Goal: Task Accomplishment & Management: Use online tool/utility

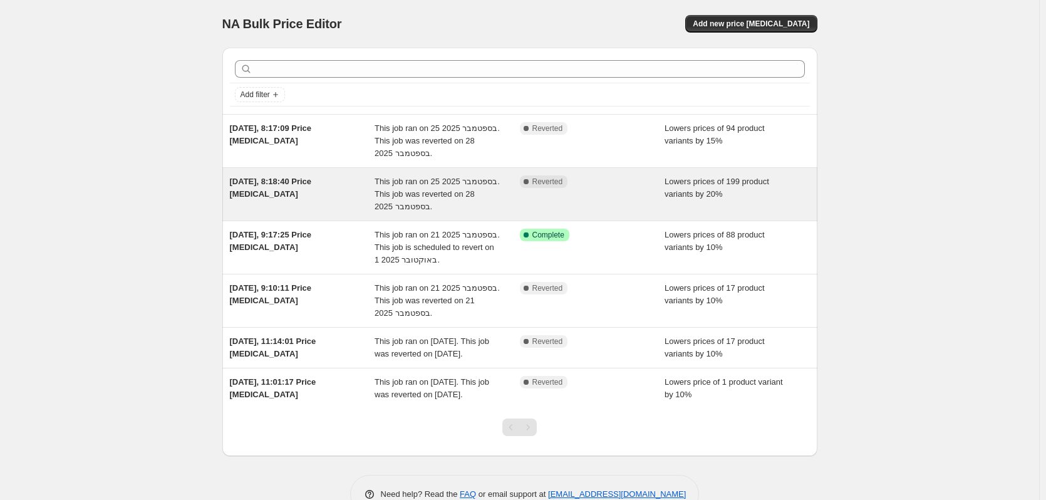
click at [301, 180] on span "[DATE], 8:18:40 Price [MEDICAL_DATA]" at bounding box center [271, 188] width 82 height 22
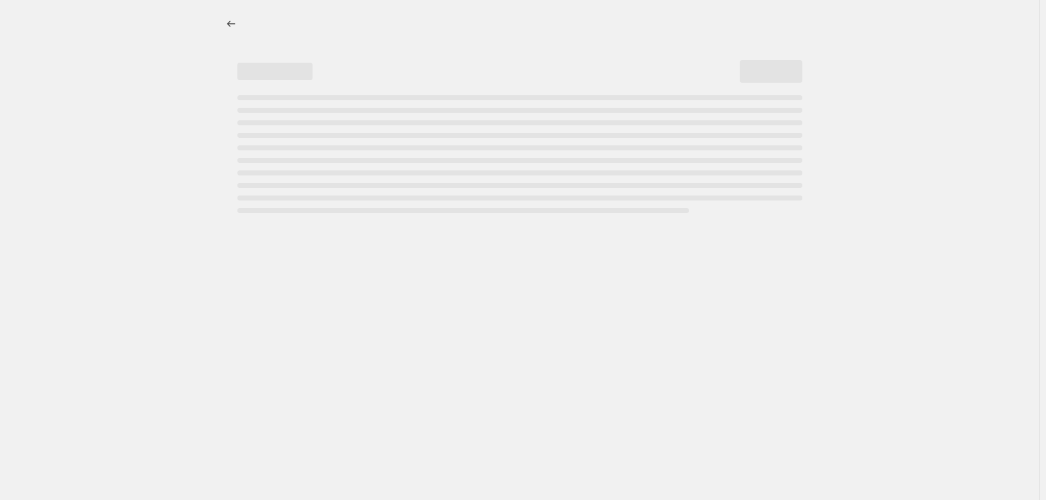
select select "percentage"
select select "vendor"
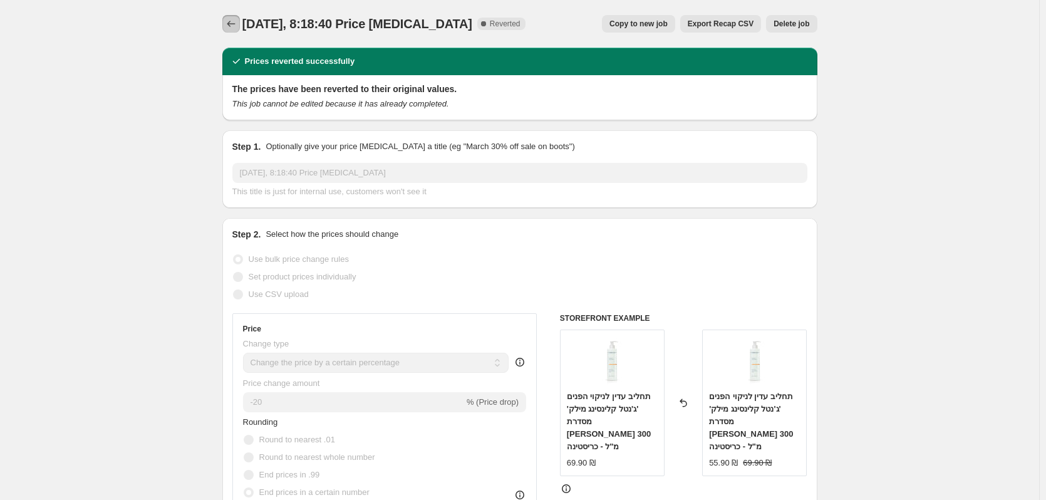
click at [234, 15] on button "Price change jobs" at bounding box center [231, 24] width 18 height 18
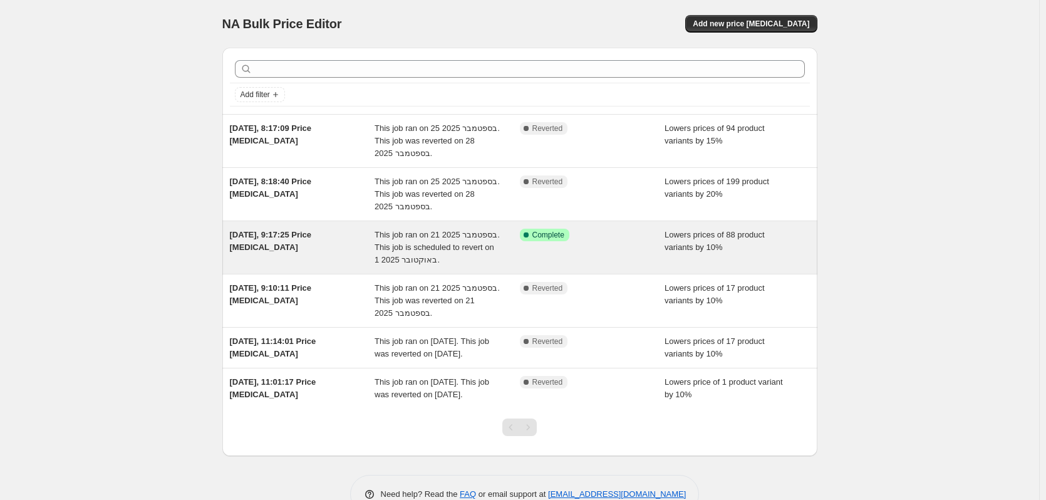
click at [329, 258] on div "[DATE], 9:17:25 Price [MEDICAL_DATA]" at bounding box center [302, 248] width 145 height 38
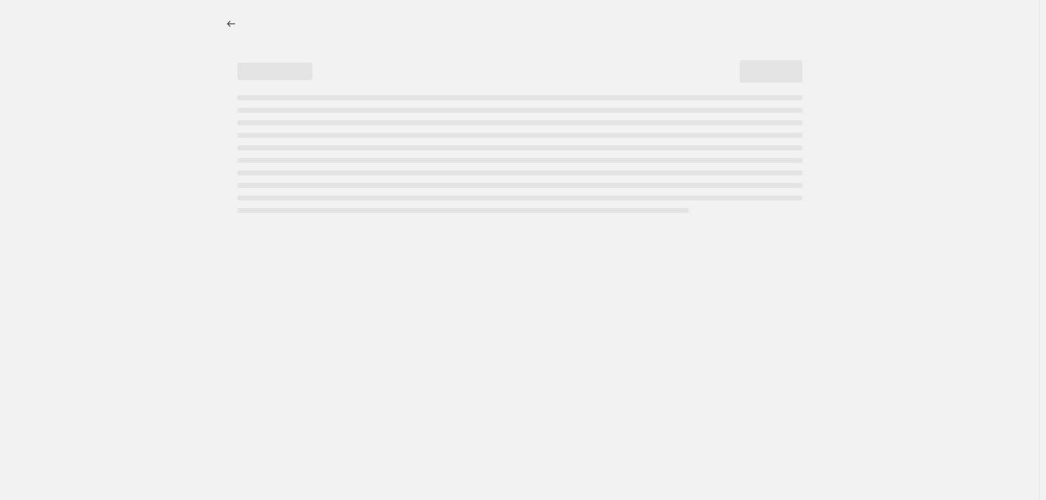
select select "percentage"
select select "vendor"
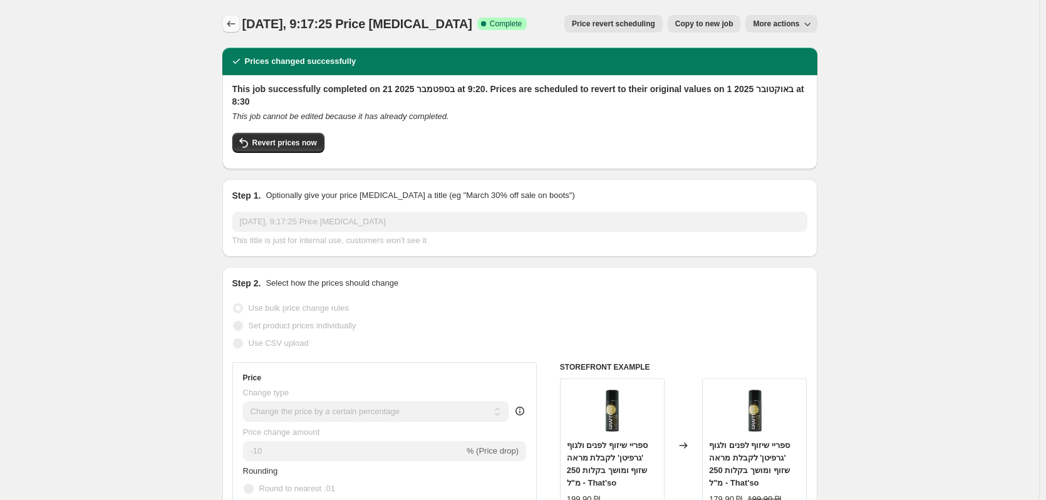
click at [229, 19] on icon "Price change jobs" at bounding box center [231, 24] width 13 height 13
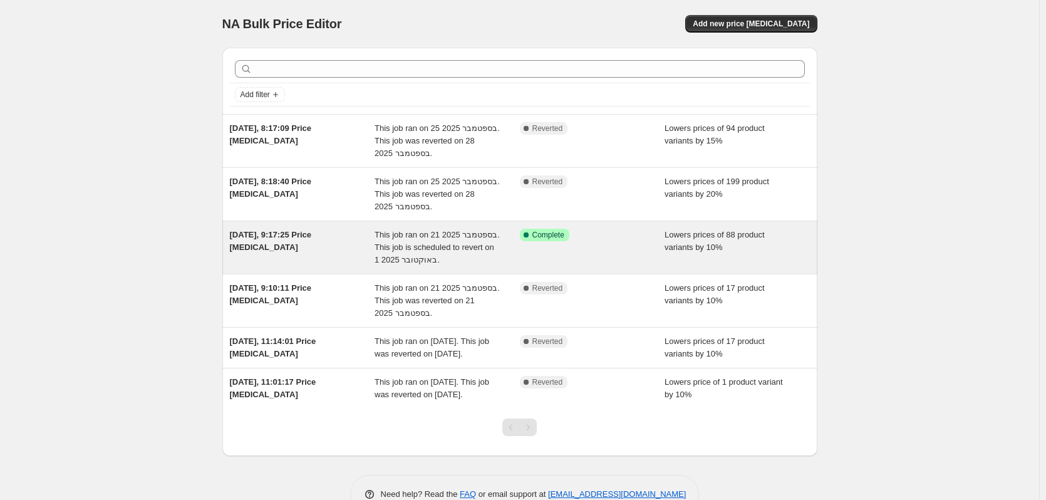
click at [312, 238] on span "[DATE], 9:17:25 Price [MEDICAL_DATA]" at bounding box center [271, 241] width 82 height 22
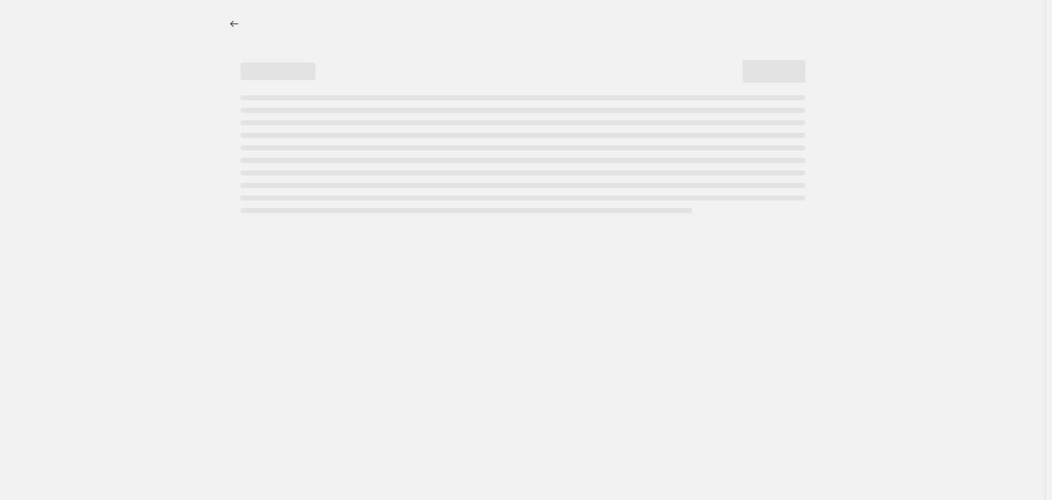
select select "percentage"
select select "vendor"
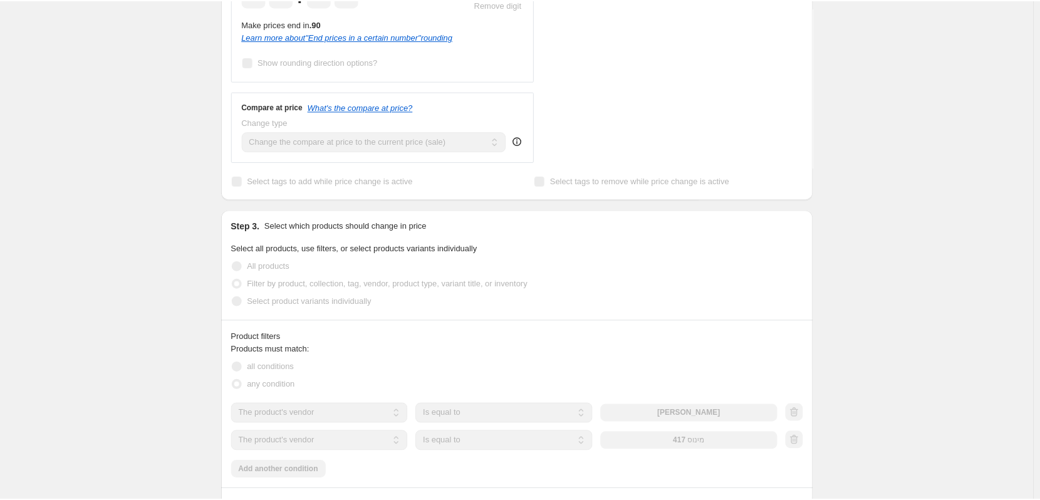
scroll to position [626, 0]
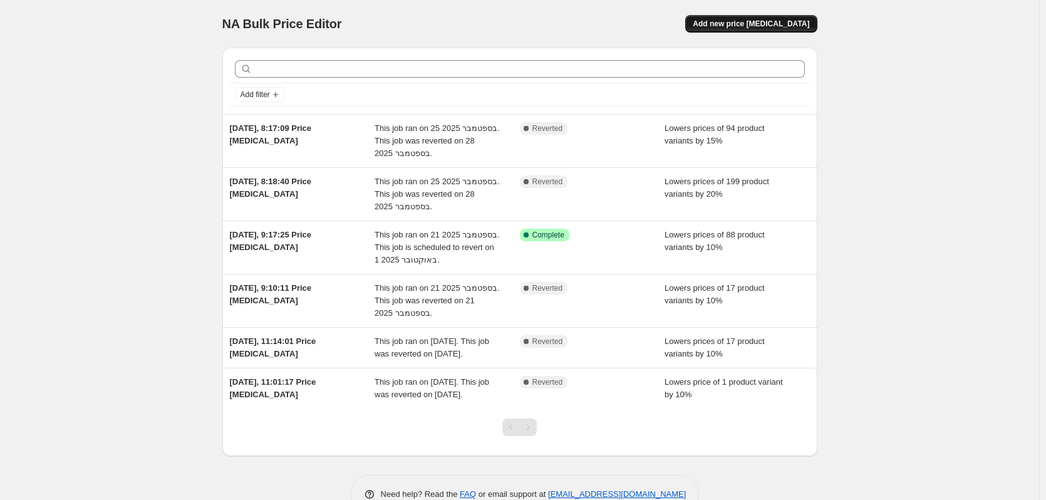
click at [764, 21] on span "Add new price [MEDICAL_DATA]" at bounding box center [751, 24] width 117 height 10
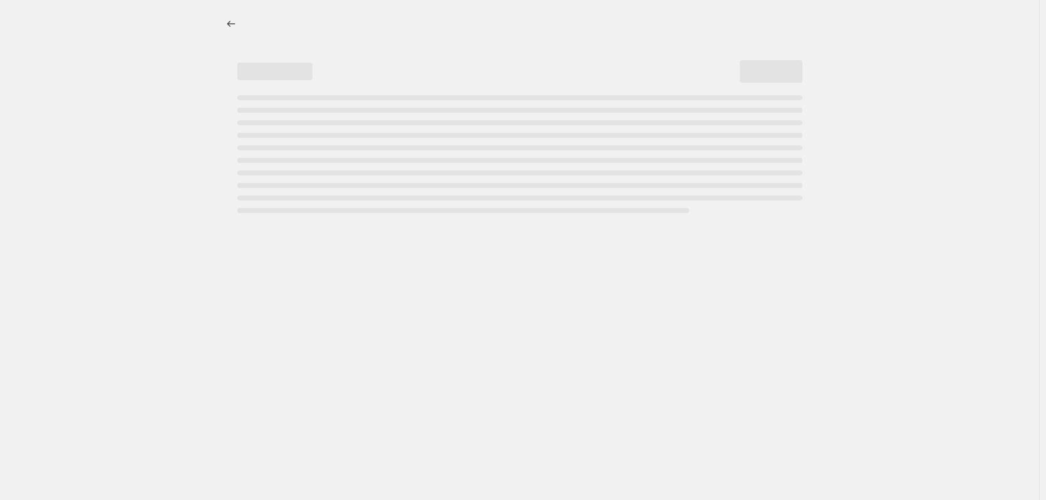
select select "percentage"
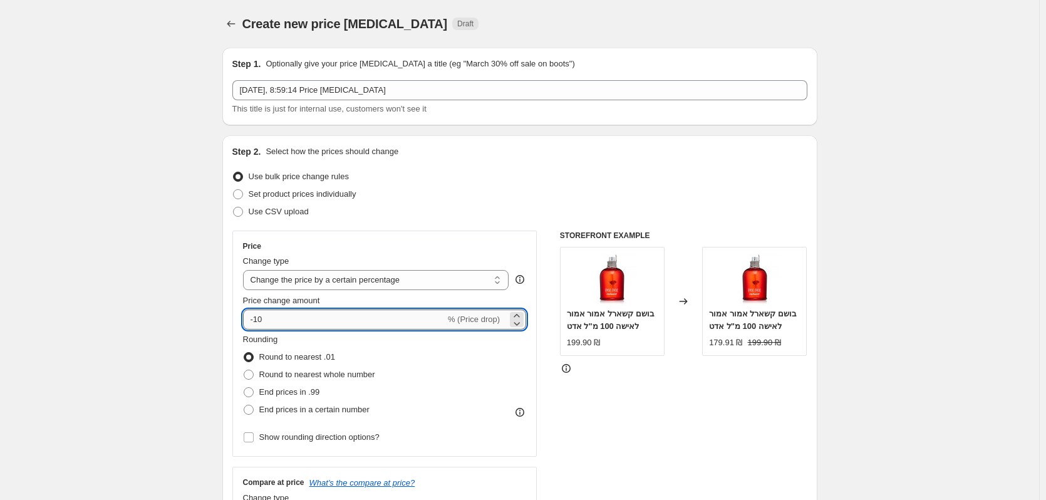
drag, startPoint x: 294, startPoint y: 321, endPoint x: 257, endPoint y: 316, distance: 36.8
click at [257, 316] on input "-10" at bounding box center [344, 319] width 202 height 20
type input "-20"
click at [307, 413] on span "End prices in a certain number" at bounding box center [314, 409] width 110 height 9
click at [244, 405] on input "End prices in a certain number" at bounding box center [244, 405] width 1 height 1
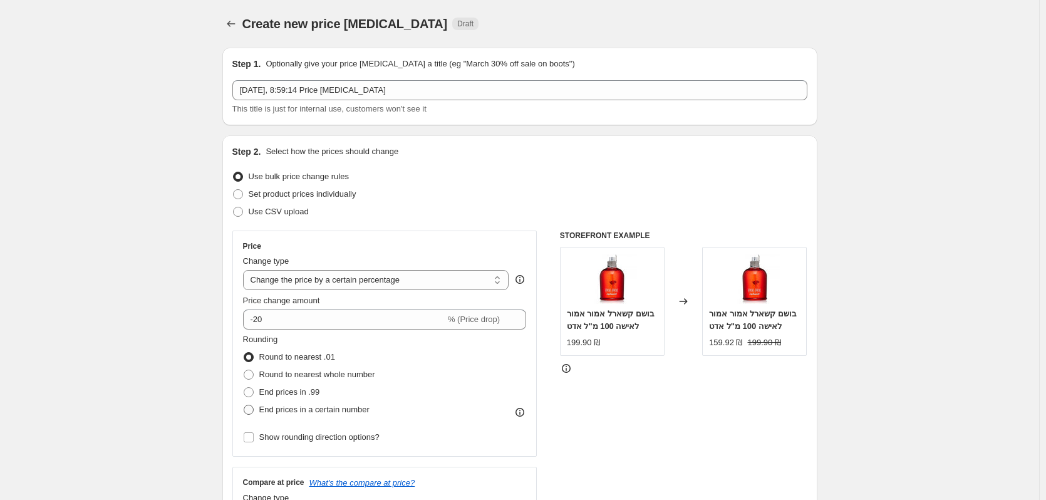
radio input "true"
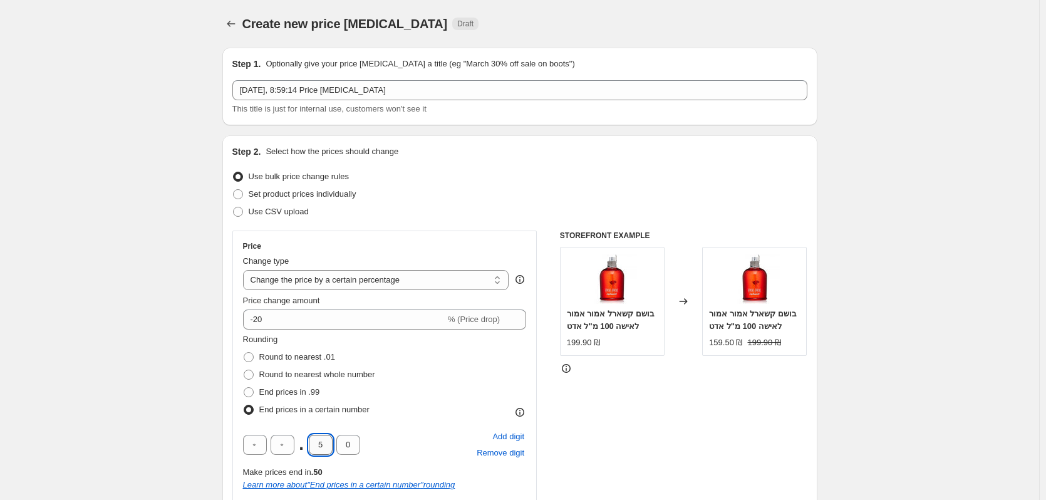
drag, startPoint x: 329, startPoint y: 442, endPoint x: 321, endPoint y: 442, distance: 8.8
click at [321, 442] on input "5" at bounding box center [321, 445] width 24 height 20
type input "9"
click at [405, 384] on div "Rounding Round to nearest .01 Round to nearest whole number End prices in .99 E…" at bounding box center [385, 375] width 284 height 85
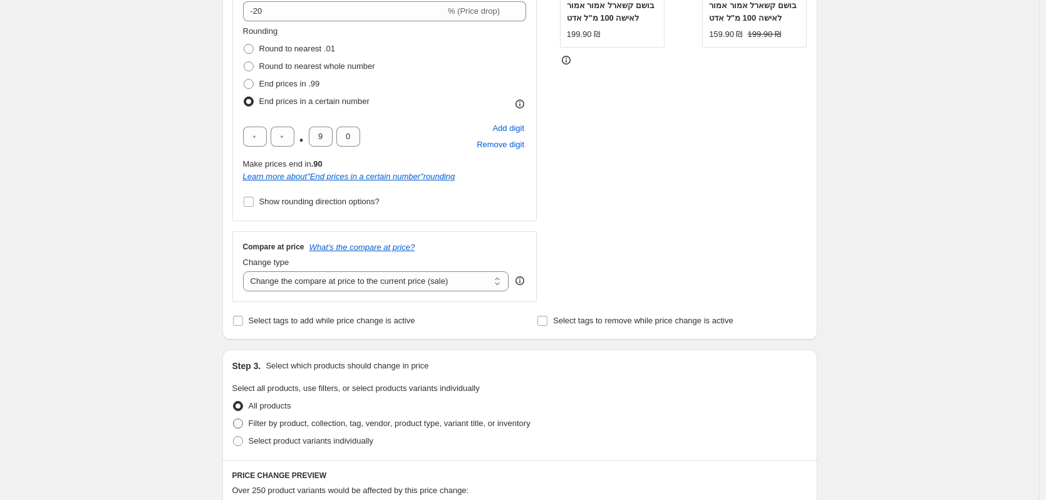
scroll to position [438, 0]
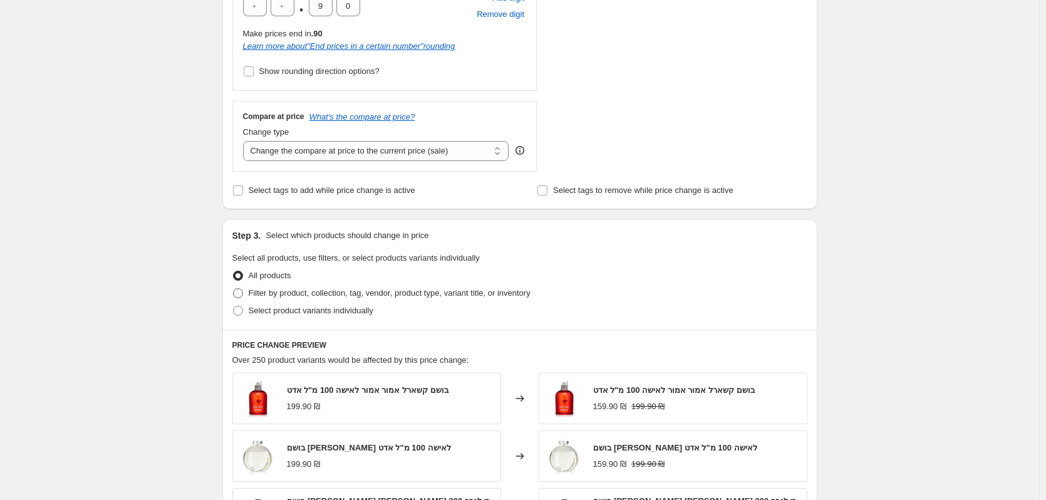
click at [347, 295] on span "Filter by product, collection, tag, vendor, product type, variant title, or inv…" at bounding box center [390, 292] width 282 height 9
click at [234, 289] on input "Filter by product, collection, tag, vendor, product type, variant title, or inv…" at bounding box center [233, 288] width 1 height 1
radio input "true"
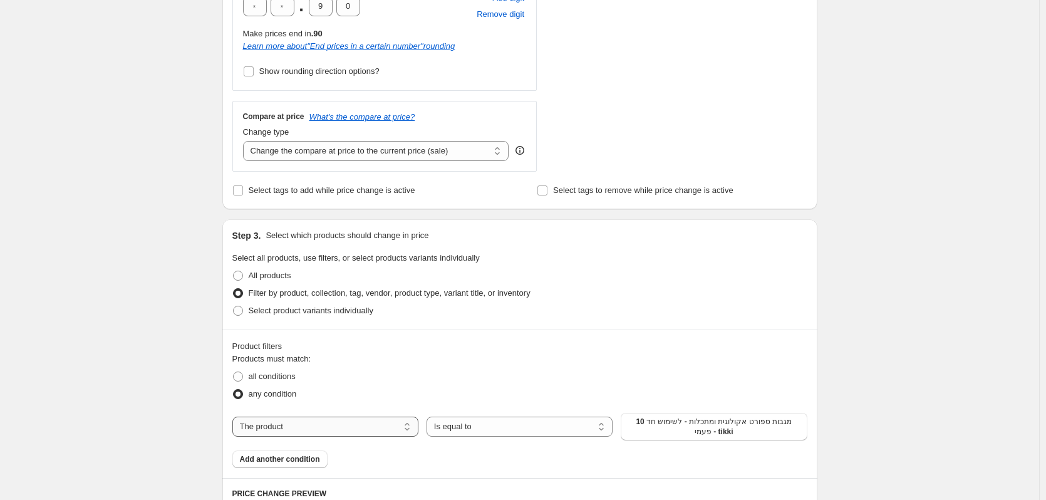
click at [370, 425] on select "The product The product's collection The product's tag The product's vendor The…" at bounding box center [325, 427] width 186 height 20
click at [687, 434] on span "10 מגבות ספורט אקולוגית ומתכלות - לשימוש חד פעמי - tikki" at bounding box center [713, 427] width 171 height 20
click at [290, 462] on span "Add another condition" at bounding box center [280, 459] width 80 height 10
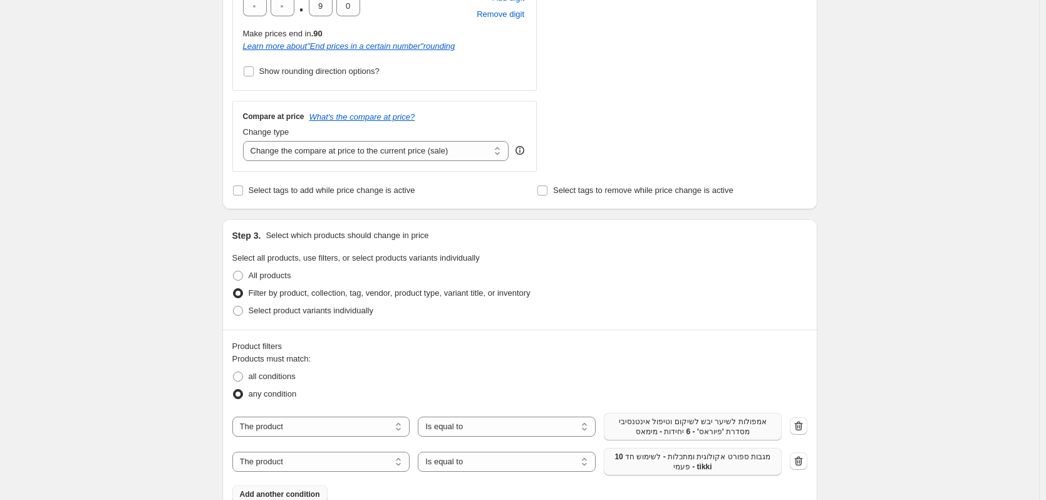
click at [643, 465] on span "10 מגבות ספורט אקולוגית ומתכלות - לשימוש חד פעמי - tikki" at bounding box center [692, 462] width 163 height 20
click at [795, 460] on icon "button" at bounding box center [798, 461] width 13 height 13
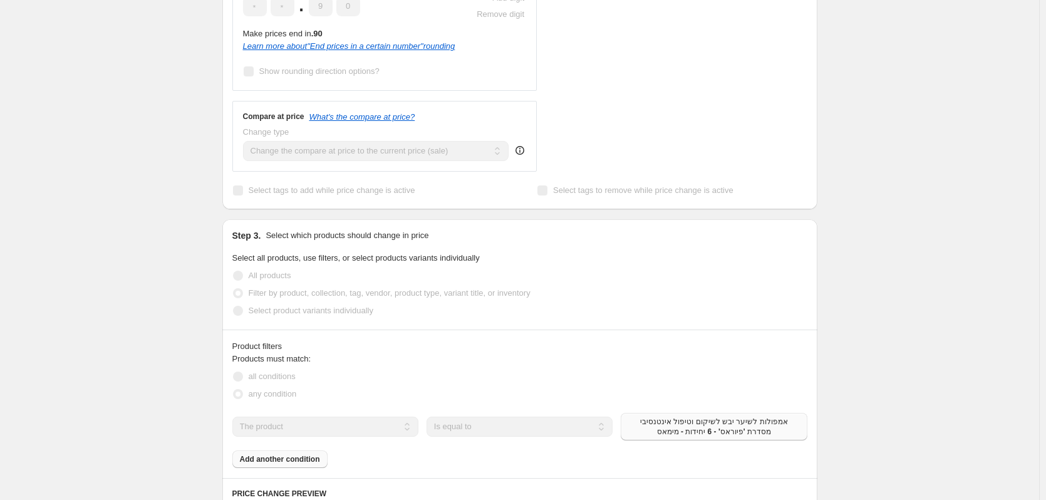
click at [380, 426] on select "The product The product's collection The product's tag The product's vendor The…" at bounding box center [325, 427] width 186 height 20
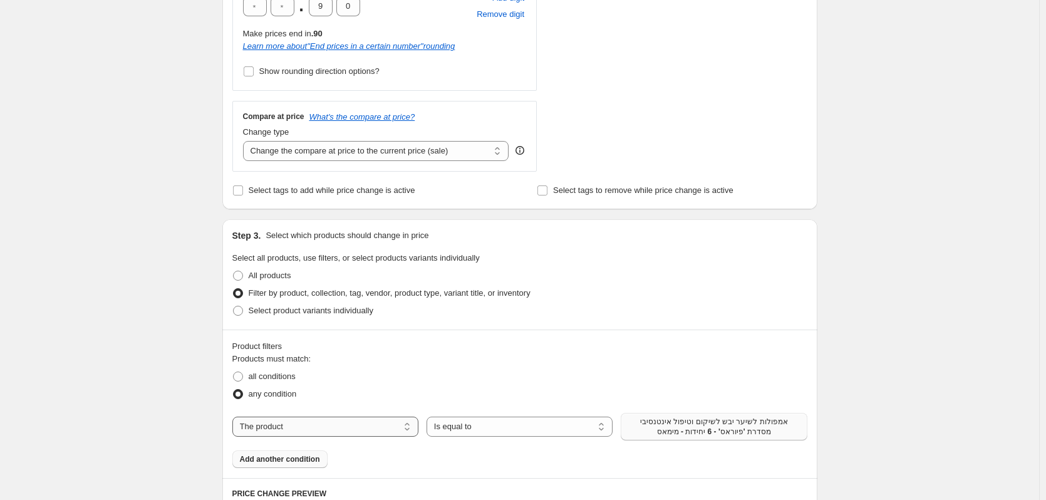
select select "collection"
click at [705, 425] on span "Adah Lazorgan Accessories" at bounding box center [714, 423] width 100 height 10
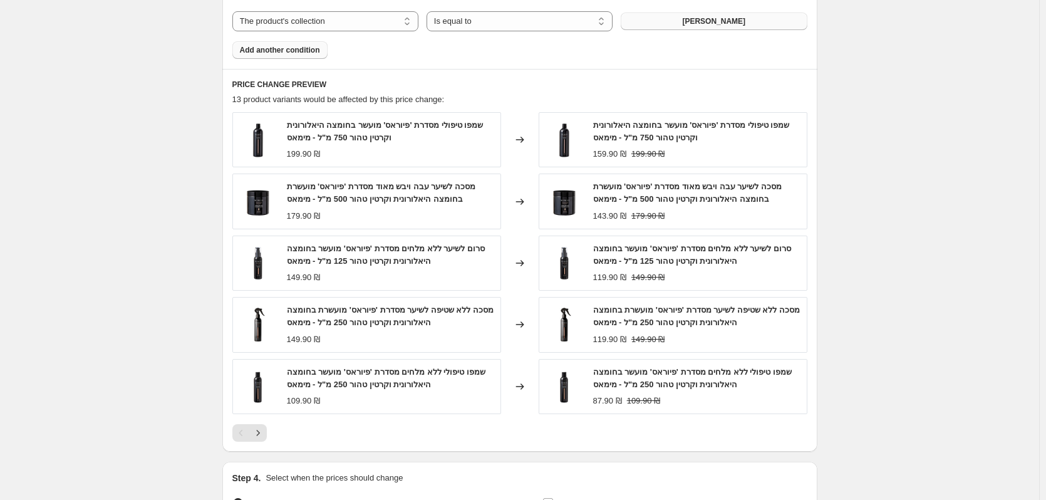
scroll to position [940, 0]
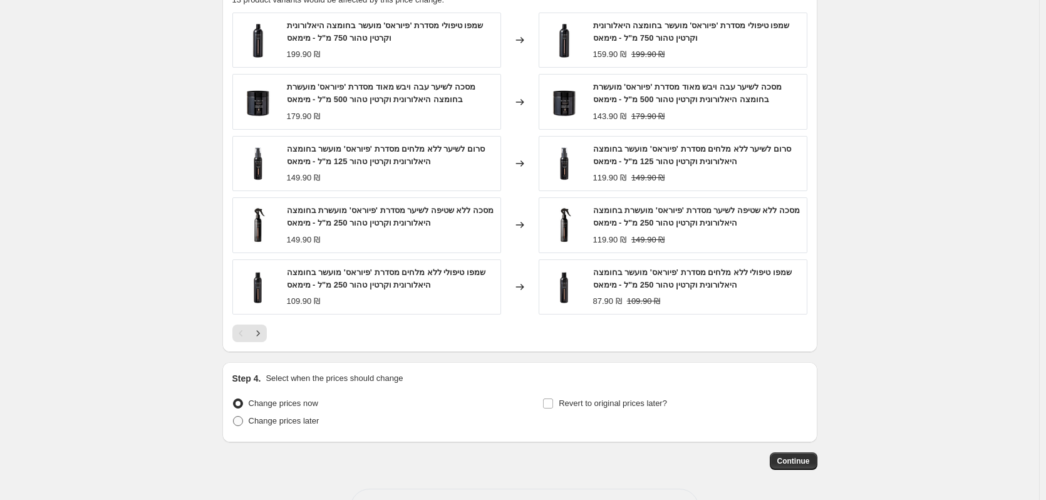
click at [270, 424] on span "Change prices later" at bounding box center [284, 420] width 71 height 9
click at [234, 417] on input "Change prices later" at bounding box center [233, 416] width 1 height 1
radio input "true"
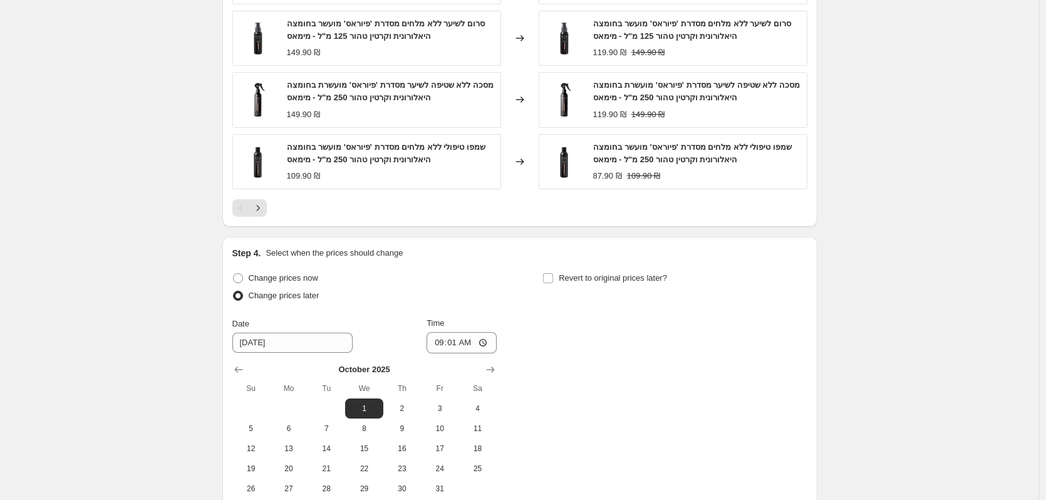
scroll to position [1127, 0]
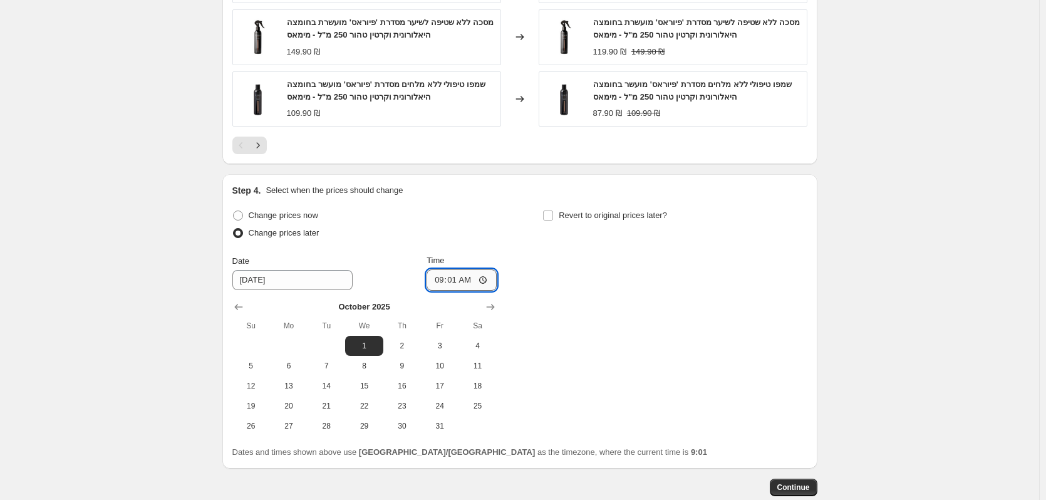
click at [476, 282] on input "09:01" at bounding box center [462, 279] width 70 height 21
click at [485, 279] on input "09:01" at bounding box center [462, 279] width 70 height 21
click at [480, 279] on input "09:01" at bounding box center [462, 279] width 70 height 21
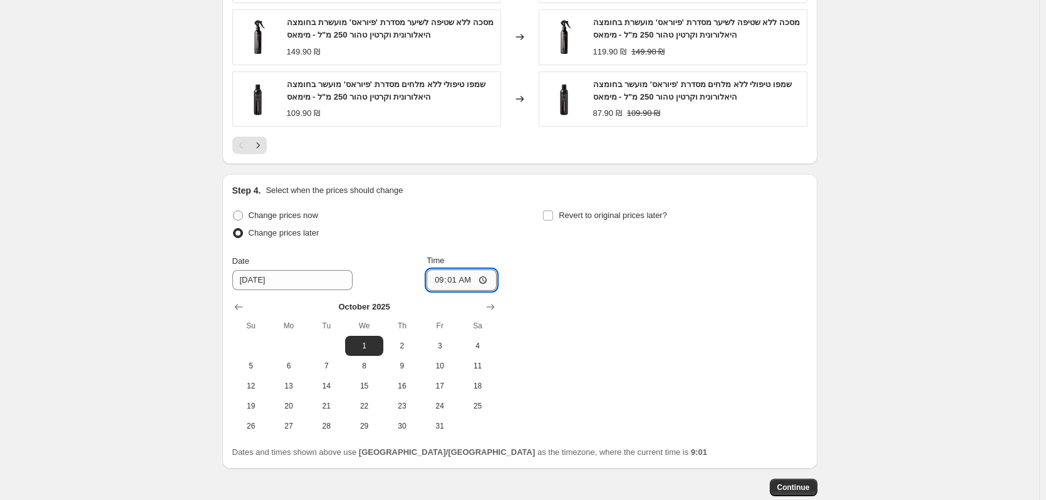
click at [480, 279] on input "09:01" at bounding box center [462, 279] width 70 height 21
click at [478, 279] on input "09:01" at bounding box center [462, 279] width 70 height 21
type input "08:01"
type input "08:15"
click at [547, 217] on input "Revert to original prices later?" at bounding box center [548, 215] width 10 height 10
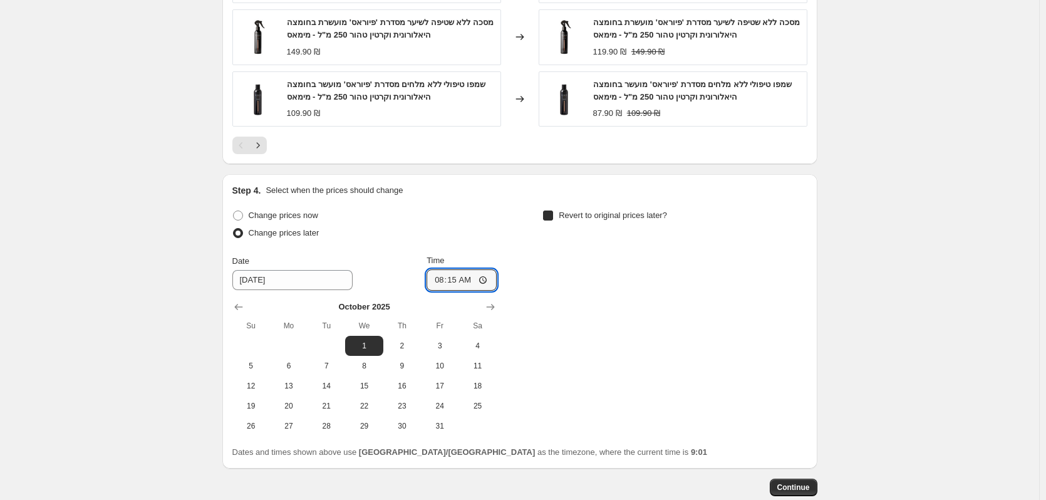
checkbox input "true"
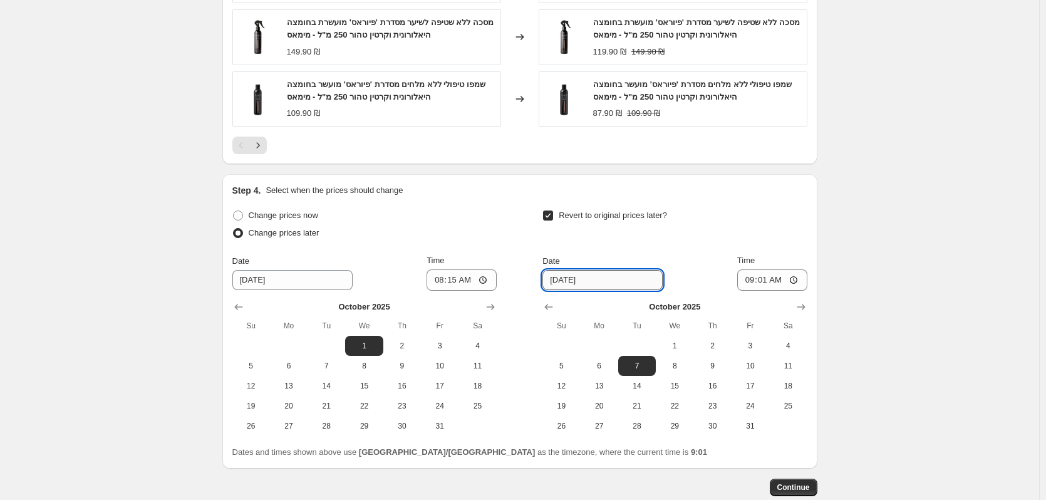
click at [613, 285] on input "10/7/2025" at bounding box center [602, 280] width 120 height 20
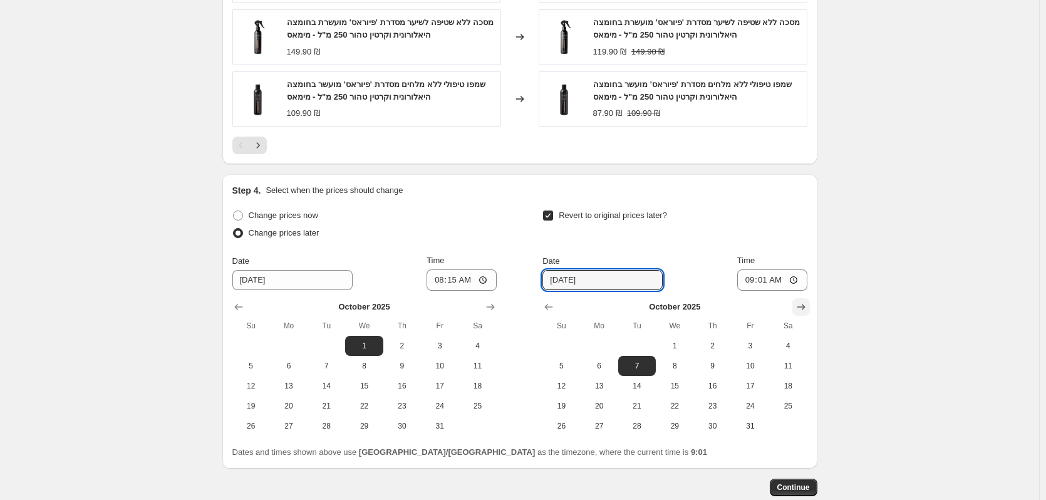
click at [804, 308] on icon "Show next month, November 2025" at bounding box center [801, 307] width 13 height 13
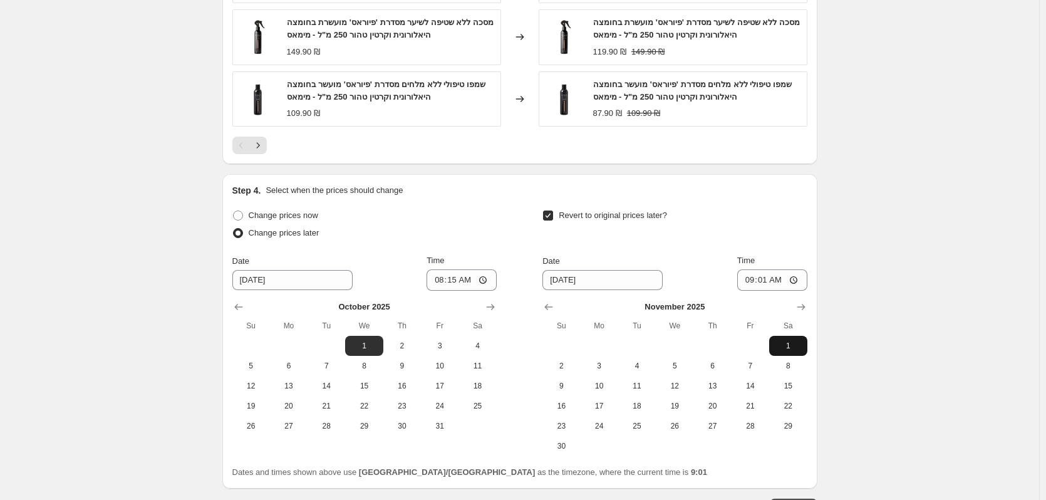
click at [793, 339] on button "1" at bounding box center [788, 346] width 38 height 20
type input "11/1/2025"
click at [784, 282] on input "09:01" at bounding box center [772, 279] width 70 height 21
click at [789, 281] on input "09:01" at bounding box center [772, 279] width 70 height 21
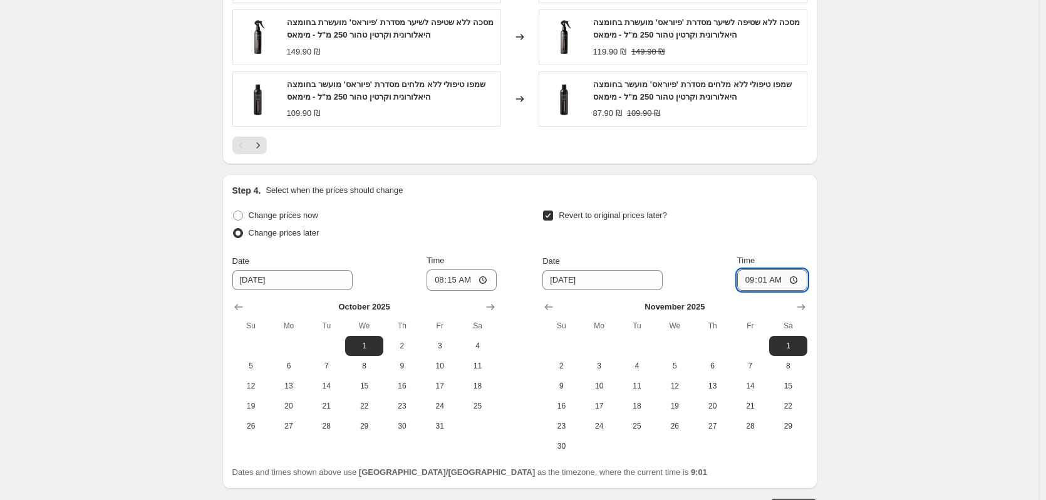
click at [790, 281] on input "09:01" at bounding box center [772, 279] width 70 height 21
type input "08:15"
click at [738, 233] on div "Revert to original prices later?" at bounding box center [674, 226] width 264 height 38
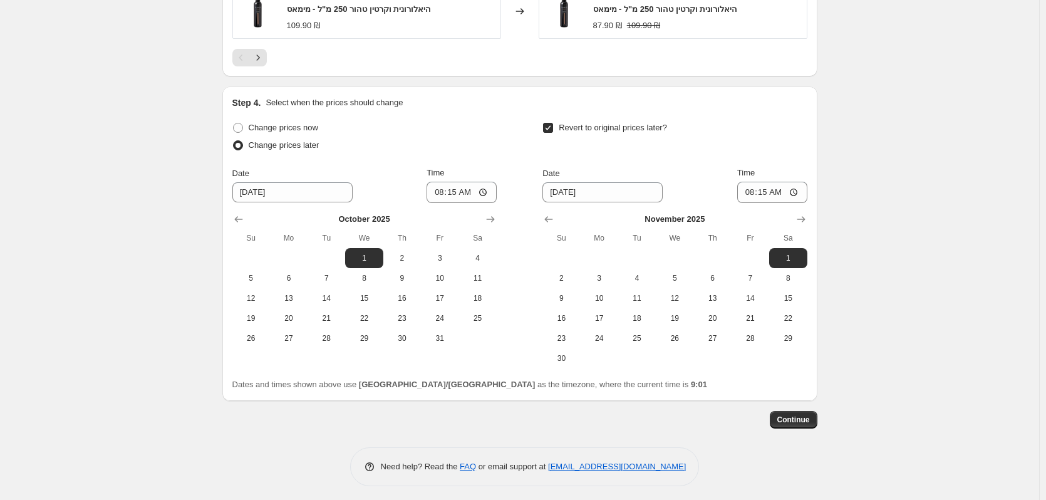
scroll to position [1221, 0]
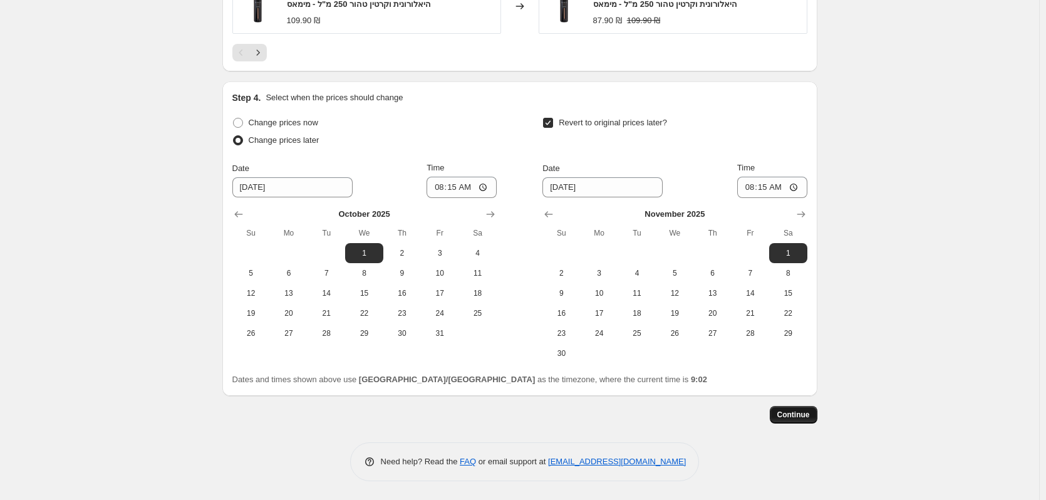
click at [800, 415] on span "Continue" at bounding box center [793, 415] width 33 height 10
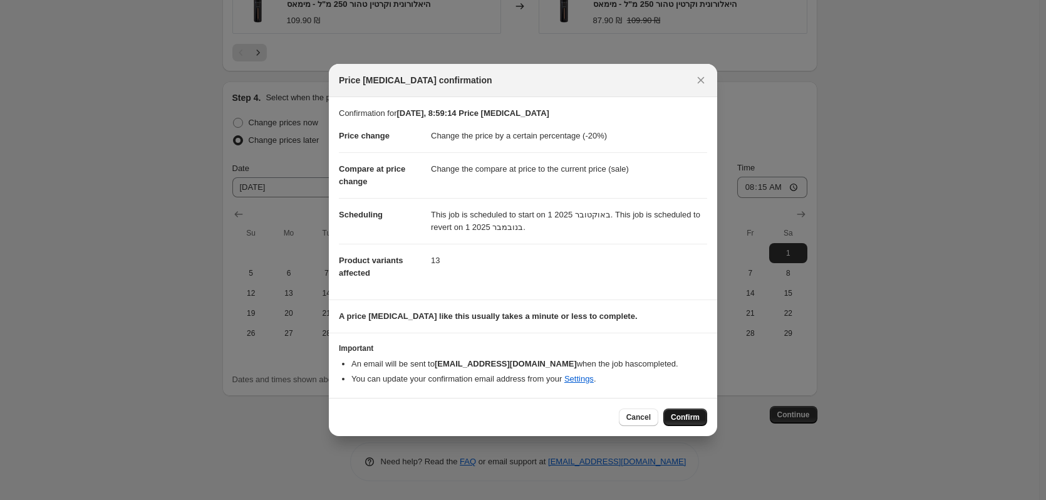
click at [691, 422] on span "Confirm" at bounding box center [685, 417] width 29 height 10
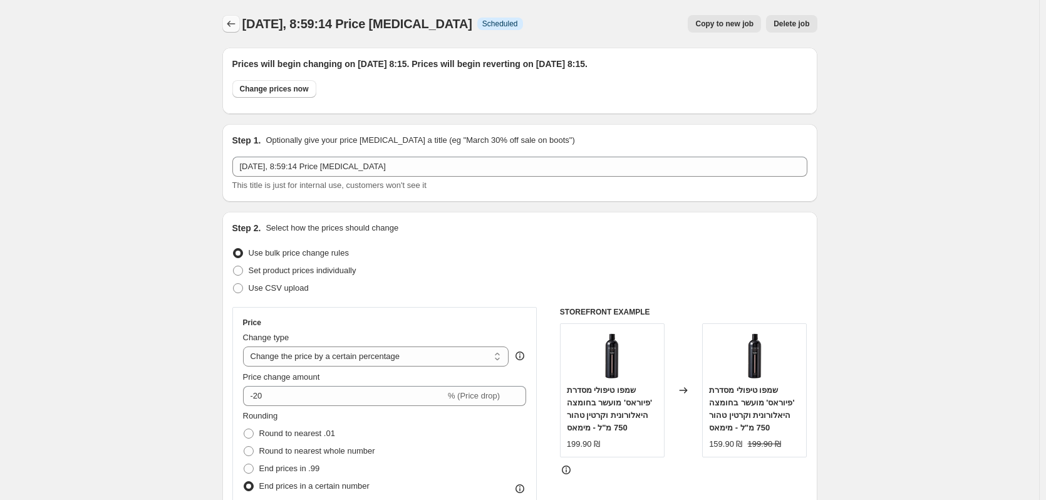
click at [237, 28] on icon "Price change jobs" at bounding box center [231, 24] width 13 height 13
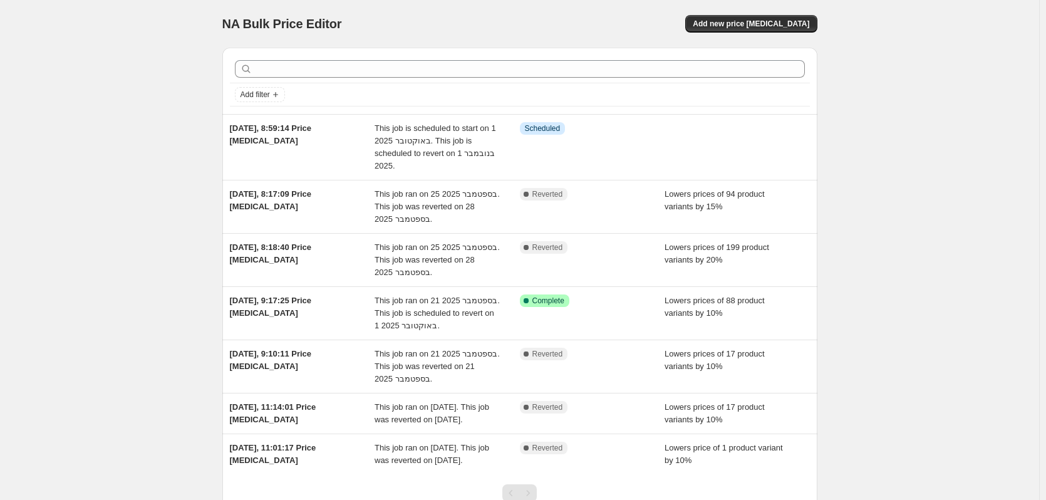
click at [753, 12] on div "NA Bulk Price Editor. This page is ready NA Bulk Price Editor Add new price cha…" at bounding box center [519, 24] width 595 height 48
click at [755, 17] on button "Add new price [MEDICAL_DATA]" at bounding box center [751, 24] width 132 height 18
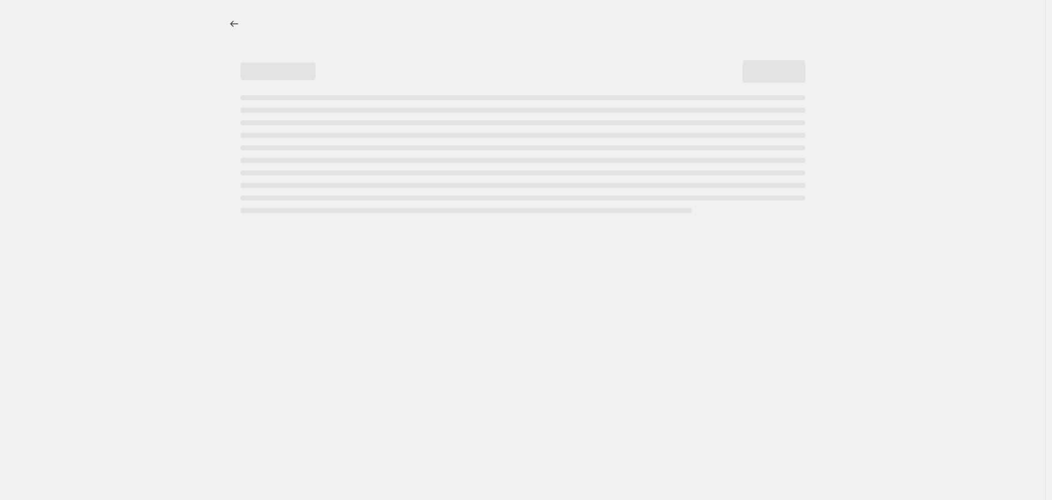
select select "percentage"
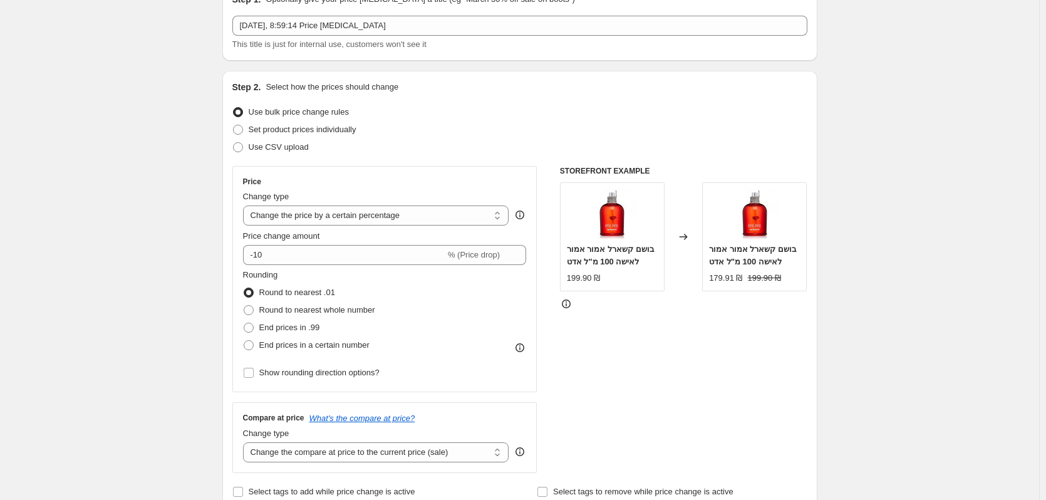
scroll to position [125, 0]
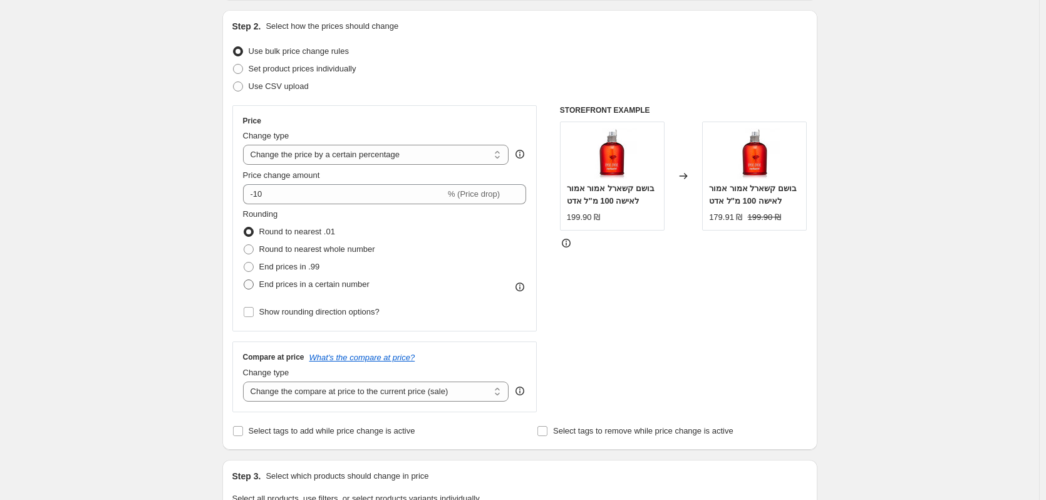
click at [354, 282] on span "End prices in a certain number" at bounding box center [314, 283] width 110 height 9
click at [244, 280] on input "End prices in a certain number" at bounding box center [244, 279] width 1 height 1
radio input "true"
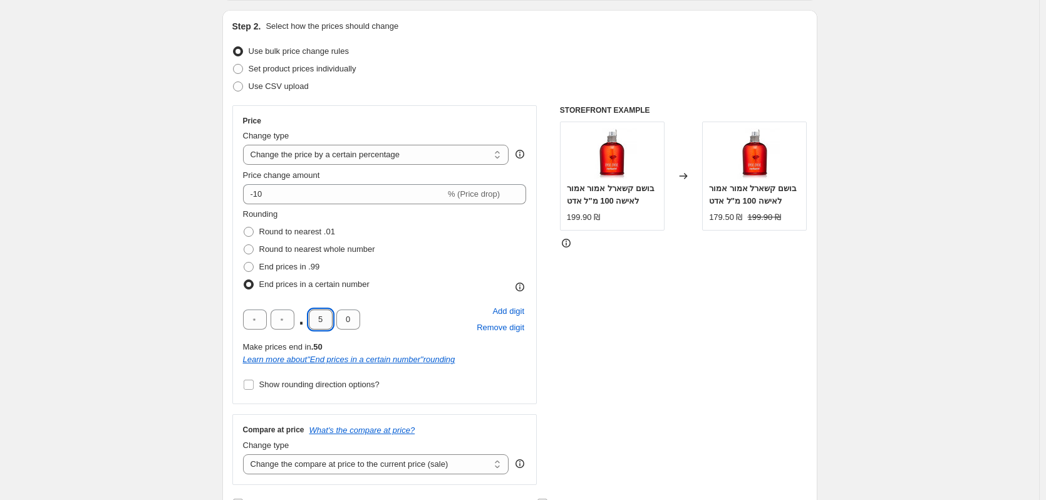
drag, startPoint x: 319, startPoint y: 326, endPoint x: 325, endPoint y: 320, distance: 8.9
click at [328, 325] on input "5" at bounding box center [321, 319] width 24 height 20
type input "9"
click at [465, 393] on div "Rounding Round to nearest .01 Round to nearest whole number End prices in .99 E…" at bounding box center [385, 300] width 284 height 185
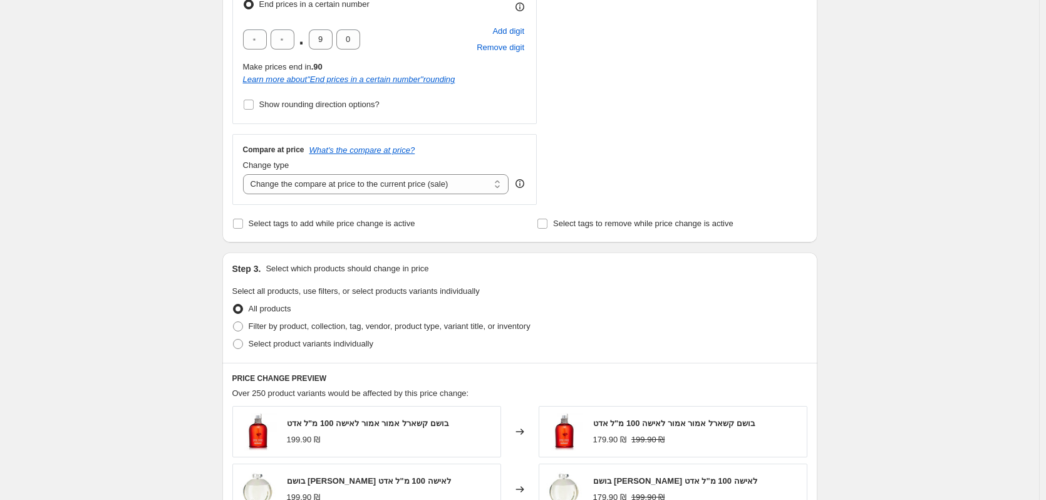
scroll to position [438, 0]
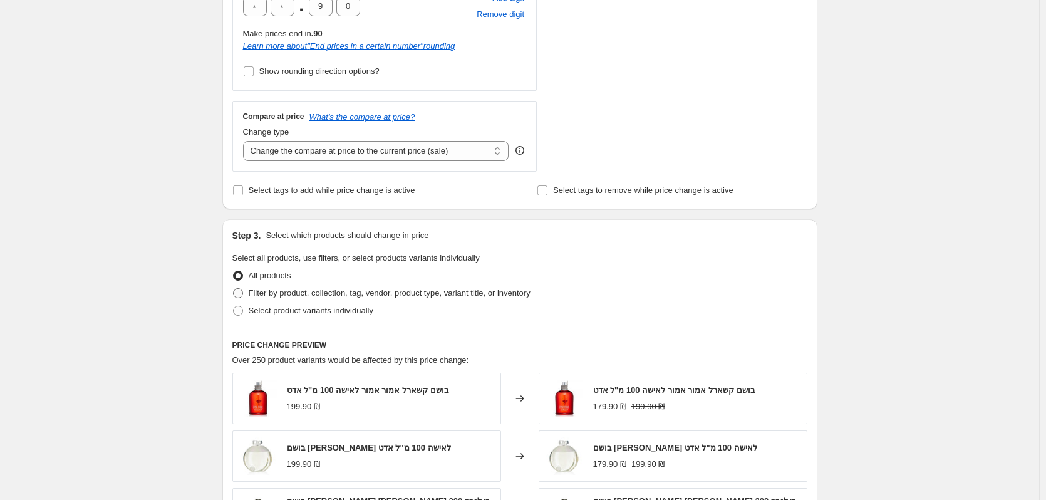
click at [339, 296] on span "Filter by product, collection, tag, vendor, product type, variant title, or inv…" at bounding box center [390, 292] width 282 height 9
click at [234, 289] on input "Filter by product, collection, tag, vendor, product type, variant title, or inv…" at bounding box center [233, 288] width 1 height 1
radio input "true"
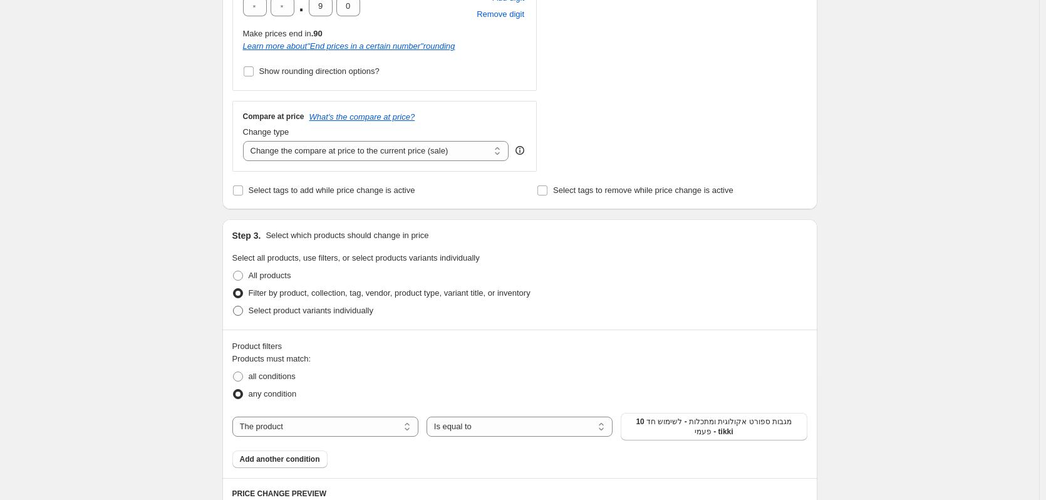
click at [355, 314] on span "Select product variants individually" at bounding box center [311, 310] width 125 height 9
click at [234, 306] on input "Select product variants individually" at bounding box center [233, 306] width 1 height 1
radio input "true"
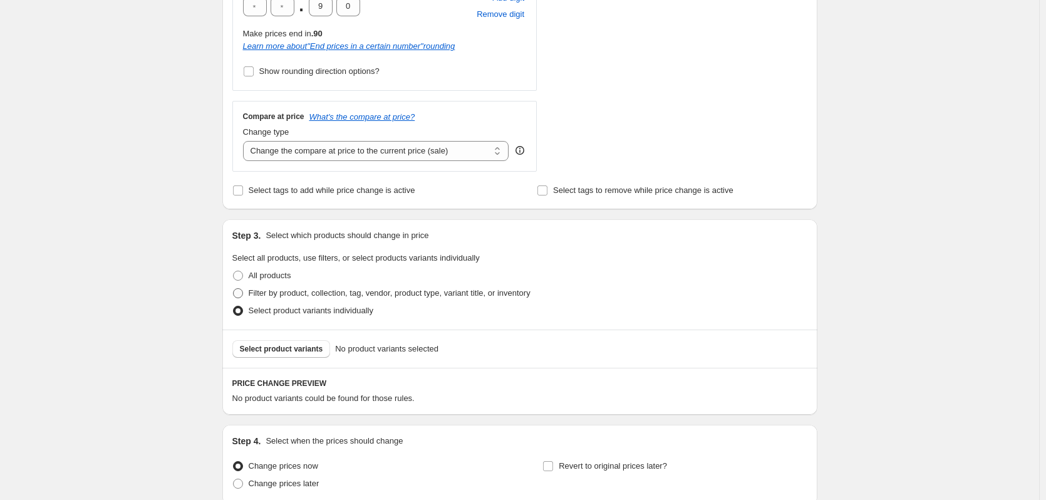
click at [357, 286] on label "Filter by product, collection, tag, vendor, product type, variant title, or inv…" at bounding box center [381, 293] width 298 height 18
click at [234, 288] on input "Filter by product, collection, tag, vendor, product type, variant title, or inv…" at bounding box center [233, 288] width 1 height 1
radio input "true"
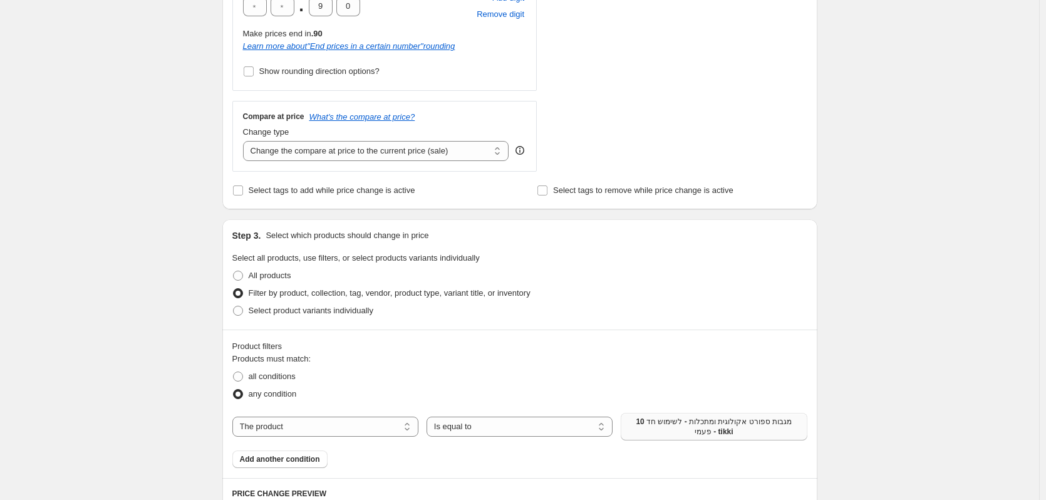
click at [648, 423] on span "10 מגבות ספורט אקולוגית ומתכלות - לשימוש חד פעמי - tikki" at bounding box center [713, 427] width 171 height 20
click at [316, 458] on span "Add another condition" at bounding box center [280, 459] width 80 height 10
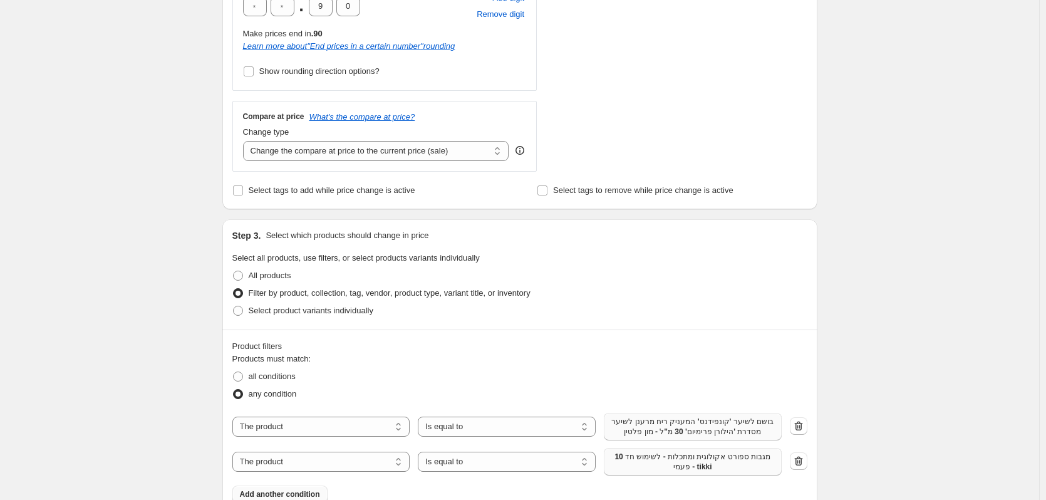
click at [743, 467] on span "10 מגבות ספורט אקולוגית ומתכלות - לשימוש חד פעמי - tikki" at bounding box center [692, 462] width 163 height 20
click at [307, 496] on span "Add another condition" at bounding box center [280, 494] width 80 height 10
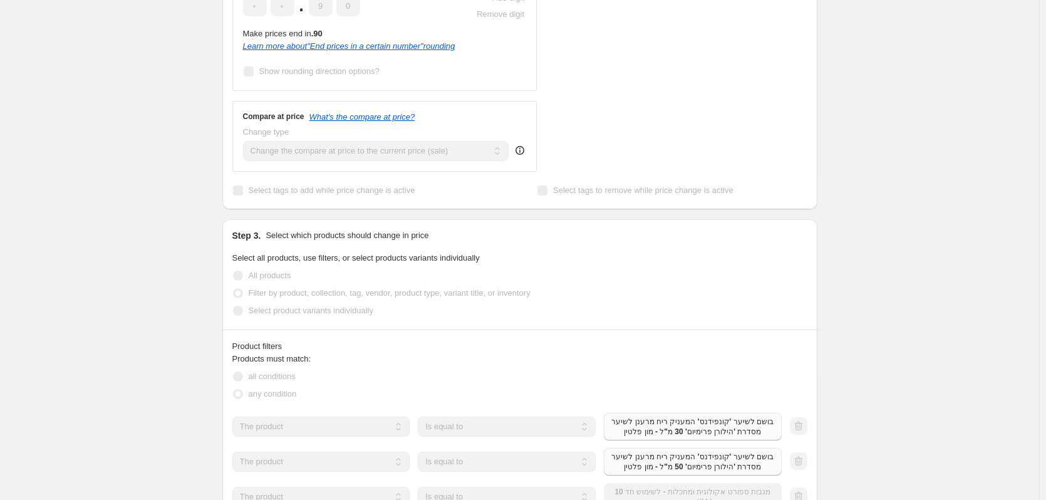
scroll to position [689, 0]
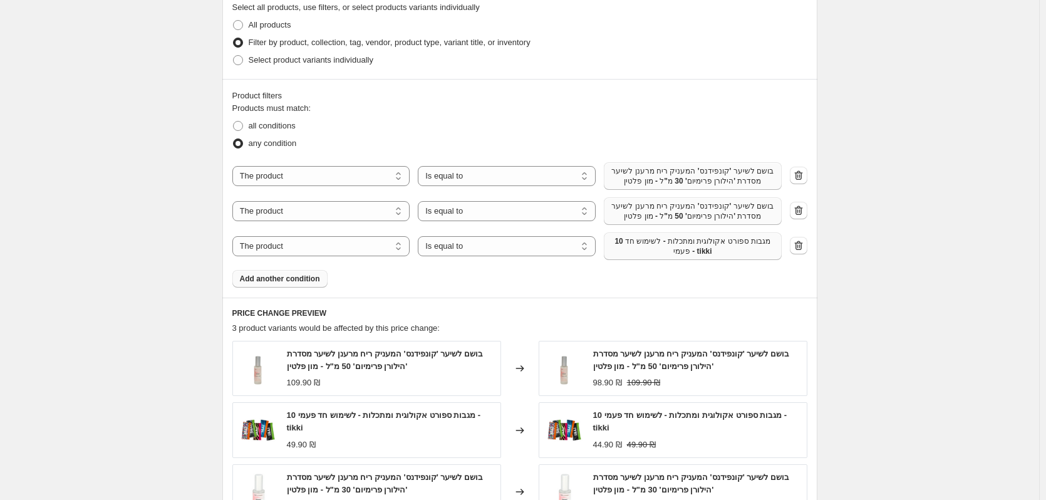
click at [698, 238] on span "10 מגבות ספורט אקולוגית ומתכלות - לשימוש חד פעמי - tikki" at bounding box center [692, 246] width 163 height 20
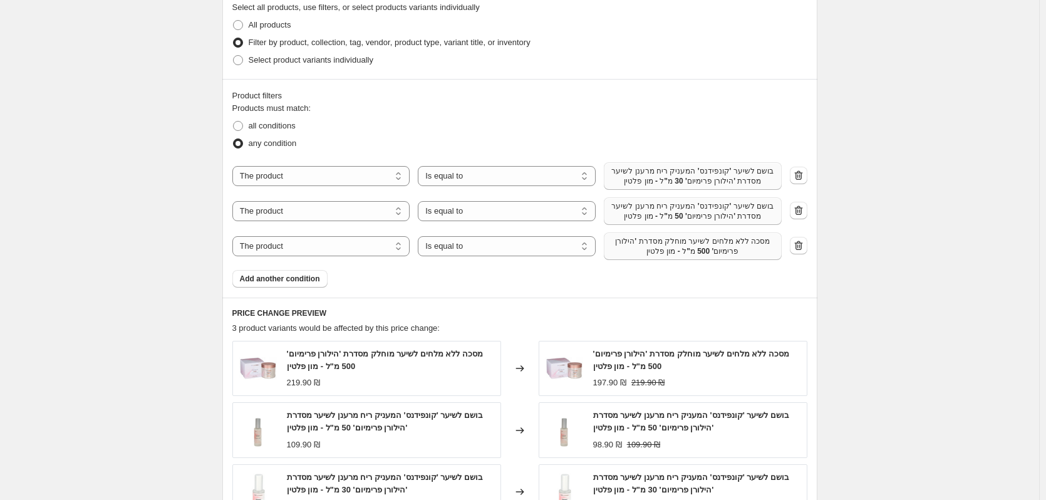
drag, startPoint x: 303, startPoint y: 283, endPoint x: 333, endPoint y: 323, distance: 50.1
click at [303, 284] on span "Add another condition" at bounding box center [280, 279] width 80 height 10
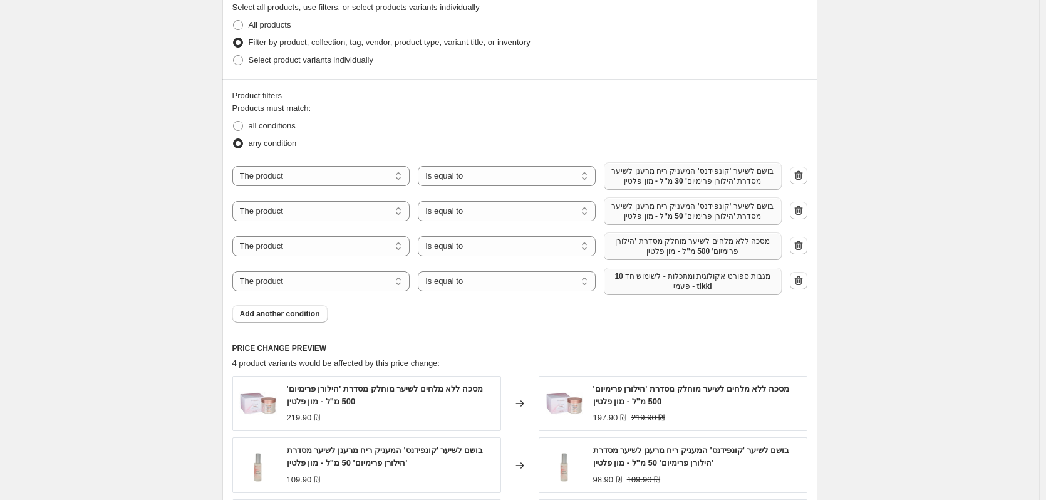
click at [676, 291] on span "10 מגבות ספורט אקולוגית ומתכלות - לשימוש חד פעמי - tikki" at bounding box center [692, 281] width 163 height 20
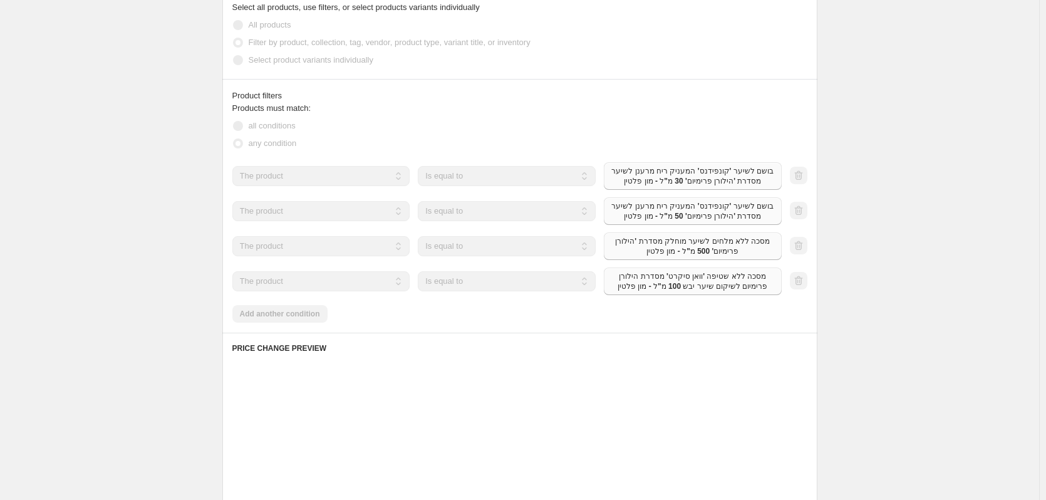
click at [269, 319] on button "Add another condition" at bounding box center [279, 314] width 95 height 18
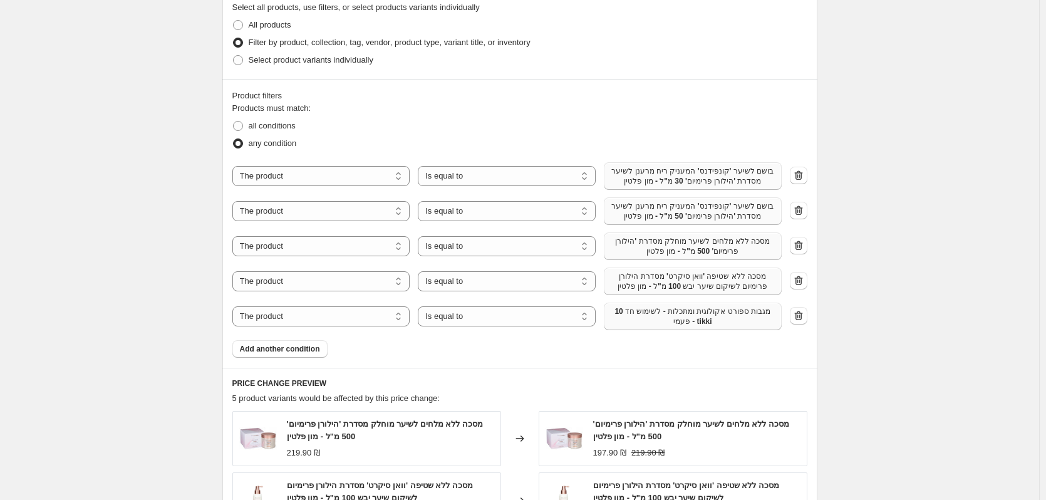
click at [710, 329] on button "10 מגבות ספורט אקולוגית ומתכלות - לשימוש חד פעמי - tikki" at bounding box center [693, 317] width 178 height 28
click at [288, 358] on button "Add another condition" at bounding box center [279, 349] width 95 height 18
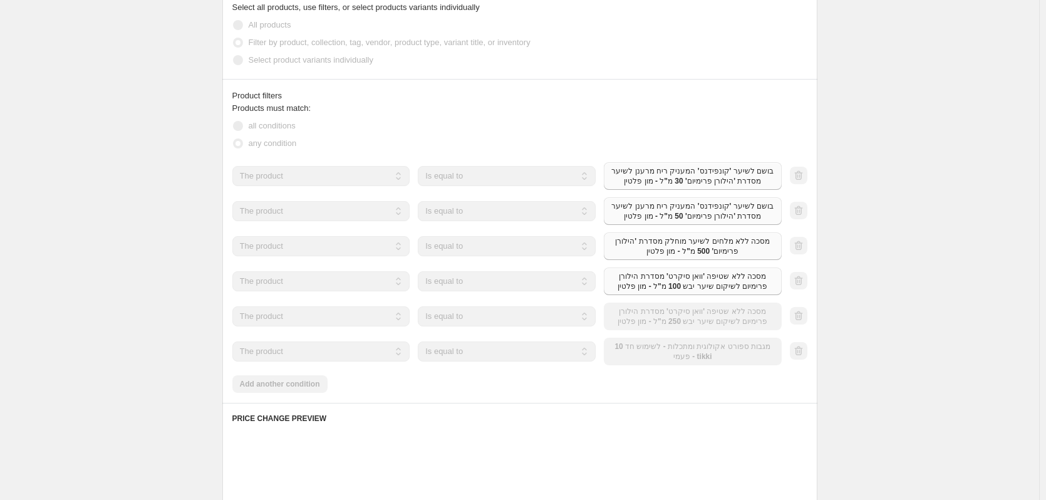
click at [649, 359] on div "The product The product's collection The product's tag The product's vendor The…" at bounding box center [506, 352] width 549 height 28
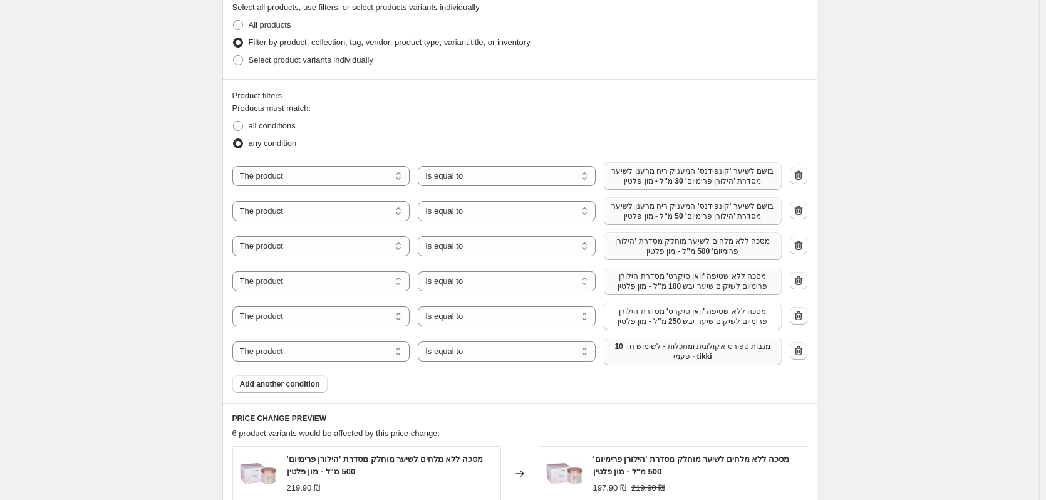
click at [649, 360] on span "10 מגבות ספורט אקולוגית ומתכלות - לשימוש חד פעמי - tikki" at bounding box center [692, 351] width 163 height 20
click at [302, 384] on span "Add another condition" at bounding box center [280, 384] width 80 height 10
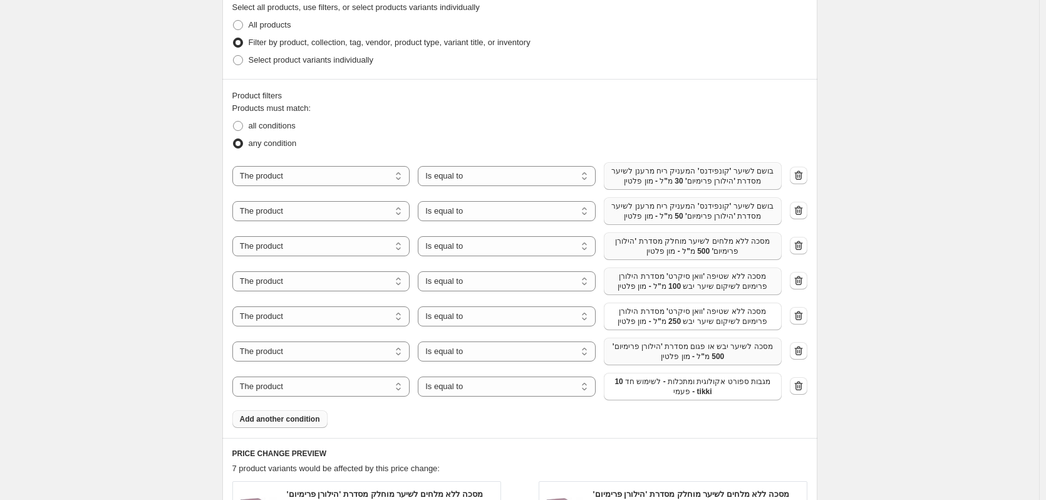
click at [685, 385] on span "10 מגבות ספורט אקולוגית ומתכלות - לשימוש חד פעמי - tikki" at bounding box center [692, 386] width 163 height 20
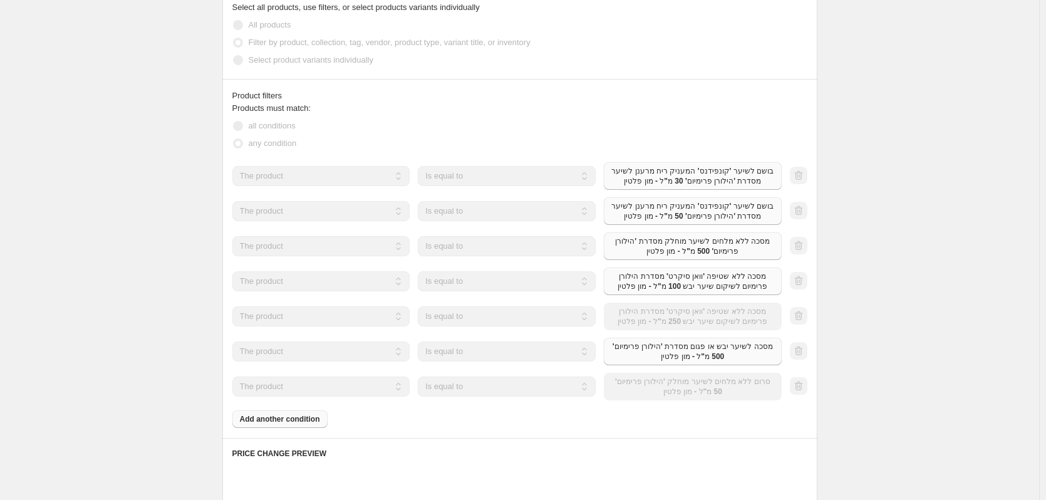
click at [319, 419] on div "Products must match: all conditions any condition The product The product's col…" at bounding box center [519, 265] width 575 height 326
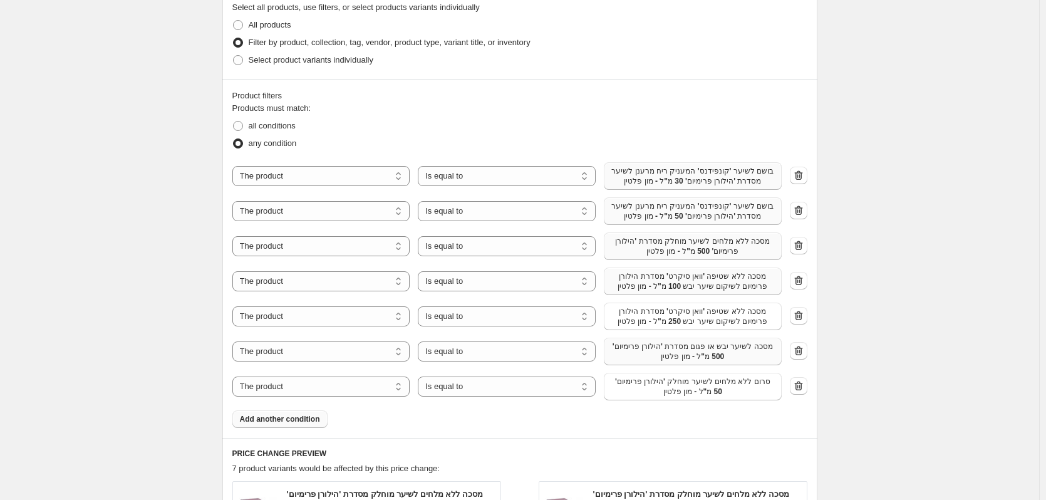
click at [311, 420] on span "Add another condition" at bounding box center [280, 419] width 80 height 10
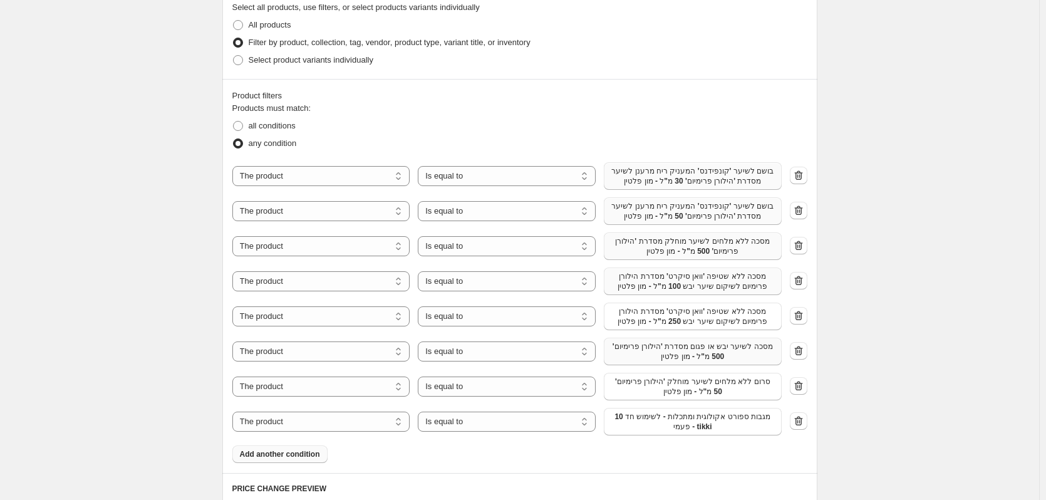
click at [648, 420] on span "10 מגבות ספורט אקולוגית ומתכלות - לשימוש חד פעמי - tikki" at bounding box center [692, 422] width 163 height 20
click at [294, 457] on span "Add another condition" at bounding box center [280, 454] width 80 height 10
click at [693, 452] on span "10 מגבות ספורט אקולוגית ומתכלות - לשימוש חד פעמי - tikki" at bounding box center [692, 457] width 163 height 20
click at [286, 497] on button "Add another condition" at bounding box center [279, 489] width 95 height 18
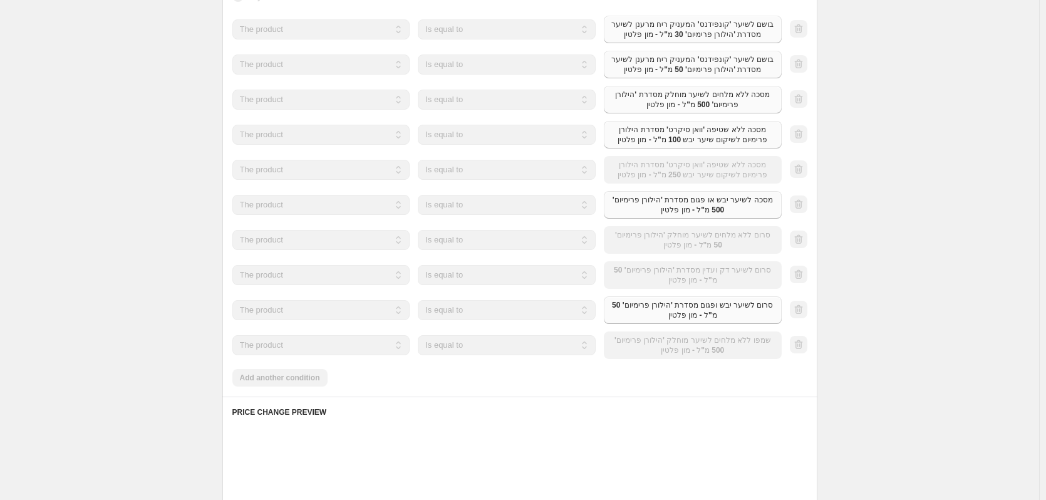
scroll to position [877, 0]
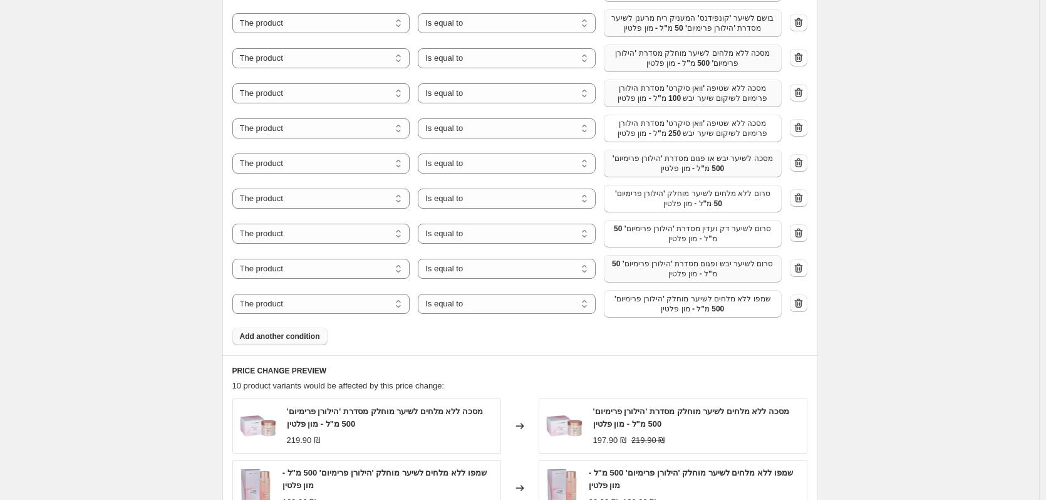
click at [291, 335] on span "Add another condition" at bounding box center [280, 336] width 80 height 10
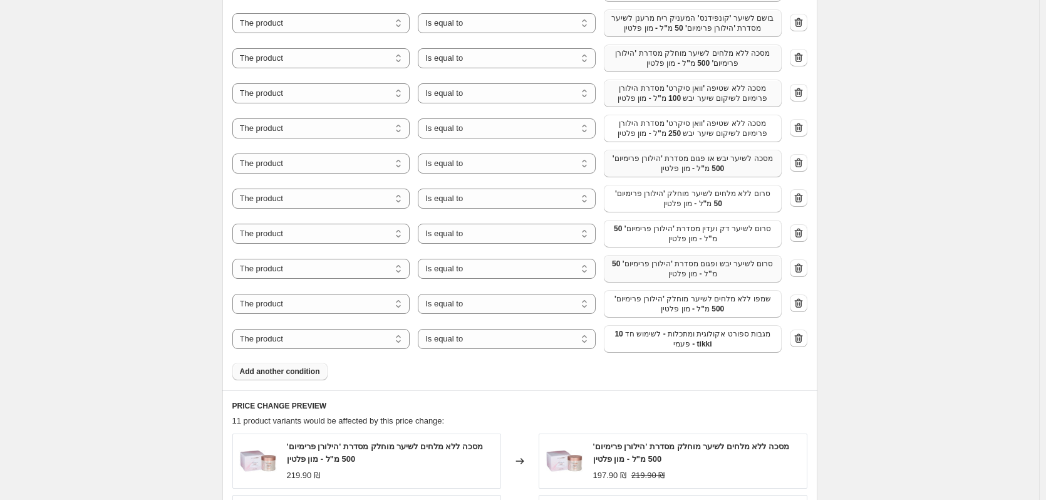
click at [654, 339] on span "10 מגבות ספורט אקולוגית ומתכלות - לשימוש חד פעמי - tikki" at bounding box center [692, 339] width 163 height 20
click at [312, 372] on span "Add another condition" at bounding box center [280, 371] width 80 height 10
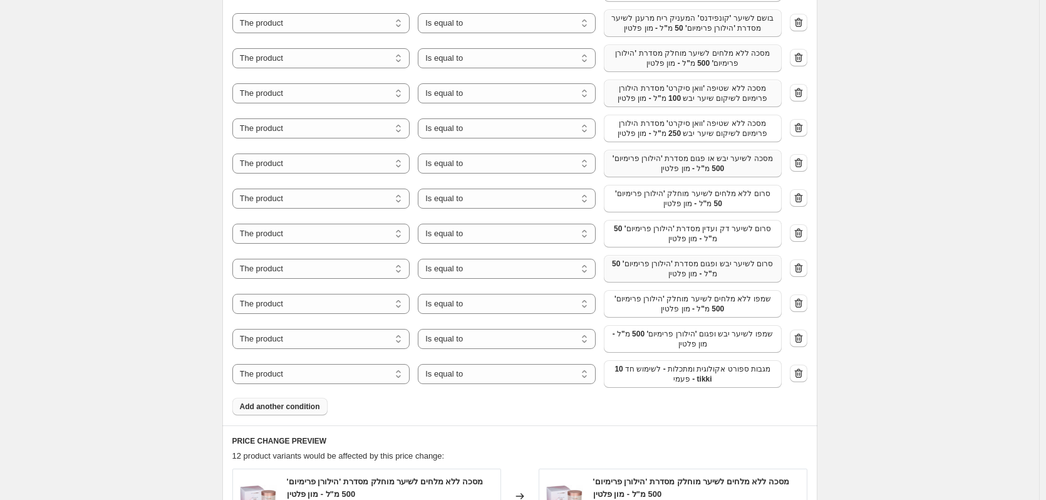
click at [686, 370] on span "10 מגבות ספורט אקולוגית ומתכלות - לשימוש חד פעמי - tikki" at bounding box center [692, 374] width 163 height 20
click at [296, 413] on button "Add another condition" at bounding box center [279, 407] width 95 height 18
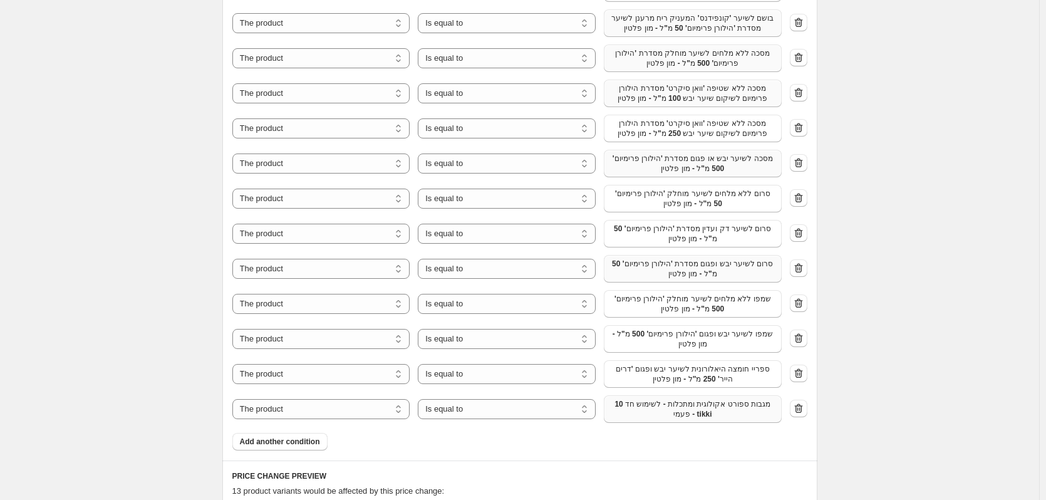
click at [696, 410] on span "10 מגבות ספורט אקולוגית ומתכלות - לשימוש חד פעמי - tikki" at bounding box center [692, 409] width 163 height 20
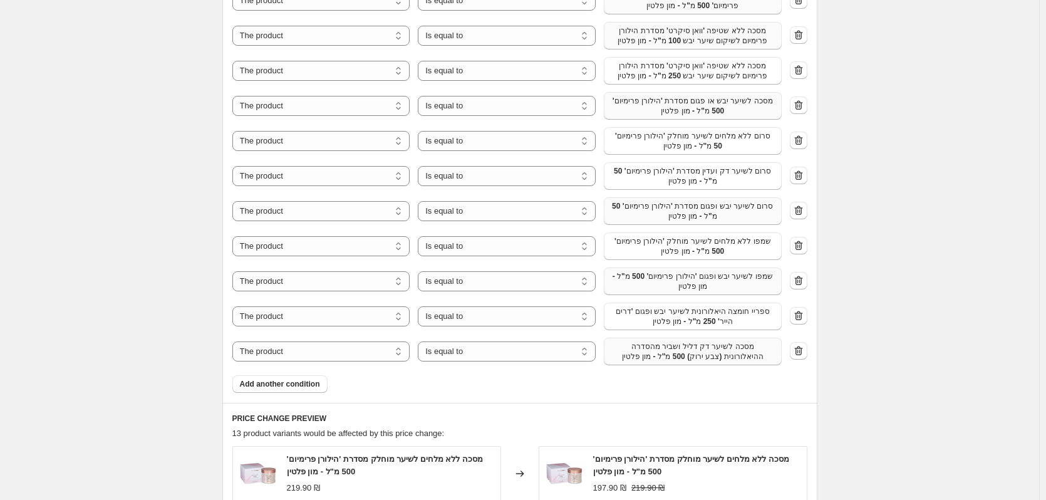
scroll to position [940, 0]
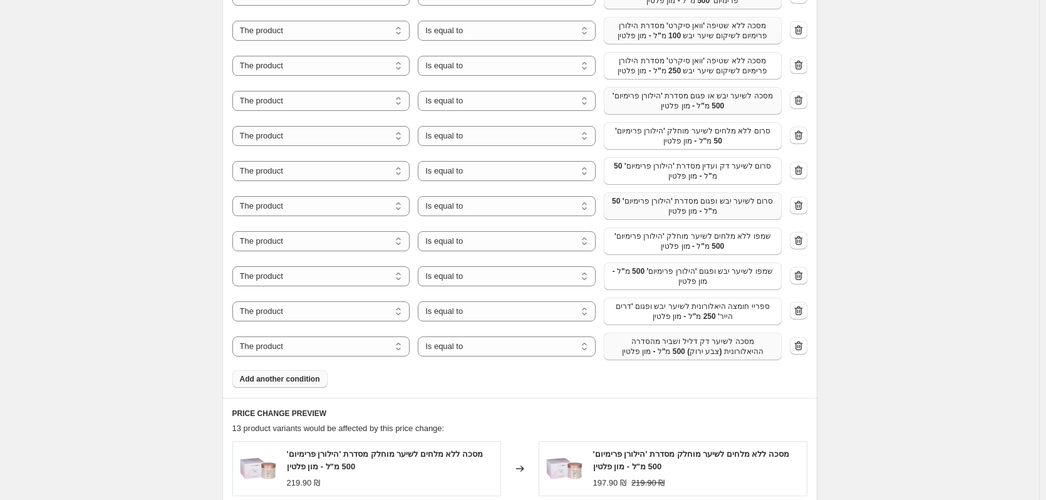
click at [269, 385] on button "Add another condition" at bounding box center [279, 379] width 95 height 18
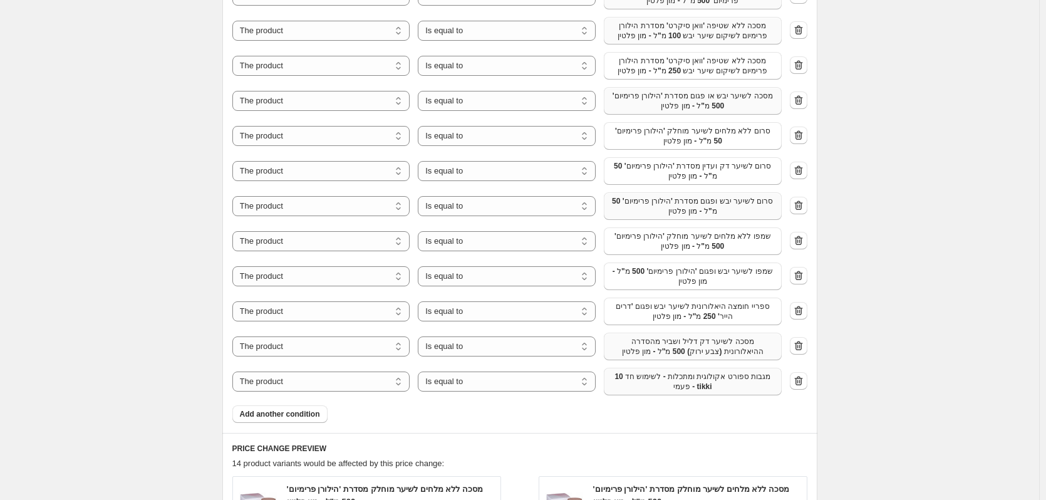
click at [704, 385] on span "10 מגבות ספורט אקולוגית ומתכלות - לשימוש חד פעמי - tikki" at bounding box center [692, 381] width 163 height 20
click at [318, 414] on span "Add another condition" at bounding box center [280, 414] width 80 height 10
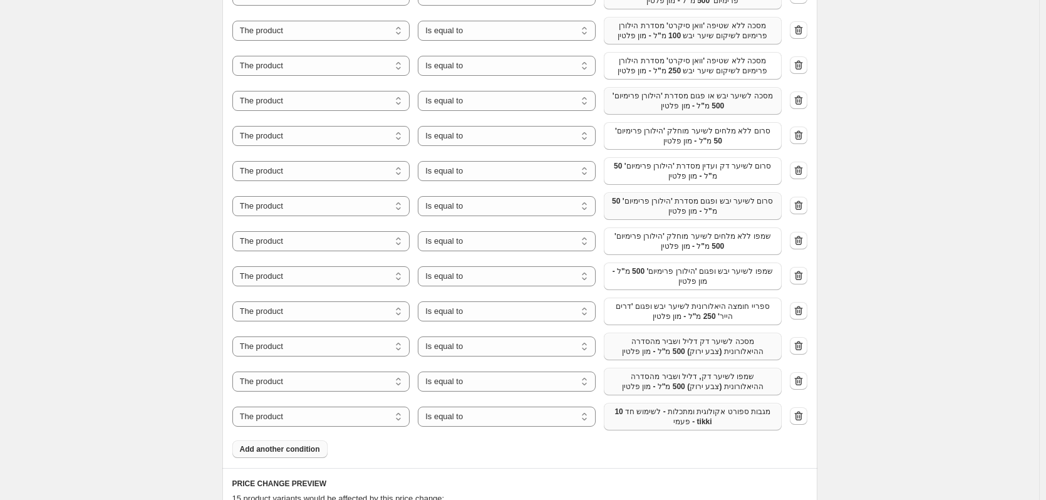
click at [635, 412] on span "10 מגבות ספורט אקולוגית ומתכלות - לשימוש חד פעמי - tikki" at bounding box center [692, 417] width 163 height 20
click at [281, 444] on button "Add another condition" at bounding box center [279, 449] width 95 height 18
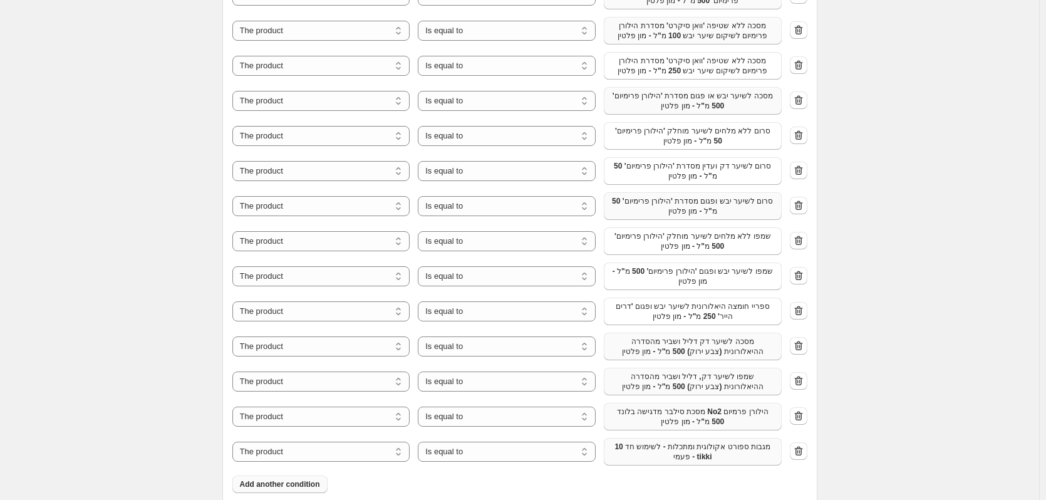
click at [636, 463] on button "10 מגבות ספורט אקולוגית ומתכלות - לשימוש חד פעמי - tikki" at bounding box center [693, 452] width 178 height 28
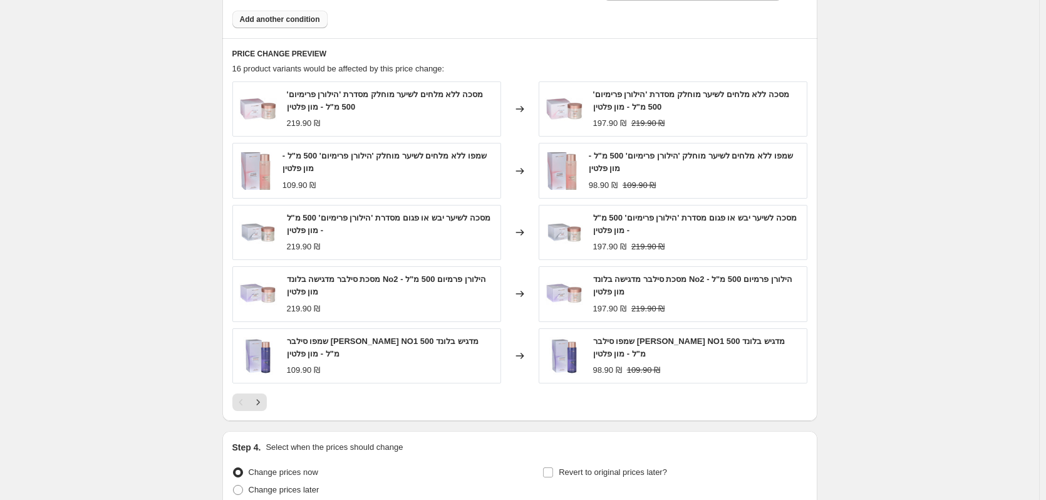
scroll to position [1520, 0]
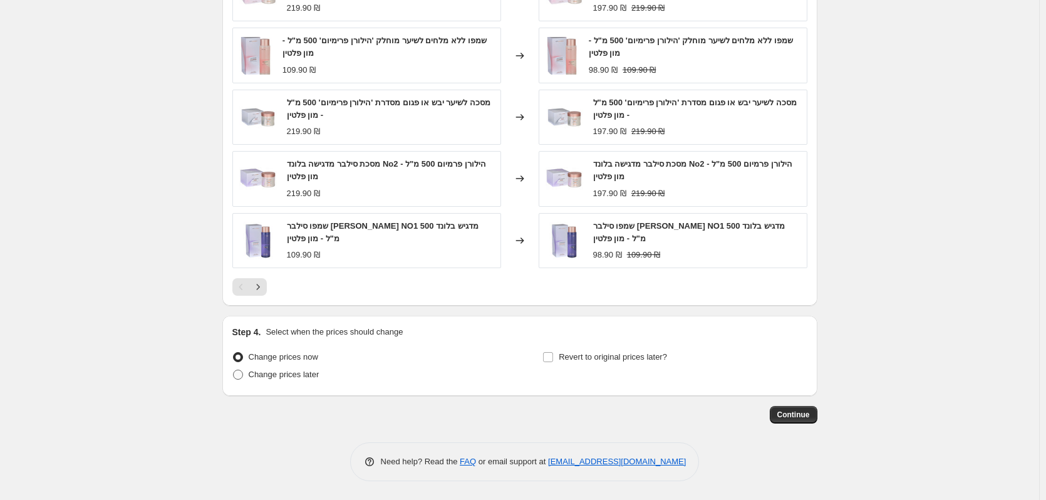
click at [267, 383] on label "Change prices later" at bounding box center [275, 375] width 87 height 18
click at [234, 370] on input "Change prices later" at bounding box center [233, 370] width 1 height 1
radio input "true"
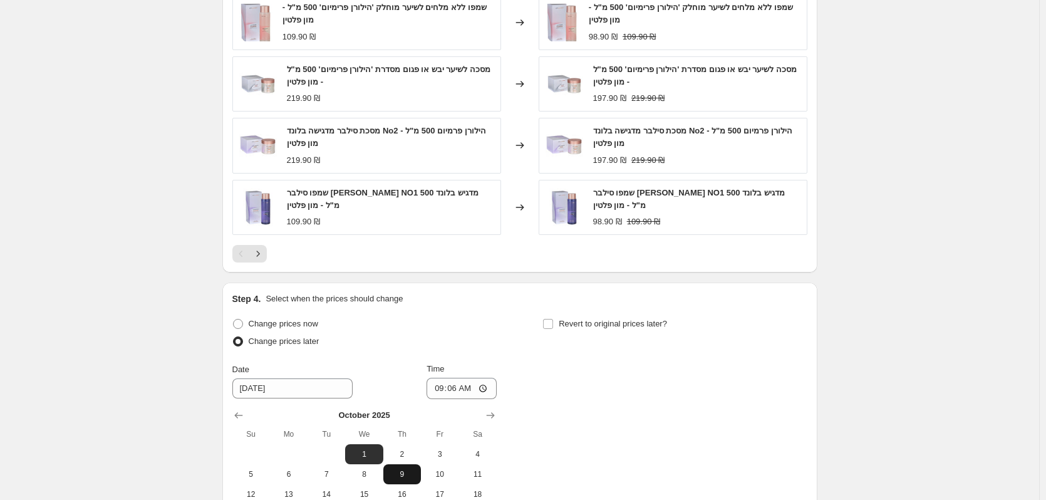
scroll to position [1583, 0]
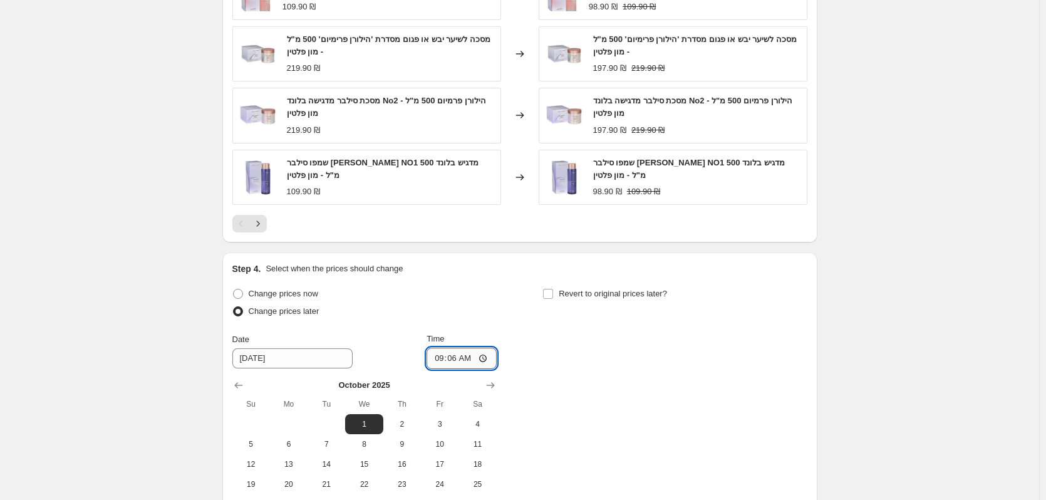
click at [482, 350] on input "09:06" at bounding box center [462, 358] width 70 height 21
click at [482, 358] on input "09:06" at bounding box center [462, 358] width 70 height 21
click at [477, 358] on input "09:06" at bounding box center [462, 358] width 70 height 21
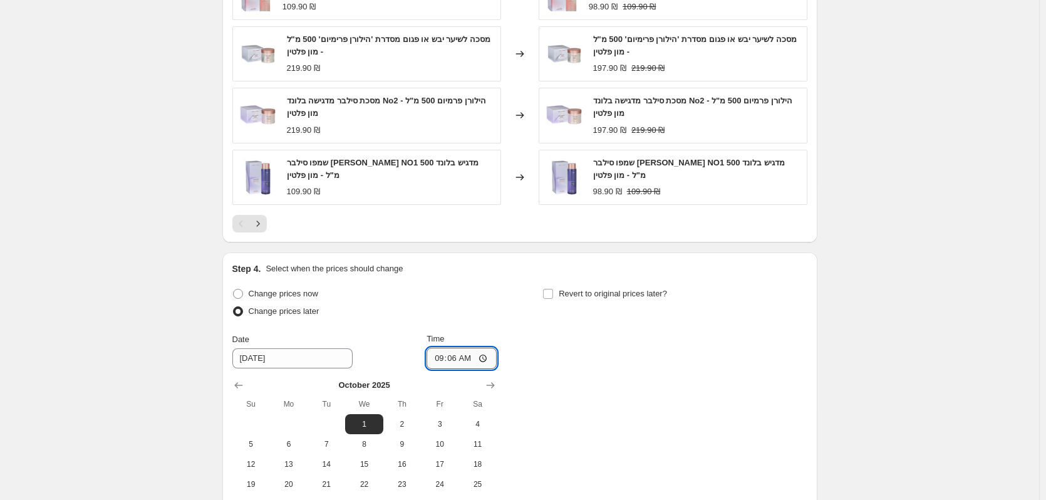
click at [477, 358] on input "09:06" at bounding box center [462, 358] width 70 height 21
type input "08:15"
click at [556, 360] on div "Change prices now Change prices later Date 10/1/2025 Time 08:15 October 2025 Su…" at bounding box center [519, 399] width 575 height 229
click at [550, 294] on input "Revert to original prices later?" at bounding box center [548, 294] width 10 height 10
checkbox input "true"
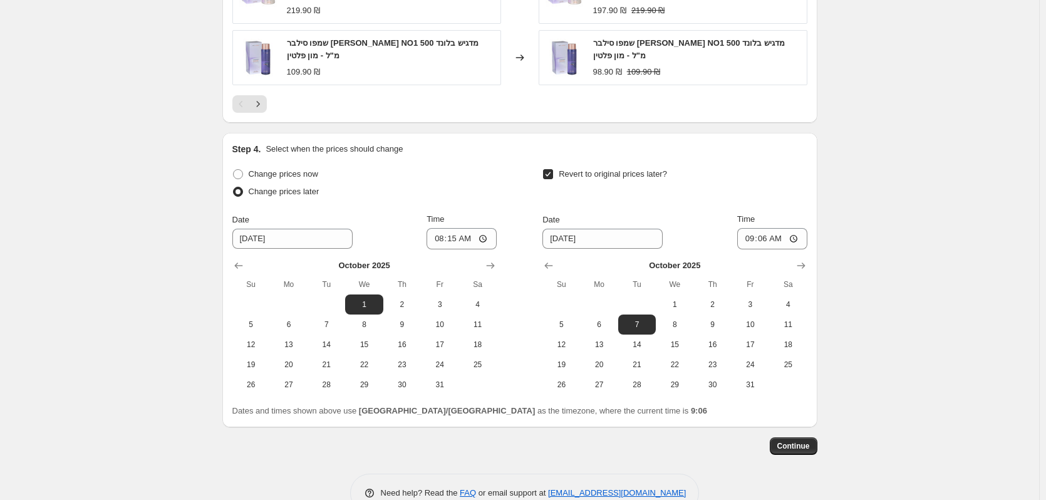
scroll to position [1708, 0]
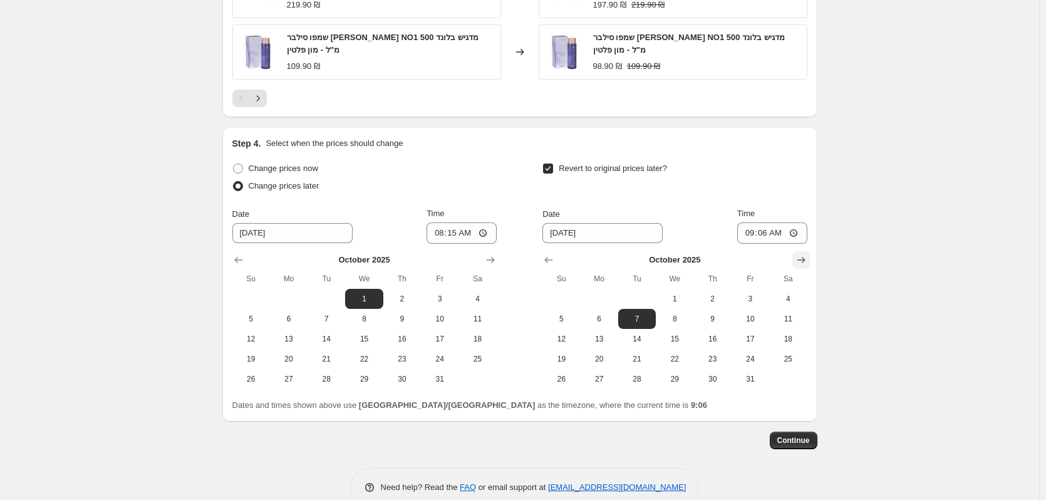
click at [805, 261] on icon "Show next month, November 2025" at bounding box center [801, 260] width 13 height 13
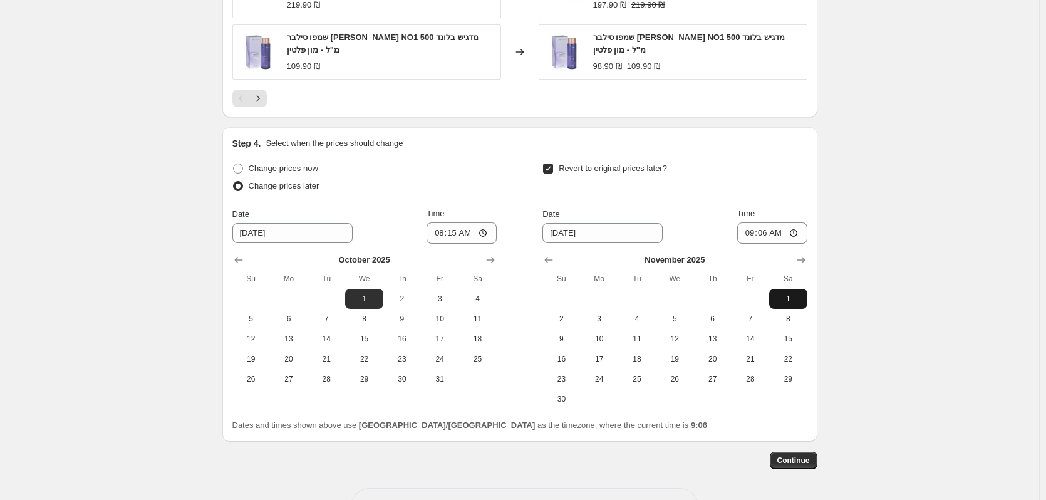
click at [795, 295] on span "1" at bounding box center [788, 299] width 28 height 10
type input "11/1/2025"
click at [787, 232] on input "09:06" at bounding box center [772, 232] width 70 height 21
type input "08:15"
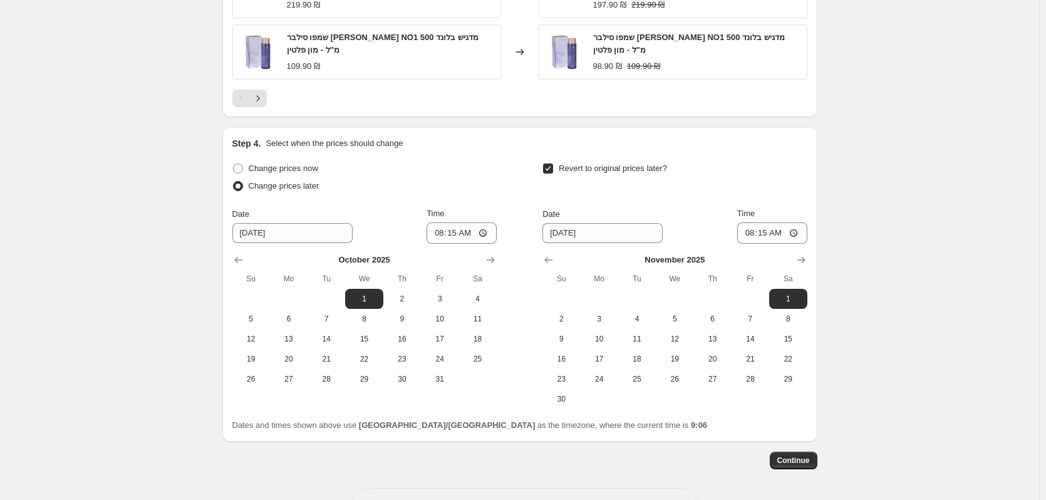
click at [755, 171] on div "Revert to original prices later?" at bounding box center [674, 179] width 264 height 38
click at [802, 464] on span "Continue" at bounding box center [793, 460] width 33 height 10
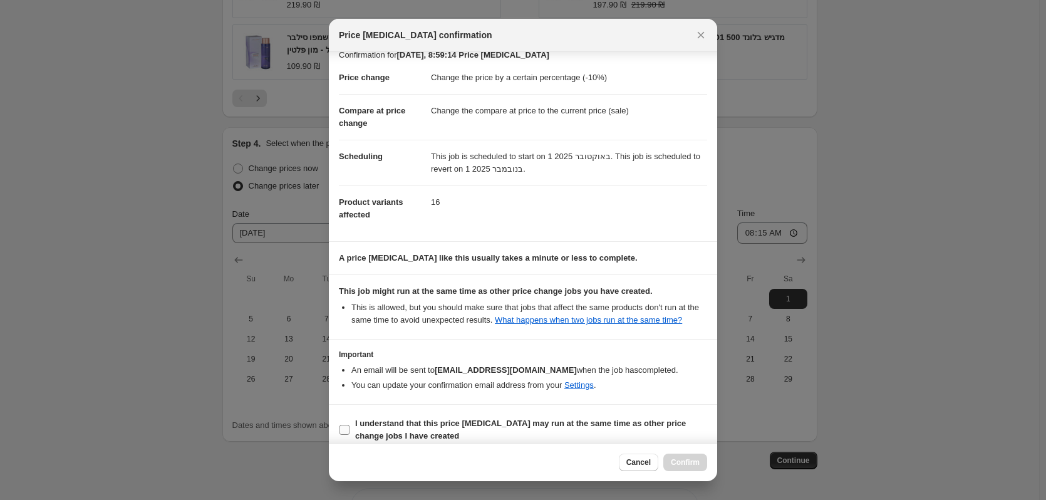
scroll to position [25, 0]
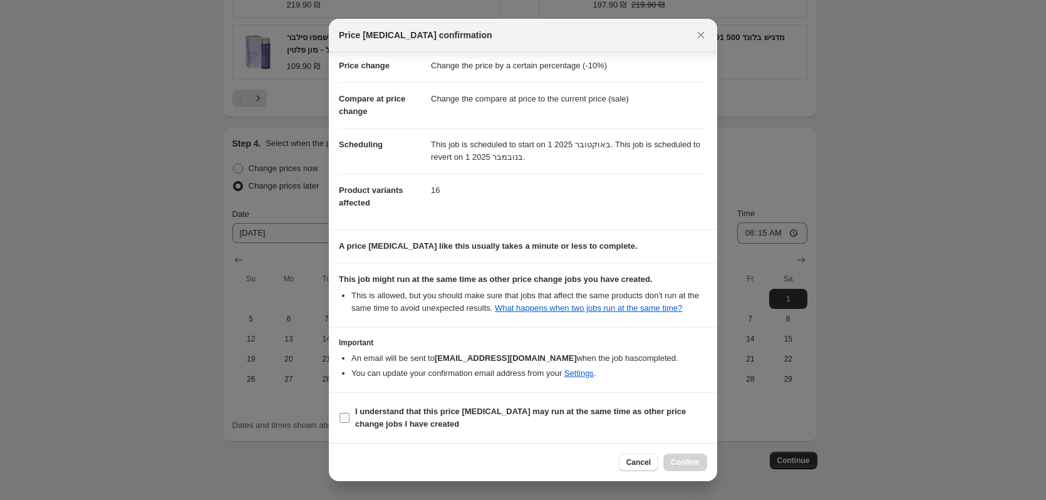
click at [509, 418] on span "I understand that this price change job may run at the same time as other price…" at bounding box center [531, 417] width 352 height 25
click at [350, 418] on input "I understand that this price change job may run at the same time as other price…" at bounding box center [344, 418] width 10 height 10
checkbox input "true"
click at [686, 463] on span "Confirm" at bounding box center [685, 462] width 29 height 10
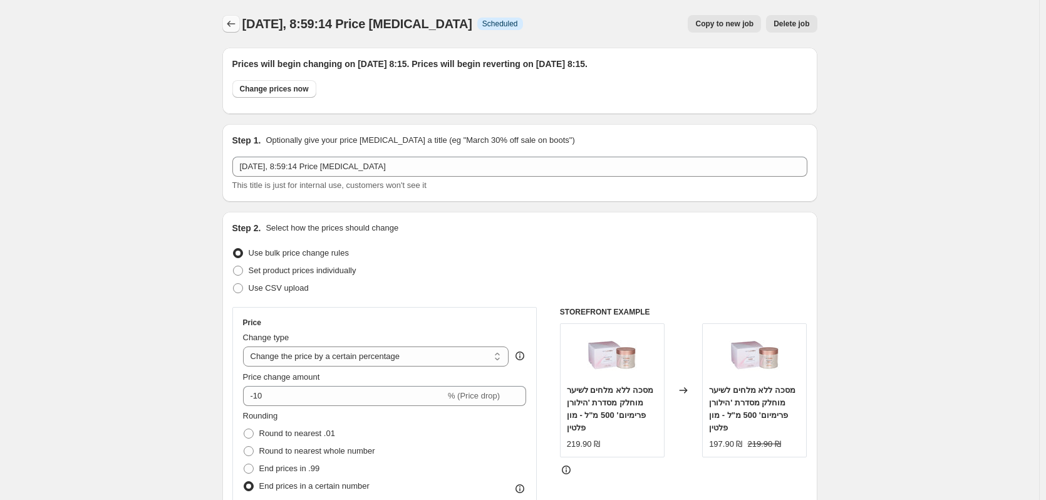
click at [236, 25] on icon "Price change jobs" at bounding box center [231, 24] width 13 height 13
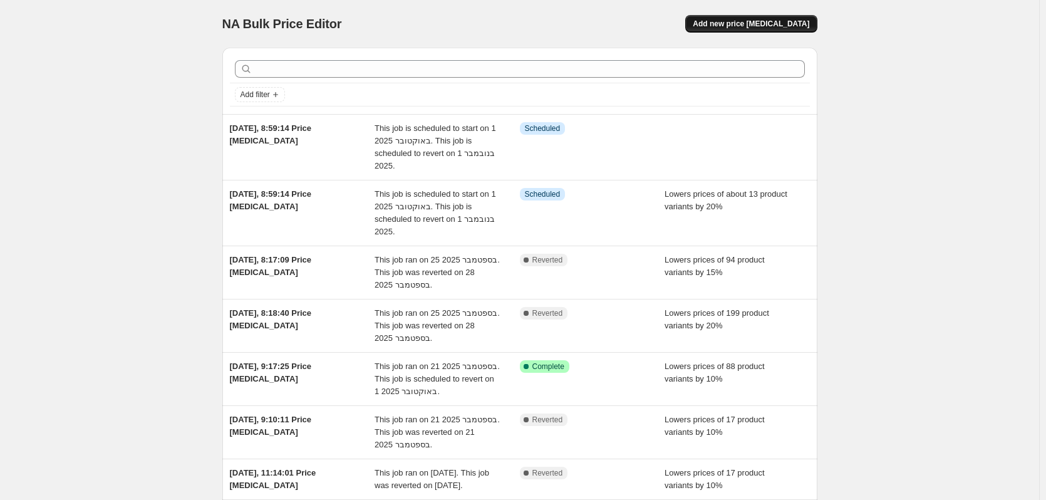
click at [749, 16] on button "Add new price [MEDICAL_DATA]" at bounding box center [751, 24] width 132 height 18
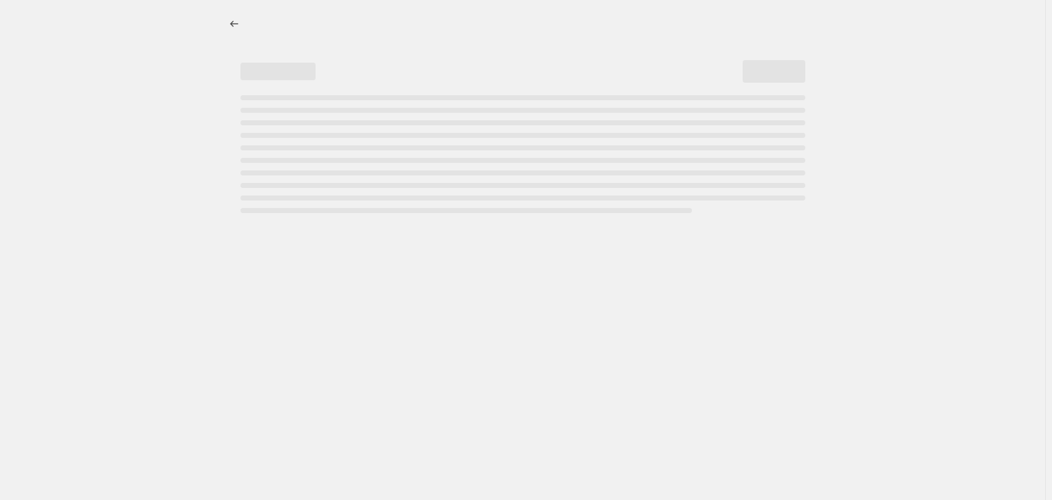
select select "percentage"
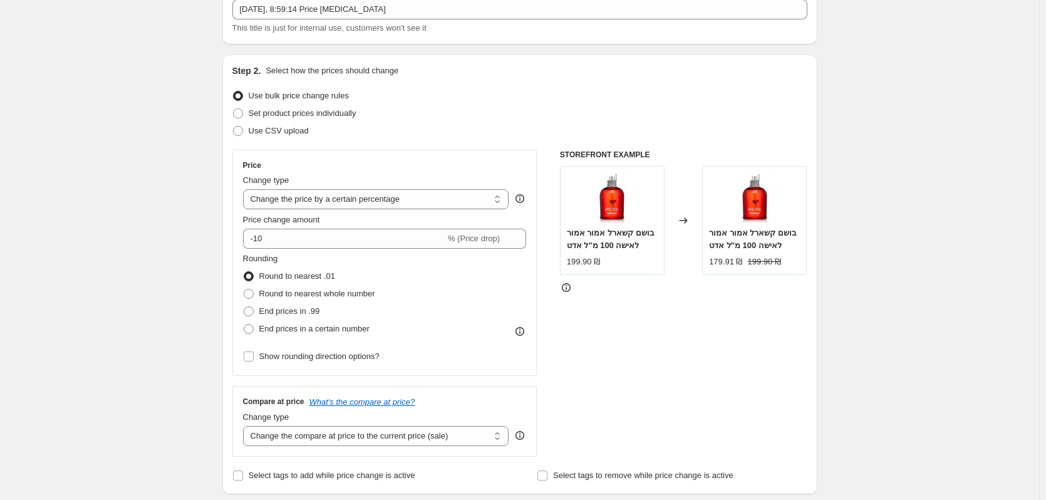
scroll to position [188, 0]
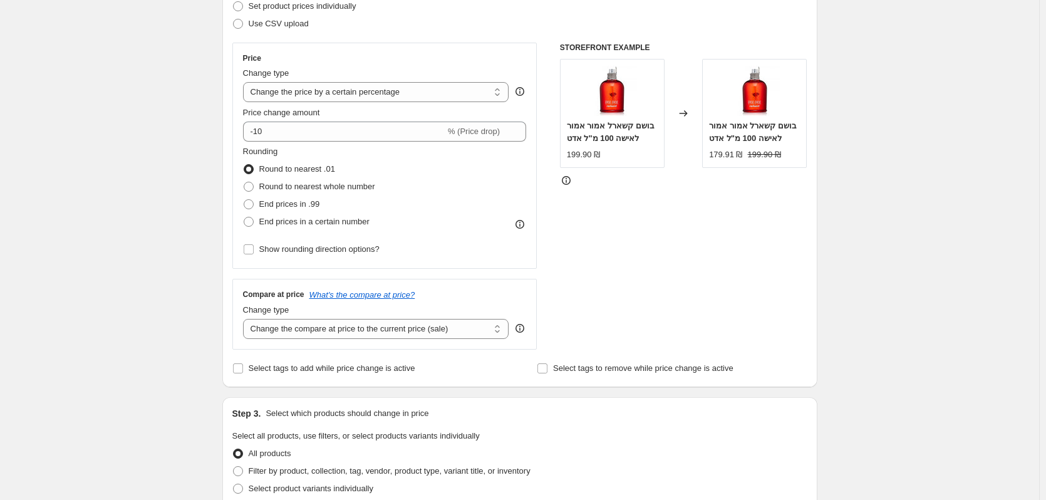
click at [308, 232] on div "Rounding Round to nearest .01 Round to nearest whole number End prices in .99 E…" at bounding box center [385, 201] width 284 height 113
click at [311, 225] on span "End prices in a certain number" at bounding box center [314, 221] width 110 height 9
click at [244, 217] on input "End prices in a certain number" at bounding box center [244, 217] width 1 height 1
radio input "true"
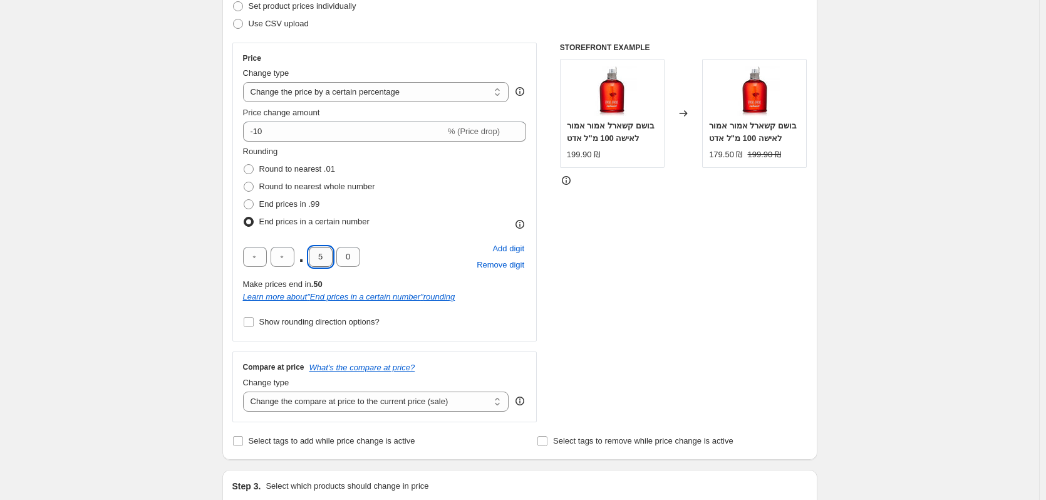
click at [321, 257] on input "5" at bounding box center [321, 257] width 24 height 20
type input "9"
click at [390, 233] on div "Rounding Round to nearest .01 Round to nearest whole number End prices in .99 E…" at bounding box center [385, 237] width 284 height 185
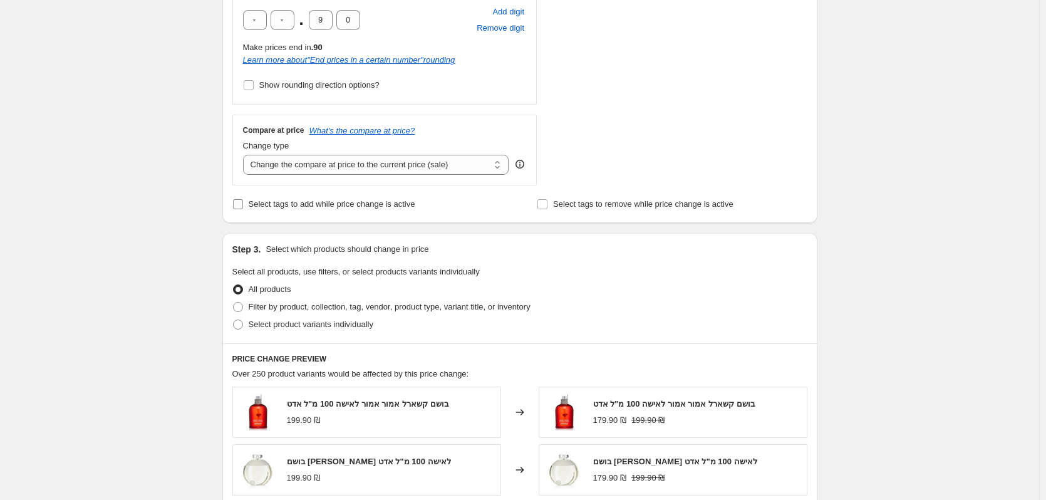
scroll to position [438, 0]
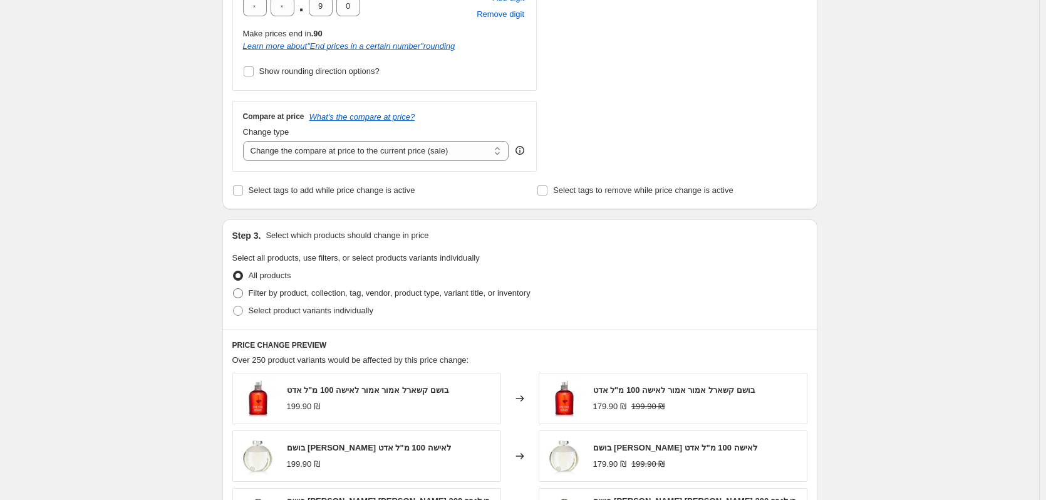
click at [304, 294] on span "Filter by product, collection, tag, vendor, product type, variant title, or inv…" at bounding box center [390, 292] width 282 height 9
click at [234, 289] on input "Filter by product, collection, tag, vendor, product type, variant title, or inv…" at bounding box center [233, 288] width 1 height 1
radio input "true"
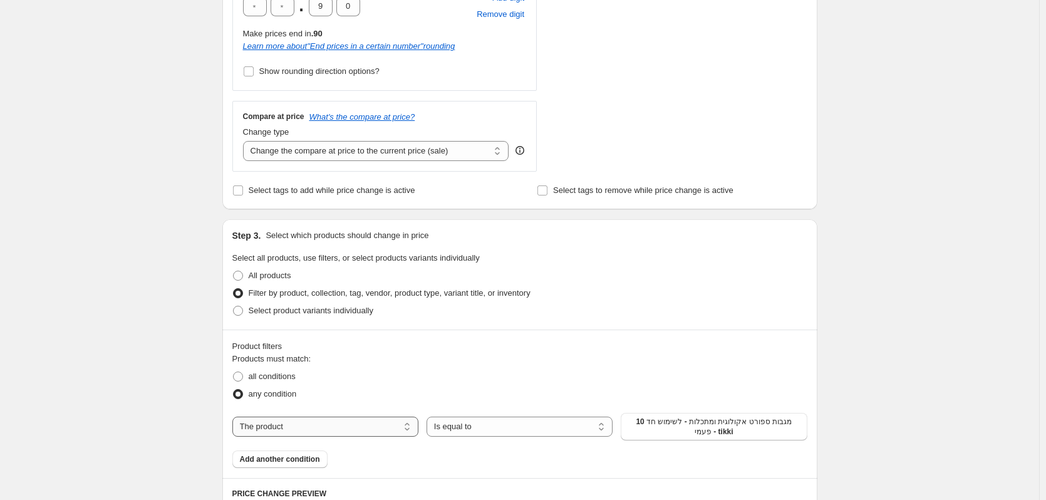
click at [296, 433] on select "The product The product's collection The product's tag The product's vendor The…" at bounding box center [325, 427] width 186 height 20
select select "vendor"
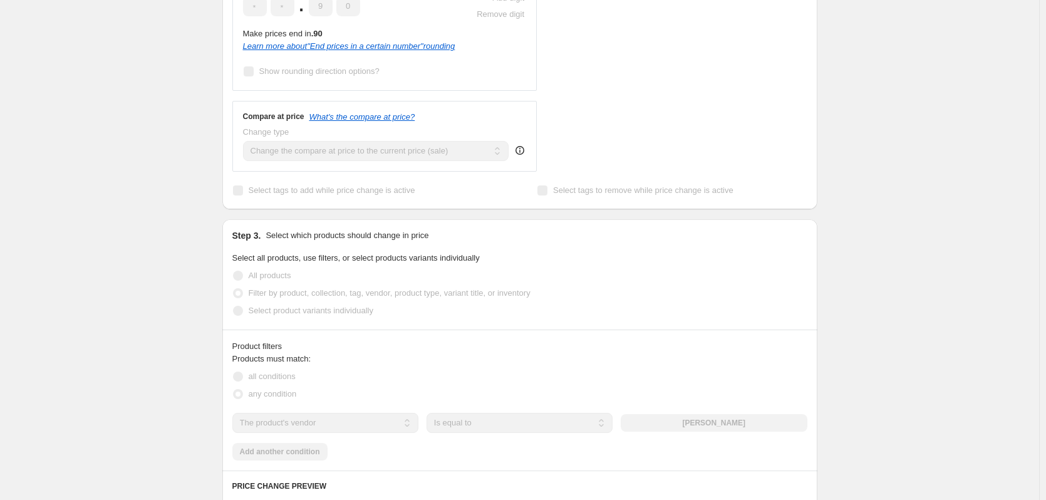
click at [699, 422] on div "אבלון אורגניקס" at bounding box center [714, 423] width 186 height 18
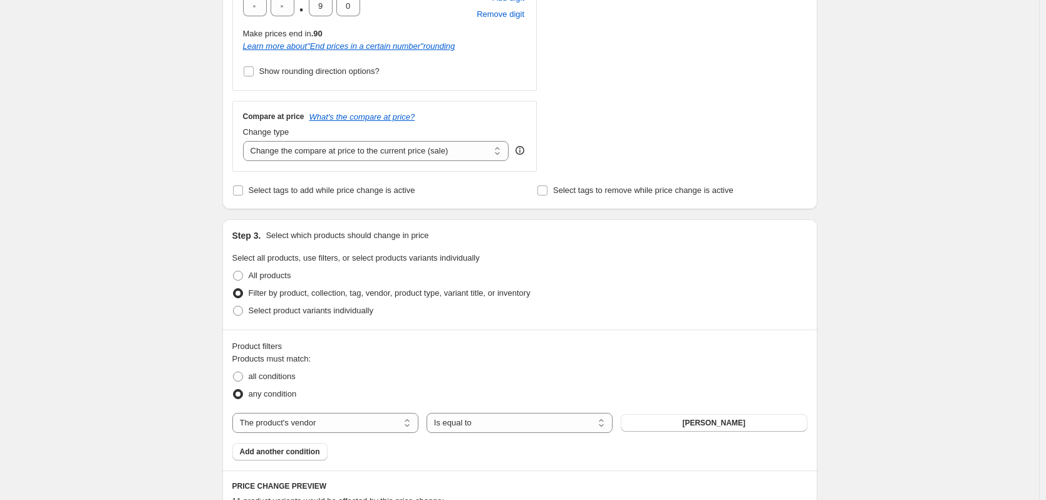
click at [699, 426] on span "אבלון אורגניקס" at bounding box center [713, 423] width 63 height 10
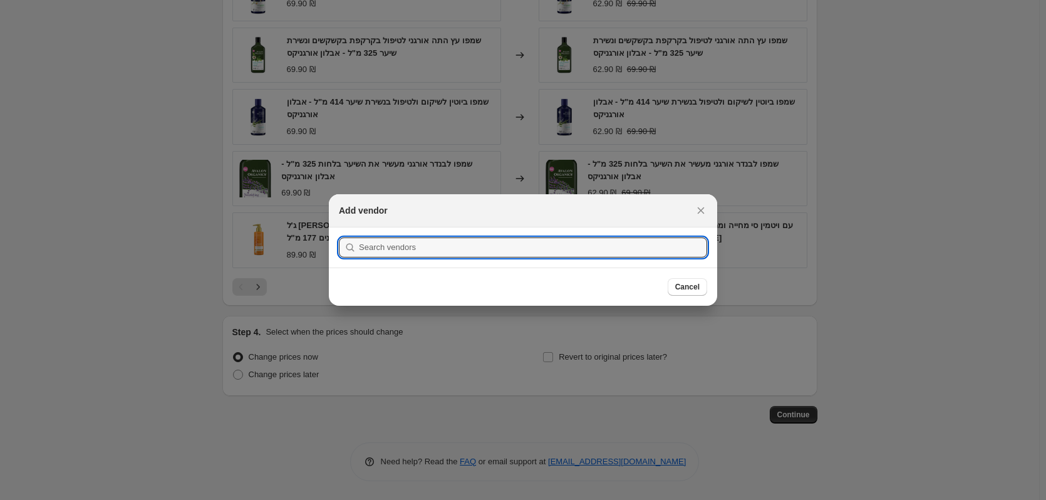
scroll to position [0, 0]
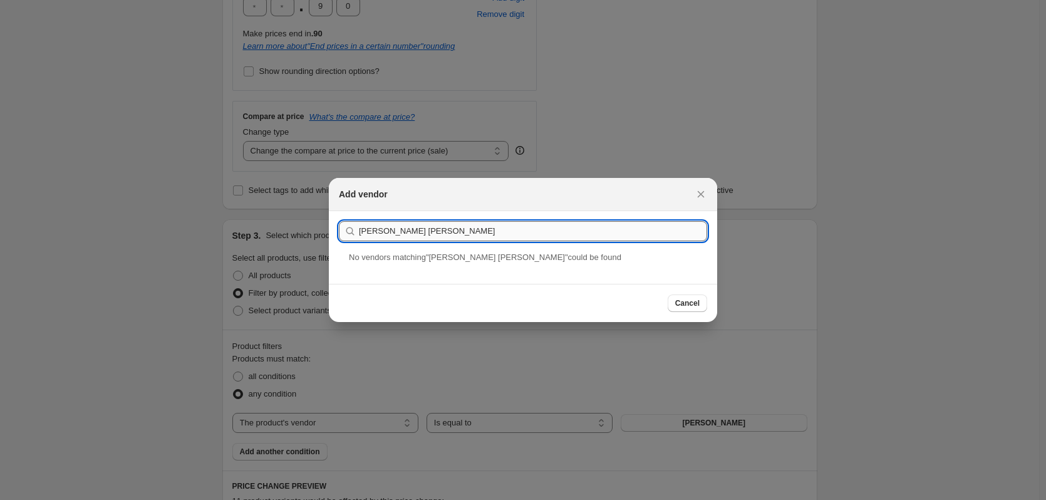
click at [373, 236] on input "מיי קאר" at bounding box center [533, 231] width 348 height 20
click at [388, 232] on input "MY C" at bounding box center [533, 231] width 348 height 20
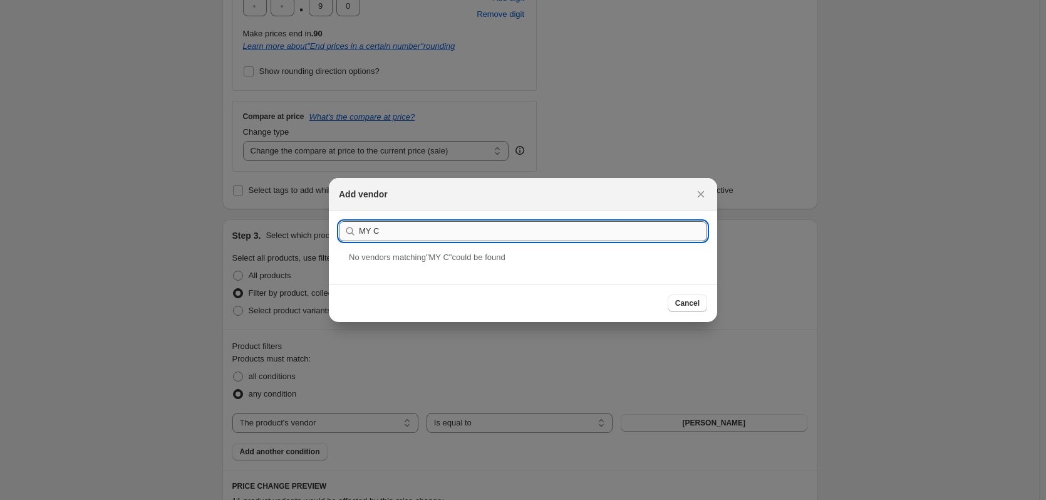
click at [388, 232] on input "MY C" at bounding box center [533, 231] width 348 height 20
type input "ו"
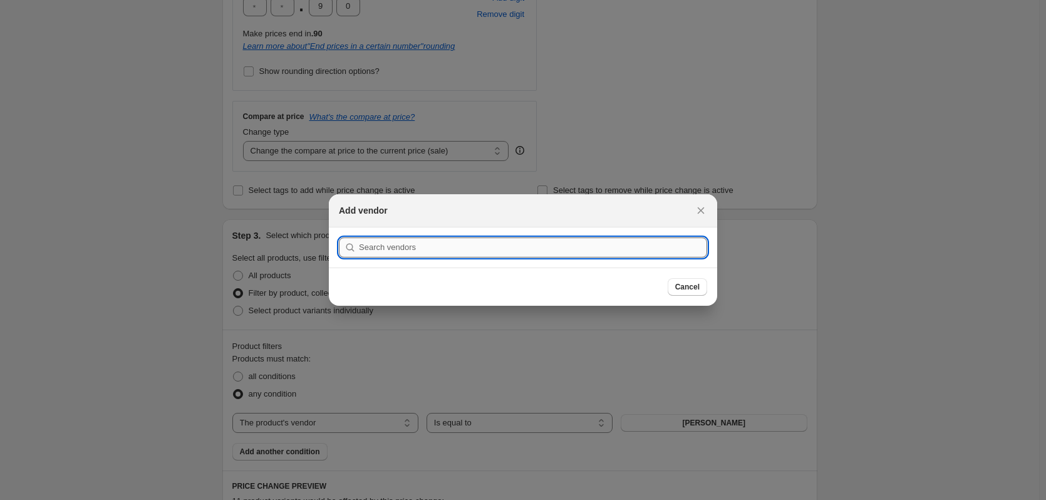
click at [513, 239] on input ":r9r:" at bounding box center [533, 247] width 348 height 20
paste input "מיי קרלי וואי | My Curly Way"
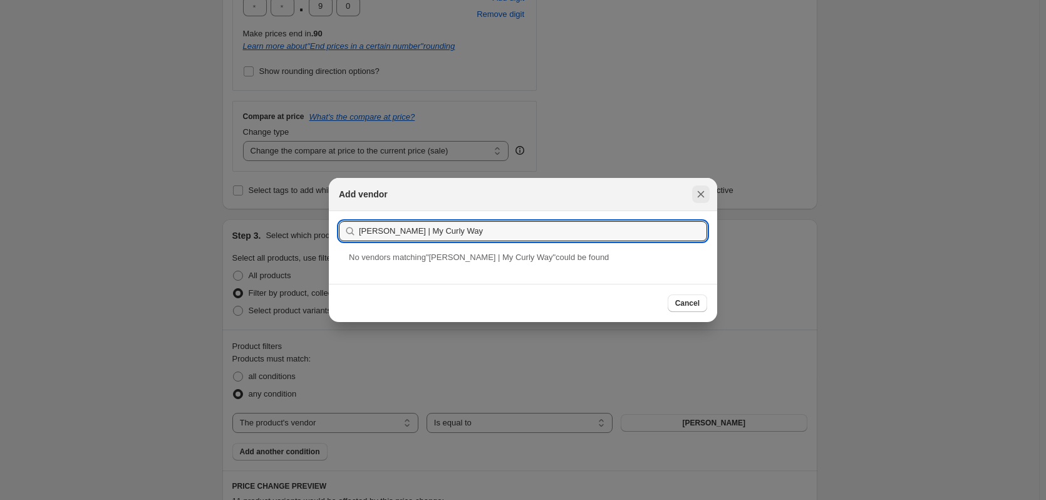
type input "מיי קרלי וואי | My Curly Way"
click at [704, 192] on icon "Close" at bounding box center [701, 194] width 7 height 7
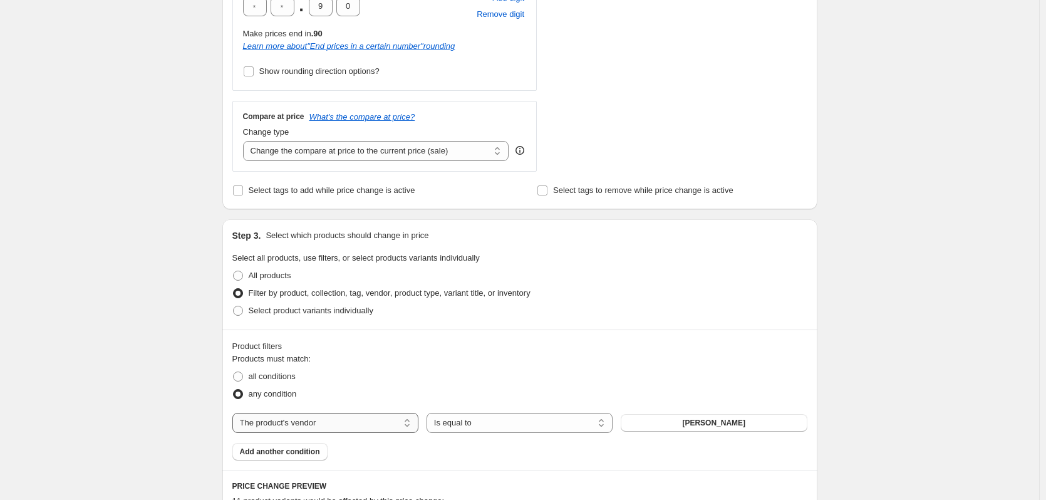
click at [303, 417] on select "The product The product's collection The product's tag The product's vendor The…" at bounding box center [325, 423] width 186 height 20
click at [235, 413] on select "The product The product's collection The product's tag The product's vendor The…" at bounding box center [325, 423] width 186 height 20
click at [699, 428] on button "אבלון אורגניקס" at bounding box center [714, 423] width 186 height 18
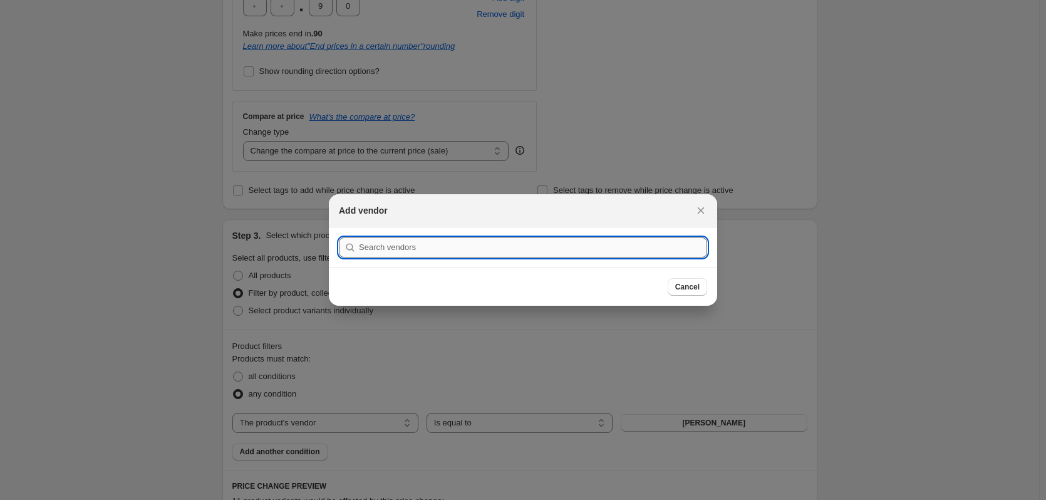
click at [650, 246] on input ":r9r:" at bounding box center [533, 247] width 348 height 20
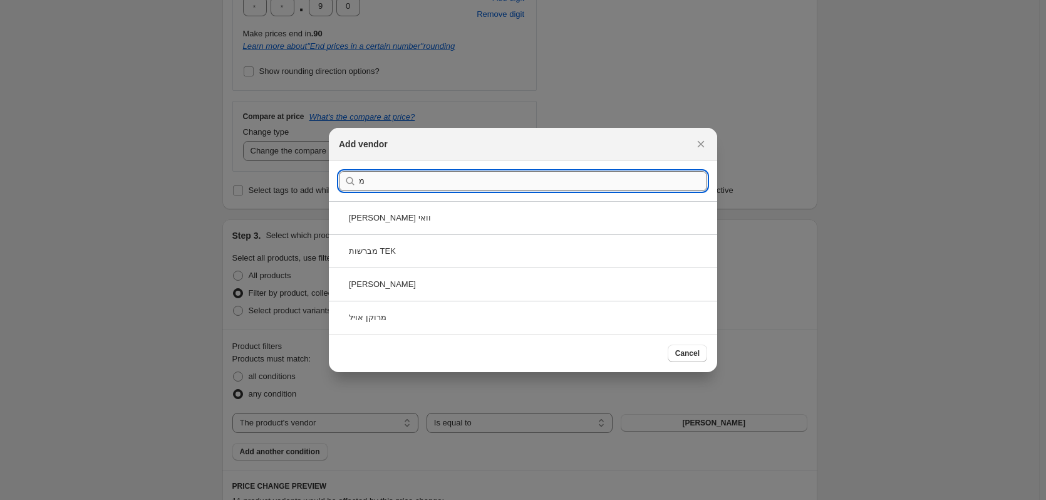
click at [543, 172] on input "מ" at bounding box center [533, 181] width 348 height 20
type input "M"
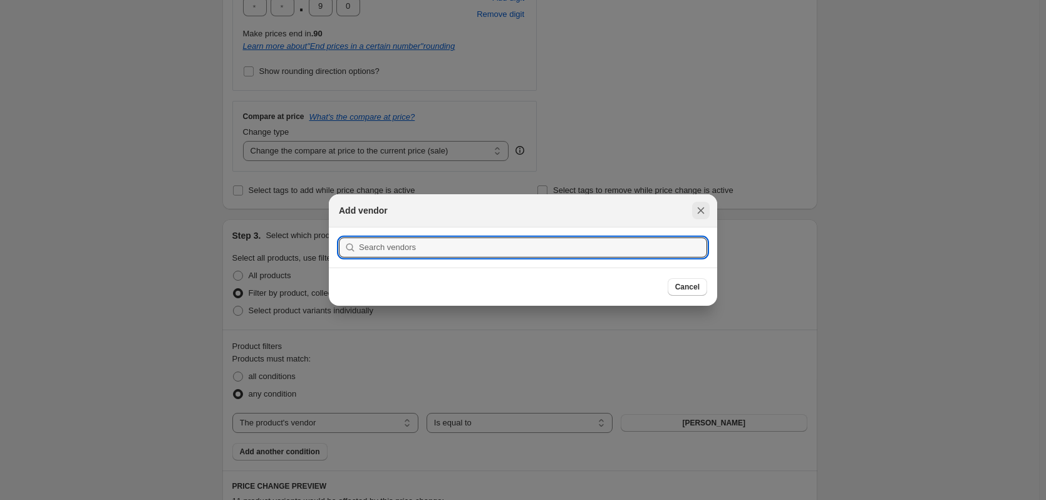
click at [696, 212] on icon "Close" at bounding box center [701, 210] width 13 height 13
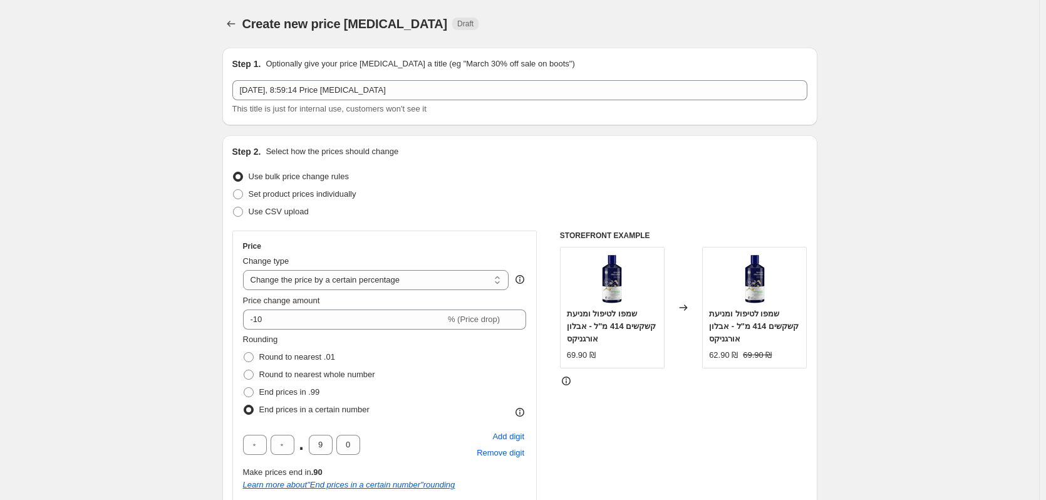
scroll to position [438, 0]
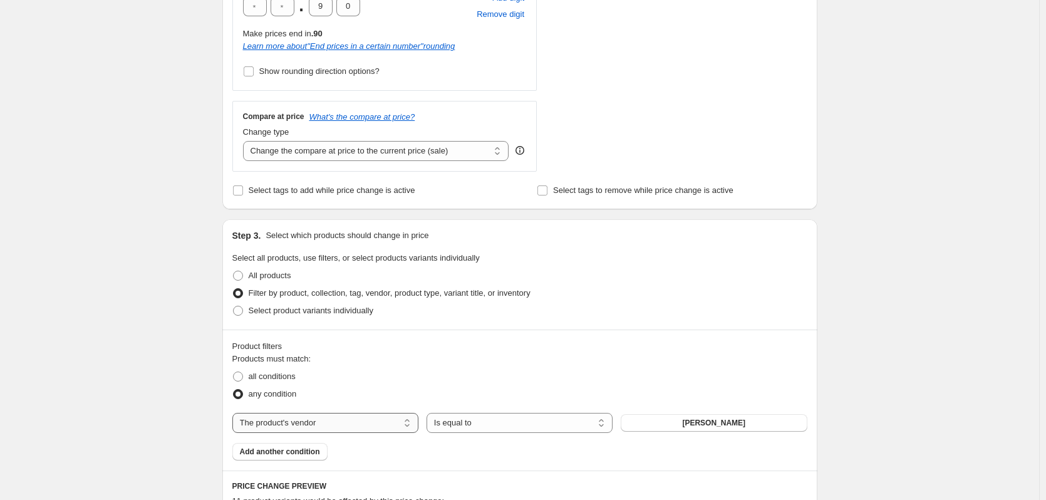
click at [307, 416] on select "The product The product's collection The product's tag The product's vendor The…" at bounding box center [325, 423] width 186 height 20
select select "product"
click at [705, 430] on span "10 מגבות ספורט אקולוגית ומתכלות - לשימוש חד פעמי - tikki" at bounding box center [713, 427] width 171 height 20
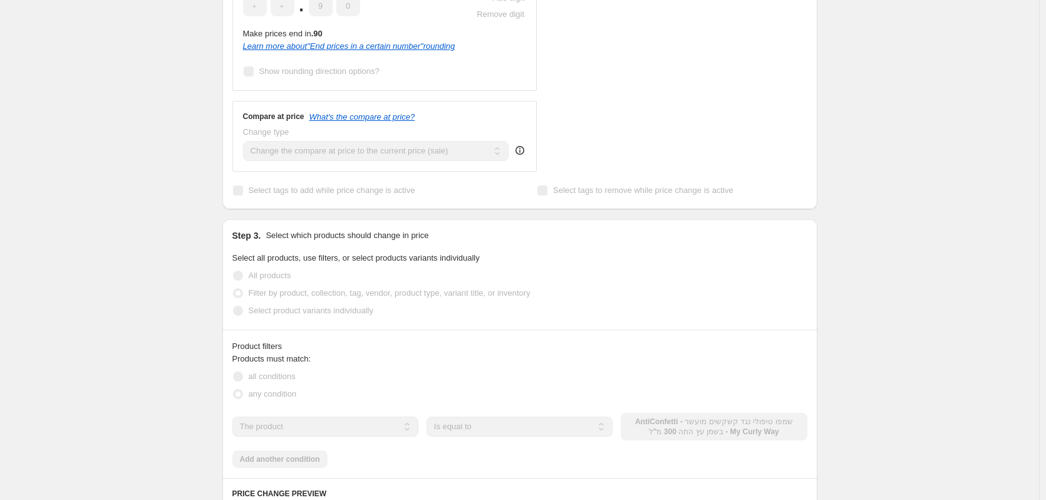
click at [303, 460] on div "Products must match: all conditions any condition The product The product's col…" at bounding box center [519, 410] width 575 height 115
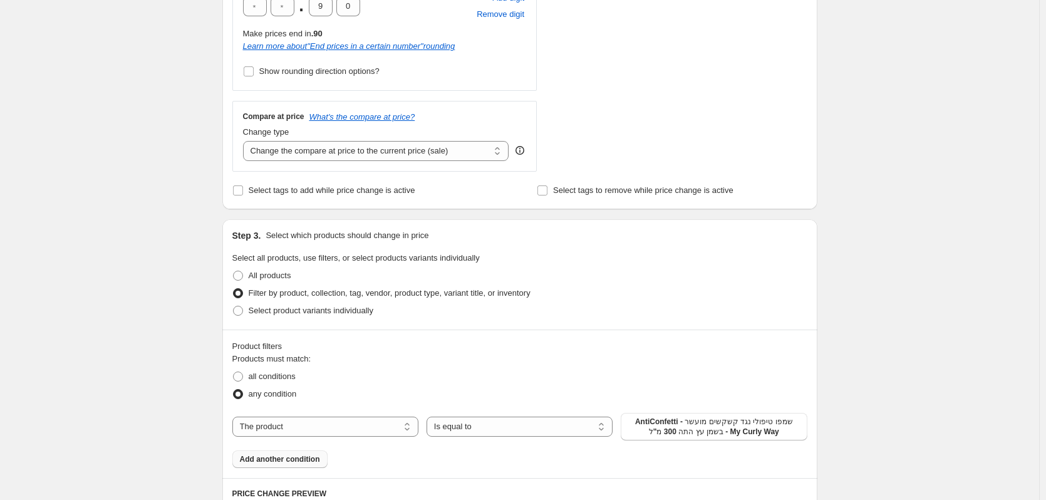
click at [306, 462] on span "Add another condition" at bounding box center [280, 459] width 80 height 10
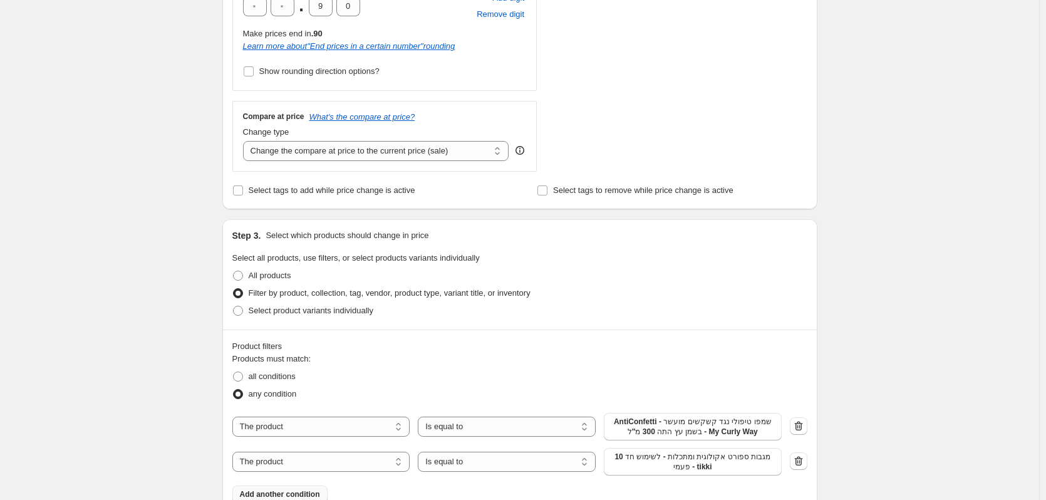
click at [701, 468] on span "10 מגבות ספורט אקולוגית ומתכלות - לשימוש חד פעמי - tikki" at bounding box center [692, 462] width 163 height 20
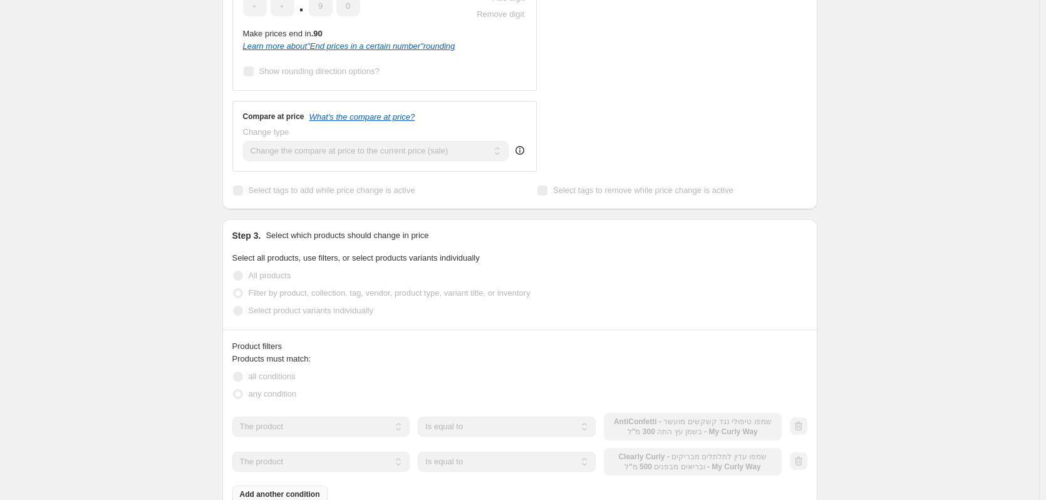
scroll to position [564, 0]
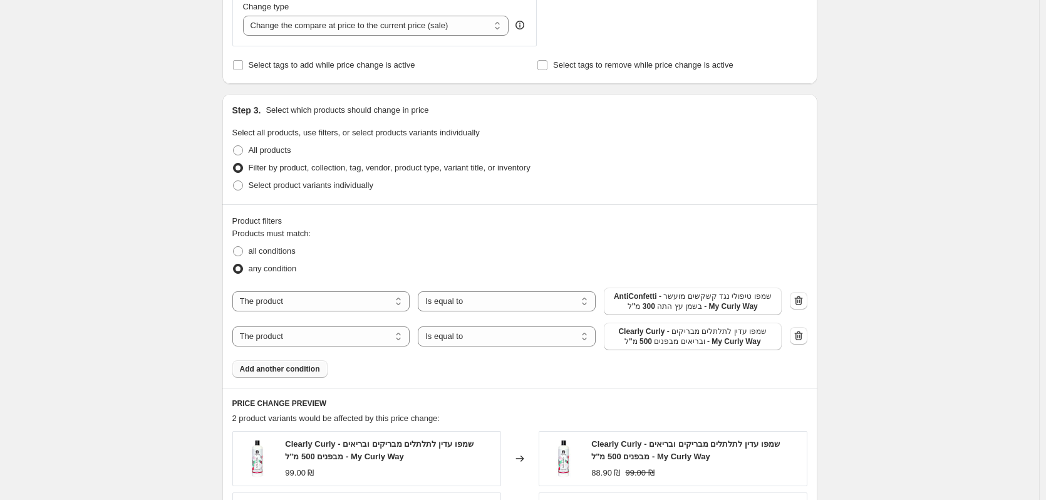
click at [287, 373] on span "Add another condition" at bounding box center [280, 369] width 80 height 10
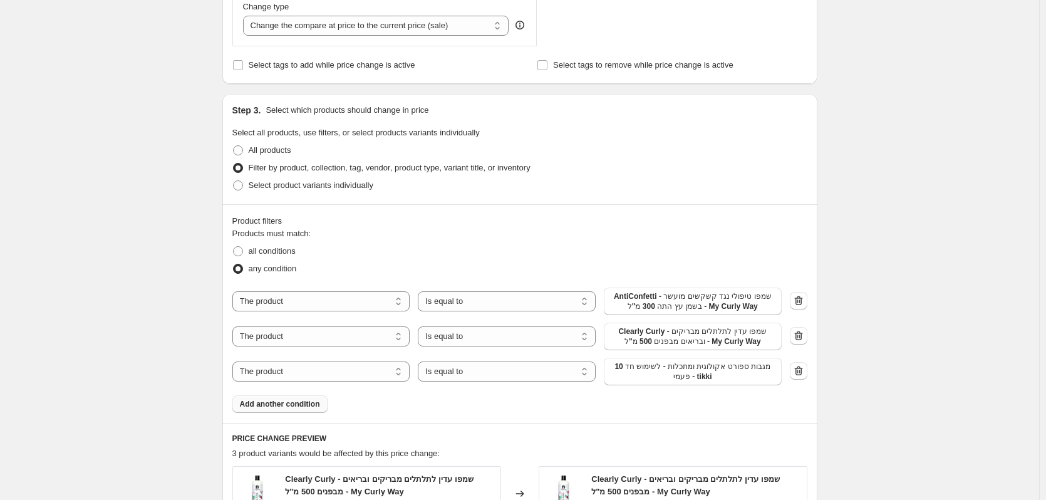
click at [708, 375] on span "10 מגבות ספורט אקולוגית ומתכלות - לשימוש חד פעמי - tikki" at bounding box center [692, 371] width 163 height 20
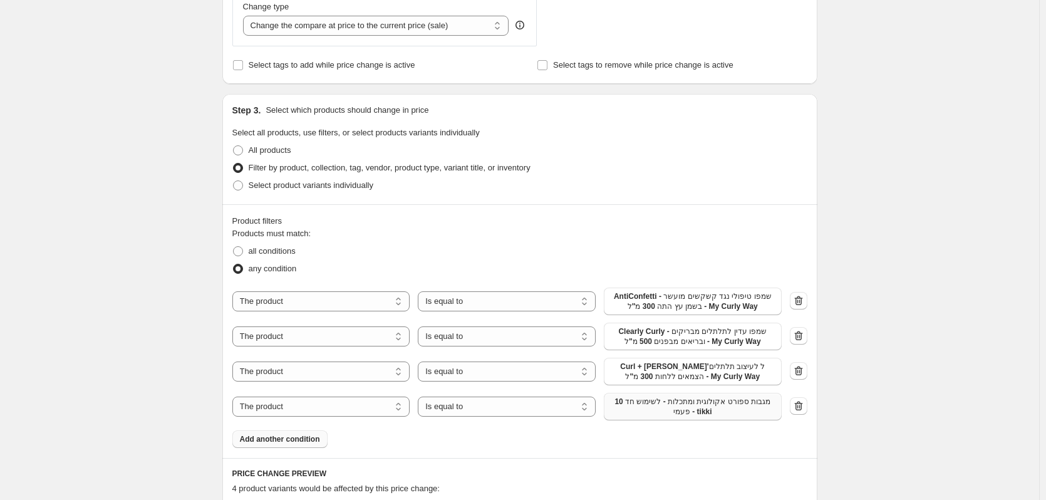
click at [640, 414] on span "10 מגבות ספורט אקולוגית ומתכלות - לשימוש חד פעמי - tikki" at bounding box center [692, 406] width 163 height 20
click at [289, 435] on span "Add another condition" at bounding box center [280, 439] width 80 height 10
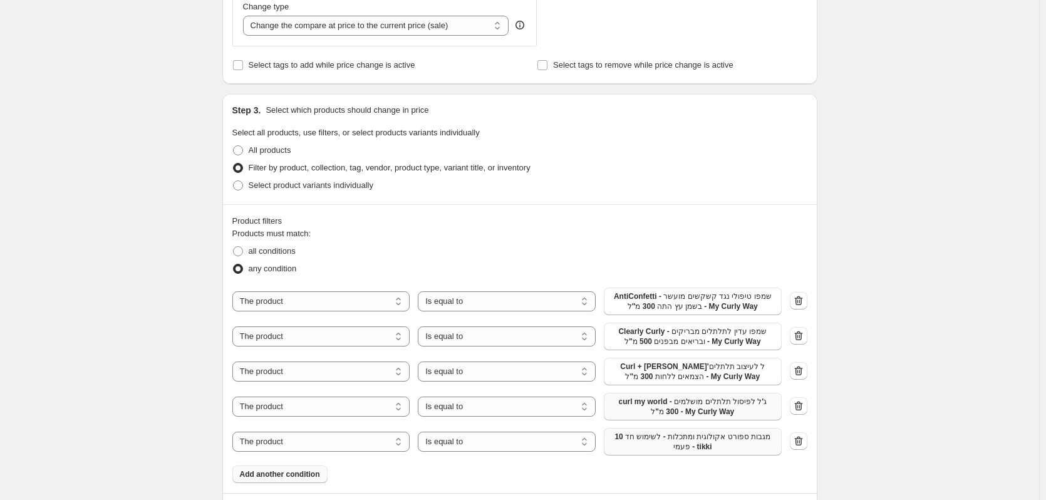
click at [723, 447] on span "10 מגבות ספורט אקולוגית ומתכלות - לשימוש חד פעמי - tikki" at bounding box center [692, 442] width 163 height 20
click at [311, 476] on span "Add another condition" at bounding box center [280, 474] width 80 height 10
click at [679, 480] on span "10 מגבות ספורט אקולוגית ומתכלות - לשימוש חד פעמי - tikki" at bounding box center [692, 477] width 163 height 20
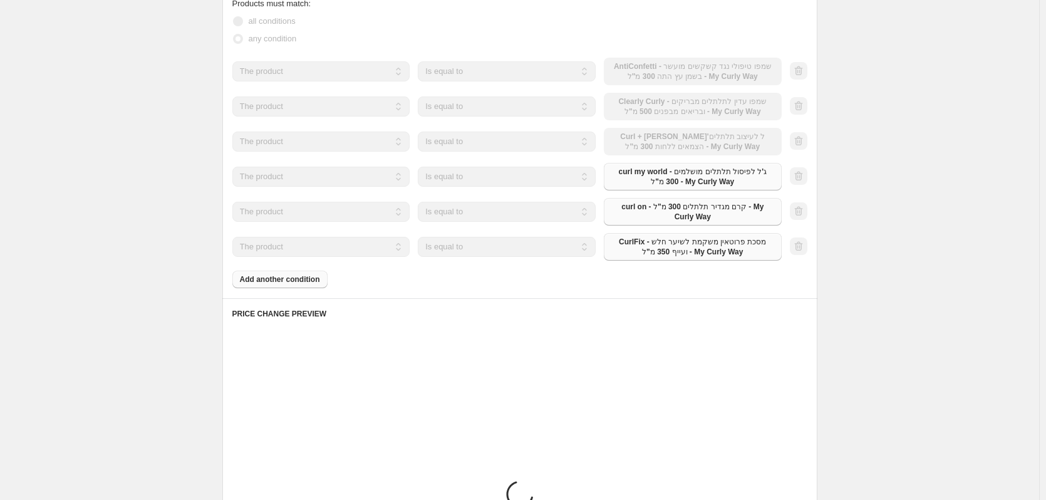
scroll to position [814, 0]
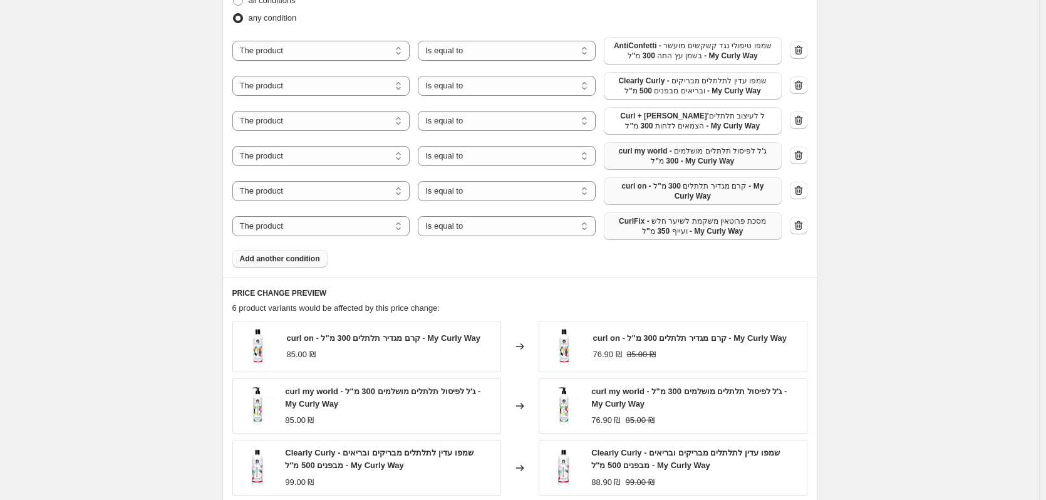
click at [281, 266] on button "Add another condition" at bounding box center [279, 259] width 95 height 18
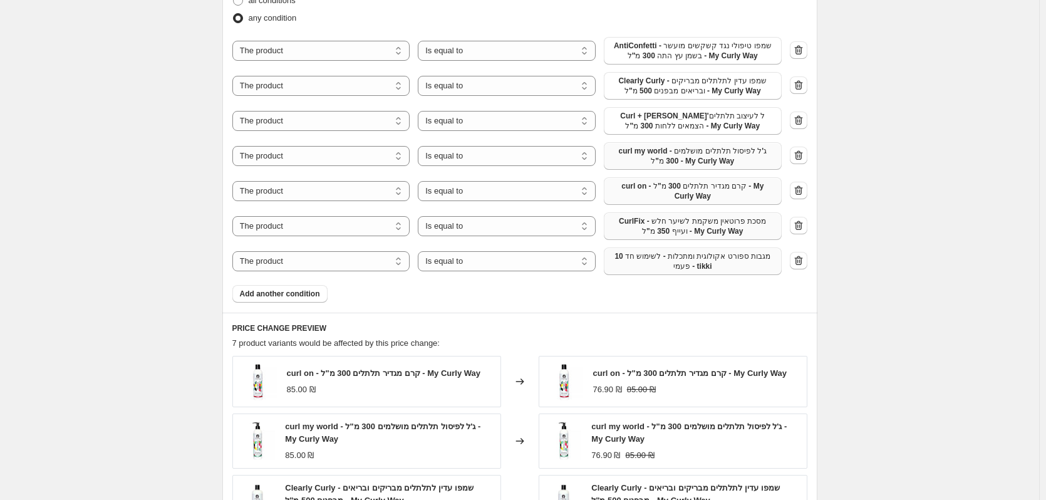
click at [656, 260] on span "10 מגבות ספורט אקולוגית ומתכלות - לשימוש חד פעמי - tikki" at bounding box center [692, 261] width 163 height 20
click at [298, 296] on span "Add another condition" at bounding box center [280, 294] width 80 height 10
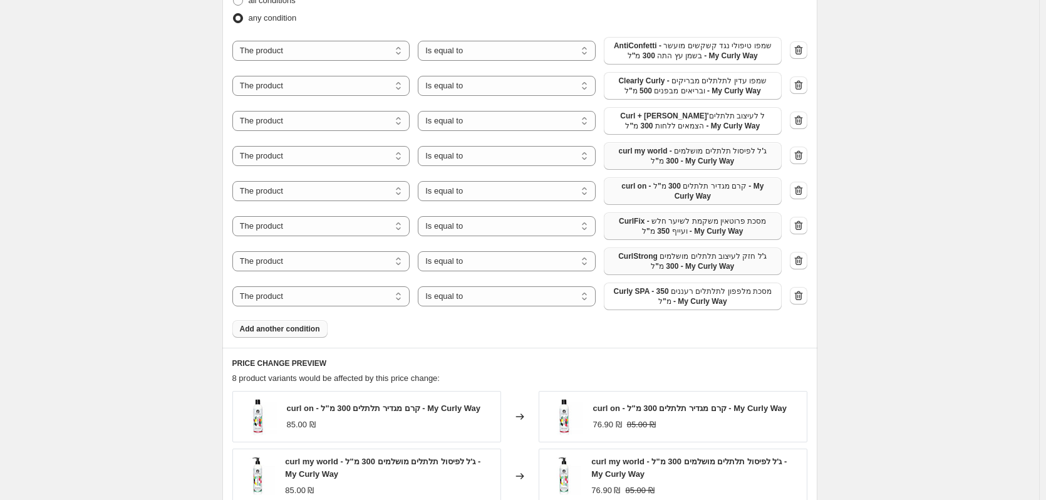
click at [309, 331] on span "Add another condition" at bounding box center [280, 329] width 80 height 10
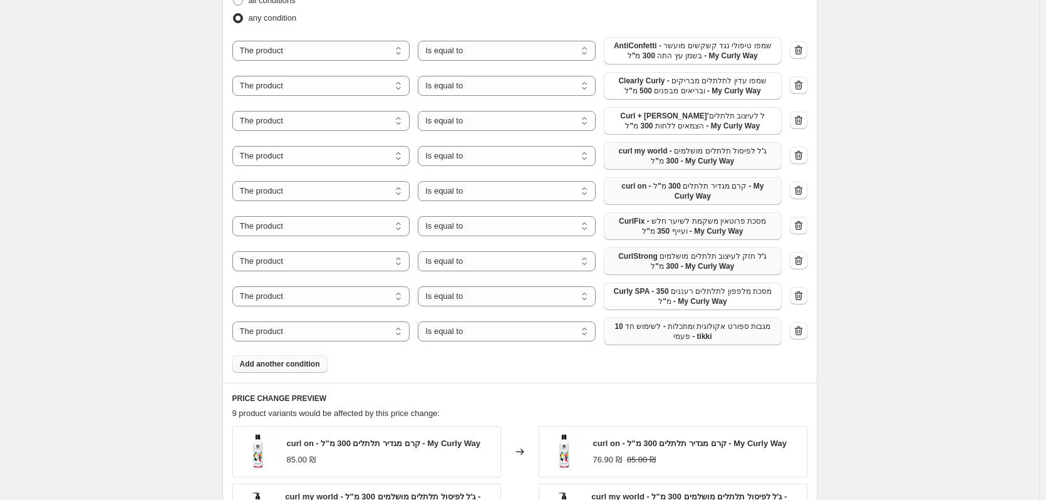
click at [631, 331] on span "10 מגבות ספורט אקולוגית ומתכלות - לשימוש חד פעמי - tikki" at bounding box center [692, 331] width 163 height 20
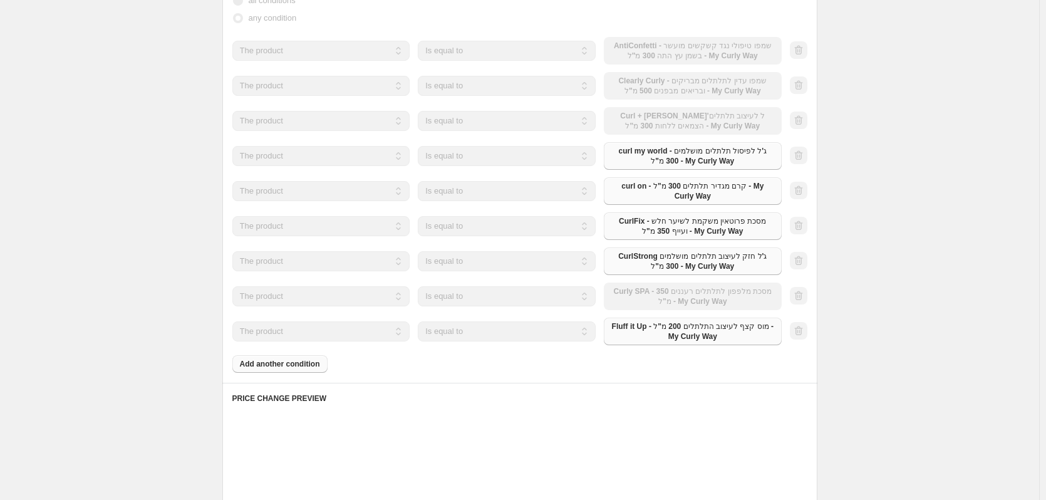
click at [295, 370] on div "Products must match: all conditions any condition The product The product's col…" at bounding box center [519, 175] width 575 height 396
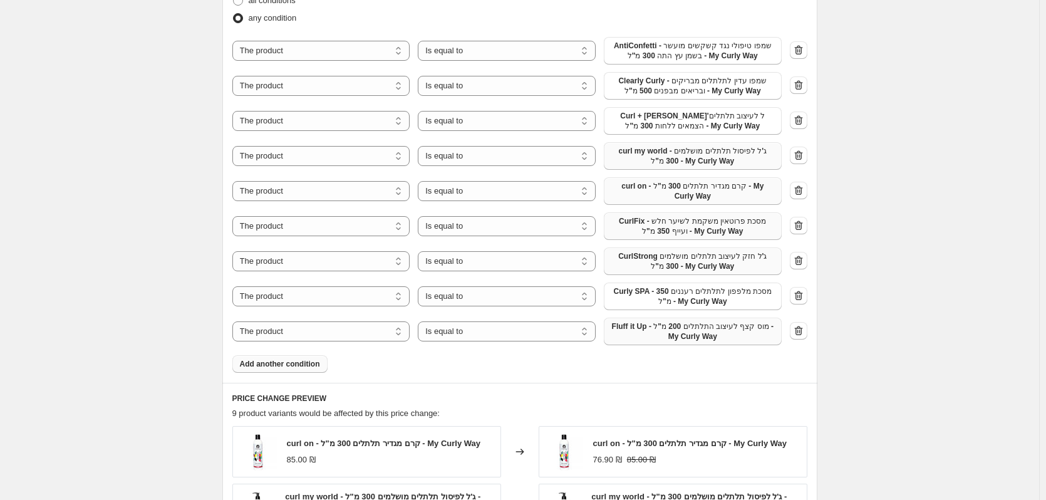
click at [295, 370] on button "Add another condition" at bounding box center [279, 364] width 95 height 18
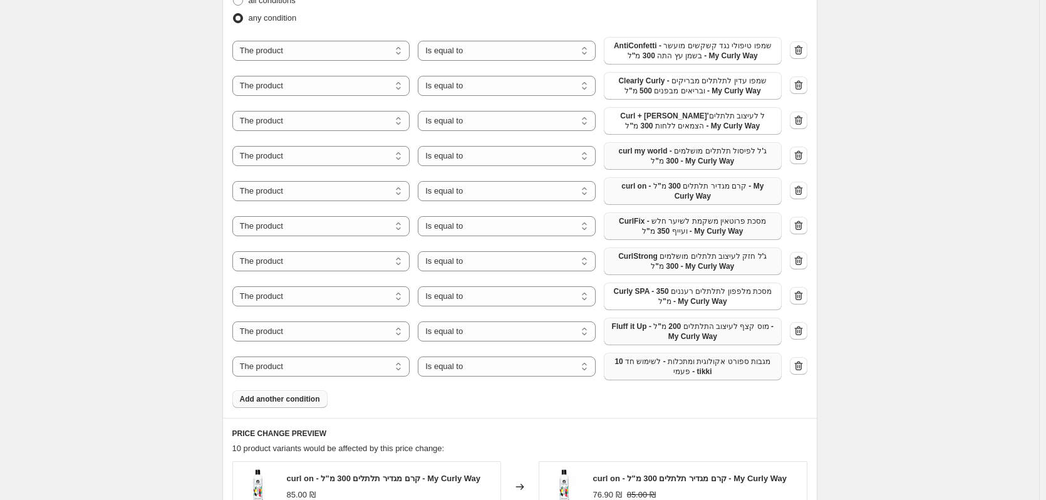
click at [660, 366] on span "10 מגבות ספורט אקולוגית ומתכלות - לשימוש חד פעמי - tikki" at bounding box center [692, 366] width 163 height 20
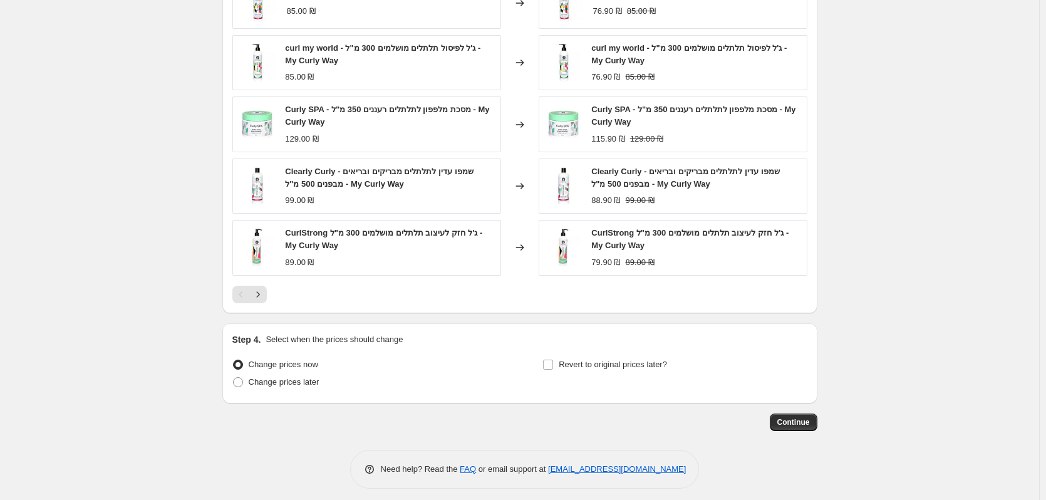
scroll to position [1306, 0]
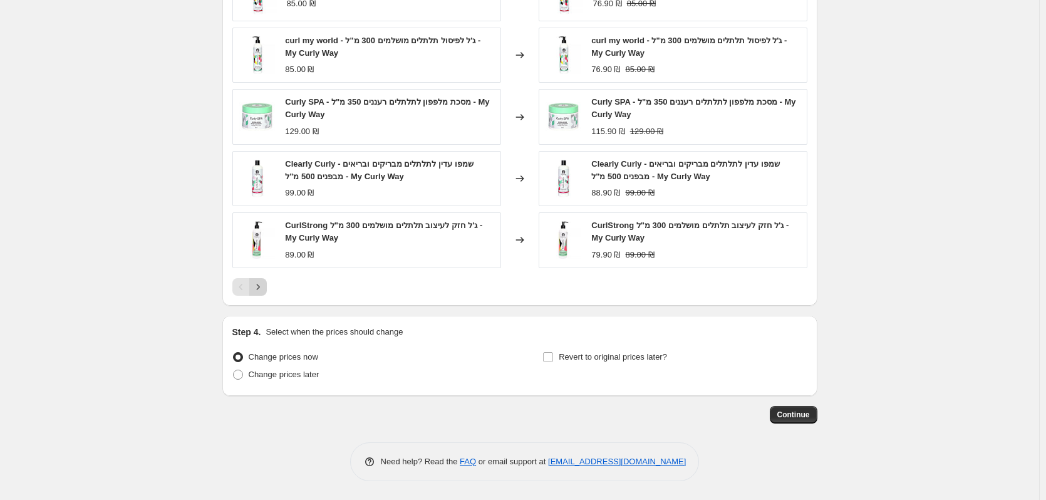
click at [262, 289] on icon "Next" at bounding box center [258, 287] width 13 height 13
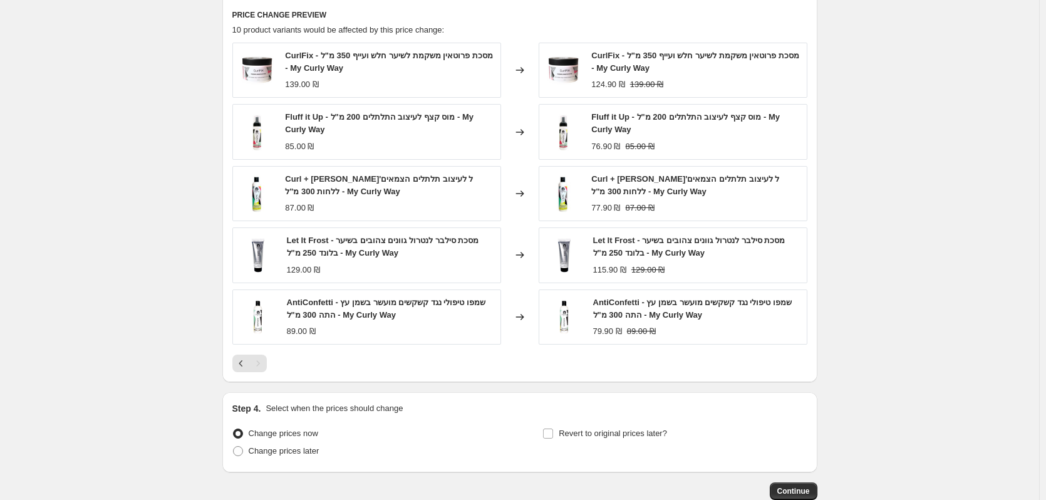
scroll to position [1243, 0]
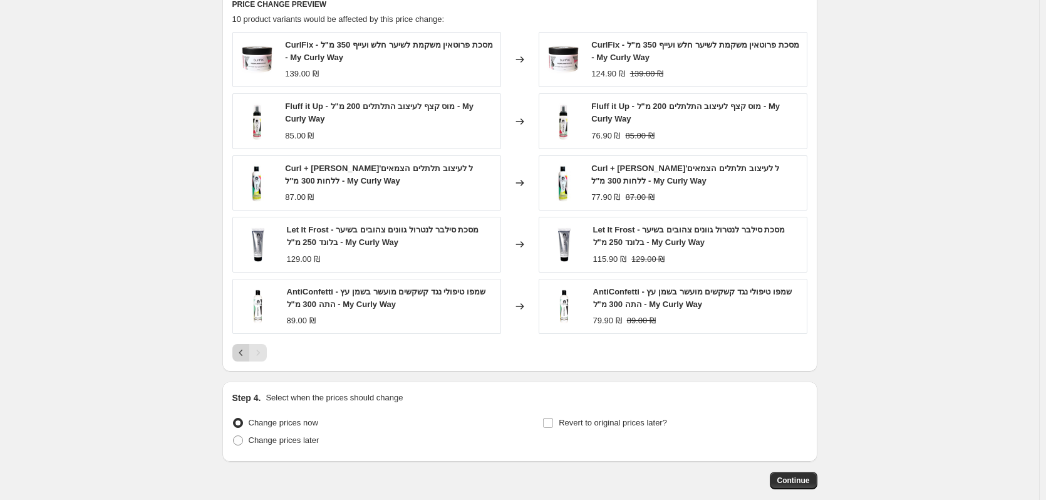
click at [247, 357] on icon "Previous" at bounding box center [241, 352] width 13 height 13
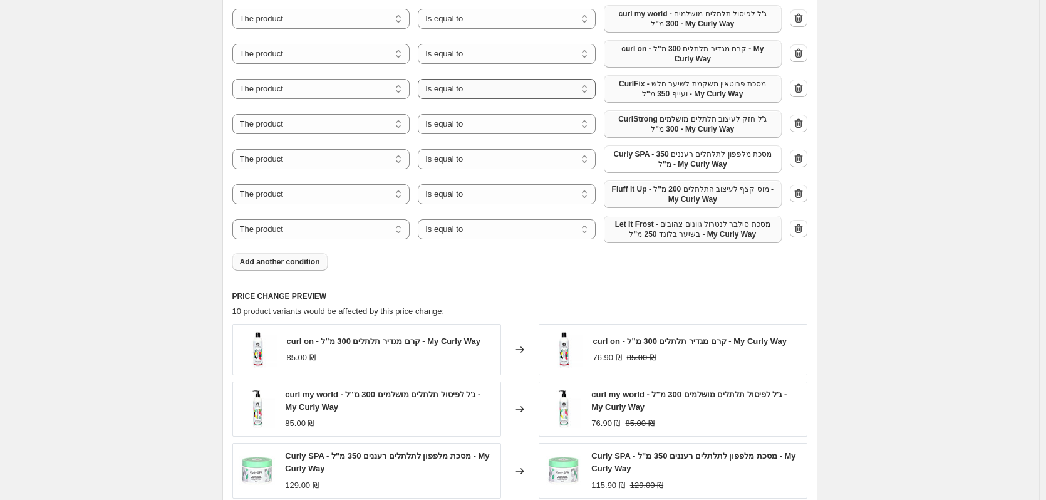
scroll to position [867, 0]
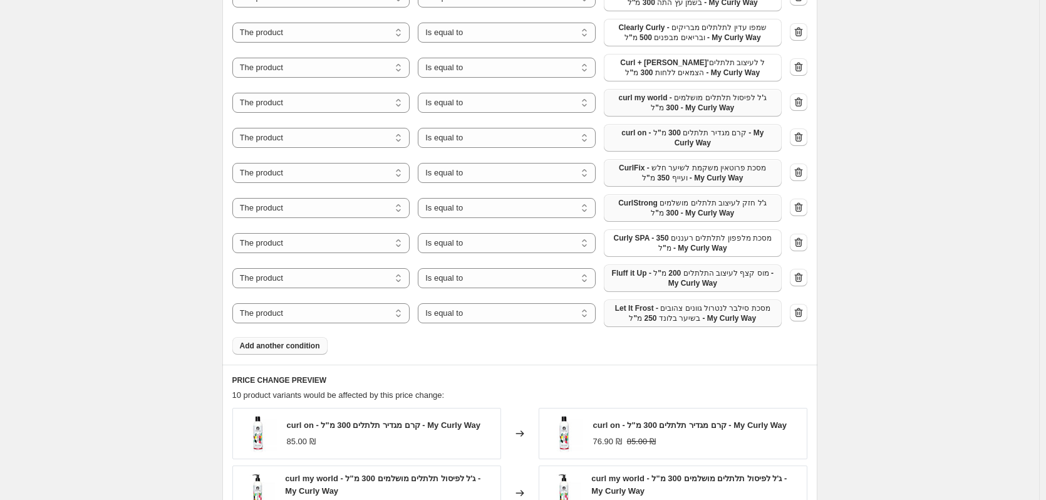
click at [268, 351] on button "Add another condition" at bounding box center [279, 346] width 95 height 18
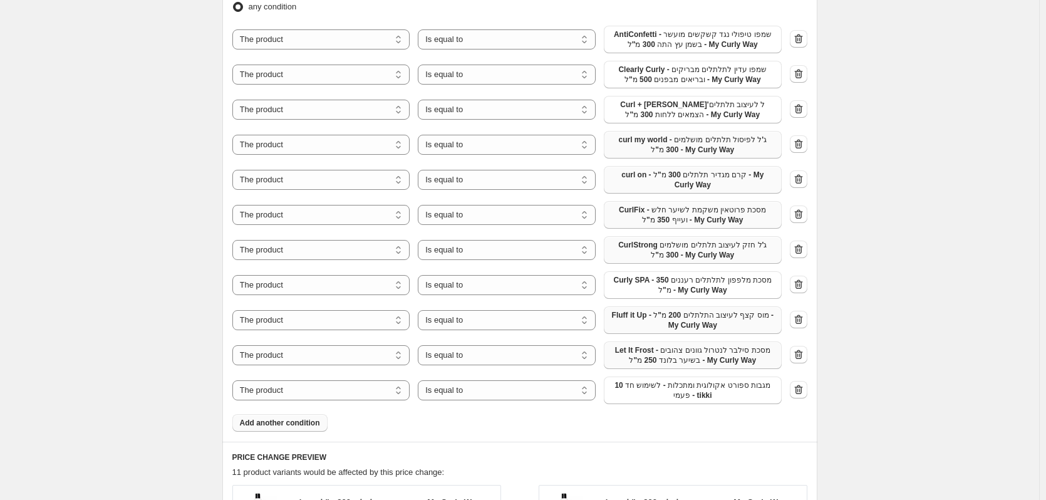
scroll to position [805, 0]
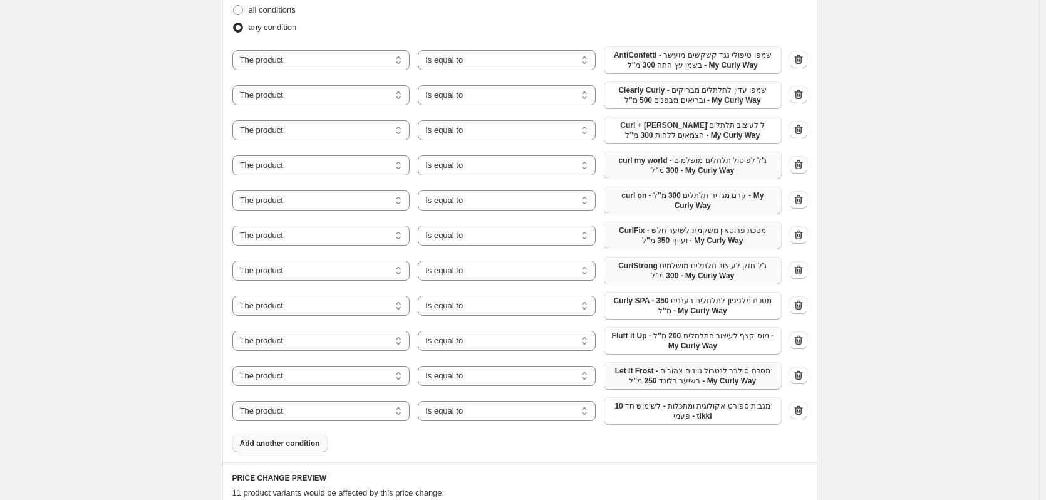
click at [292, 450] on button "Add another condition" at bounding box center [279, 444] width 95 height 18
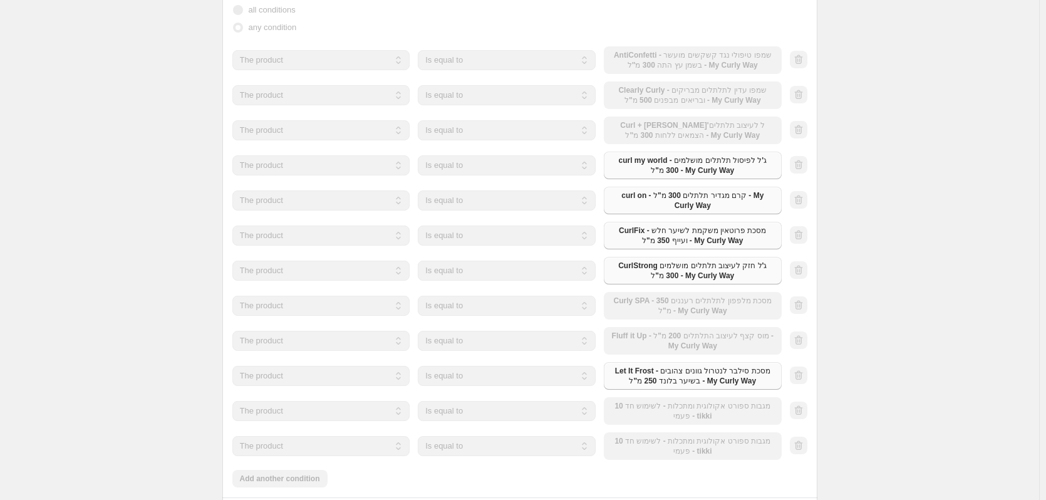
scroll to position [867, 0]
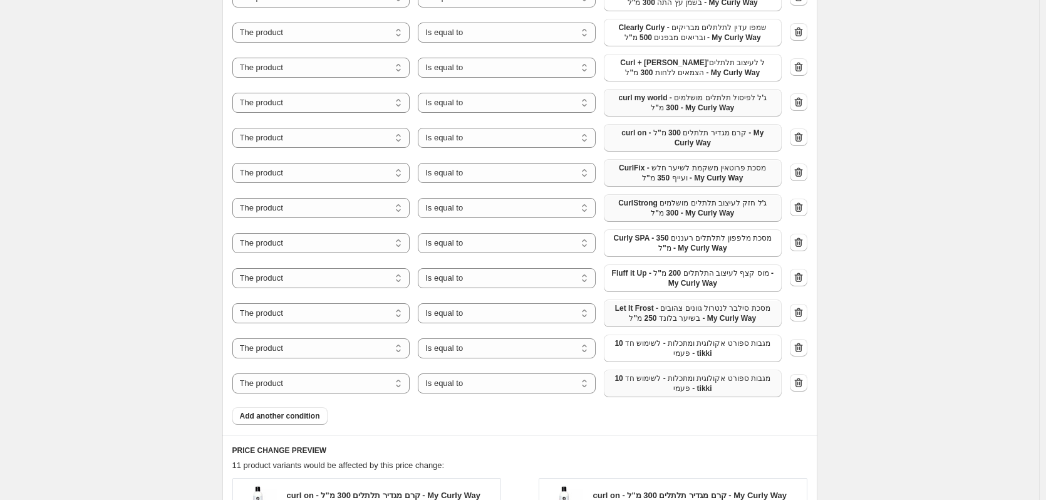
click at [707, 389] on span "10 מגבות ספורט אקולוגית ומתכלות - לשימוש חד פעמי - tikki" at bounding box center [692, 383] width 163 height 20
click at [311, 415] on span "Add another condition" at bounding box center [280, 416] width 80 height 10
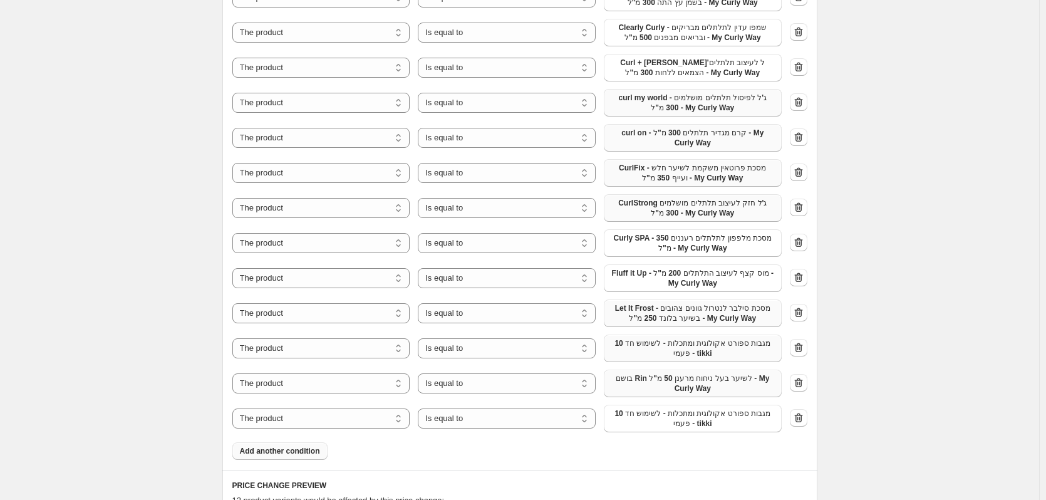
click at [701, 357] on span "10 מגבות ספורט אקולוגית ומתכלות - לשימוש חד פעמי - tikki" at bounding box center [692, 348] width 163 height 20
click at [743, 422] on span "10 מגבות ספורט אקולוגית ומתכלות - לשימוש חד פעמי - tikki" at bounding box center [692, 418] width 163 height 20
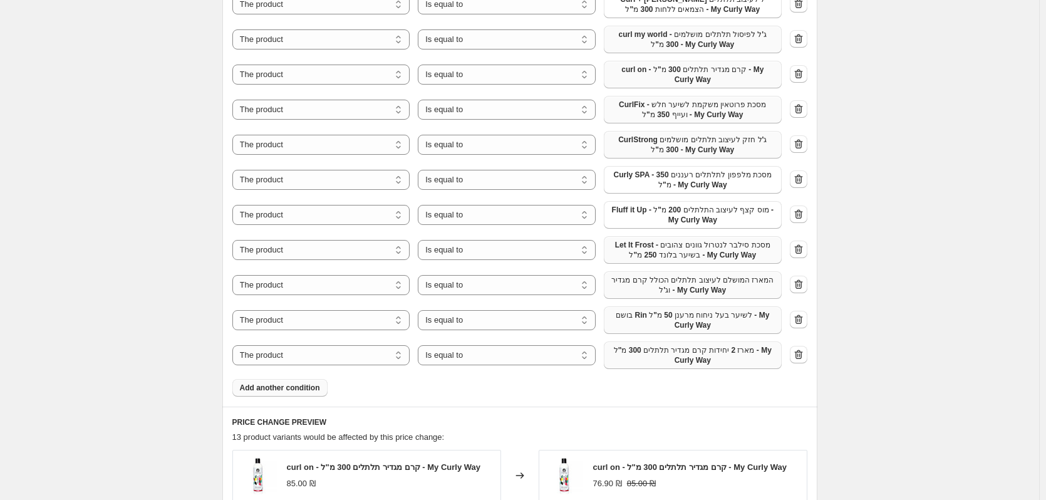
scroll to position [1055, 0]
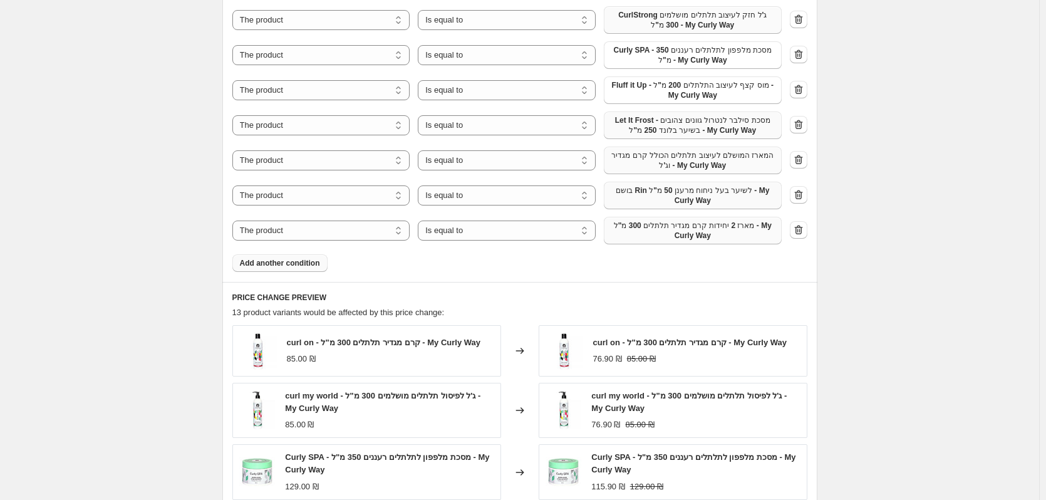
click at [309, 256] on button "Add another condition" at bounding box center [279, 263] width 95 height 18
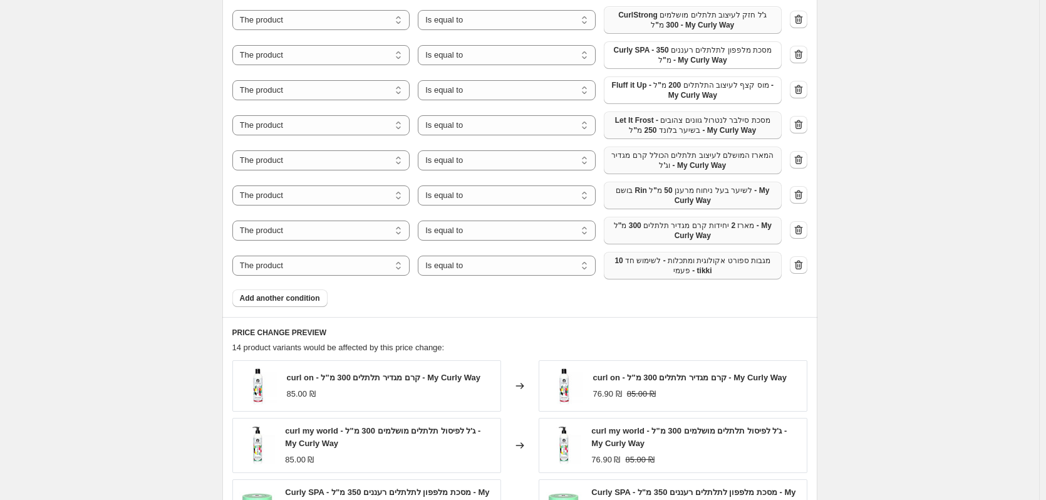
click at [700, 269] on span "10 מגבות ספורט אקולוגית ומתכלות - לשימוש חד פעמי - tikki" at bounding box center [692, 266] width 163 height 20
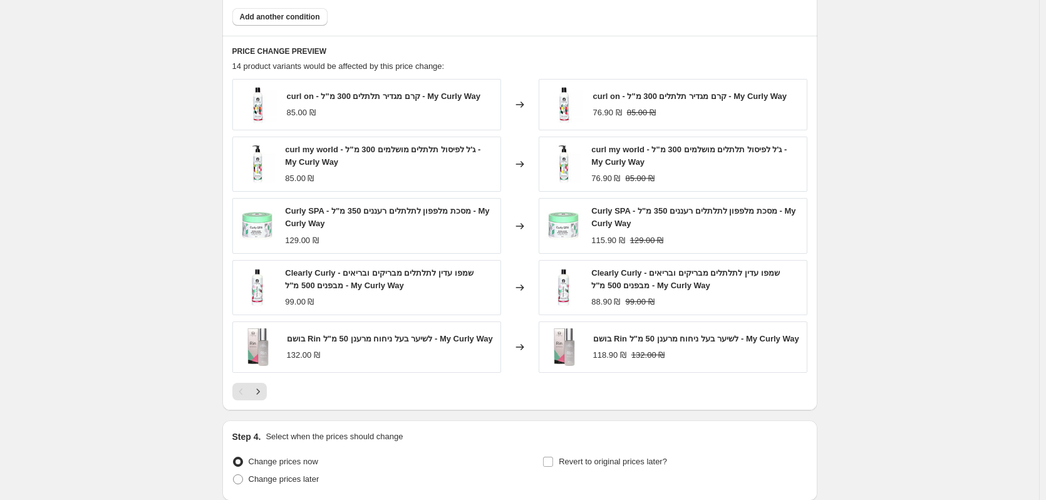
scroll to position [1446, 0]
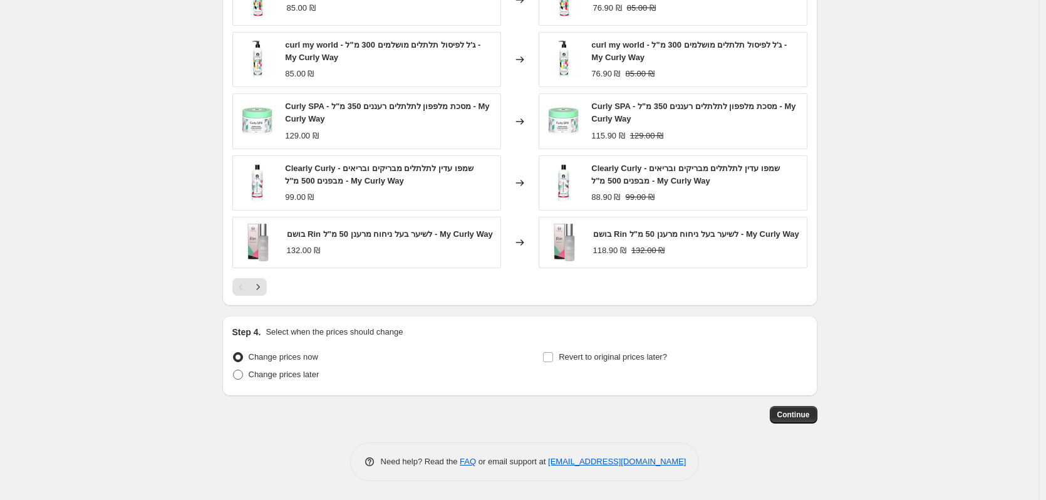
click at [316, 373] on span "Change prices later" at bounding box center [284, 374] width 71 height 9
click at [234, 370] on input "Change prices later" at bounding box center [233, 370] width 1 height 1
radio input "true"
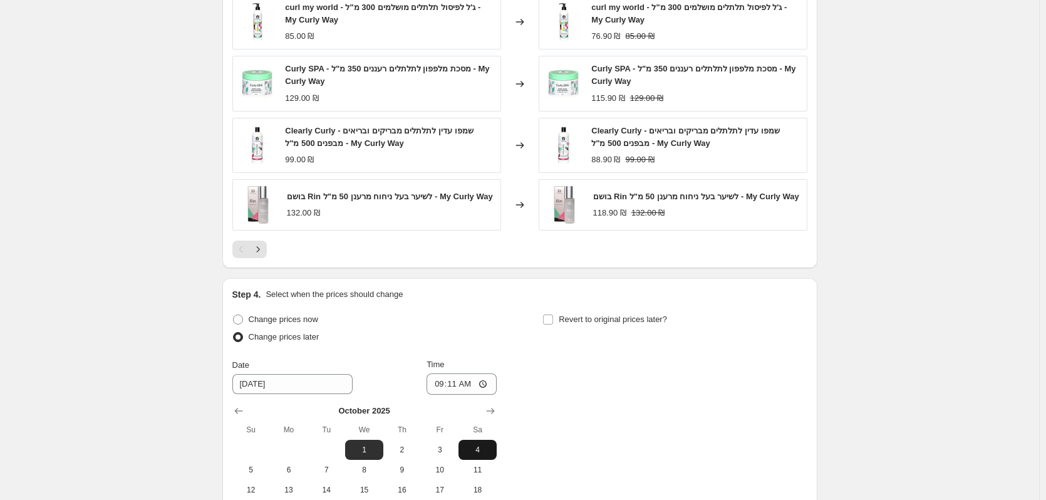
scroll to position [1509, 0]
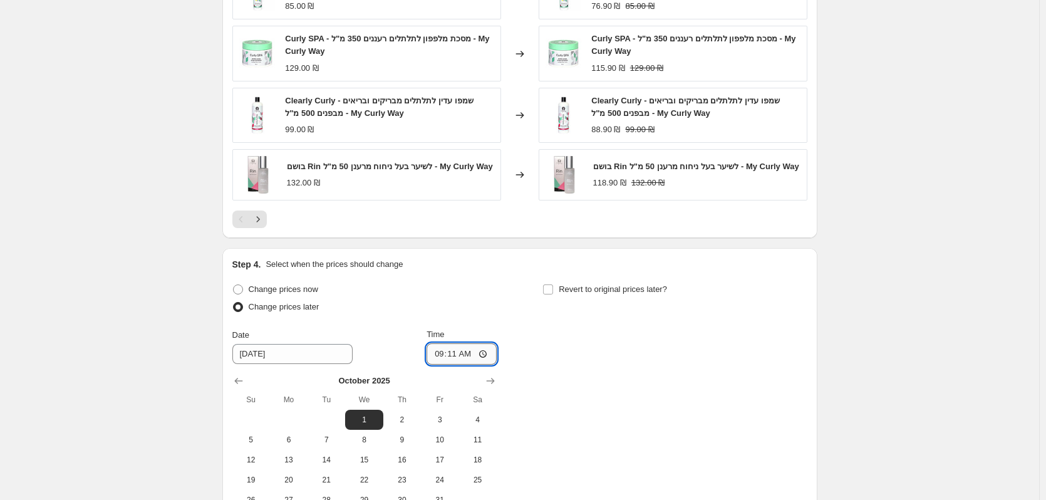
click at [481, 351] on input "09:11" at bounding box center [462, 353] width 70 height 21
click at [485, 355] on input "09:11" at bounding box center [462, 353] width 70 height 21
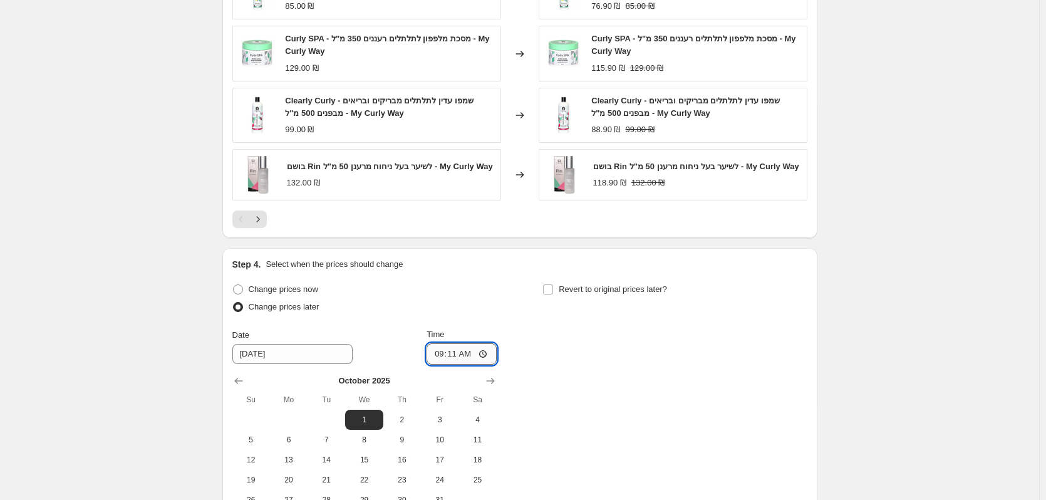
click at [482, 356] on input "09:11" at bounding box center [462, 353] width 70 height 21
click at [479, 357] on input "09:11" at bounding box center [462, 353] width 70 height 21
type input "08:16"
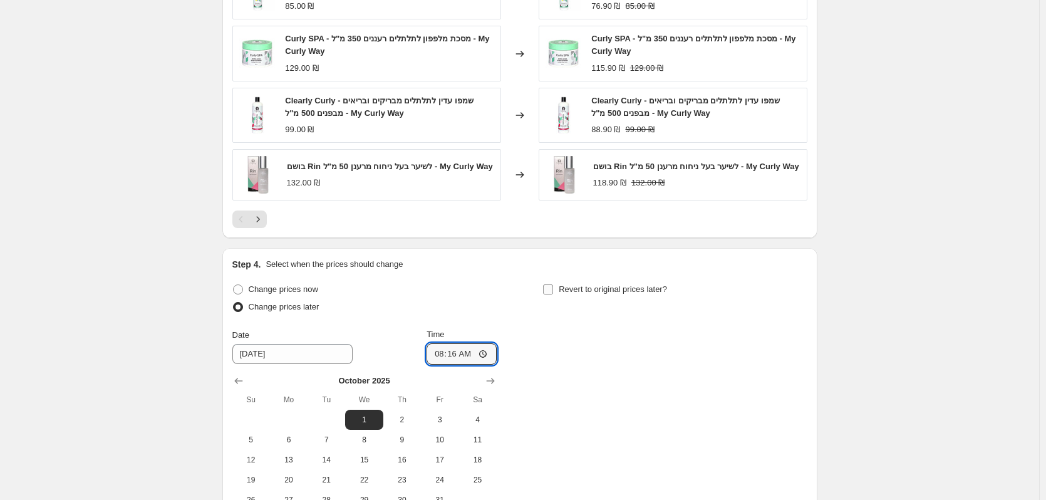
click at [582, 292] on span "Revert to original prices later?" at bounding box center [613, 288] width 108 height 9
click at [553, 292] on input "Revert to original prices later?" at bounding box center [548, 289] width 10 height 10
checkbox input "true"
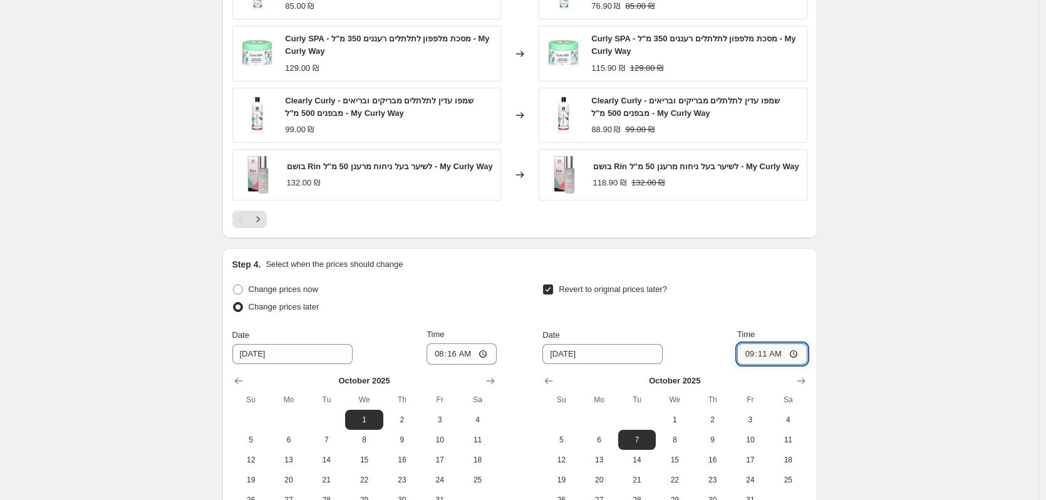
click at [770, 358] on input "09:11" at bounding box center [772, 353] width 70 height 21
click at [794, 387] on div at bounding box center [674, 381] width 264 height 13
click at [805, 381] on icon "Show next month, November 2025" at bounding box center [801, 381] width 13 height 13
click at [784, 420] on span "1" at bounding box center [788, 420] width 28 height 10
type input "11/1/2025"
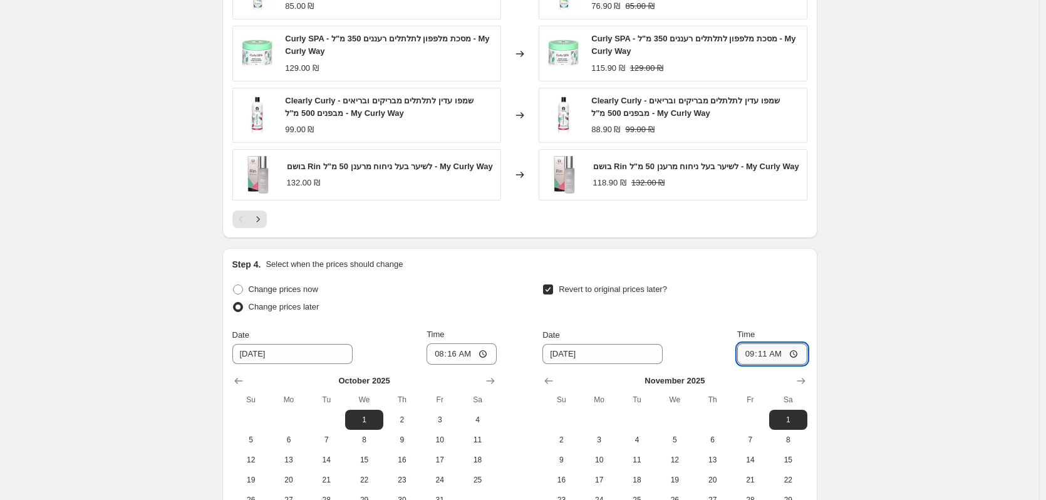
click at [788, 360] on input "09:11" at bounding box center [772, 353] width 70 height 21
type input "08:16"
click at [760, 325] on div "Revert to original prices later? Date 11/1/2025 Time 08:16 November 2025 Su Mo …" at bounding box center [674, 405] width 264 height 249
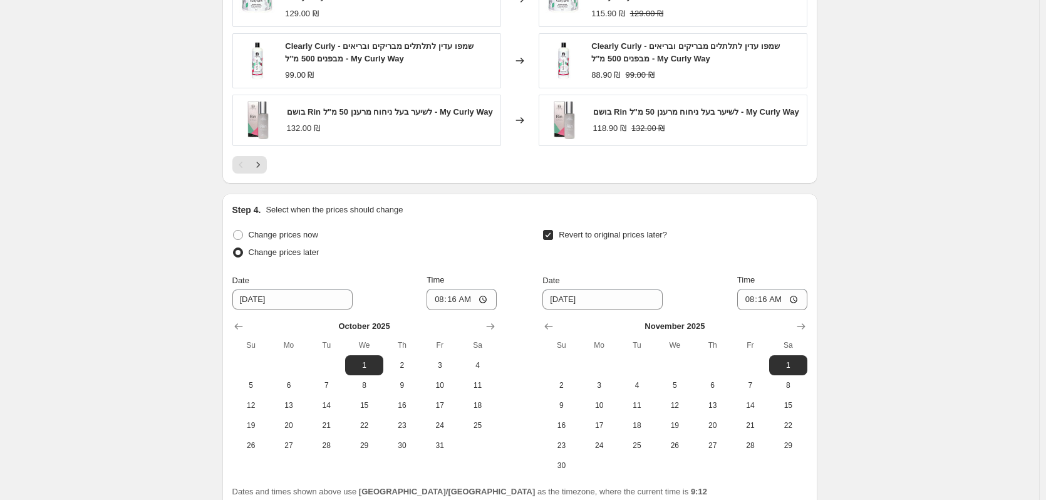
scroll to position [1680, 0]
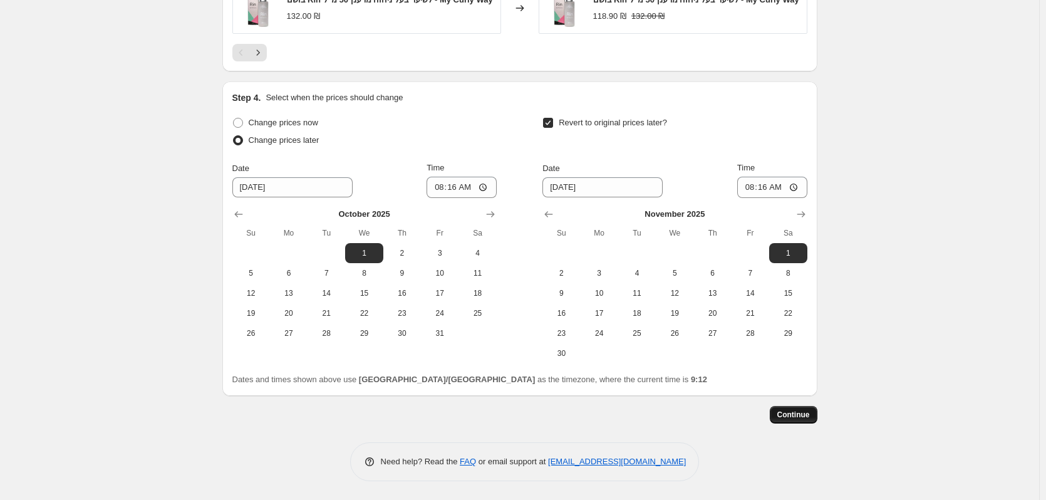
click at [801, 412] on span "Continue" at bounding box center [793, 415] width 33 height 10
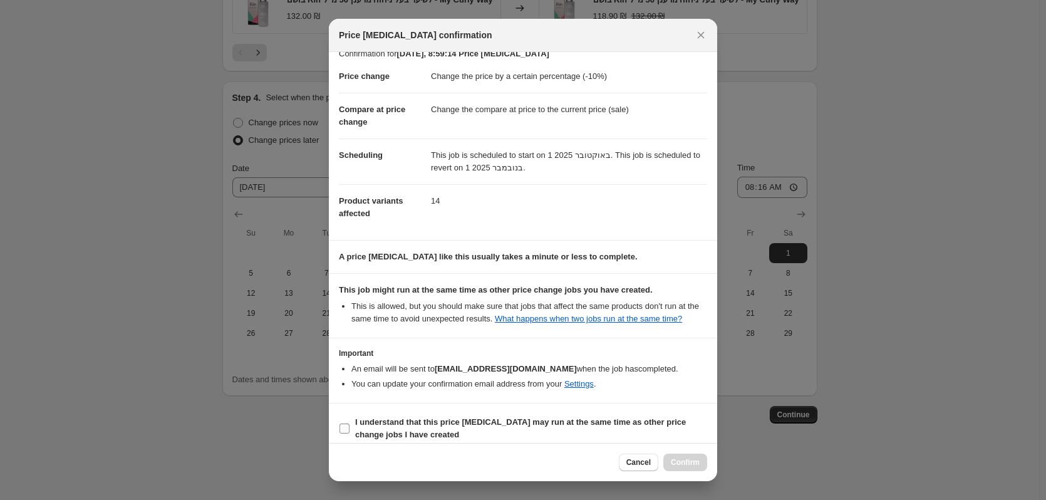
scroll to position [25, 0]
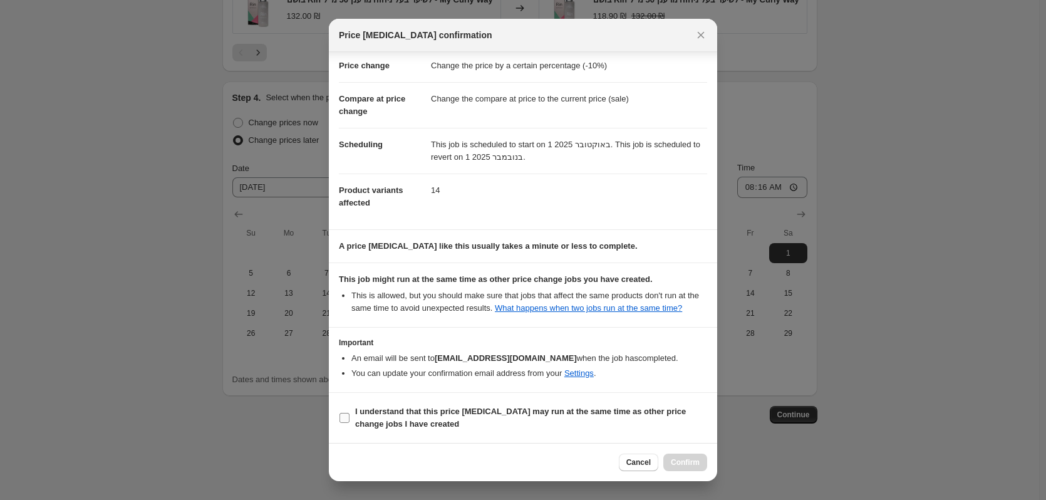
click at [668, 417] on span "I understand that this price change job may run at the same time as other price…" at bounding box center [531, 417] width 352 height 25
click at [350, 417] on input "I understand that this price change job may run at the same time as other price…" at bounding box center [344, 418] width 10 height 10
checkbox input "true"
click at [673, 465] on span "Confirm" at bounding box center [685, 462] width 29 height 10
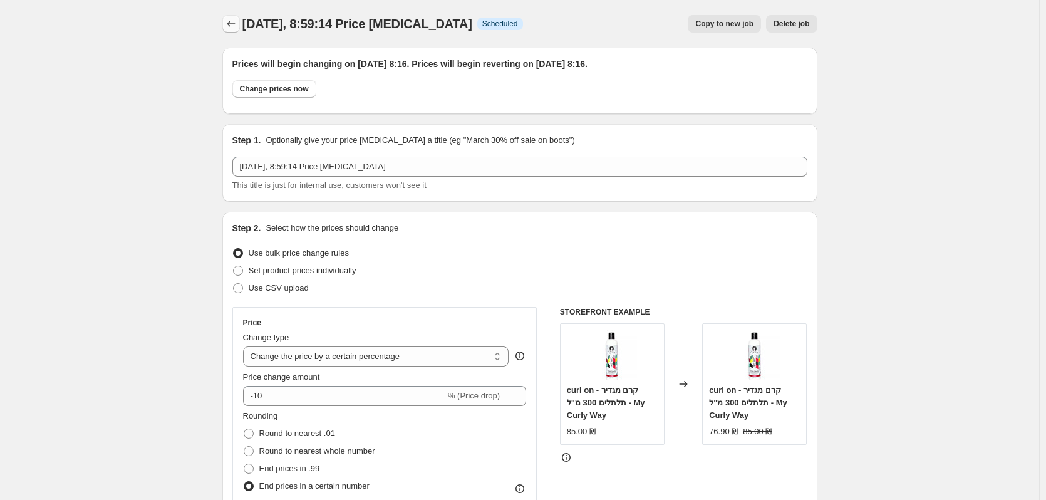
click at [229, 23] on icon "Price change jobs" at bounding box center [231, 24] width 13 height 13
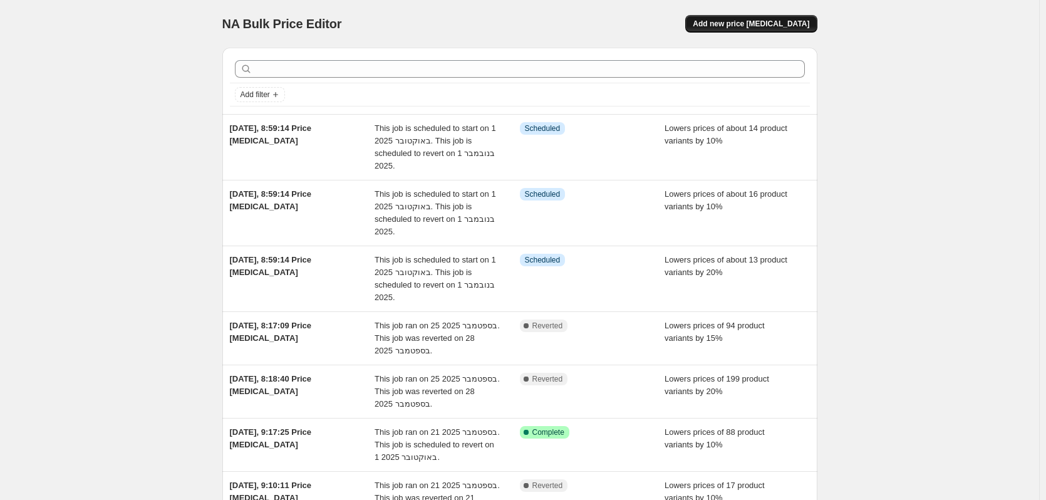
click at [745, 28] on span "Add new price [MEDICAL_DATA]" at bounding box center [751, 24] width 117 height 10
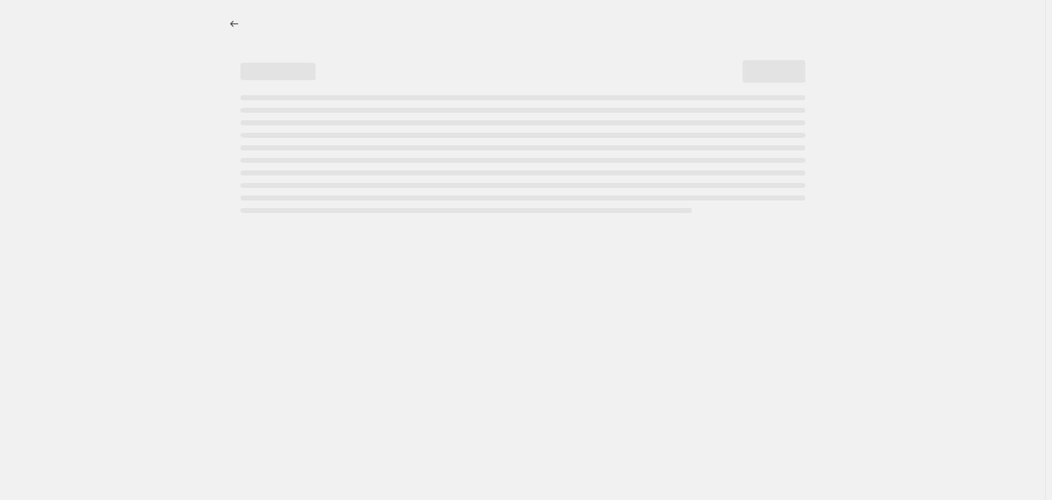
select select "percentage"
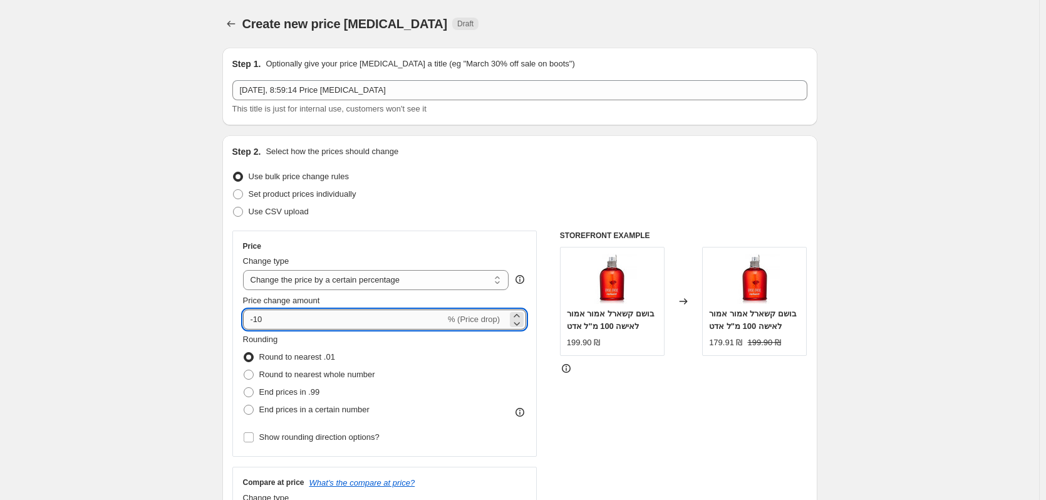
drag, startPoint x: 294, startPoint y: 311, endPoint x: 262, endPoint y: 311, distance: 32.6
click at [262, 311] on input "-10" at bounding box center [344, 319] width 202 height 20
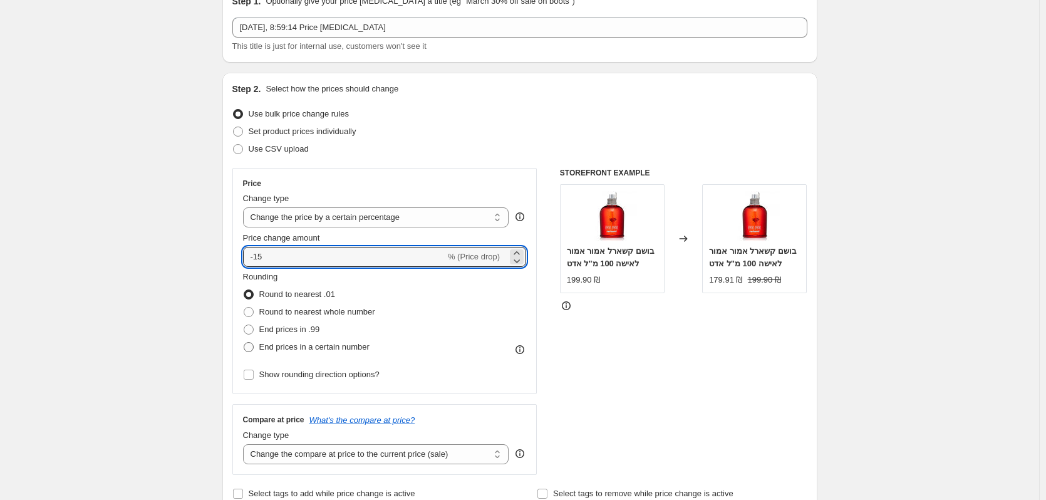
type input "-15"
click at [328, 351] on span "End prices in a certain number" at bounding box center [314, 346] width 110 height 9
click at [244, 343] on input "End prices in a certain number" at bounding box center [244, 342] width 1 height 1
radio input "true"
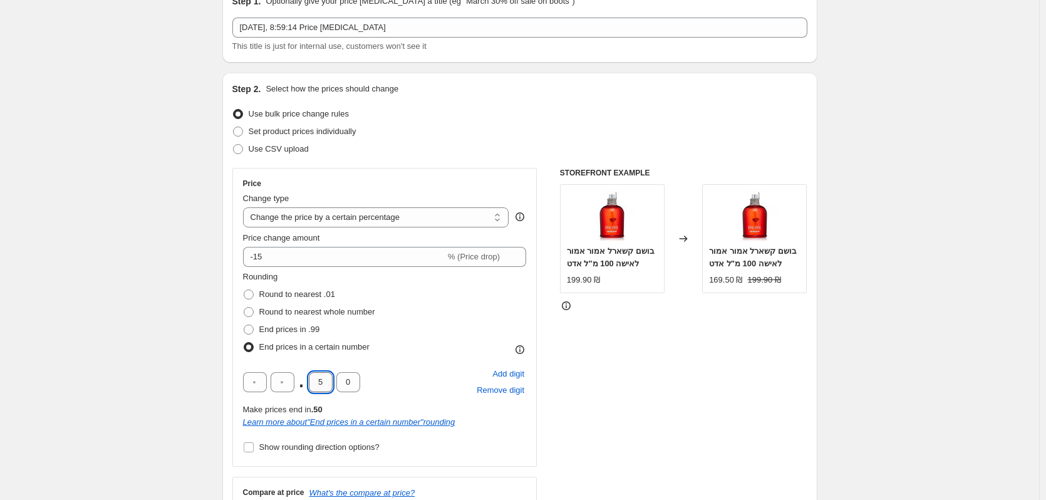
click at [323, 383] on input "5" at bounding box center [321, 382] width 24 height 20
type input "9"
click at [405, 365] on div "Rounding Round to nearest .01 Round to nearest whole number End prices in .99 E…" at bounding box center [385, 363] width 284 height 185
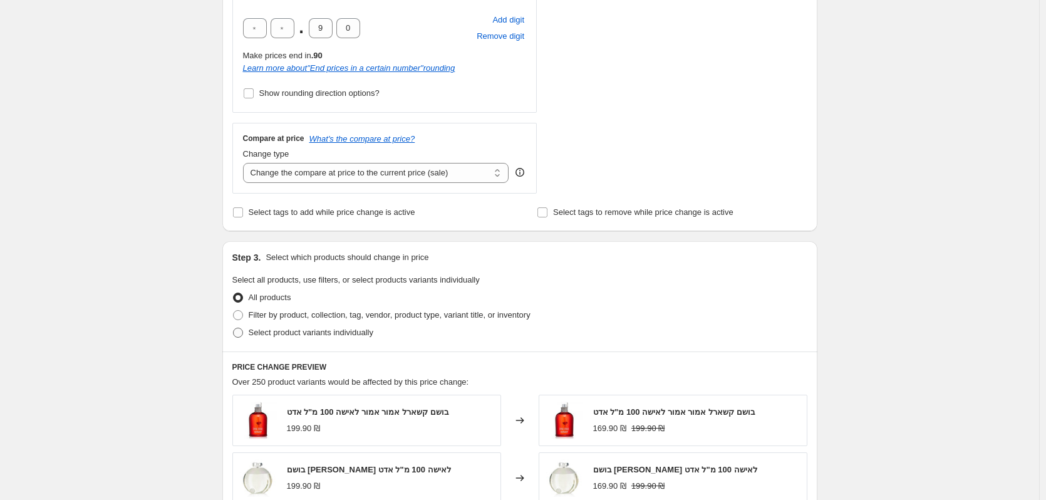
scroll to position [438, 0]
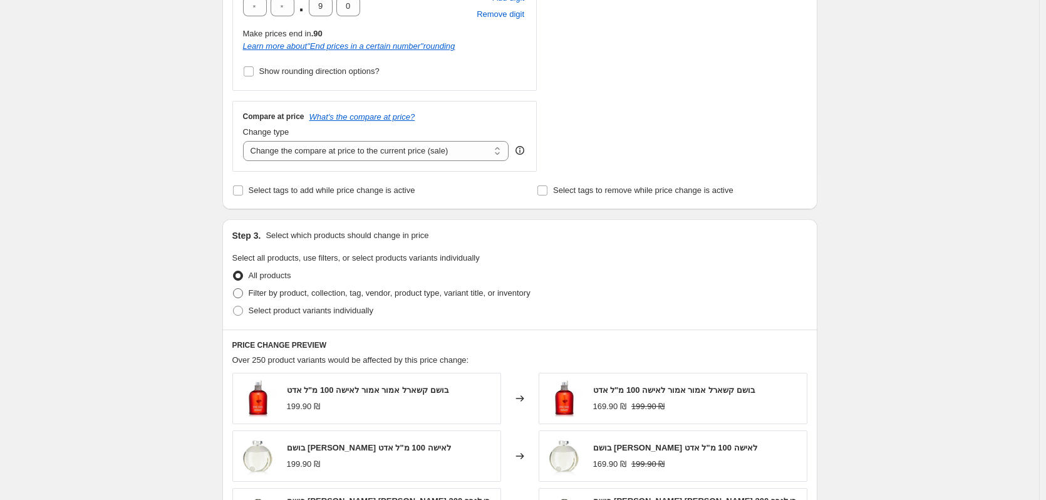
click at [291, 291] on span "Filter by product, collection, tag, vendor, product type, variant title, or inv…" at bounding box center [390, 292] width 282 height 9
click at [234, 289] on input "Filter by product, collection, tag, vendor, product type, variant title, or inv…" at bounding box center [233, 288] width 1 height 1
radio input "true"
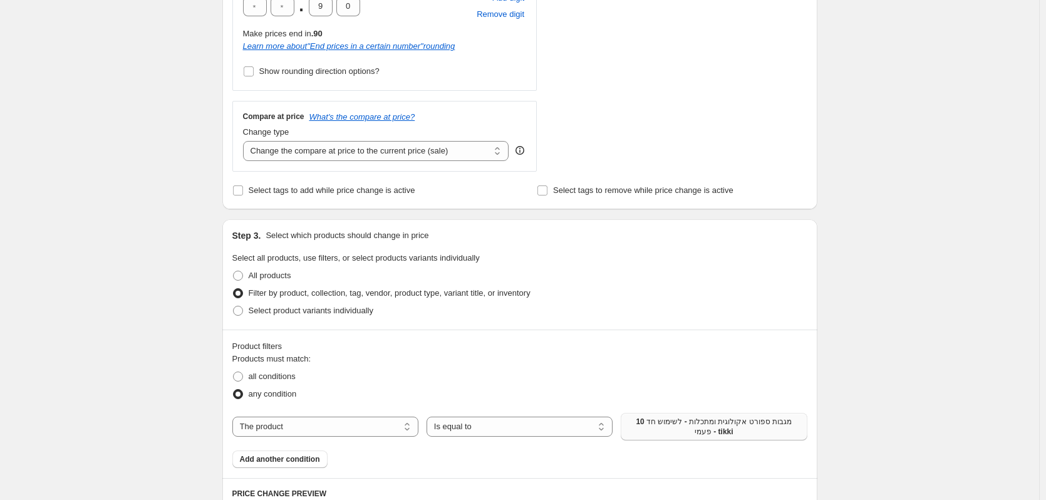
click at [700, 431] on span "10 מגבות ספורט אקולוגית ומתכלות - לשימוש חד פעמי - tikki" at bounding box center [713, 427] width 171 height 20
click at [705, 433] on span "10 מגבות ספורט אקולוגית ומתכלות - לשימוש חד פעמי - tikki" at bounding box center [713, 427] width 171 height 20
click at [312, 460] on span "Add another condition" at bounding box center [280, 459] width 80 height 10
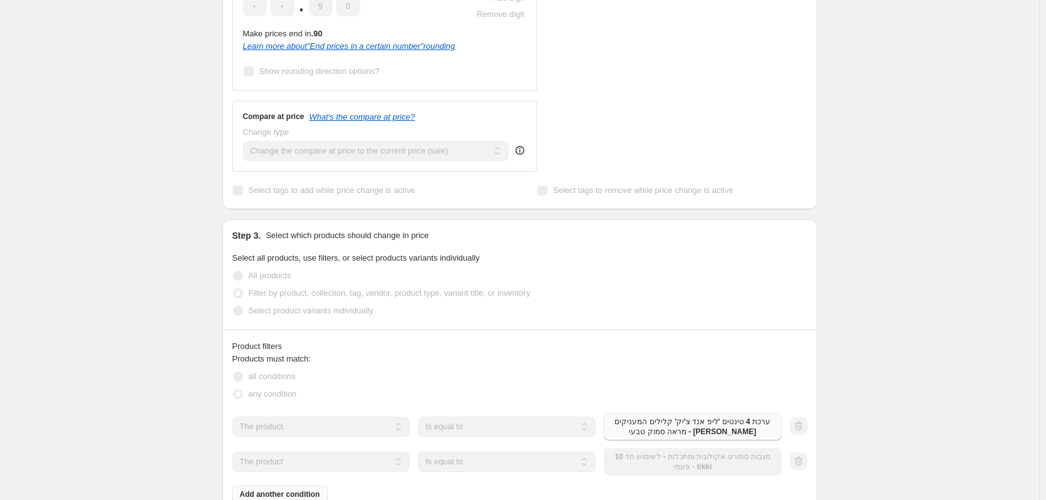
click at [715, 463] on div "The product The product's collection The product's tag The product's vendor The…" at bounding box center [506, 462] width 549 height 28
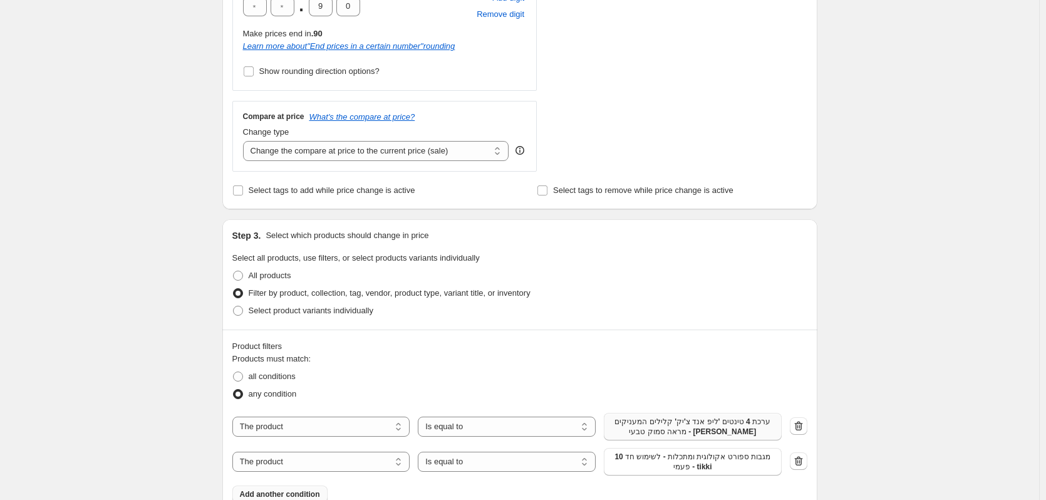
click at [715, 463] on span "10 מגבות ספורט אקולוגית ומתכלות - לשימוש חד פעמי - tikki" at bounding box center [692, 462] width 163 height 20
click at [309, 489] on span "Add another condition" at bounding box center [280, 494] width 80 height 10
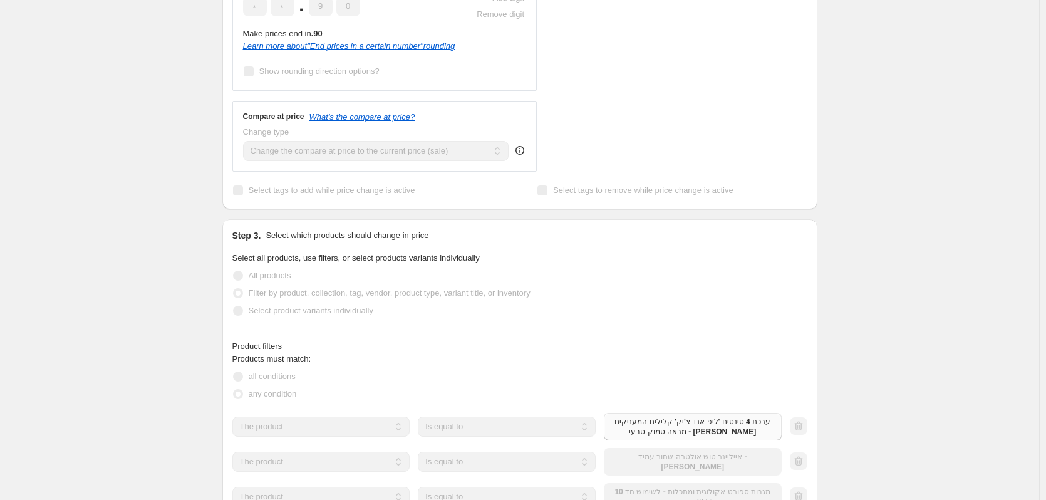
click at [738, 485] on div "The product The product's collection The product's tag The product's vendor The…" at bounding box center [506, 497] width 549 height 28
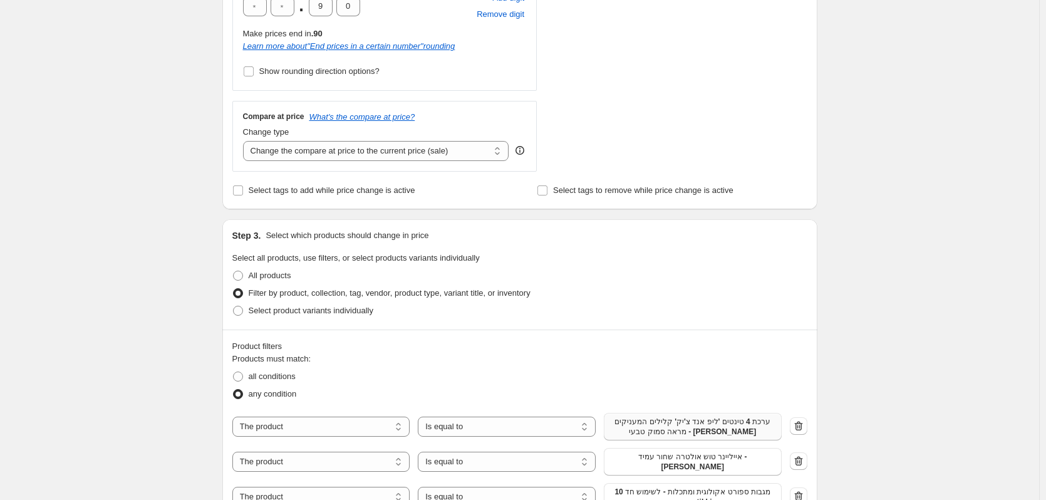
click at [747, 489] on span "10 מגבות ספורט אקולוגית ומתכלות - לשימוש חד פעמי - tikki" at bounding box center [692, 497] width 163 height 20
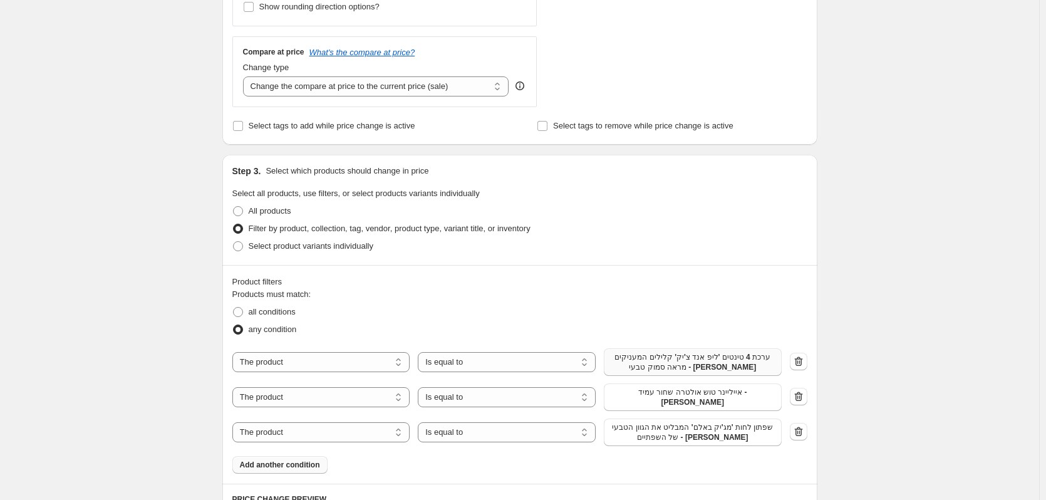
scroll to position [626, 0]
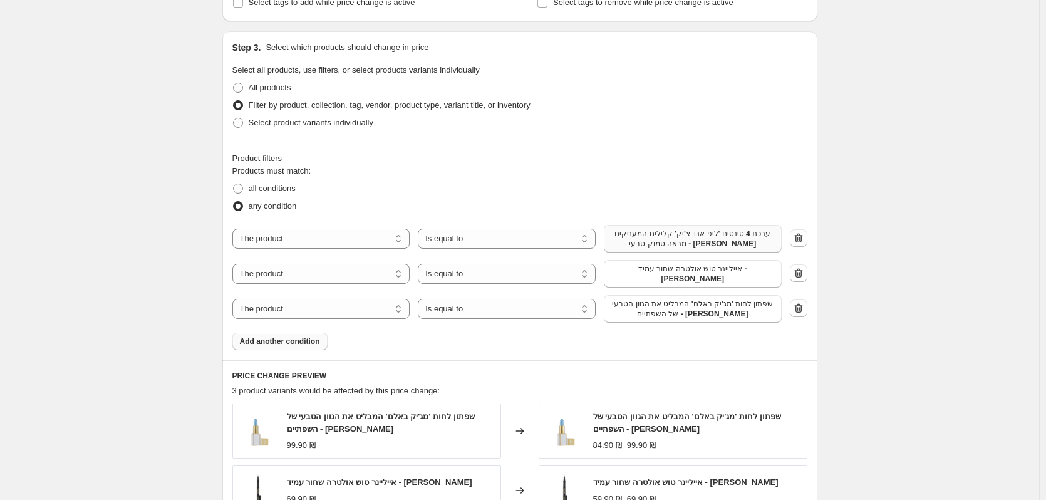
click at [316, 336] on span "Add another condition" at bounding box center [280, 341] width 80 height 10
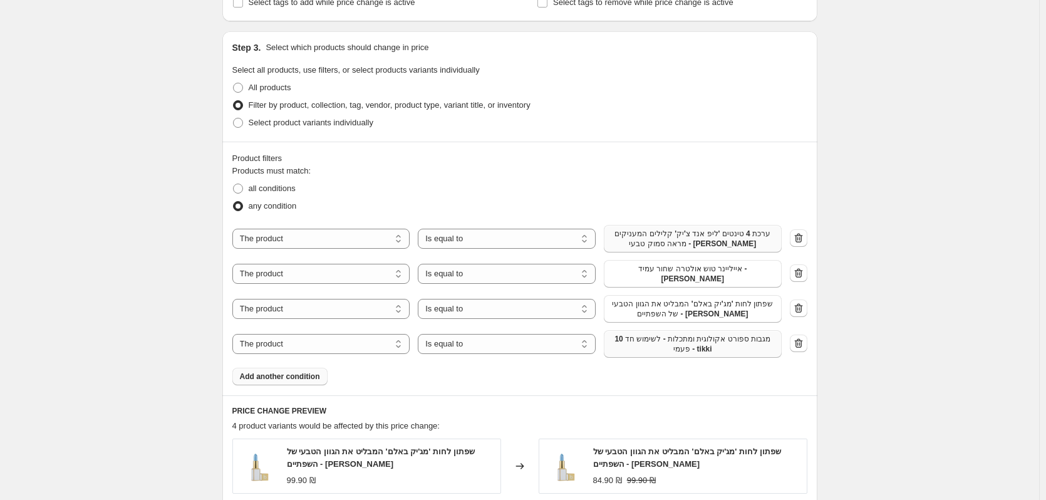
click at [727, 334] on span "10 מגבות ספורט אקולוגית ומתכלות - לשימוש חד פעמי - tikki" at bounding box center [692, 344] width 163 height 20
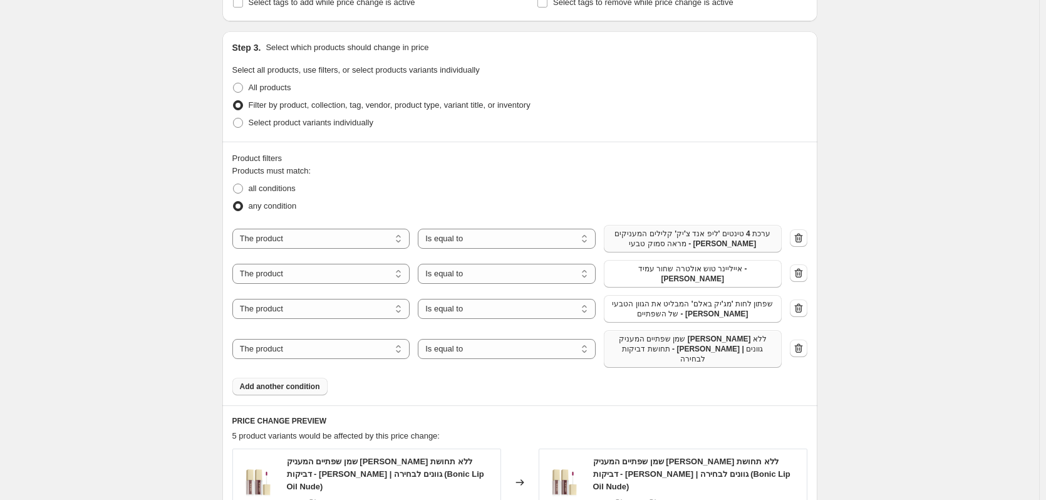
click at [290, 381] on span "Add another condition" at bounding box center [280, 386] width 80 height 10
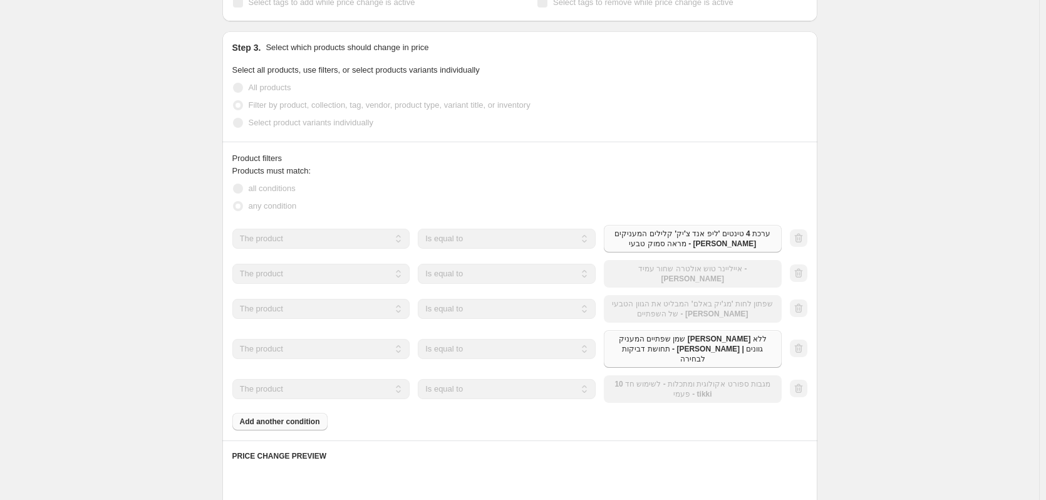
click at [662, 377] on div "The product The product's collection The product's tag The product's vendor The…" at bounding box center [506, 389] width 549 height 28
click at [668, 375] on div "The product The product's collection The product's tag The product's vendor The…" at bounding box center [506, 389] width 549 height 28
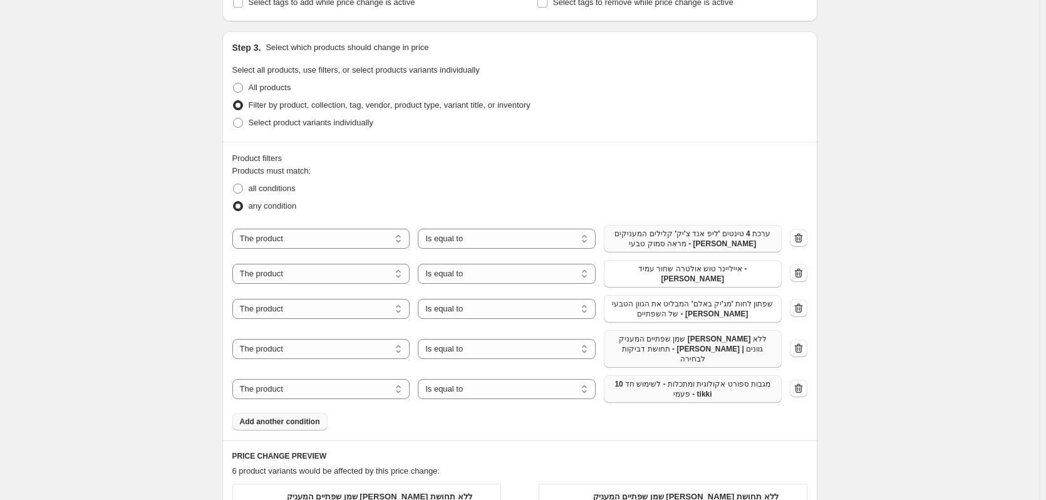
click at [653, 379] on span "10 מגבות ספורט אקולוגית ומתכלות - לשימוש חד פעמי - tikki" at bounding box center [692, 389] width 163 height 20
click at [277, 417] on span "Add another condition" at bounding box center [280, 422] width 80 height 10
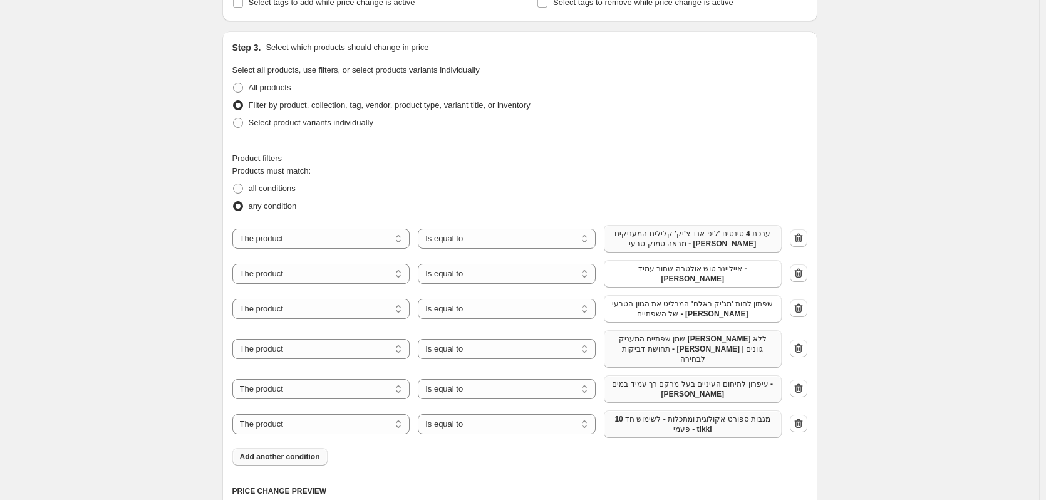
click at [668, 414] on span "10 מגבות ספורט אקולוגית ומתכלות - לשימוש חד פעמי - tikki" at bounding box center [692, 424] width 163 height 20
click at [978, 285] on div "Create new price change job. This page is ready Create new price change job Dra…" at bounding box center [519, 232] width 1039 height 1716
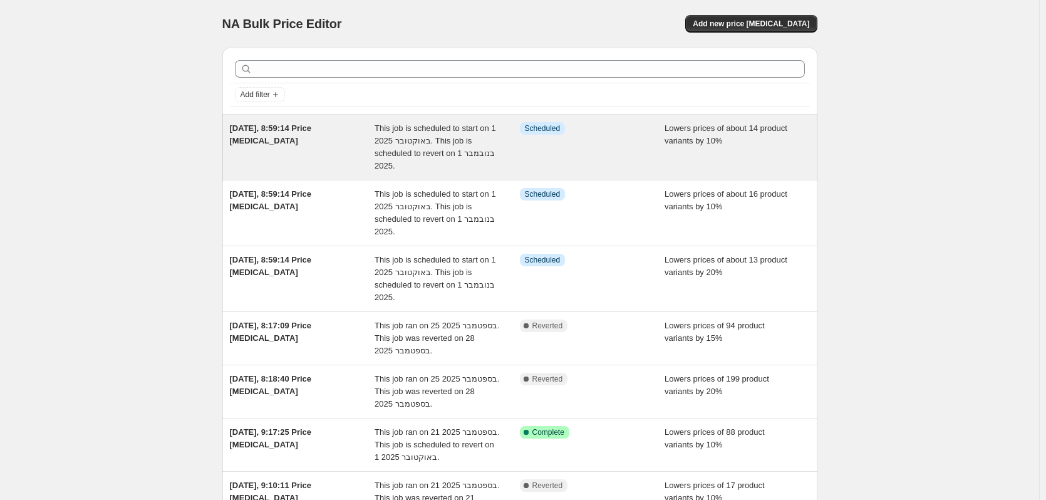
click at [343, 154] on div "[DATE], 8:59:14 Price [MEDICAL_DATA]" at bounding box center [302, 147] width 145 height 50
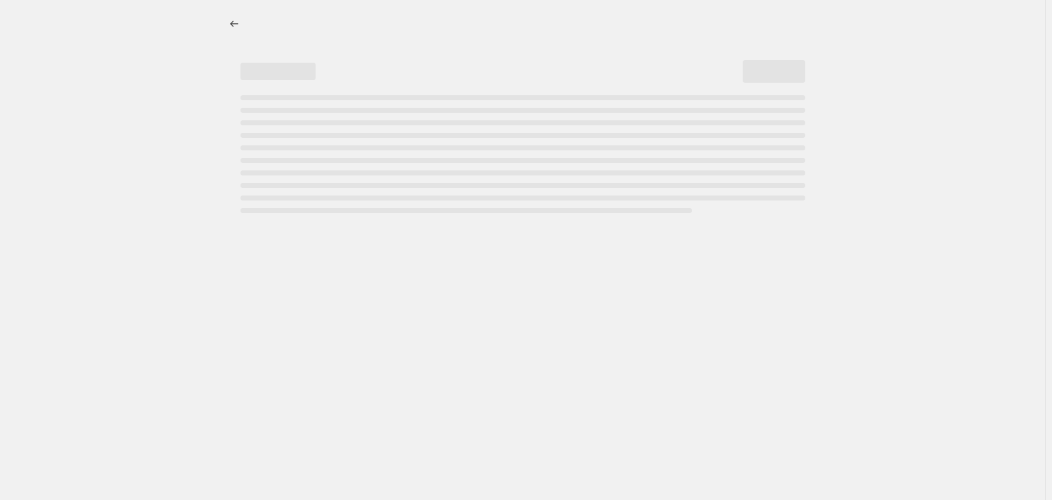
select select "percentage"
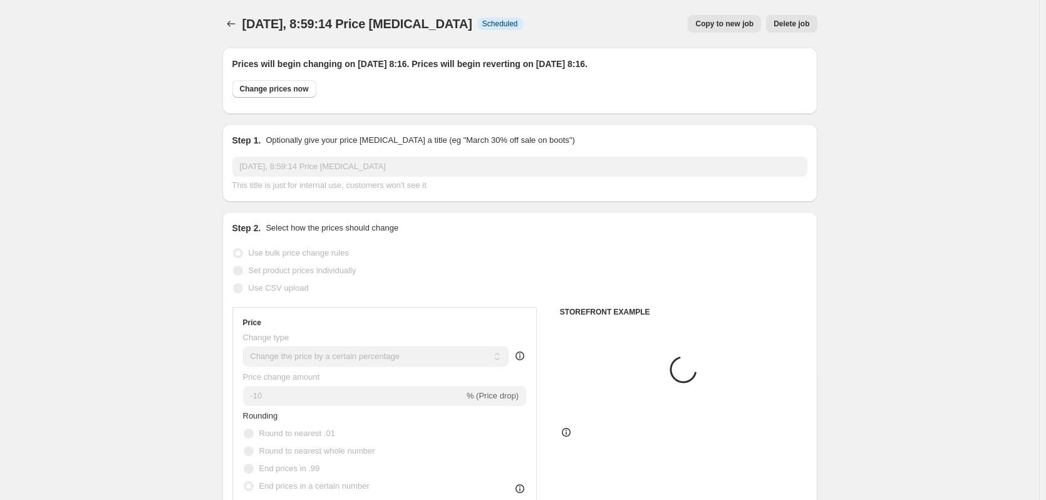
select select "product"
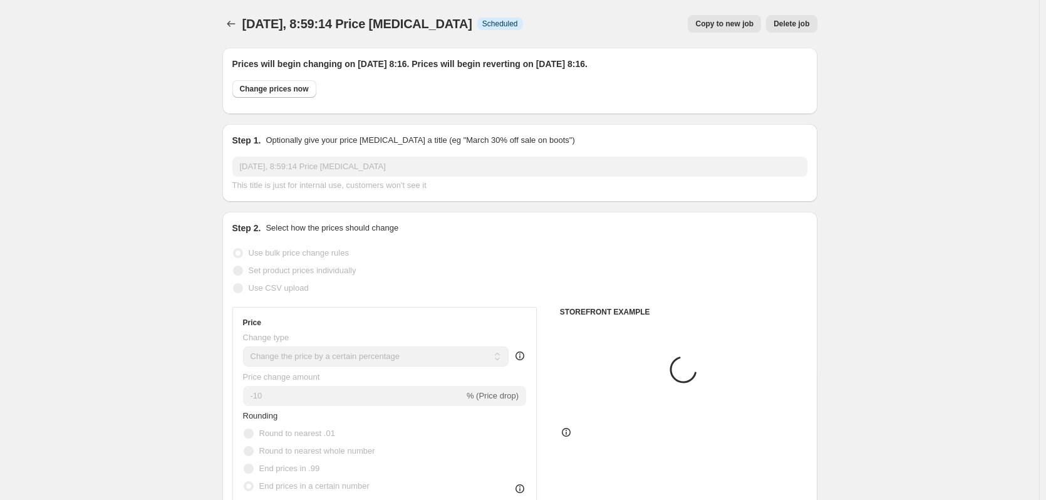
select select "product"
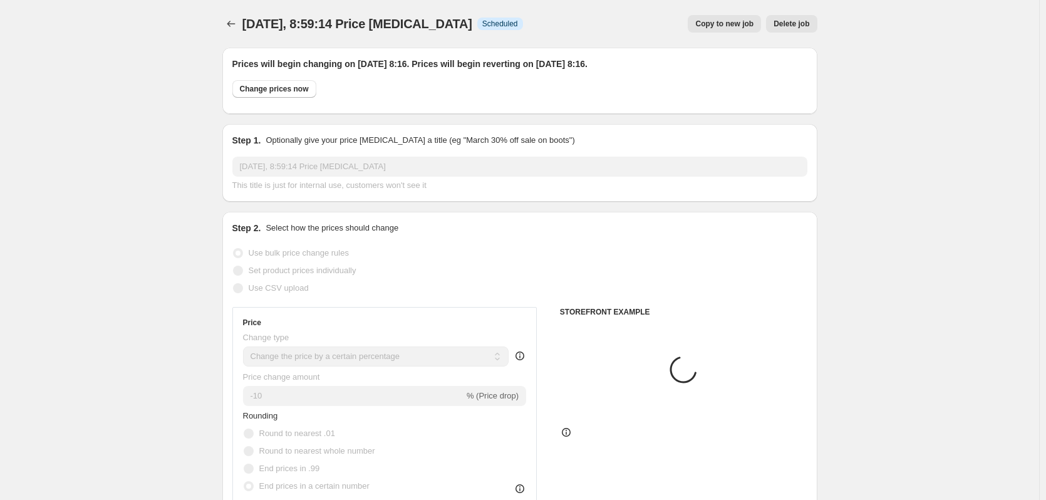
select select "product"
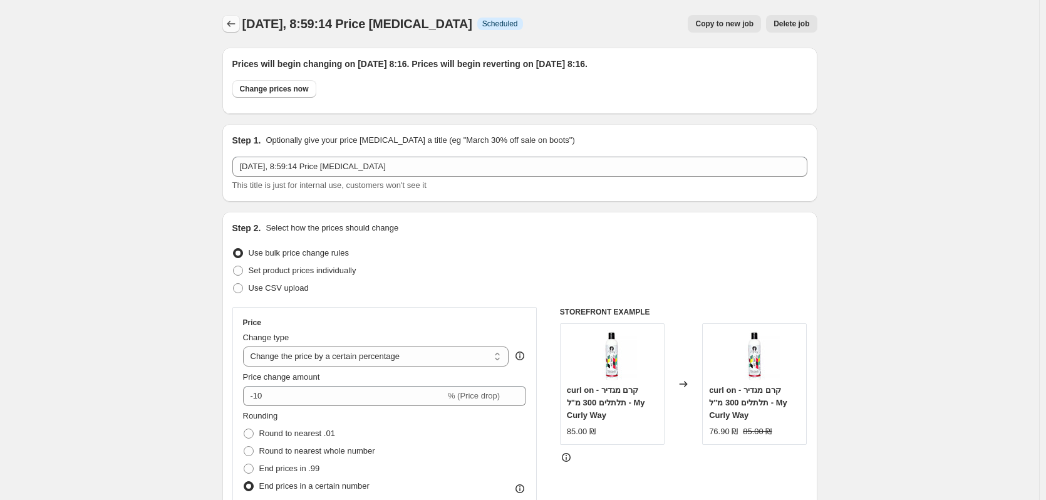
click at [231, 24] on icon "Price change jobs" at bounding box center [231, 24] width 8 height 6
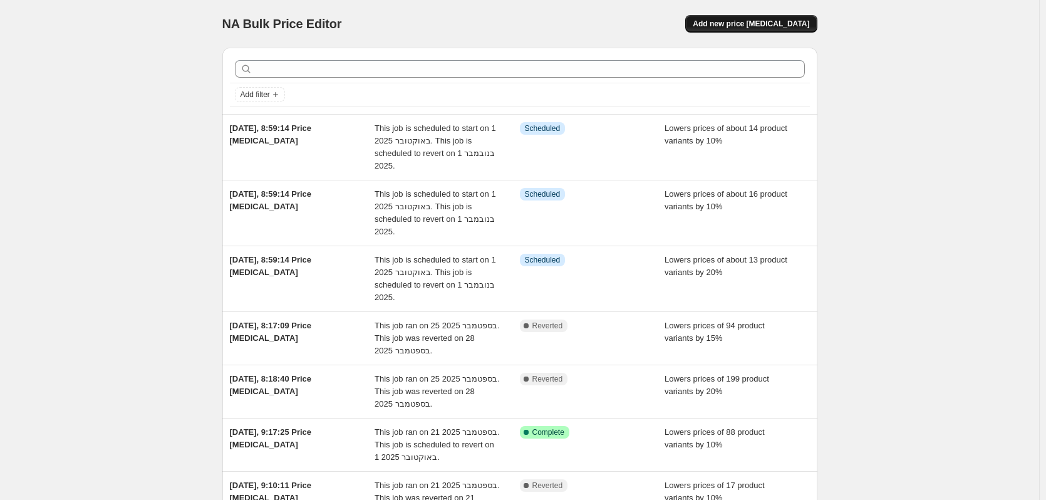
click at [762, 27] on span "Add new price [MEDICAL_DATA]" at bounding box center [751, 24] width 117 height 10
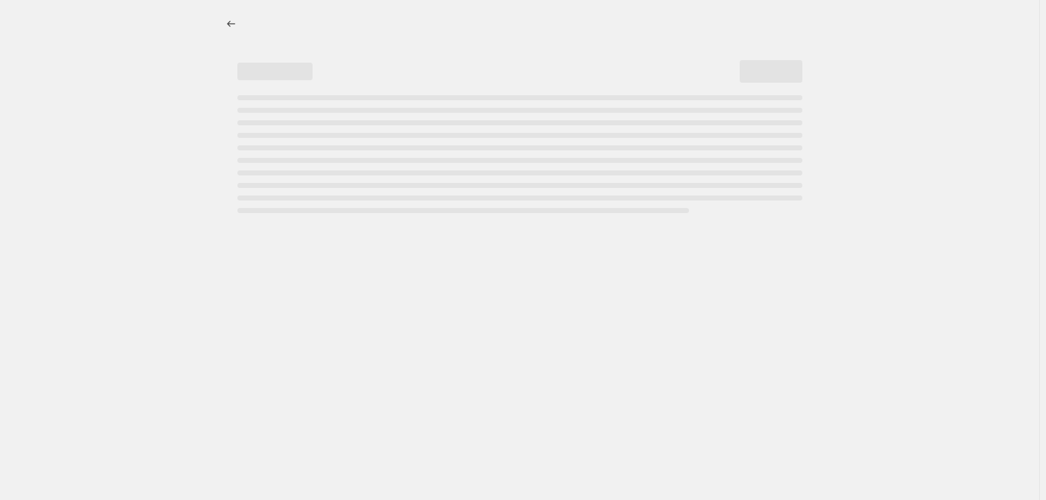
select select "percentage"
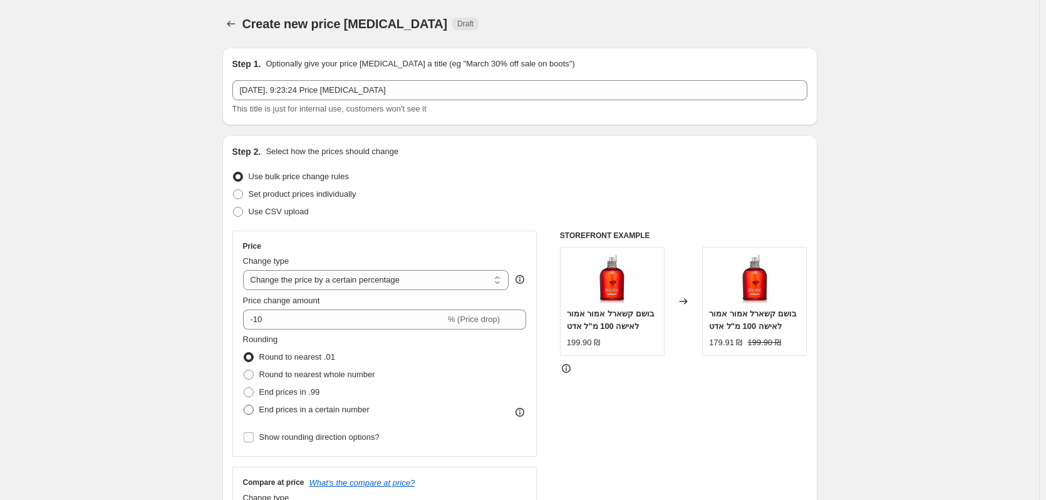
click at [288, 414] on span "End prices in a certain number" at bounding box center [314, 409] width 110 height 9
click at [244, 405] on input "End prices in a certain number" at bounding box center [244, 405] width 1 height 1
radio input "true"
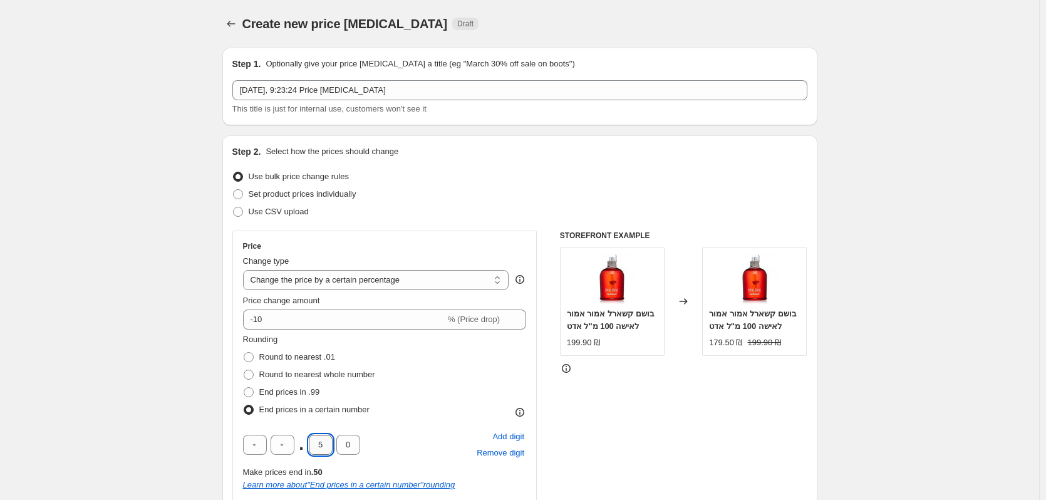
click at [325, 440] on input "5" at bounding box center [321, 445] width 24 height 20
type input "9"
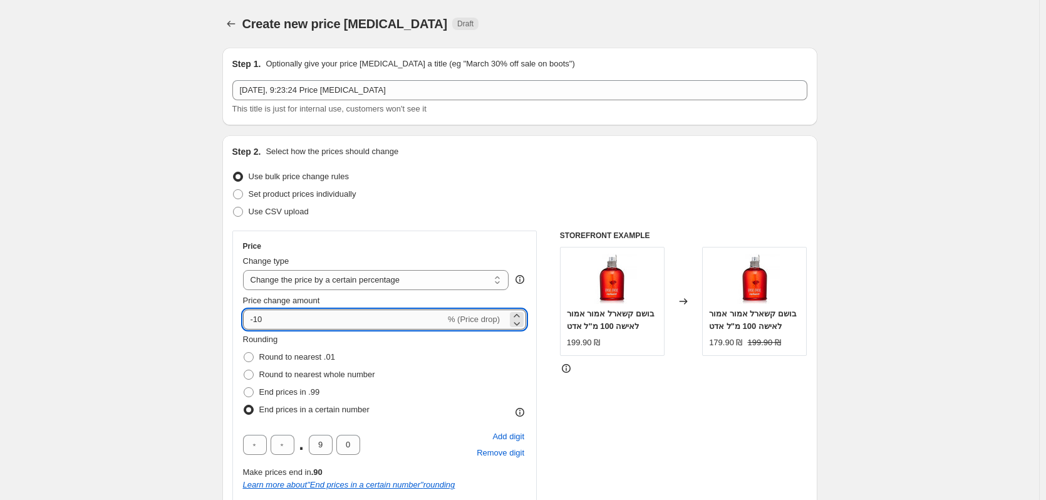
drag, startPoint x: 284, startPoint y: 319, endPoint x: 262, endPoint y: 319, distance: 21.9
click at [262, 319] on input "-10" at bounding box center [344, 319] width 202 height 20
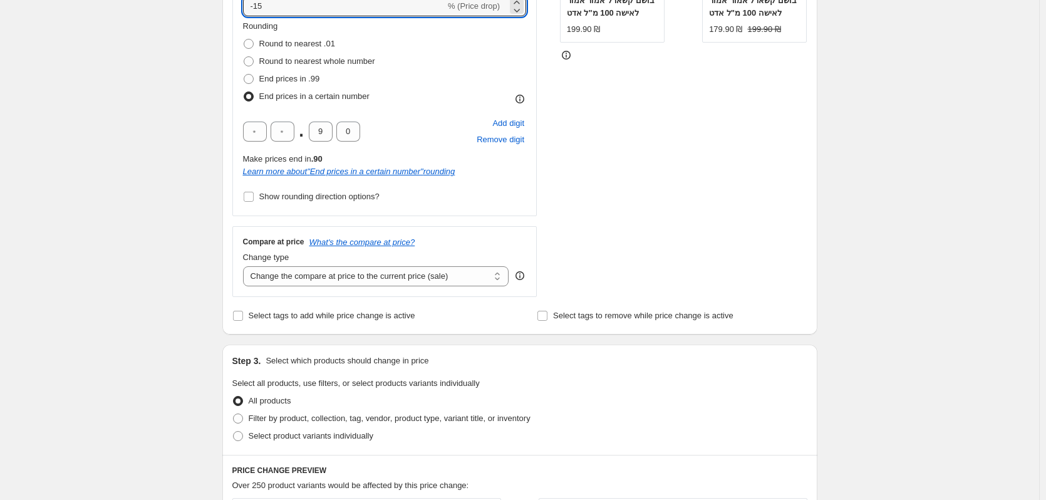
scroll to position [376, 0]
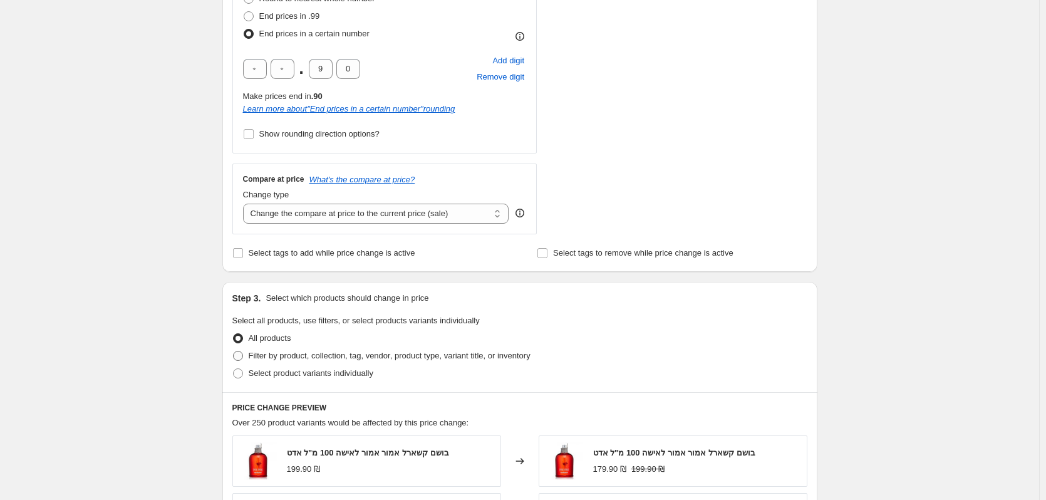
type input "-15"
click at [393, 357] on span "Filter by product, collection, tag, vendor, product type, variant title, or inv…" at bounding box center [390, 355] width 282 height 9
click at [234, 351] on input "Filter by product, collection, tag, vendor, product type, variant title, or inv…" at bounding box center [233, 351] width 1 height 1
radio input "true"
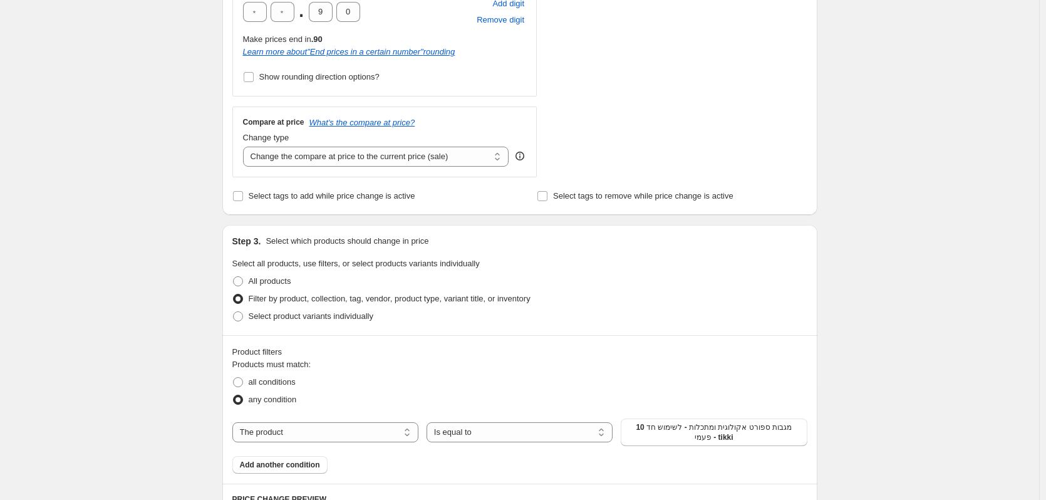
scroll to position [501, 0]
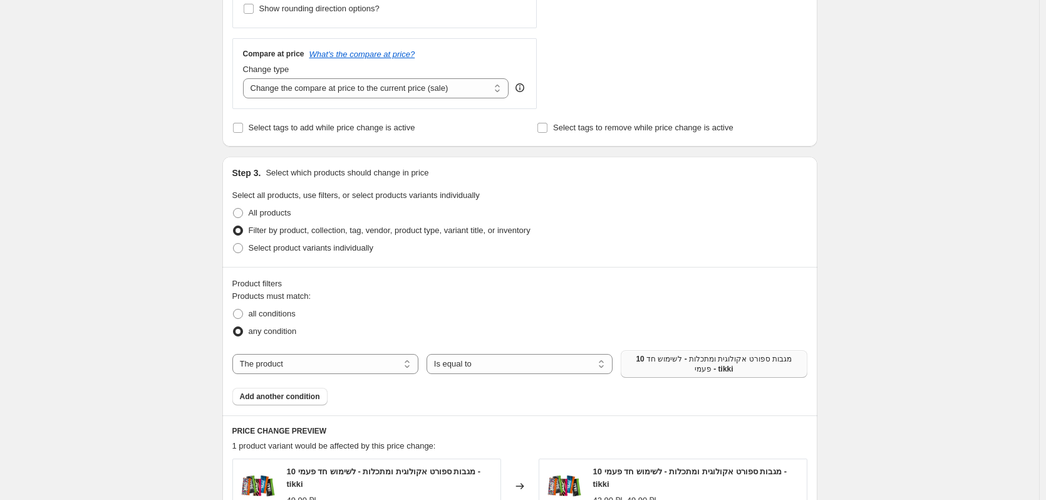
click at [695, 364] on span "10 מגבות ספורט אקולוגית ומתכלות - לשימוש חד פעמי - tikki" at bounding box center [713, 364] width 171 height 20
click at [301, 401] on span "Add another condition" at bounding box center [280, 396] width 80 height 10
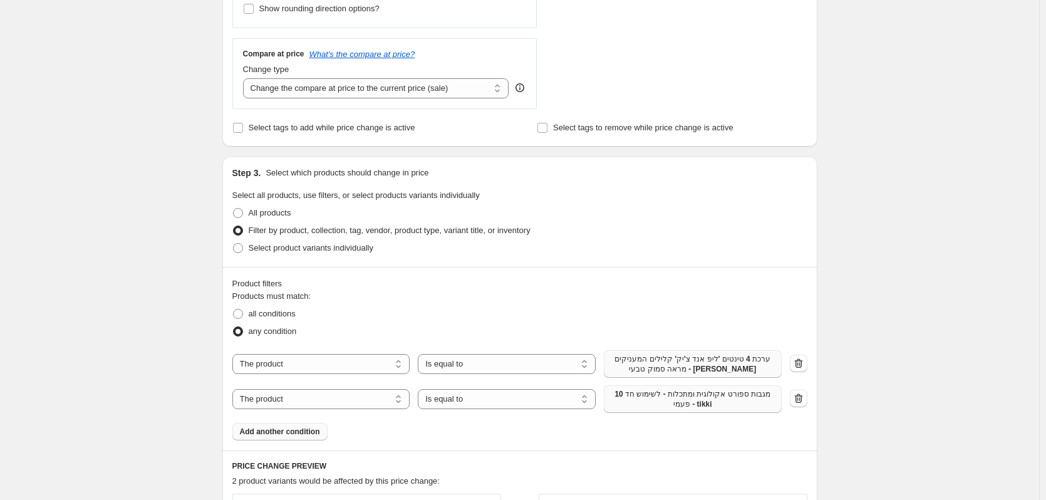
click at [712, 403] on span "10 מגבות ספורט אקולוגית ומתכלות - לשימוש חד פעמי - tikki" at bounding box center [692, 399] width 163 height 20
click at [276, 430] on button "Add another condition" at bounding box center [279, 432] width 95 height 18
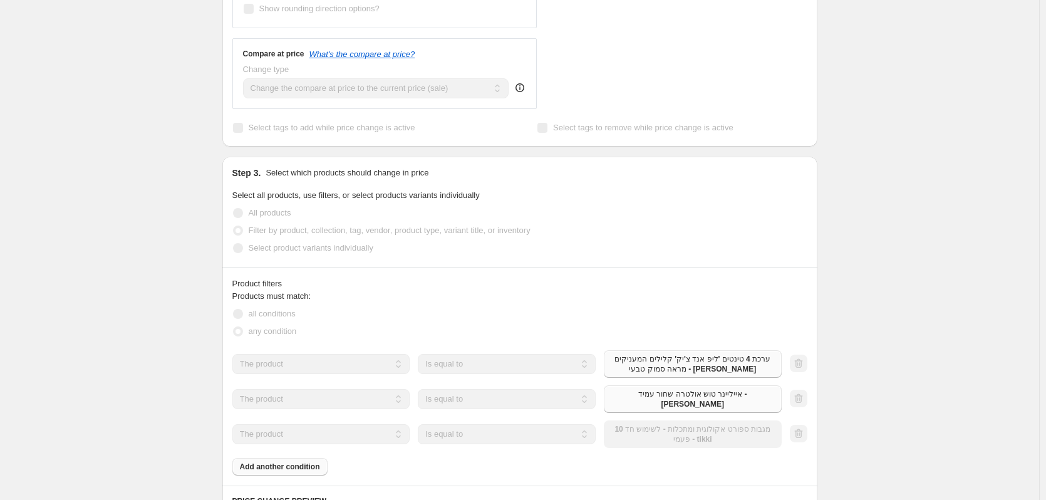
click at [722, 427] on div "The product The product's collection The product's tag The product's vendor The…" at bounding box center [506, 434] width 549 height 28
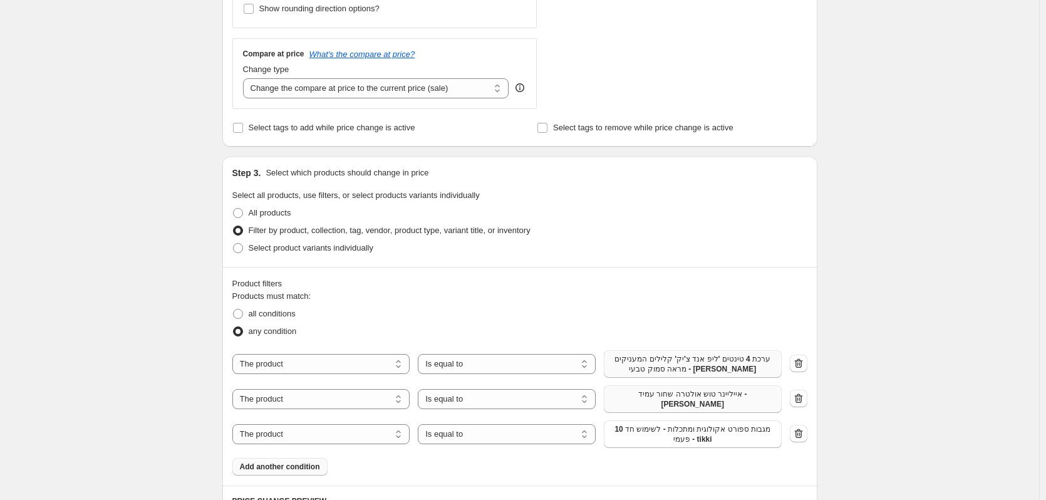
click at [722, 427] on span "10 מגבות ספורט אקולוגית ומתכלות - לשימוש חד פעמי - tikki" at bounding box center [692, 434] width 163 height 20
click at [271, 467] on button "Add another condition" at bounding box center [279, 467] width 95 height 18
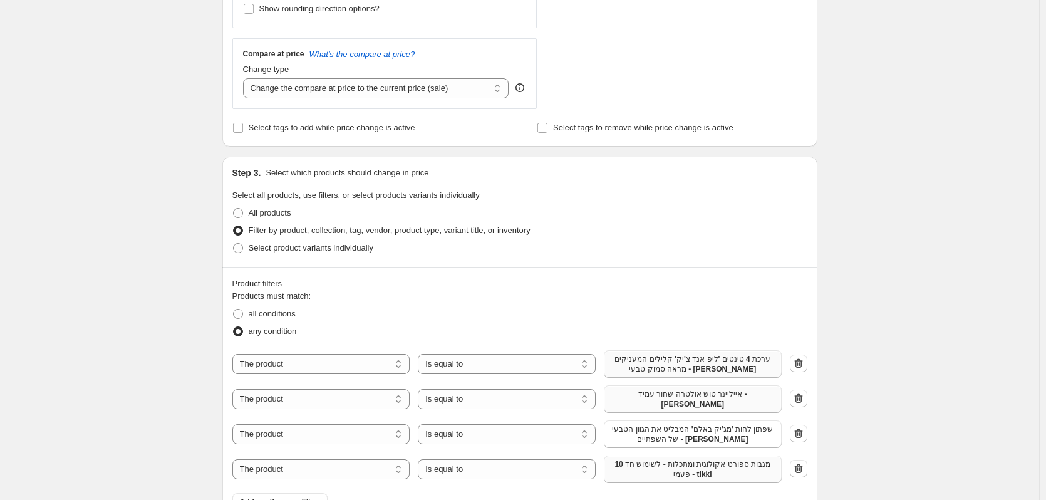
click at [678, 459] on span "10 מגבות ספורט אקולוגית ומתכלות - לשימוש חד פעמי - tikki" at bounding box center [692, 469] width 163 height 20
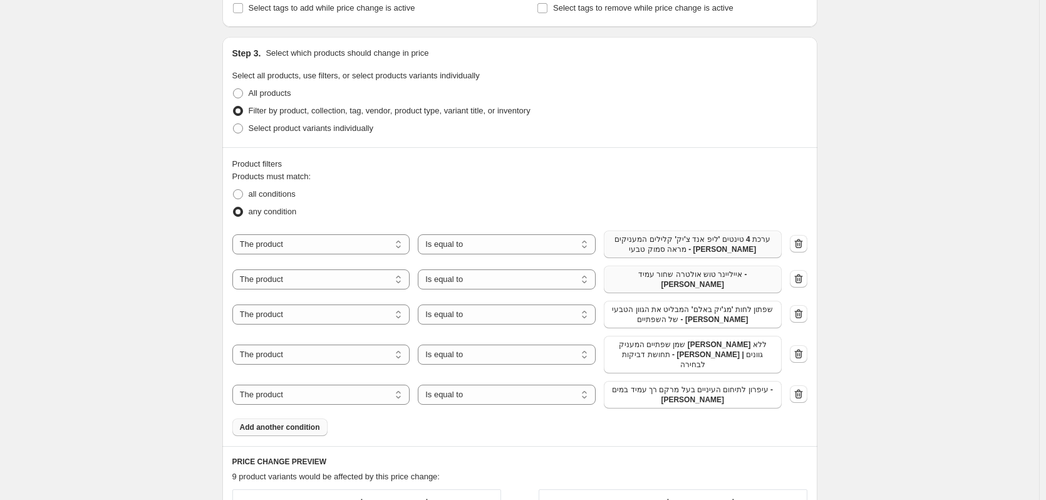
scroll to position [814, 0]
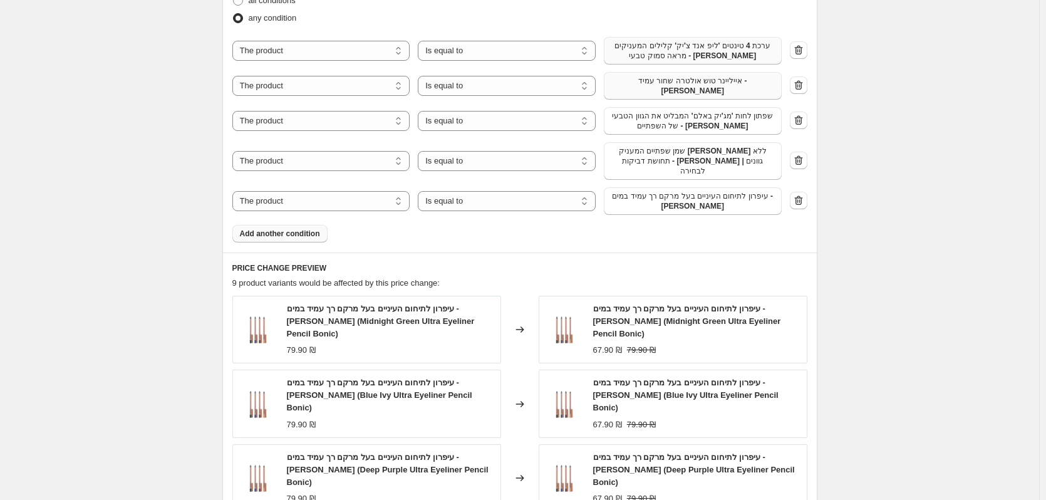
click at [312, 229] on span "Add another condition" at bounding box center [280, 234] width 80 height 10
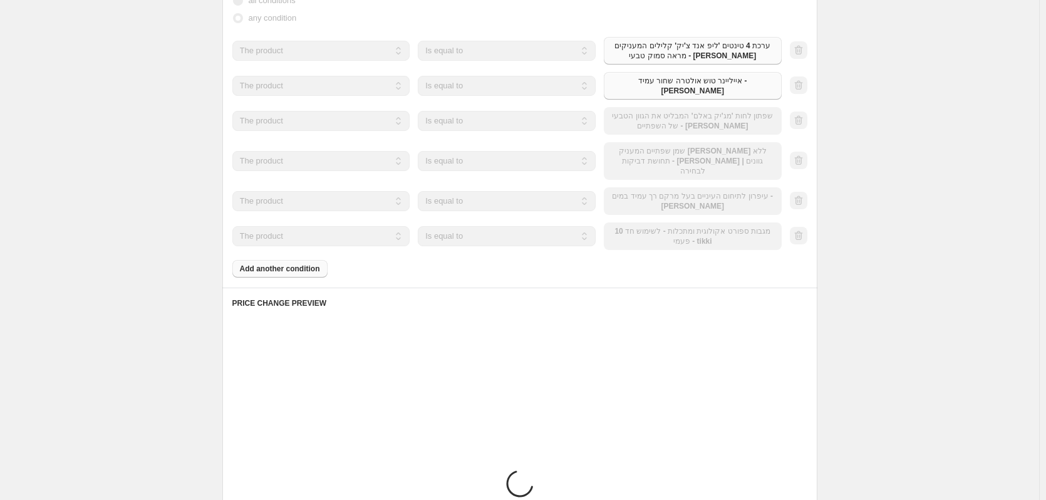
click at [650, 227] on div "The product The product's collection The product's tag The product's vendor The…" at bounding box center [506, 236] width 549 height 28
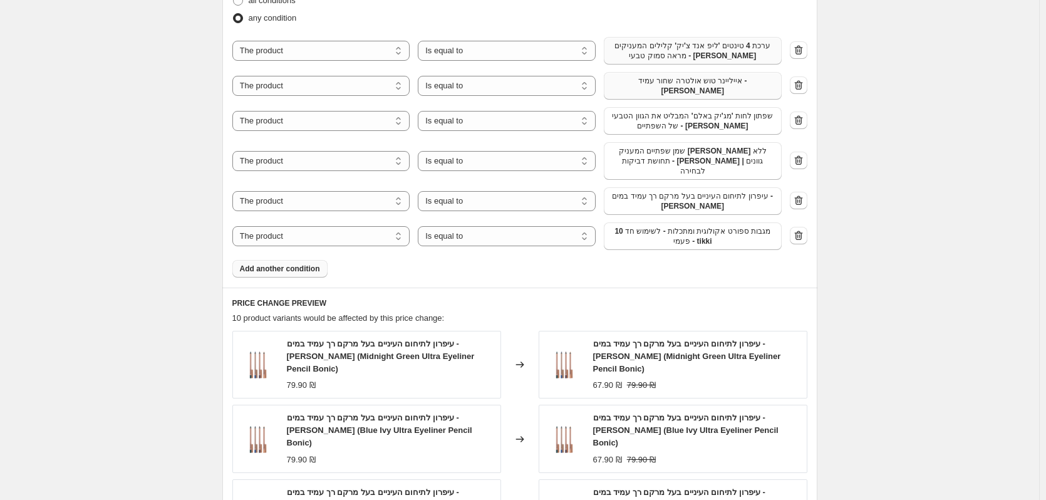
click at [654, 226] on span "10 מגבות ספורט אקולוגית ומתכלות - לשימוש חד פעמי - tikki" at bounding box center [692, 236] width 163 height 20
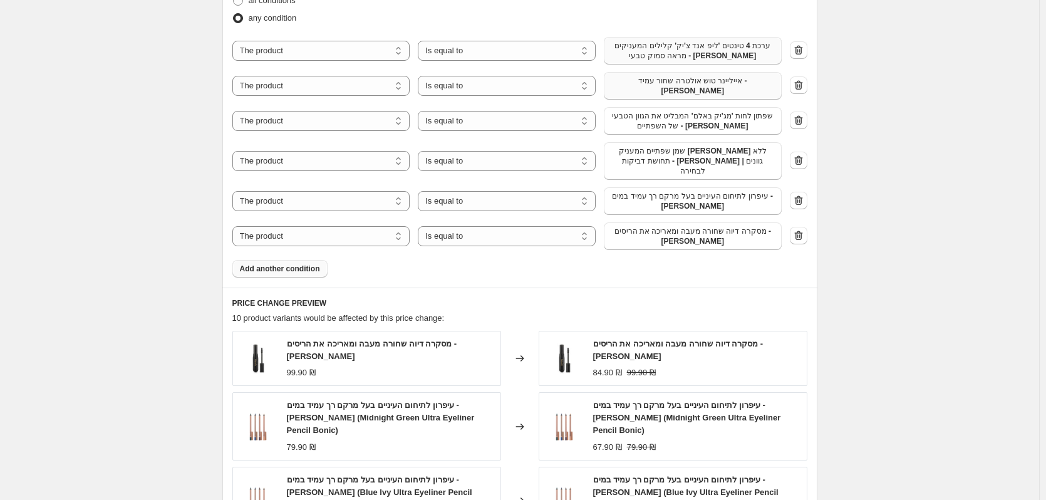
click at [272, 264] on span "Add another condition" at bounding box center [280, 269] width 80 height 10
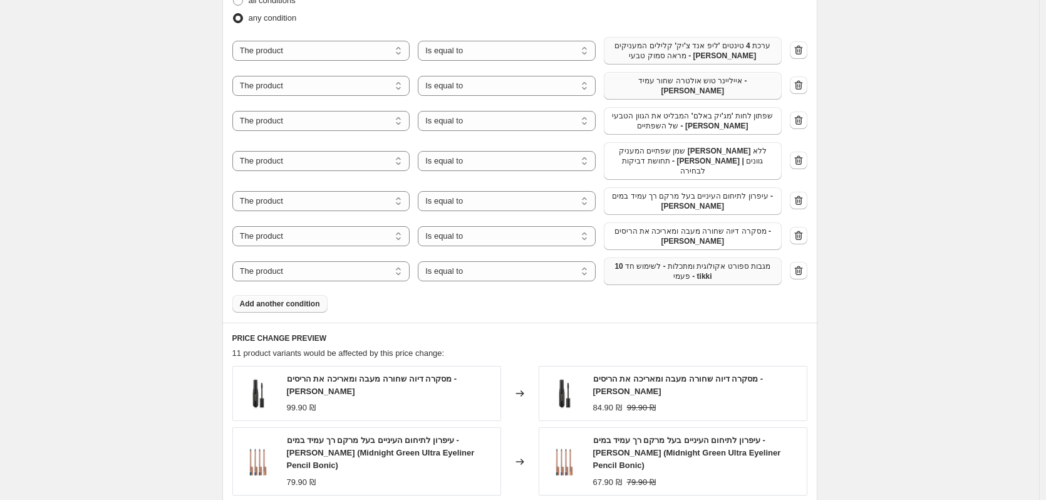
click at [636, 261] on span "10 מגבות ספורט אקולוגית ומתכלות - לשימוש חד פעמי - tikki" at bounding box center [692, 271] width 163 height 20
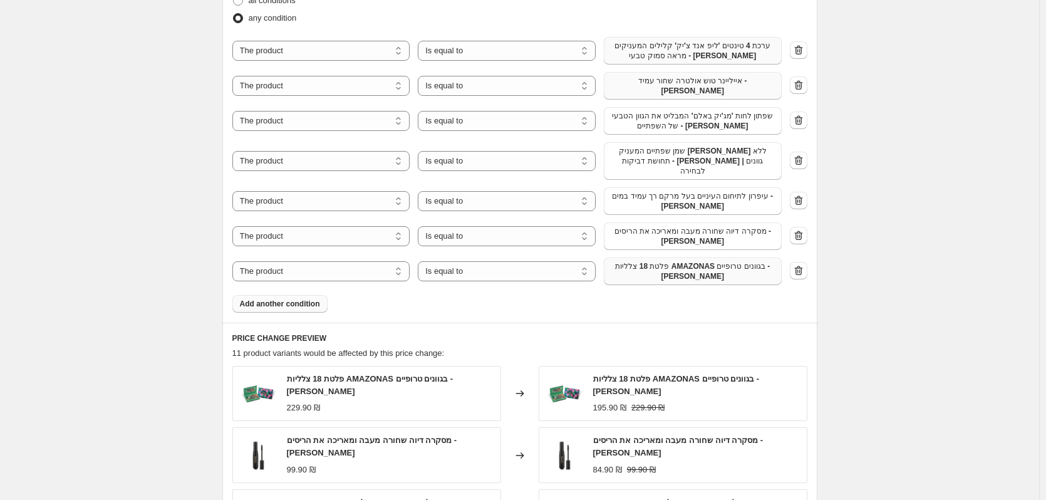
click at [300, 299] on span "Add another condition" at bounding box center [280, 304] width 80 height 10
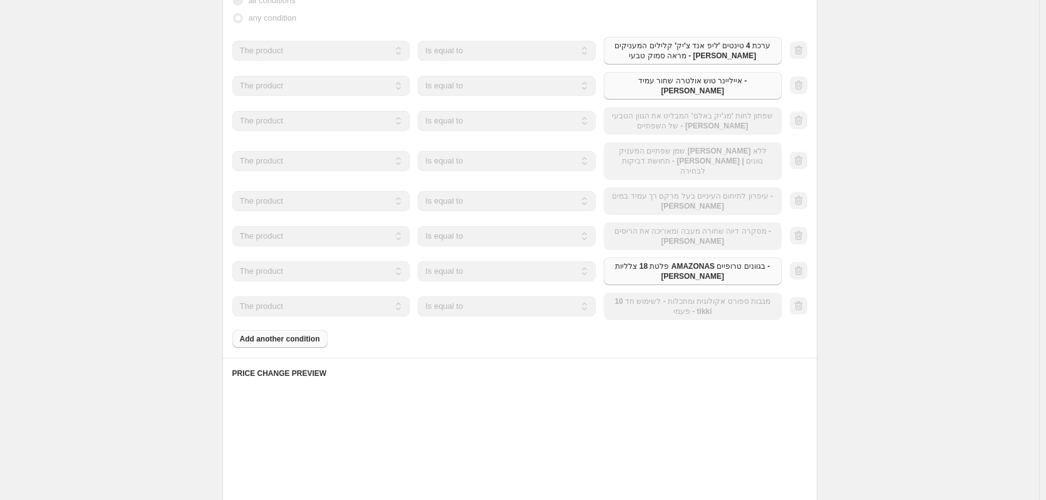
click at [626, 293] on div "The product The product's collection The product's tag The product's vendor The…" at bounding box center [506, 307] width 549 height 28
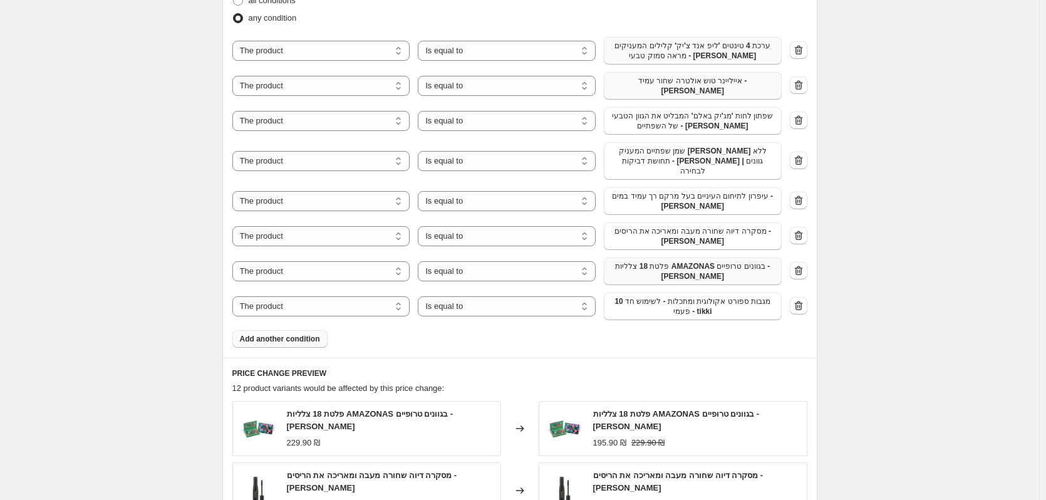
click at [626, 296] on span "10 מגבות ספורט אקולוגית ומתכלות - לשימוש חד פעמי - tikki" at bounding box center [692, 306] width 163 height 20
click at [302, 334] on span "Add another condition" at bounding box center [280, 339] width 80 height 10
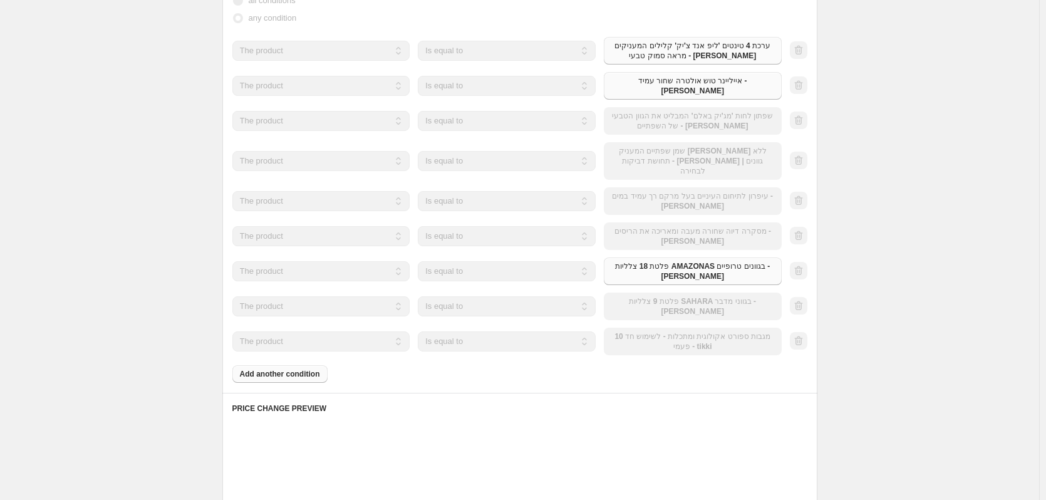
click at [774, 328] on div "The product The product's collection The product's tag The product's vendor The…" at bounding box center [506, 342] width 549 height 28
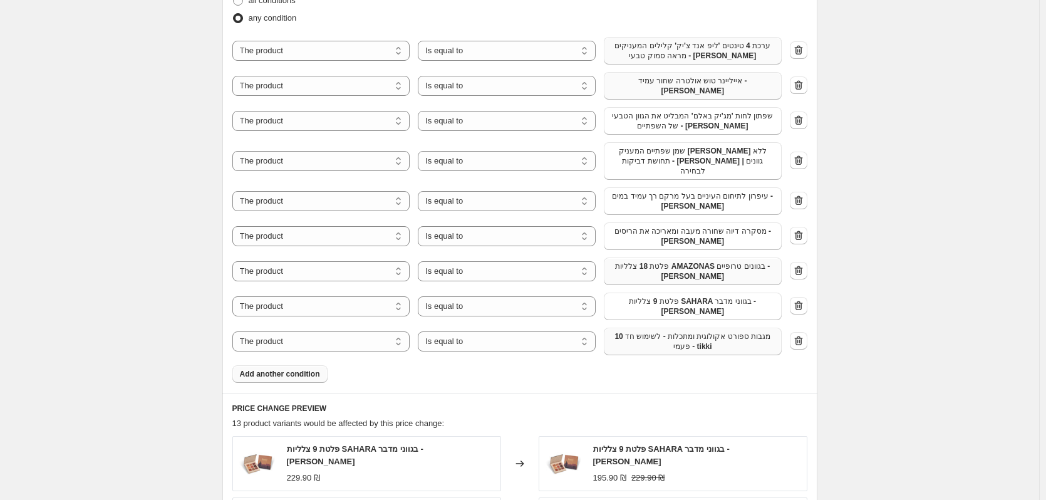
click at [744, 331] on span "10 מגבות ספורט אקולוגית ומתכלות - לשימוש חד פעמי - tikki" at bounding box center [692, 341] width 163 height 20
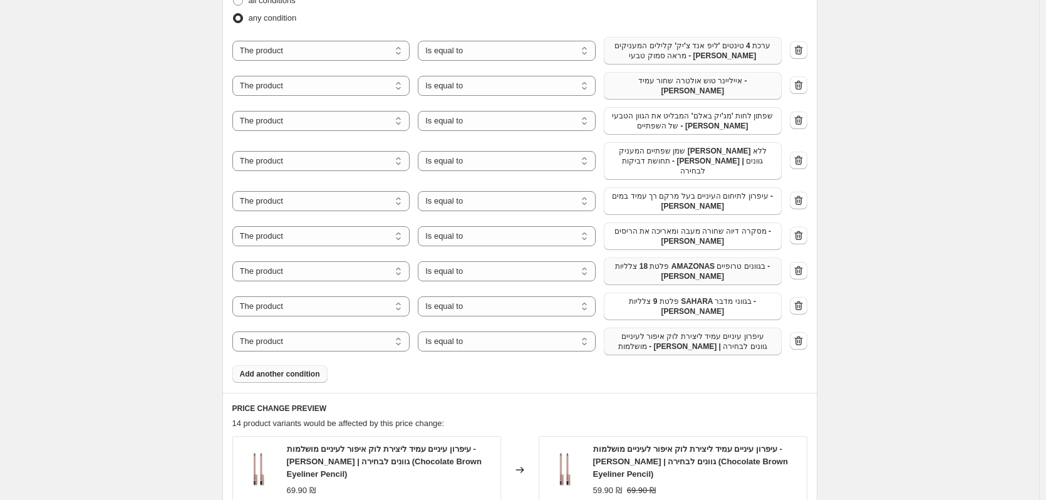
click at [284, 369] on span "Add another condition" at bounding box center [280, 374] width 80 height 10
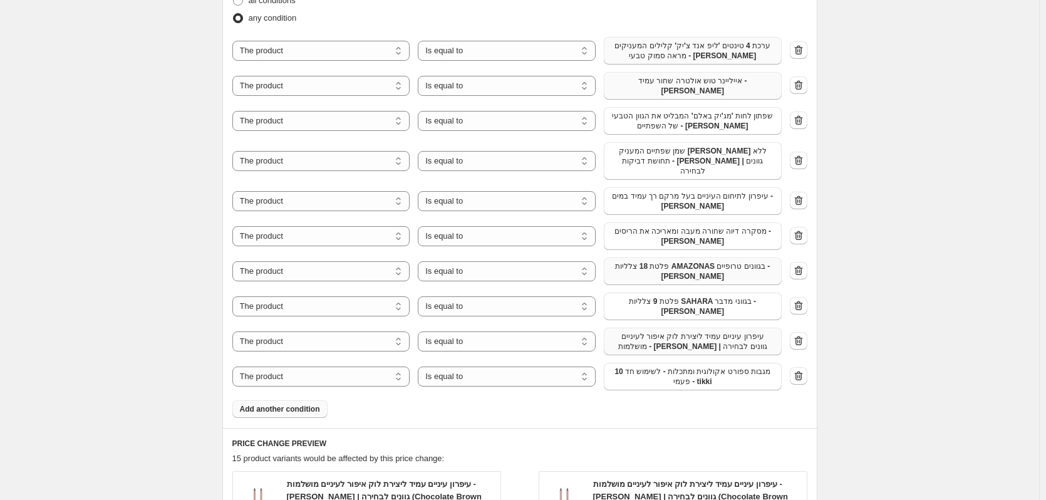
click at [681, 366] on span "10 מגבות ספורט אקולוגית ומתכלות - לשימוש חד פעמי - tikki" at bounding box center [692, 376] width 163 height 20
click at [293, 400] on button "Add another condition" at bounding box center [279, 409] width 95 height 18
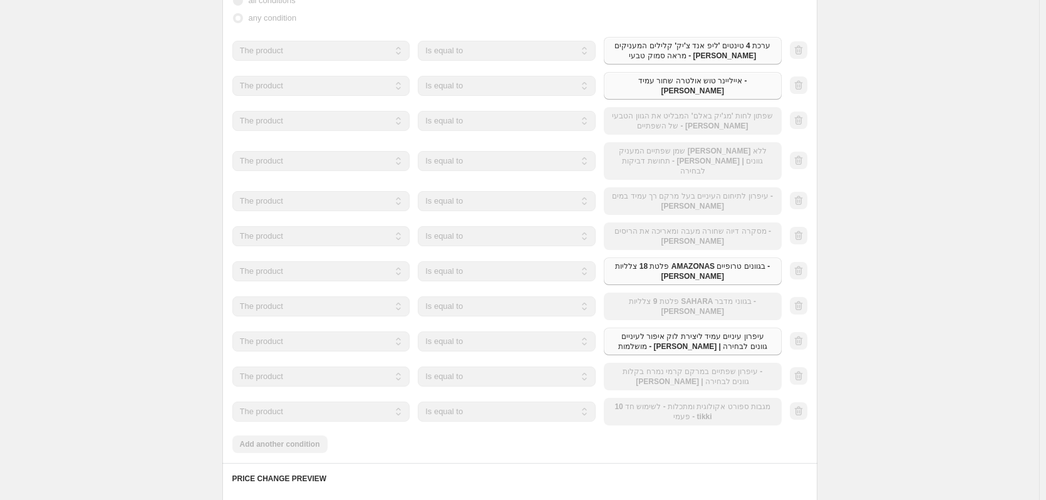
click at [679, 399] on button "10 מגבות ספורט אקולוגית ומתכלות - לשימוש חד פעמי - tikki" at bounding box center [693, 412] width 178 height 28
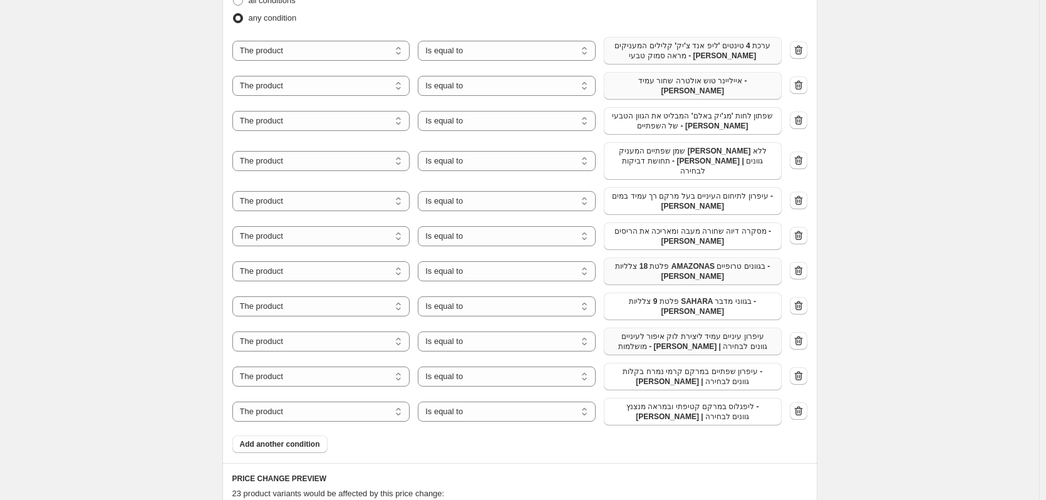
click at [276, 429] on div "Product filters Products must match: all conditions any condition The product T…" at bounding box center [519, 208] width 595 height 509
click at [280, 429] on div "Product filters Products must match: all conditions any condition The product T…" at bounding box center [519, 208] width 595 height 509
click at [286, 439] on span "Add another condition" at bounding box center [280, 444] width 80 height 10
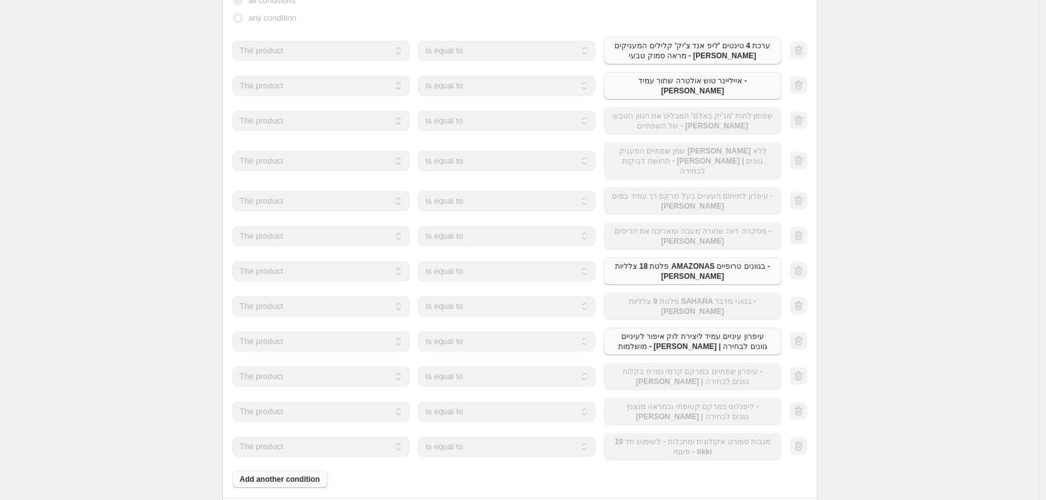
click at [644, 433] on div "The product The product's collection The product's tag The product's vendor The…" at bounding box center [506, 447] width 549 height 28
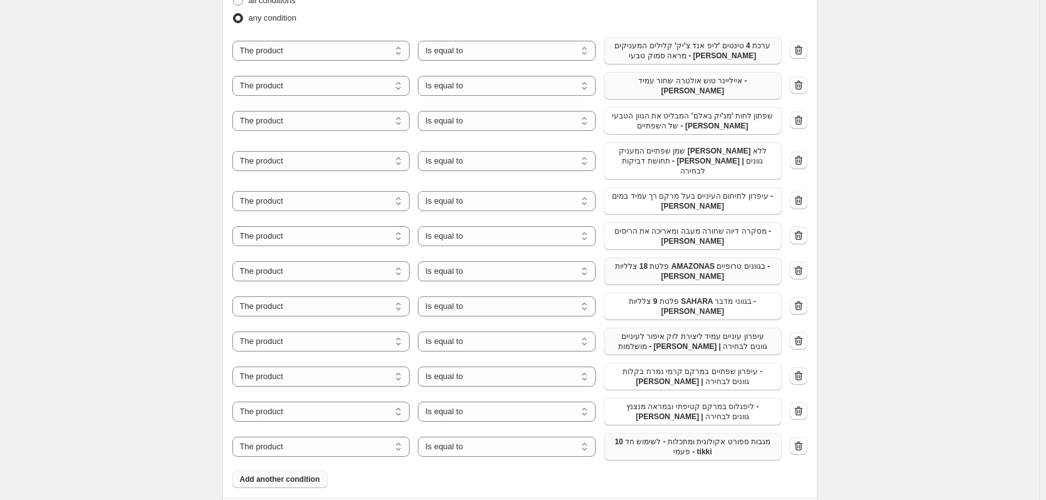
click at [648, 437] on span "10 מגבות ספורט אקולוגית ומתכלות - לשימוש חד פעמי - tikki" at bounding box center [692, 447] width 163 height 20
click at [262, 480] on button "Add another condition" at bounding box center [279, 489] width 95 height 18
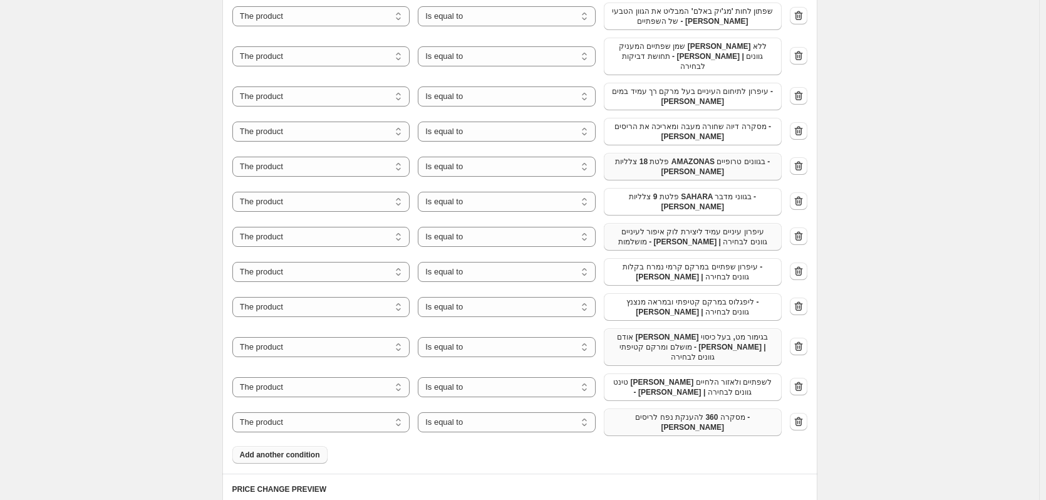
scroll to position [940, 0]
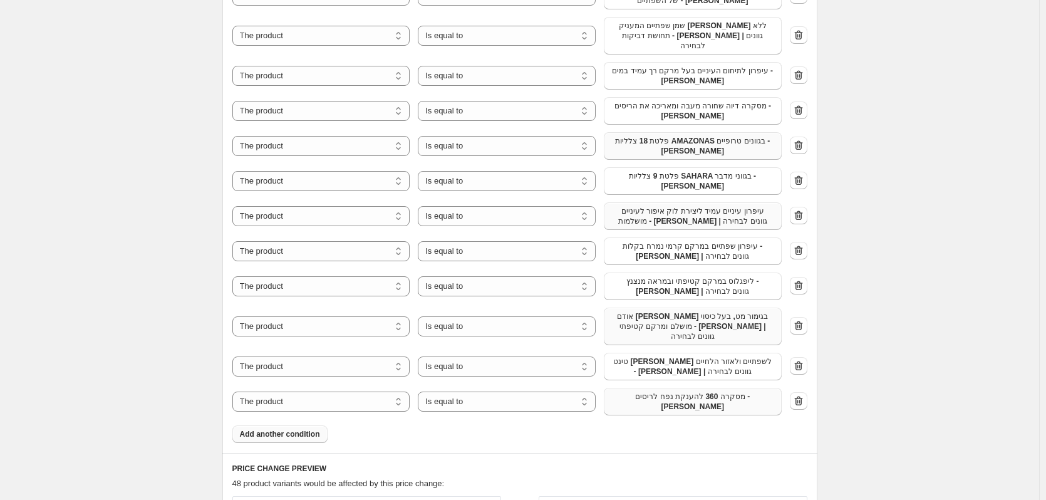
click at [277, 429] on span "Add another condition" at bounding box center [280, 434] width 80 height 10
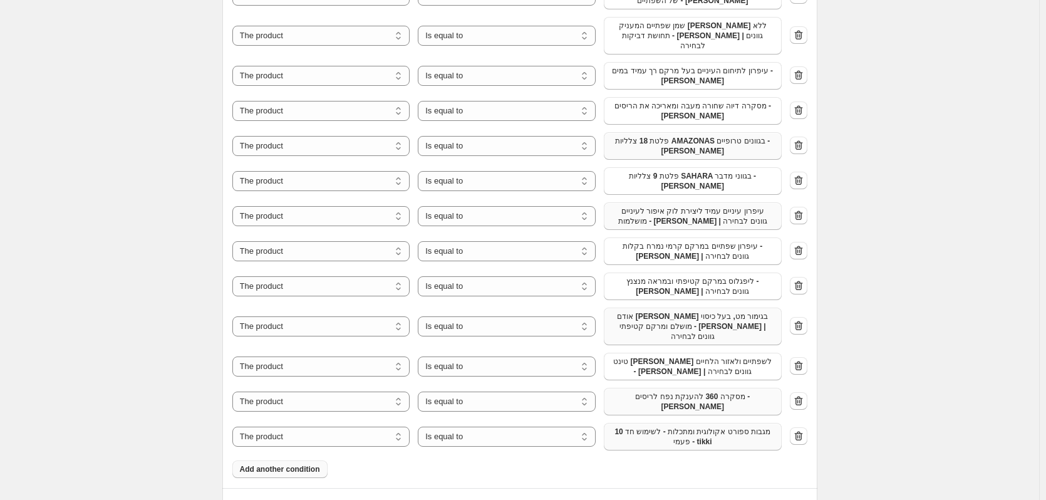
click at [625, 427] on span "10 מגבות ספורט אקולוגית ומתכלות - לשימוש חד פעמי - tikki" at bounding box center [692, 437] width 163 height 20
click at [242, 460] on button "Add another condition" at bounding box center [279, 469] width 95 height 18
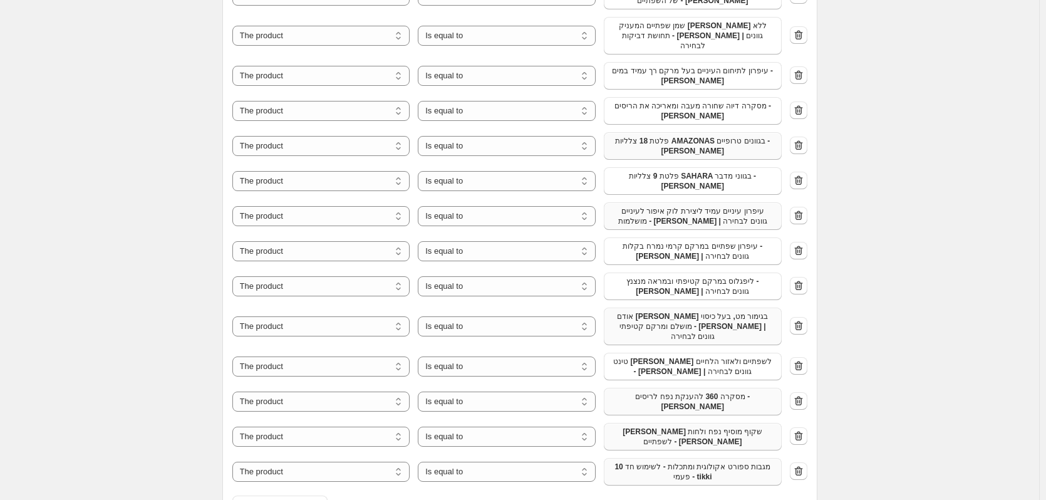
click at [683, 462] on span "10 מגבות ספורט אקולוגית ומתכלות - לשימוש חד פעמי - tikki" at bounding box center [692, 472] width 163 height 20
click at [284, 495] on button "Add another condition" at bounding box center [279, 504] width 95 height 18
click at [637, 497] on span "10 מגבות ספורט אקולוגית ומתכלות - לשימוש חד פעמי - tikki" at bounding box center [692, 507] width 163 height 20
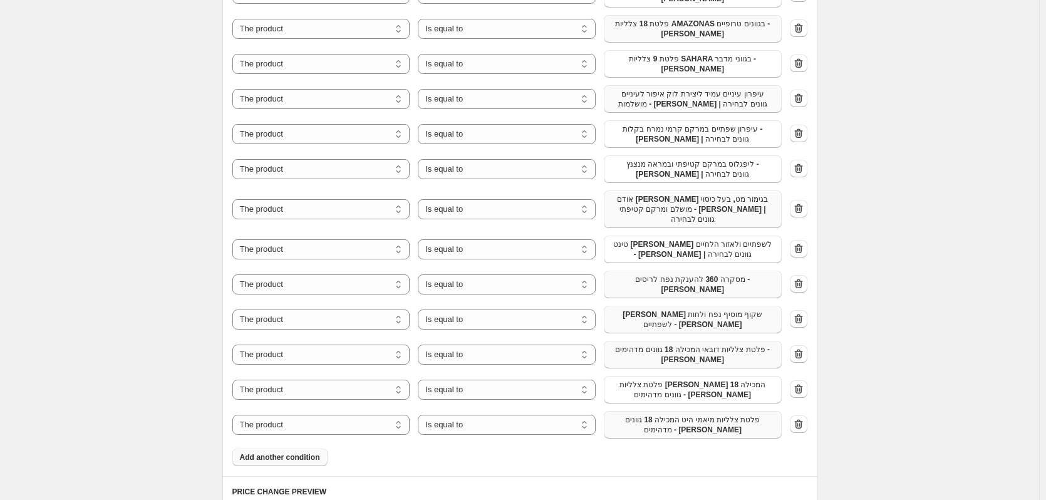
scroll to position [1190, 0]
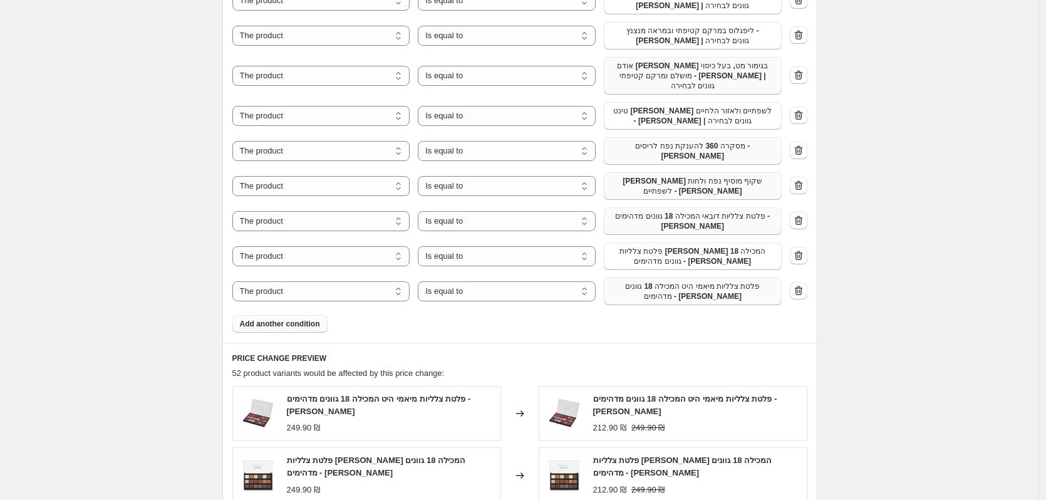
click at [295, 319] on span "Add another condition" at bounding box center [280, 324] width 80 height 10
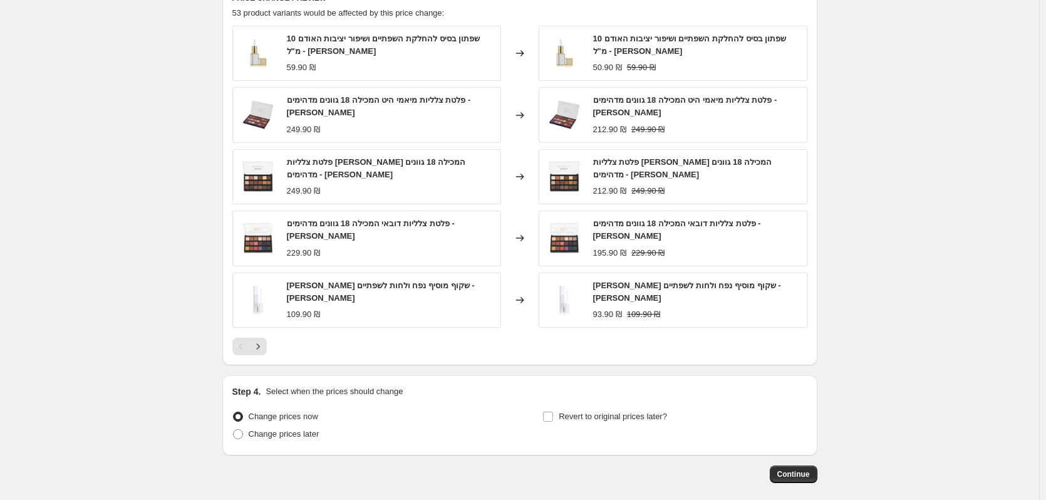
scroll to position [1587, 0]
click at [311, 426] on span "Change prices later" at bounding box center [284, 432] width 71 height 13
click at [234, 427] on input "Change prices later" at bounding box center [233, 427] width 1 height 1
radio input "true"
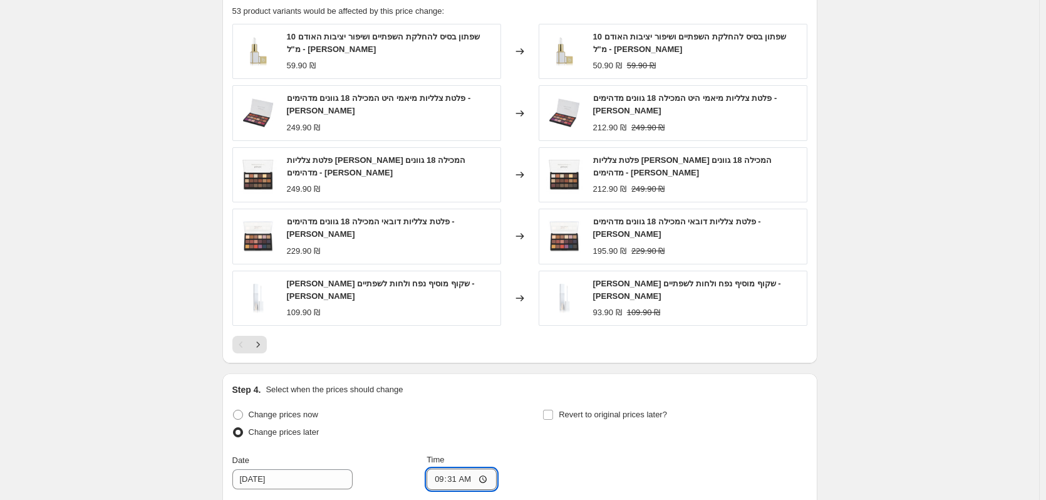
click at [475, 469] on input "09:31" at bounding box center [462, 479] width 70 height 21
type input "08:15"
click at [584, 410] on span "Revert to original prices later?" at bounding box center [613, 414] width 108 height 9
click at [553, 410] on input "Revert to original prices later?" at bounding box center [548, 415] width 10 height 10
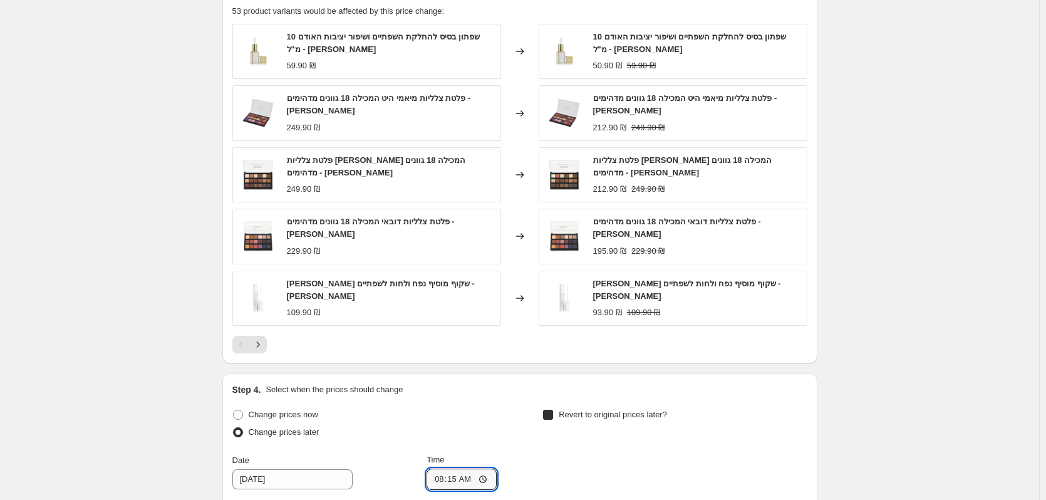
checkbox input "true"
click at [800, 499] on icon "Show next month, November 2025" at bounding box center [801, 506] width 13 height 13
type input "11/1/2025"
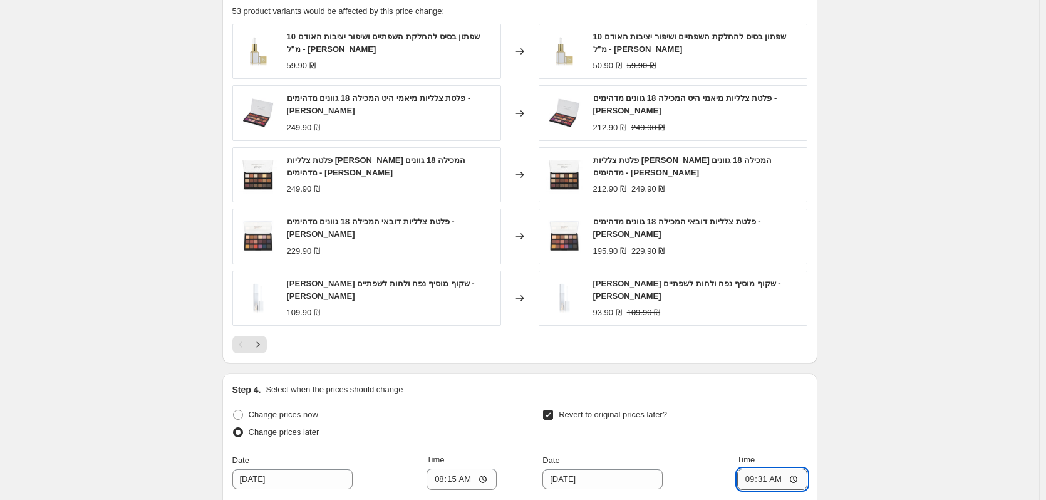
click at [788, 469] on input "09:31" at bounding box center [772, 479] width 70 height 21
type input "08:15"
click at [787, 406] on div "Revert to original prices later?" at bounding box center [674, 425] width 264 height 38
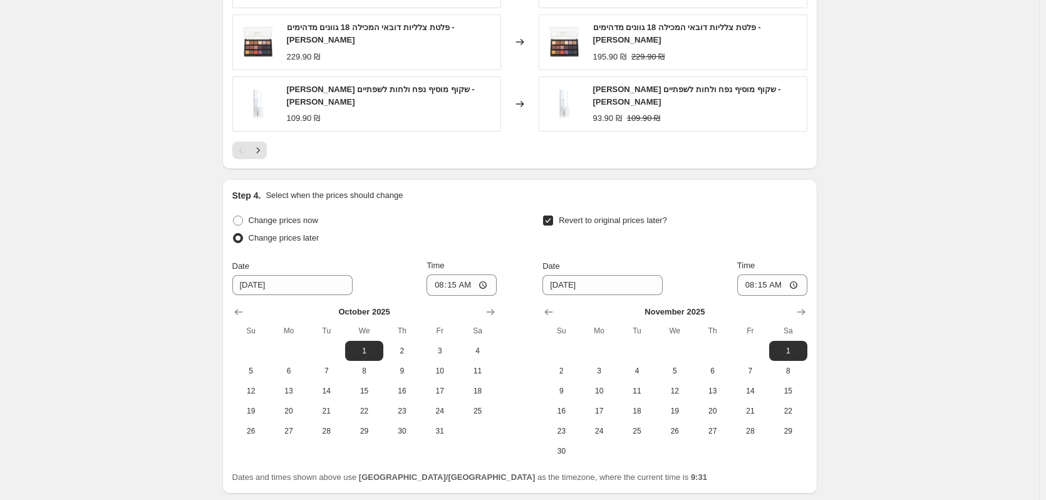
scroll to position [1821, 0]
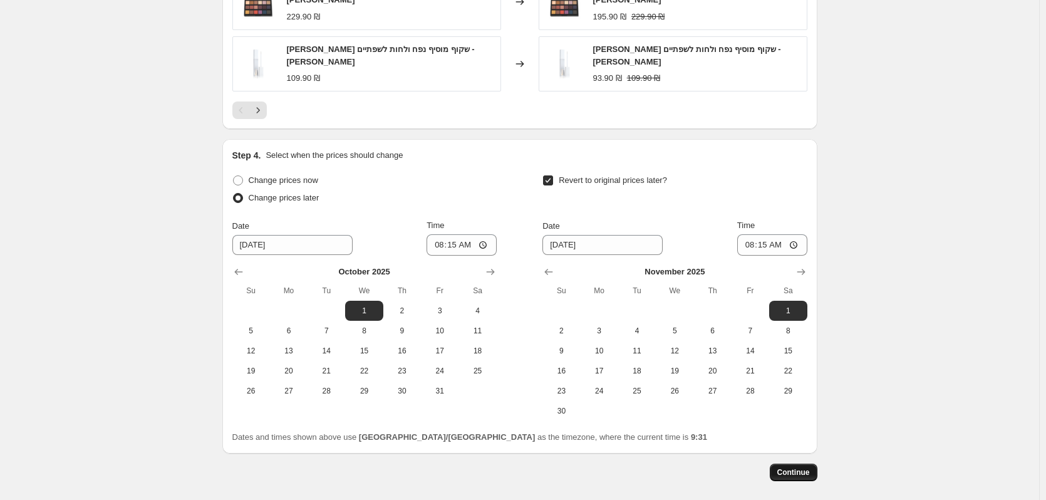
click at [799, 467] on span "Continue" at bounding box center [793, 472] width 33 height 10
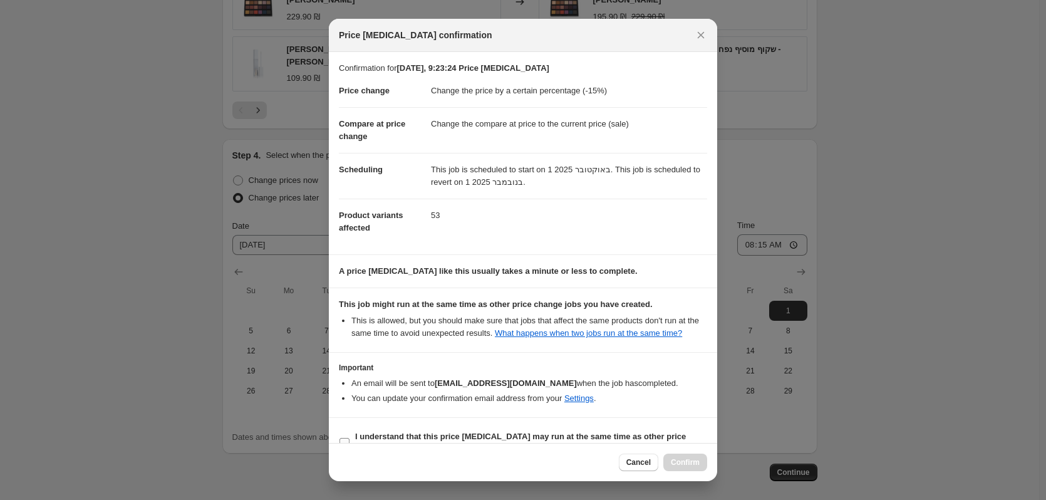
click at [638, 432] on b "I understand that this price change job may run at the same time as other price…" at bounding box center [520, 443] width 331 height 22
click at [350, 438] on input "I understand that this price change job may run at the same time as other price…" at bounding box center [344, 443] width 10 height 10
checkbox input "true"
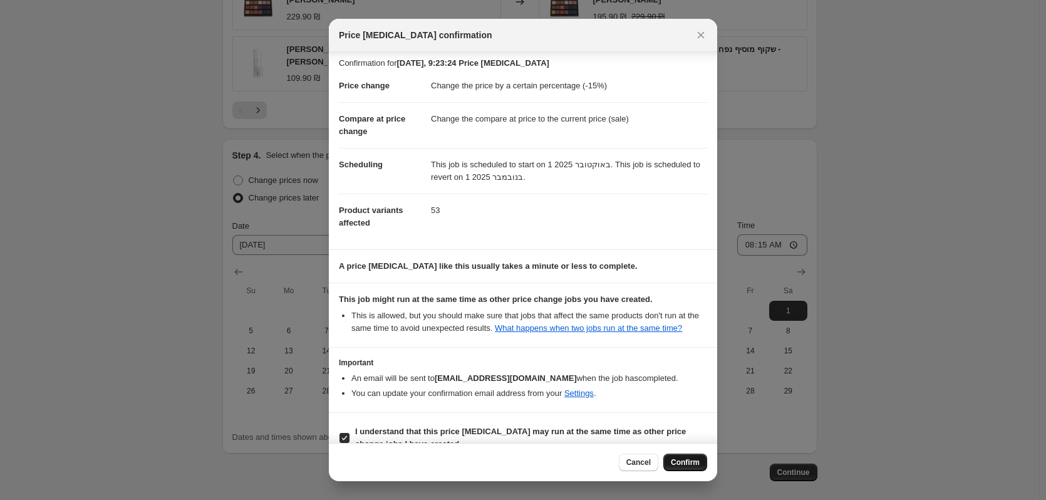
click at [687, 463] on span "Confirm" at bounding box center [685, 462] width 29 height 10
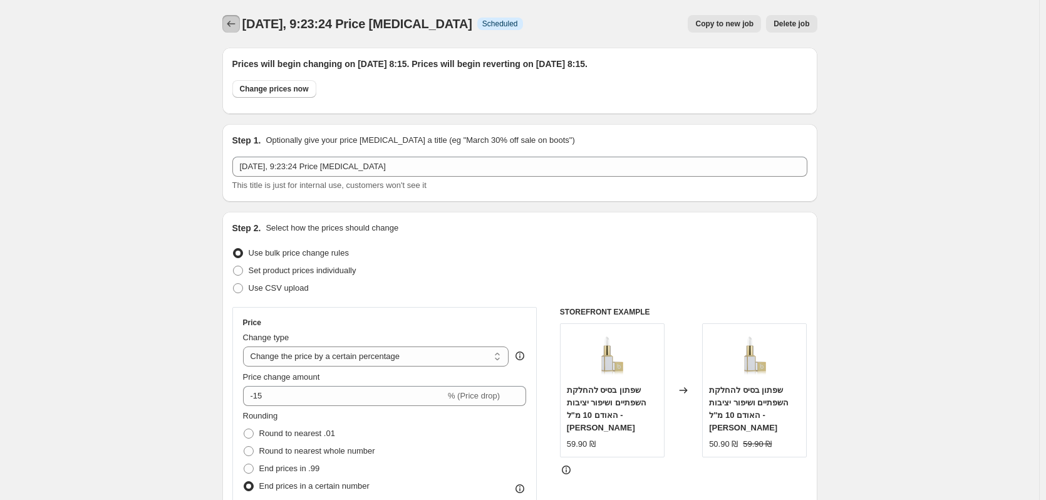
click at [237, 23] on icon "Price change jobs" at bounding box center [231, 24] width 13 height 13
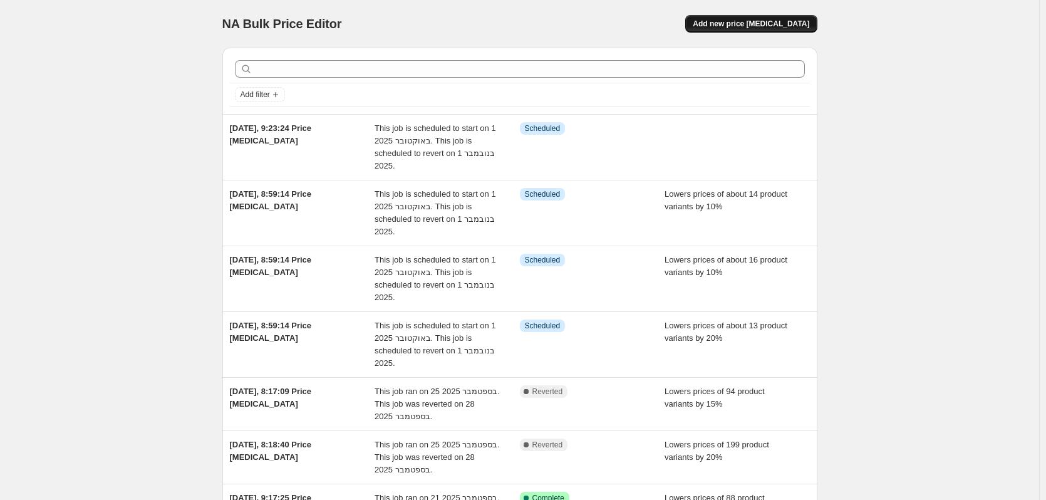
click at [767, 24] on span "Add new price [MEDICAL_DATA]" at bounding box center [751, 24] width 117 height 10
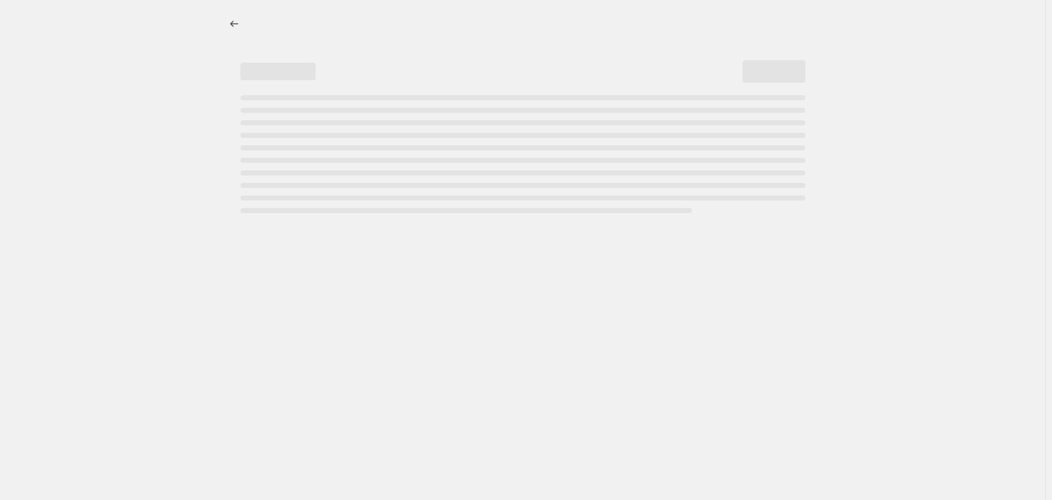
select select "percentage"
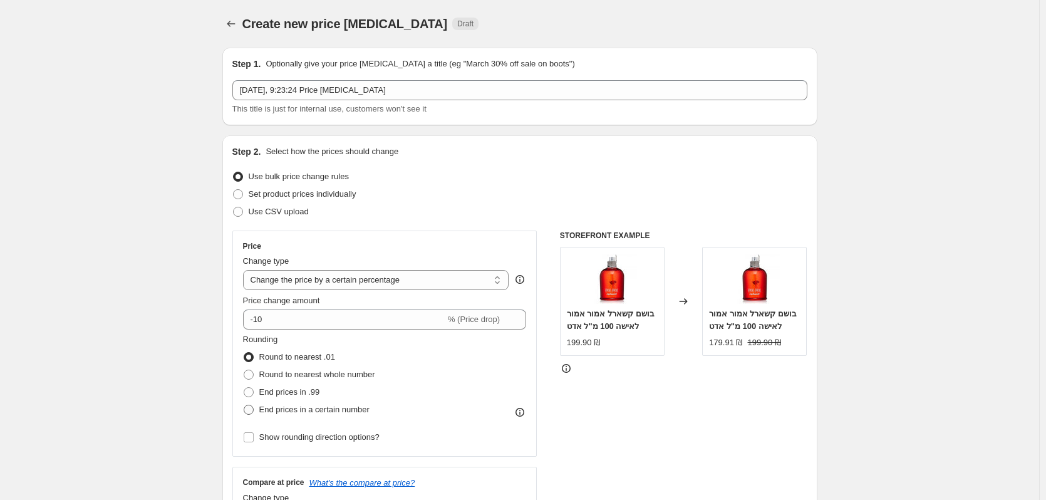
click at [312, 408] on span "End prices in a certain number" at bounding box center [314, 409] width 110 height 9
click at [244, 405] on input "End prices in a certain number" at bounding box center [244, 405] width 1 height 1
radio input "true"
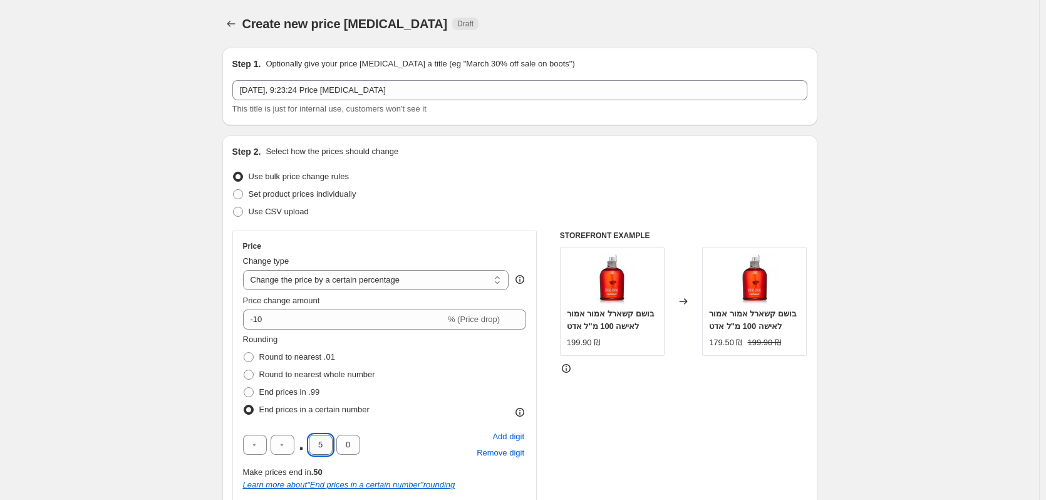
click at [330, 440] on input "5" at bounding box center [321, 445] width 24 height 20
type input "9"
click at [425, 420] on div "Rounding Round to nearest .01 Round to nearest whole number End prices in .99 E…" at bounding box center [385, 425] width 284 height 185
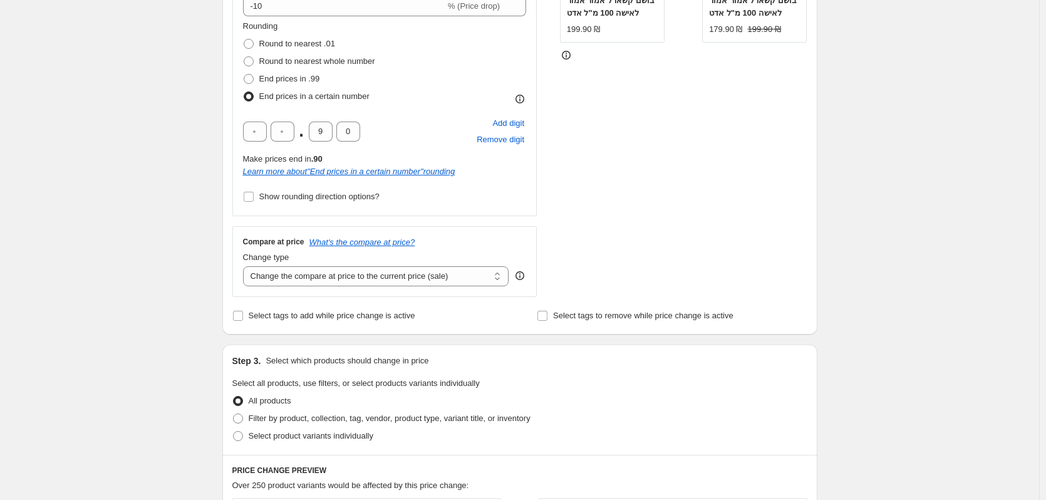
scroll to position [376, 0]
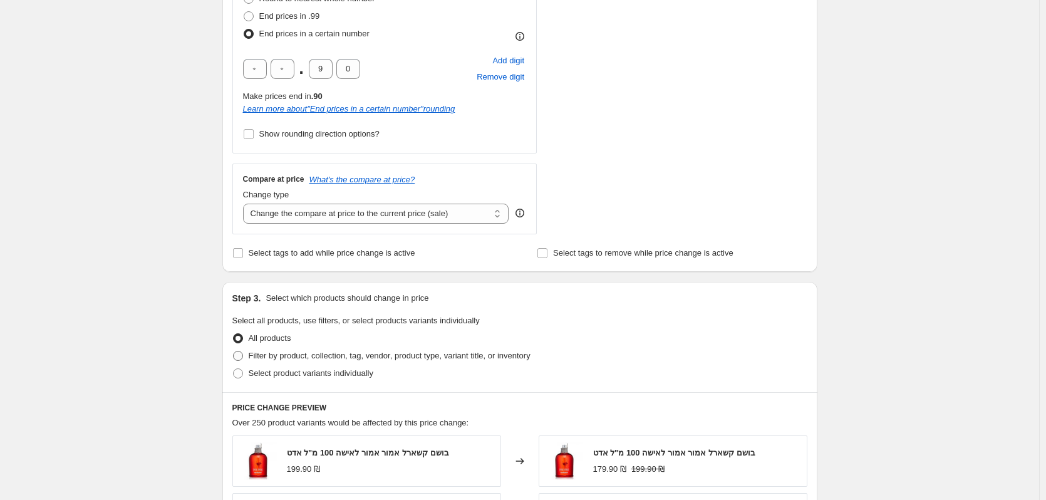
click at [334, 359] on span "Filter by product, collection, tag, vendor, product type, variant title, or inv…" at bounding box center [390, 355] width 282 height 9
click at [234, 351] on input "Filter by product, collection, tag, vendor, product type, variant title, or inv…" at bounding box center [233, 351] width 1 height 1
radio input "true"
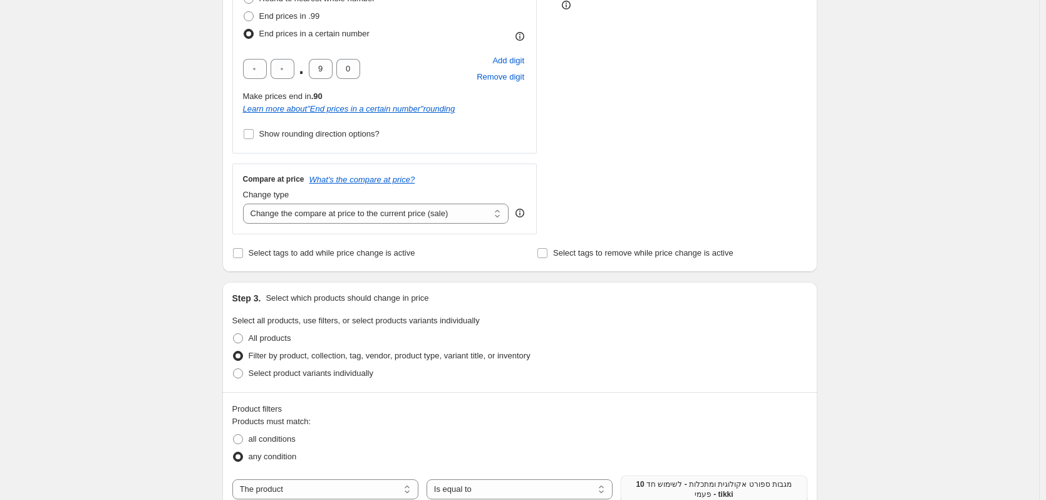
click at [672, 483] on span "10 מגבות ספורט אקולוגית ומתכלות - לשימוש חד פעמי - tikki" at bounding box center [713, 489] width 171 height 20
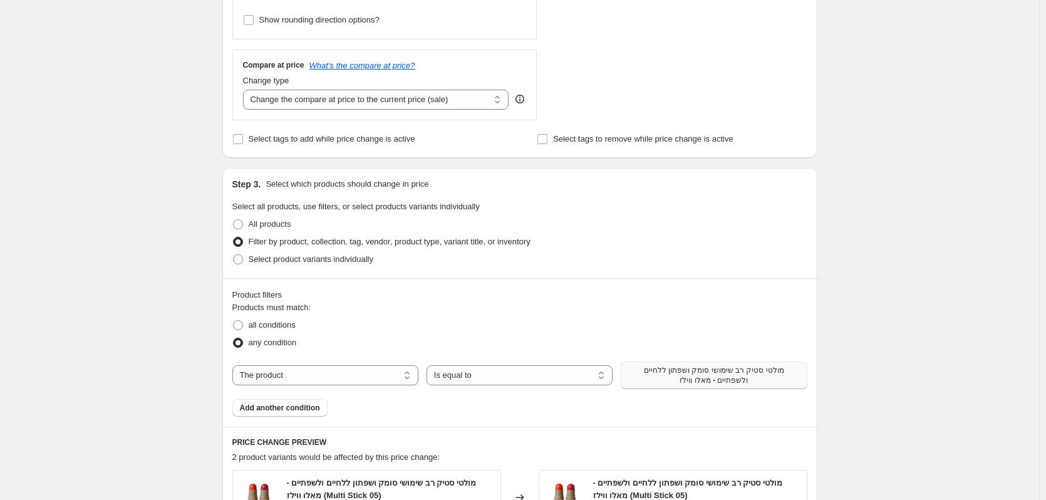
scroll to position [626, 0]
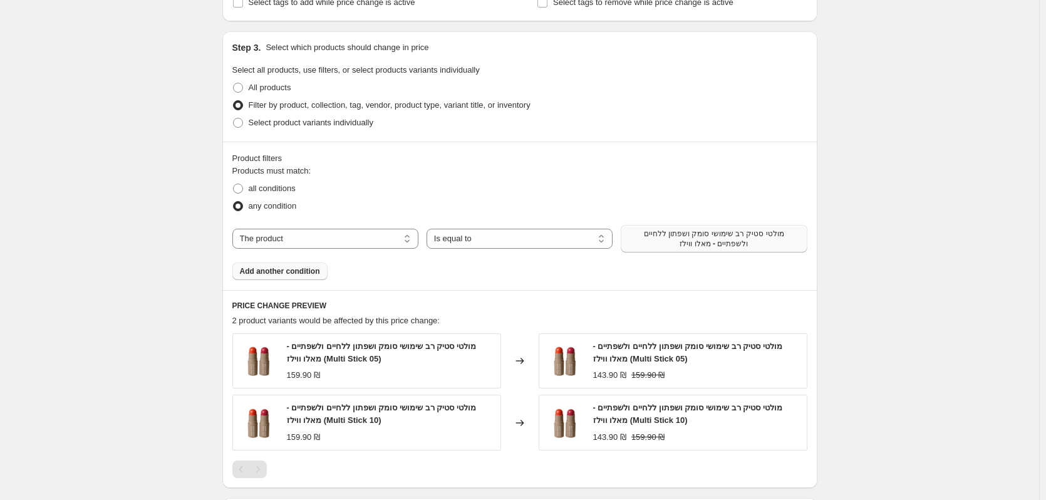
click at [315, 276] on span "Add another condition" at bounding box center [280, 271] width 80 height 10
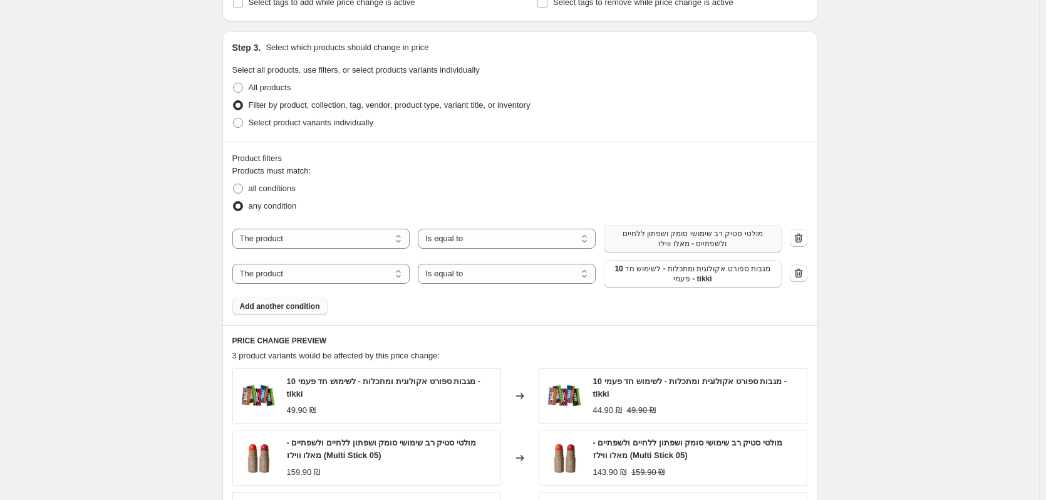
click at [738, 279] on span "10 מגבות ספורט אקולוגית ומתכלות - לשימוש חד פעמי - tikki" at bounding box center [692, 274] width 163 height 20
click at [292, 303] on span "Add another condition" at bounding box center [280, 306] width 80 height 10
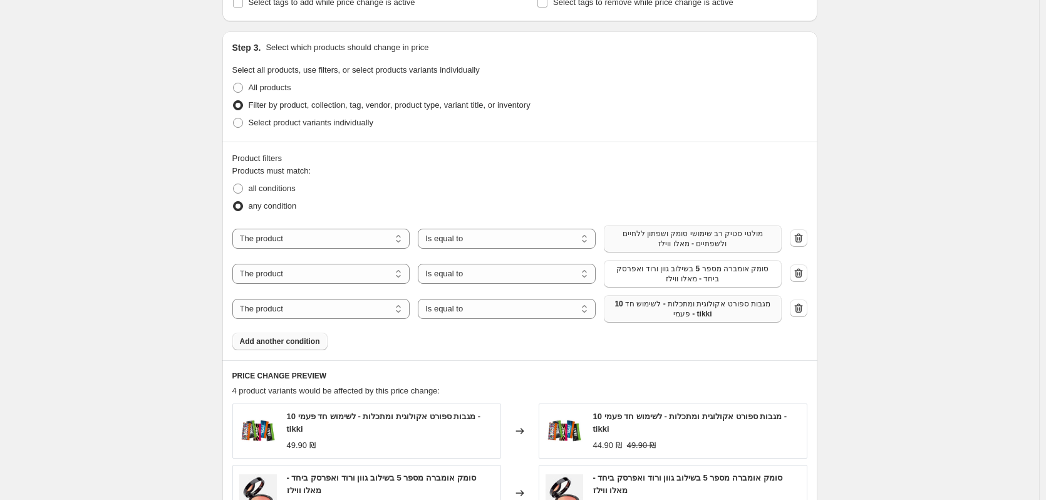
click at [678, 305] on span "10 מגבות ספורט אקולוגית ומתכלות - לשימוש חד פעמי - tikki" at bounding box center [692, 309] width 163 height 20
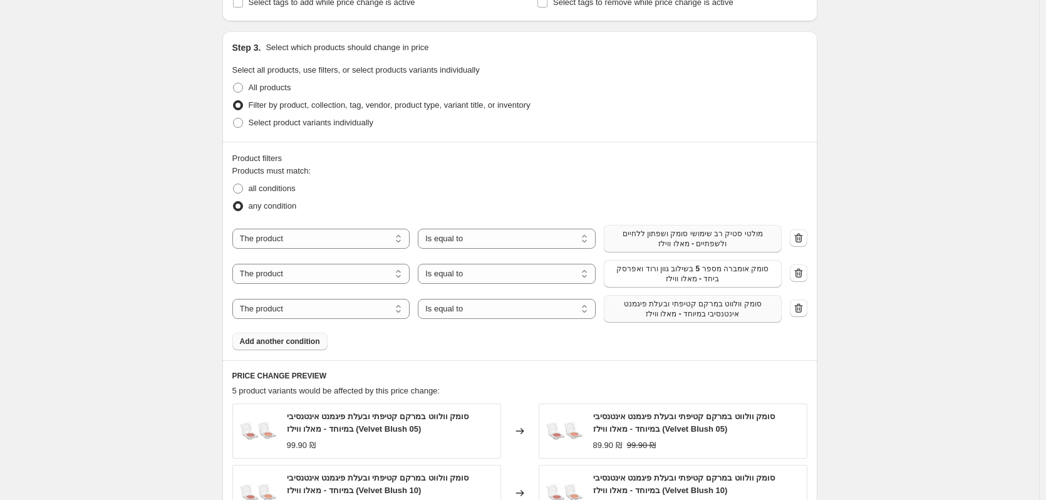
click at [310, 343] on span "Add another condition" at bounding box center [280, 341] width 80 height 10
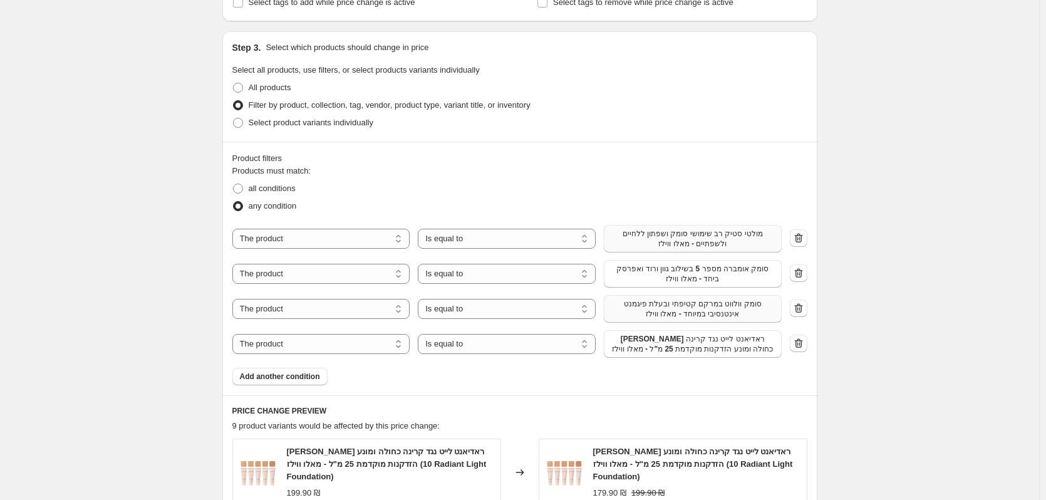
drag, startPoint x: 281, startPoint y: 376, endPoint x: 462, endPoint y: 400, distance: 182.6
click at [281, 376] on span "Add another condition" at bounding box center [280, 376] width 80 height 10
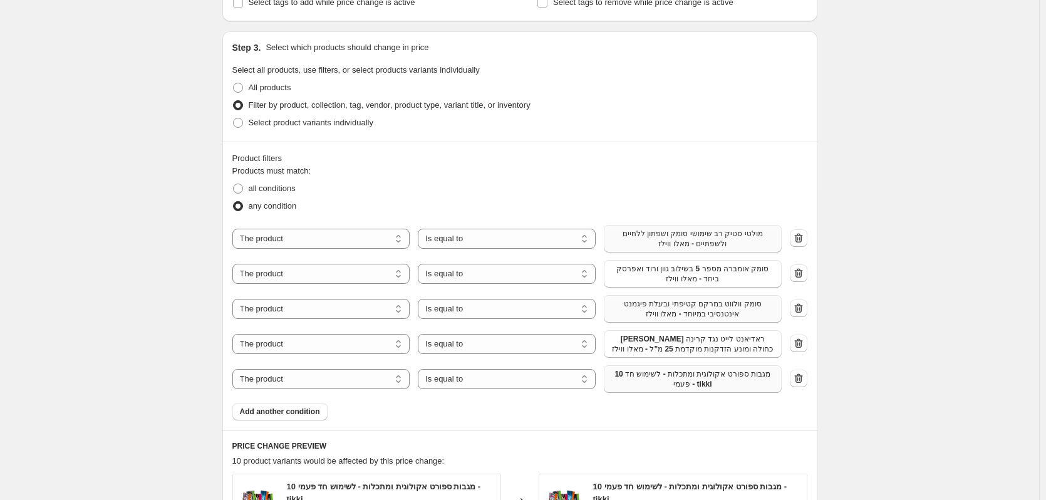
click at [646, 386] on span "10 מגבות ספורט אקולוגית ומתכלות - לשימוש חד פעמי - tikki" at bounding box center [692, 379] width 163 height 20
click at [290, 413] on span "Add another condition" at bounding box center [280, 412] width 80 height 10
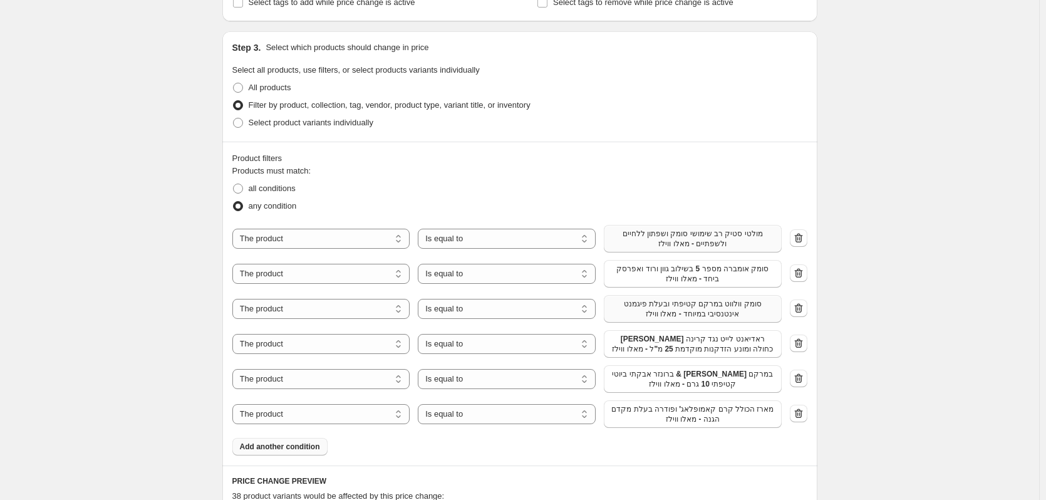
click at [308, 453] on button "Add another condition" at bounding box center [279, 447] width 95 height 18
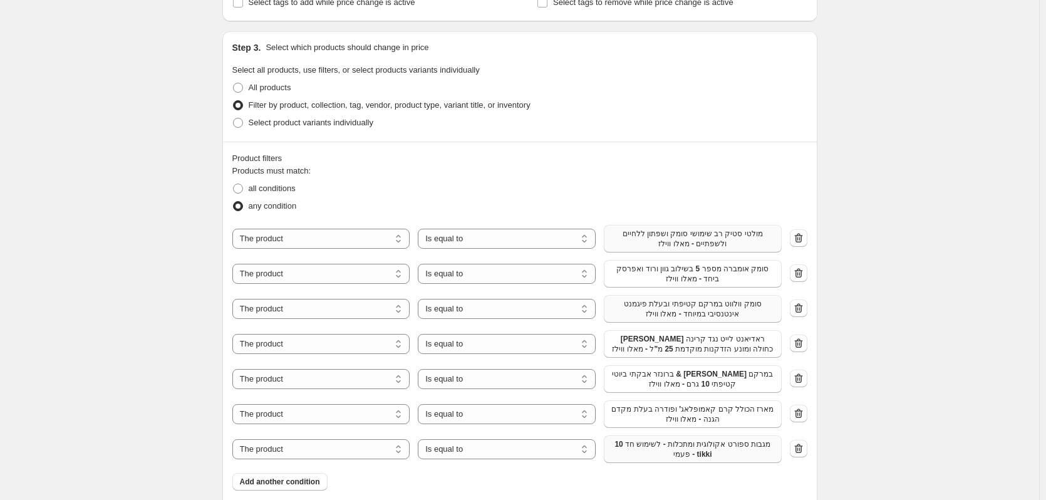
click at [665, 448] on span "10 מגבות ספורט אקולוגית ומתכלות - לשימוש חד פעמי - tikki" at bounding box center [692, 449] width 163 height 20
click at [287, 490] on span "Add another condition" at bounding box center [280, 492] width 80 height 10
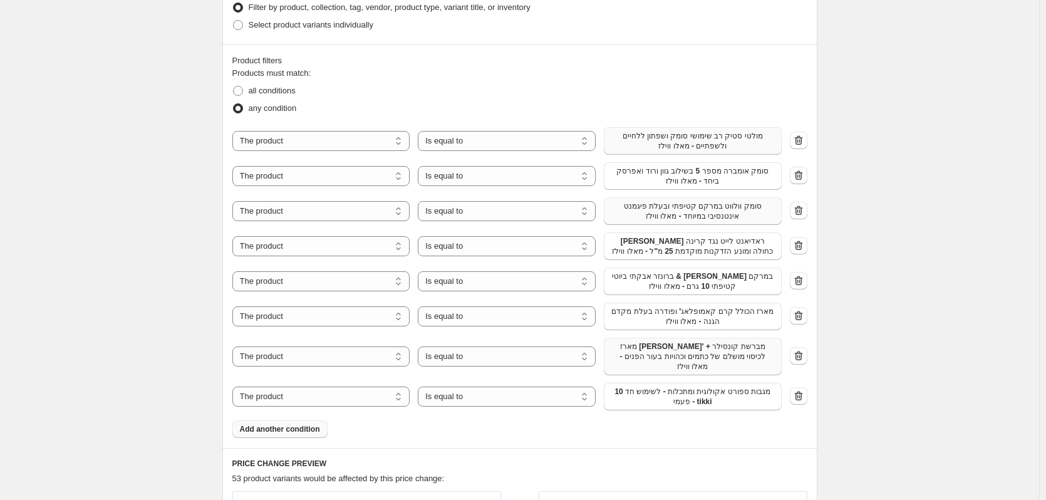
scroll to position [814, 0]
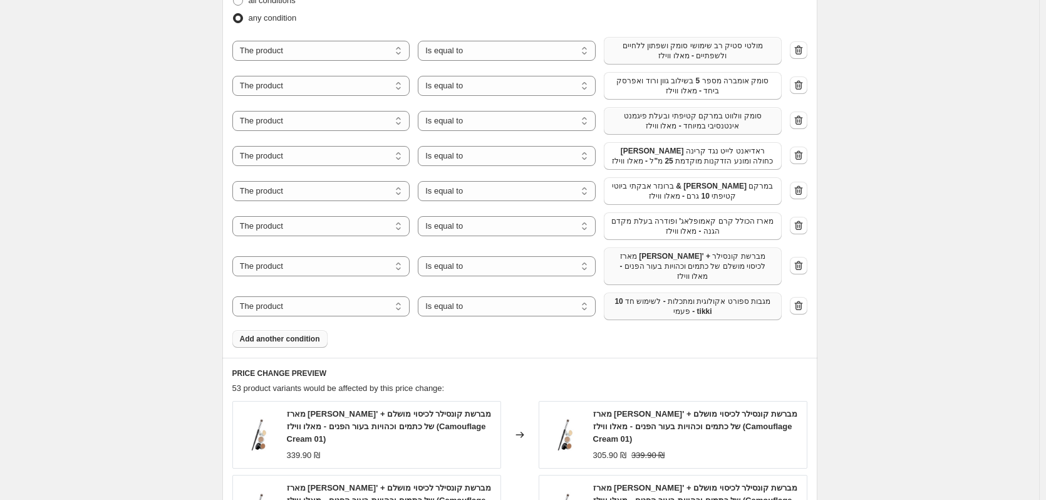
click at [653, 303] on span "10 מגבות ספורט אקולוגית ומתכלות - לשימוש חד פעמי - tikki" at bounding box center [692, 306] width 163 height 20
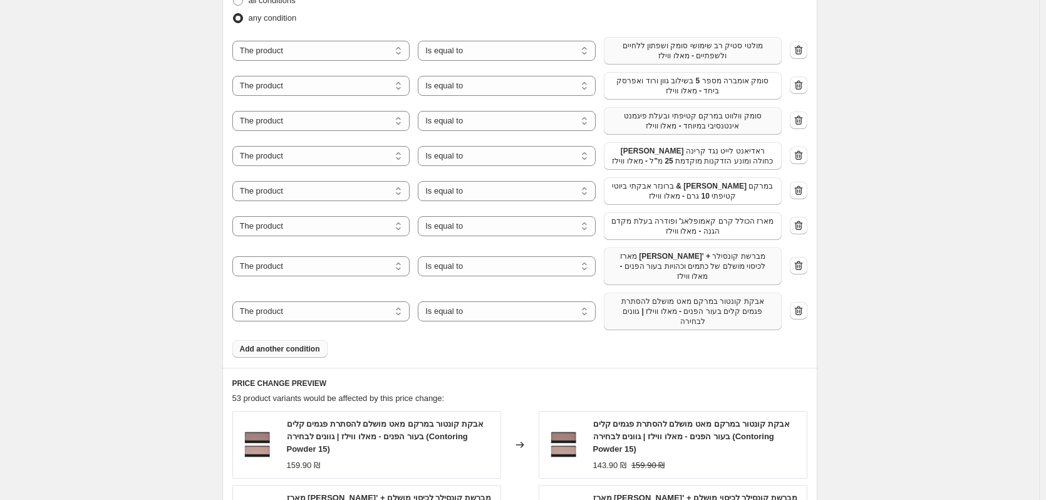
click at [296, 353] on span "Add another condition" at bounding box center [280, 349] width 80 height 10
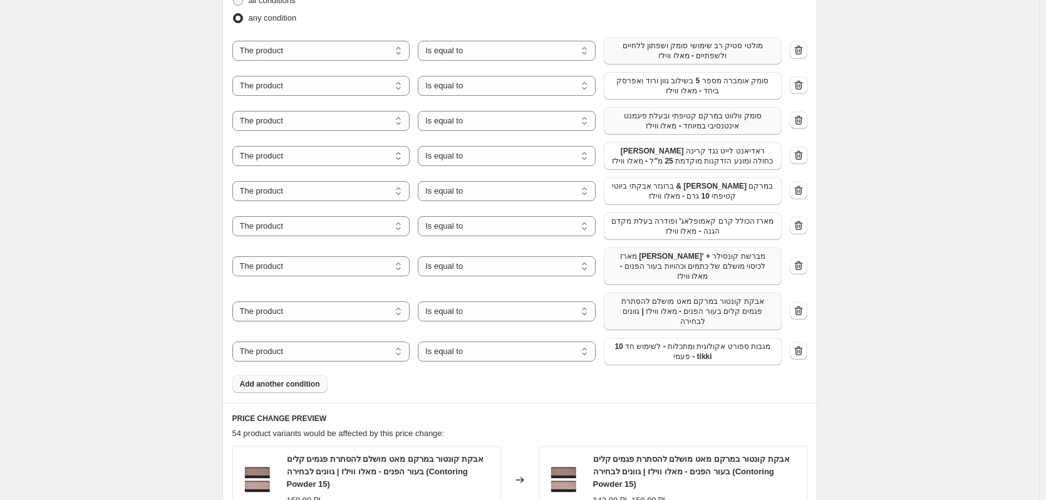
click at [657, 356] on span "10 מגבות ספורט אקולוגית ומתכלות - לשימוש חד פעמי - tikki" at bounding box center [692, 351] width 163 height 20
click at [292, 383] on span "Add another condition" at bounding box center [280, 384] width 80 height 10
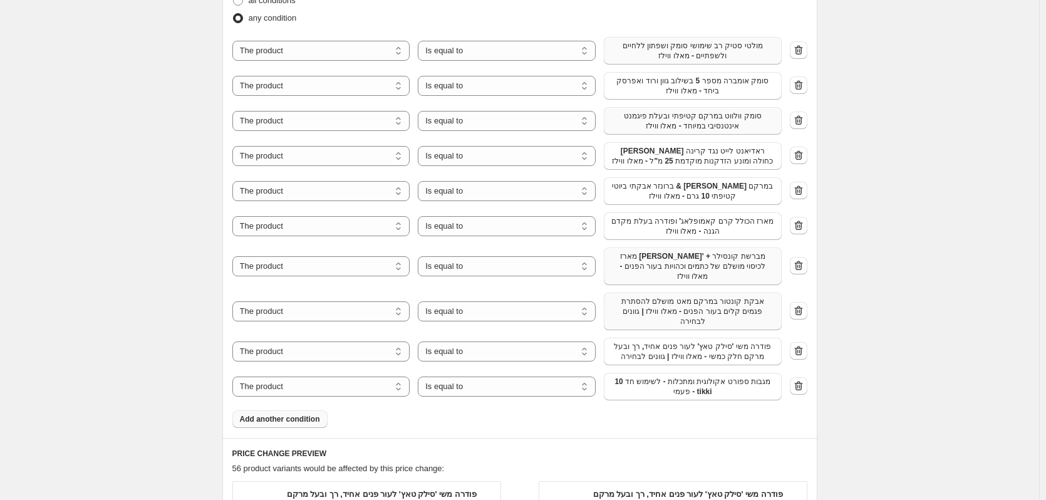
click at [721, 386] on span "10 מגבות ספורט אקולוגית ומתכלות - לשימוש חד פעמי - tikki" at bounding box center [692, 386] width 163 height 20
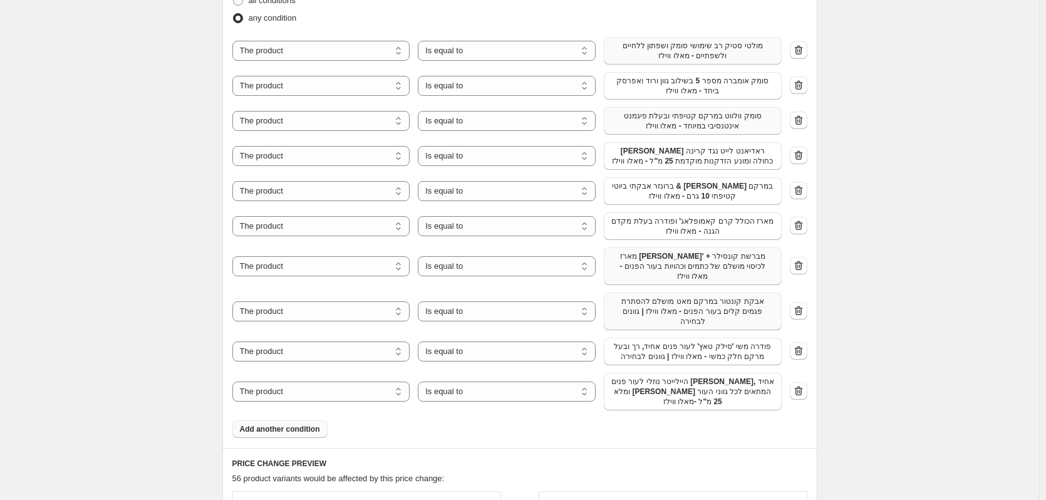
click at [290, 424] on span "Add another condition" at bounding box center [280, 429] width 80 height 10
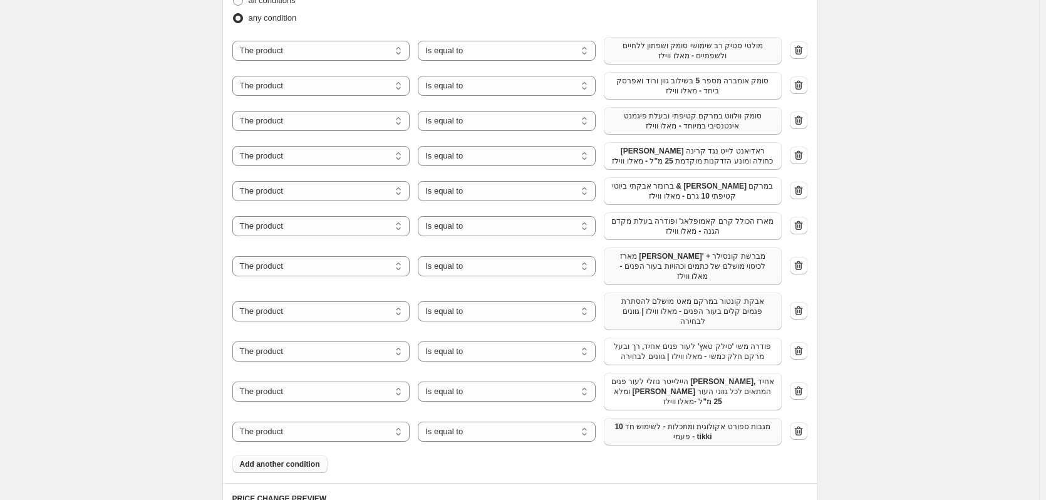
click at [702, 422] on span "10 מגבות ספורט אקולוגית ומתכלות - לשימוש חד פעמי - tikki" at bounding box center [692, 432] width 163 height 20
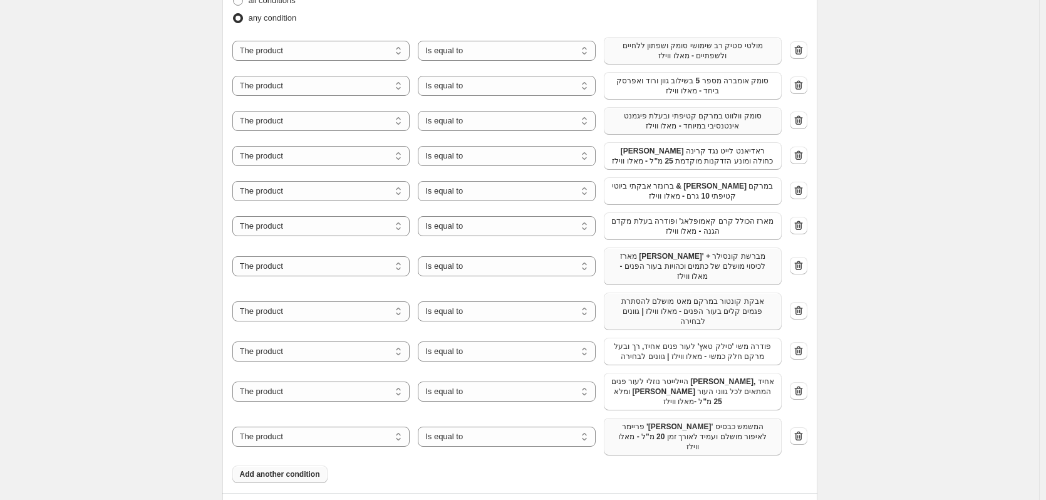
click at [286, 469] on span "Add another condition" at bounding box center [280, 474] width 80 height 10
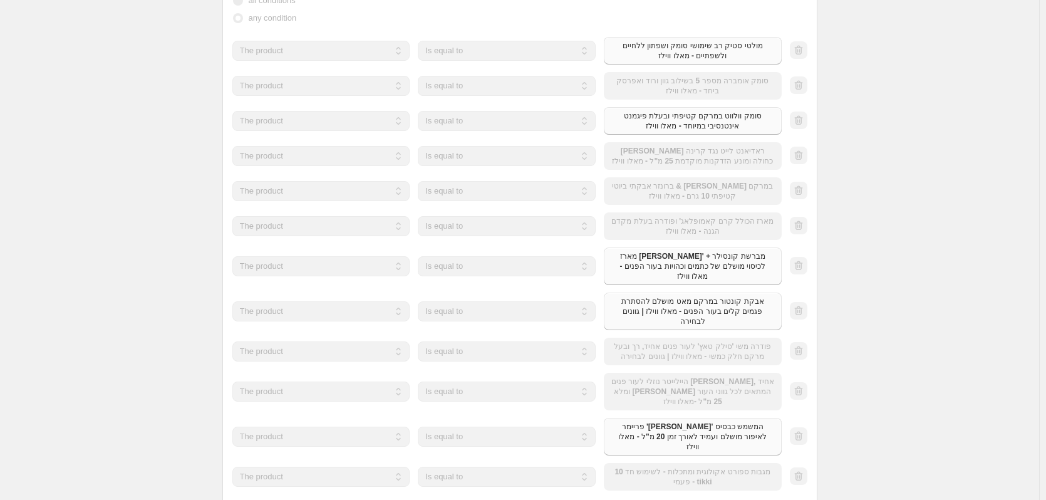
click at [651, 475] on div "The product The product's collection The product's tag The product's vendor The…" at bounding box center [506, 477] width 549 height 28
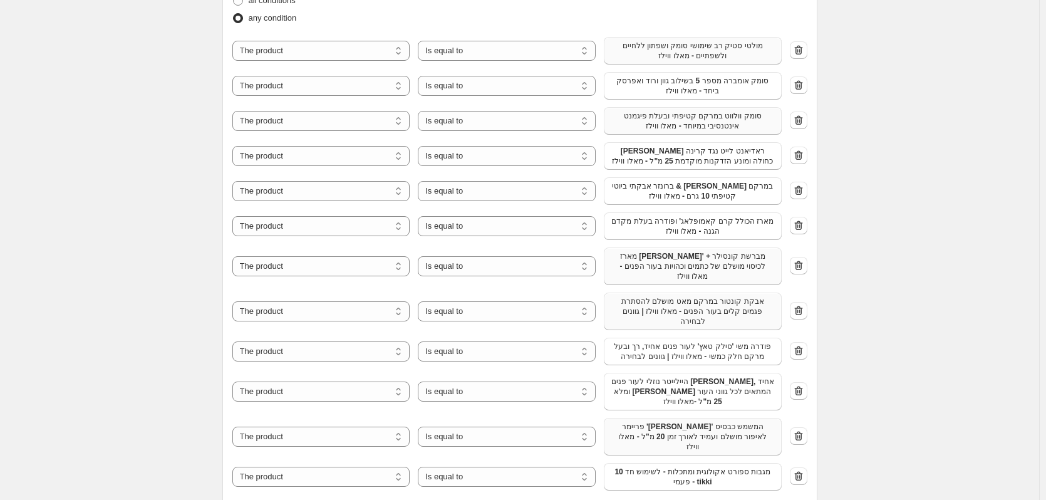
click at [651, 475] on span "10 מגבות ספורט אקולוגית ומתכלות - לשימוש חד פעמי - tikki" at bounding box center [692, 477] width 163 height 20
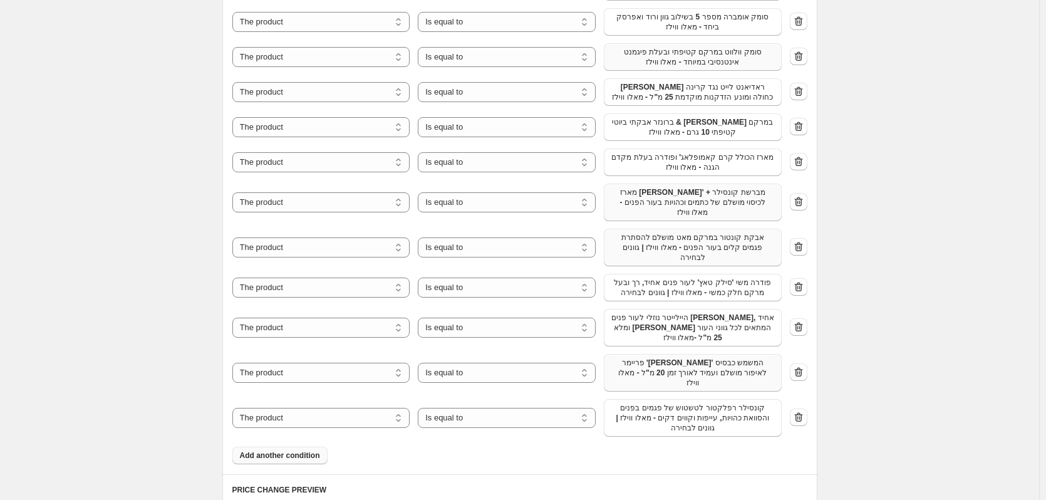
scroll to position [1002, 0]
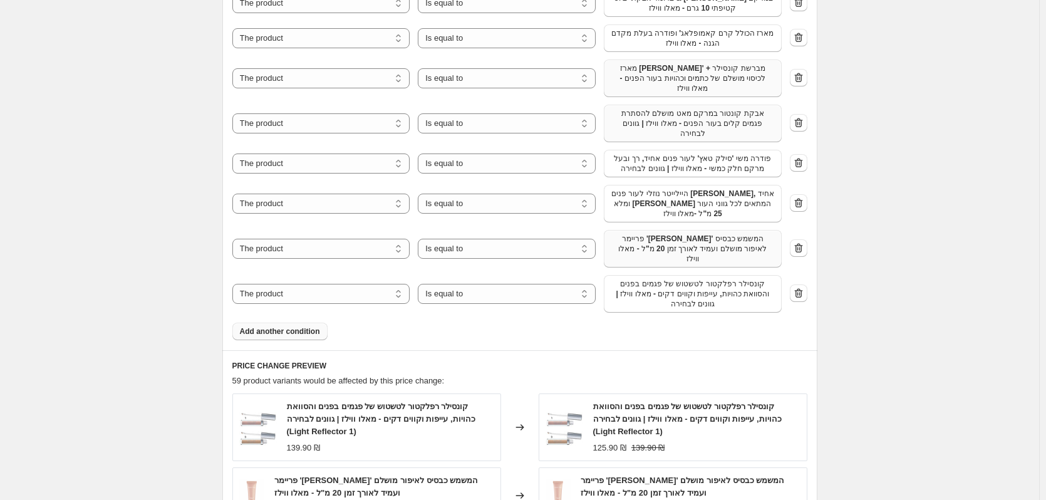
click at [274, 326] on span "Add another condition" at bounding box center [280, 331] width 80 height 10
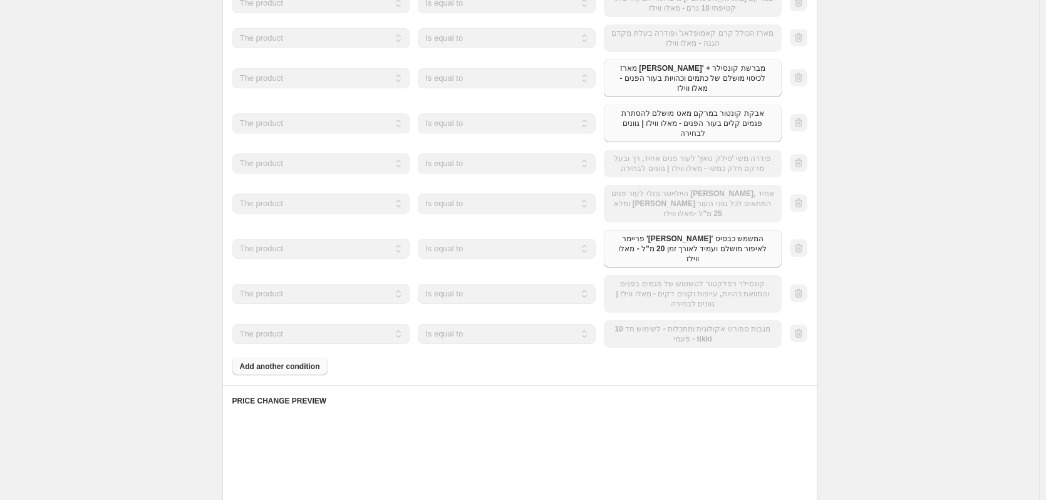
click at [648, 334] on div "The product The product's collection The product's tag The product's vendor The…" at bounding box center [506, 334] width 549 height 28
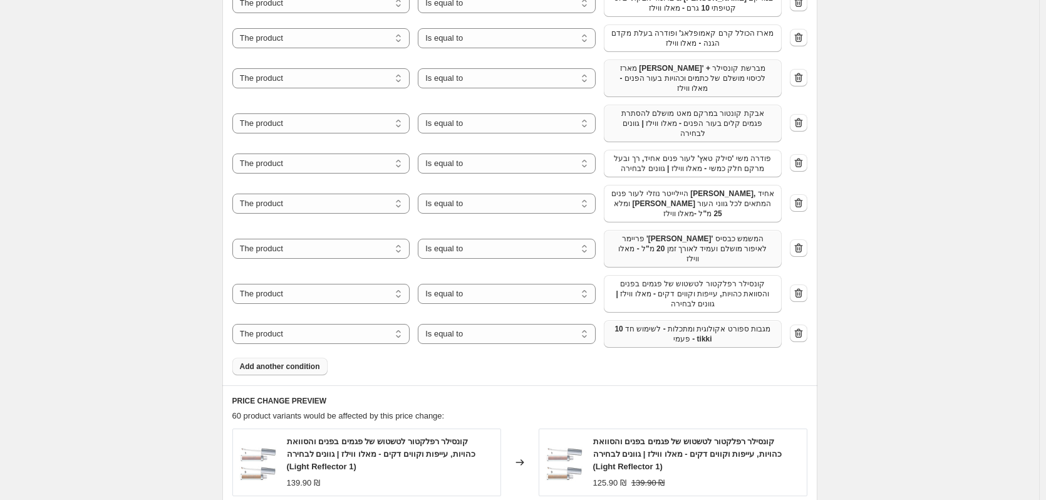
click at [652, 334] on button "10 מגבות ספורט אקולוגית ומתכלות - לשימוש חד פעמי - tikki" at bounding box center [693, 334] width 178 height 28
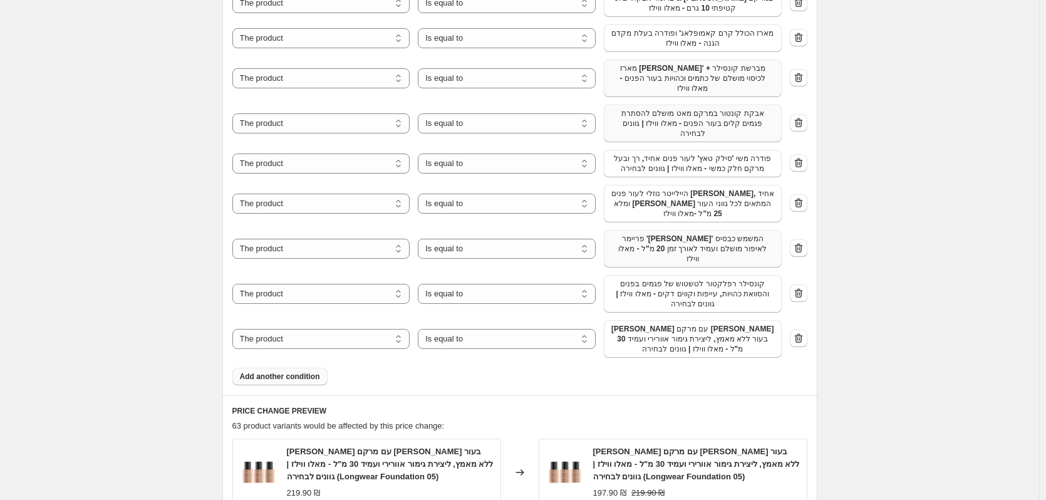
click at [281, 376] on div "Product filters Products must match: all conditions any condition The product T…" at bounding box center [519, 80] width 595 height 629
click at [286, 371] on span "Add another condition" at bounding box center [280, 376] width 80 height 10
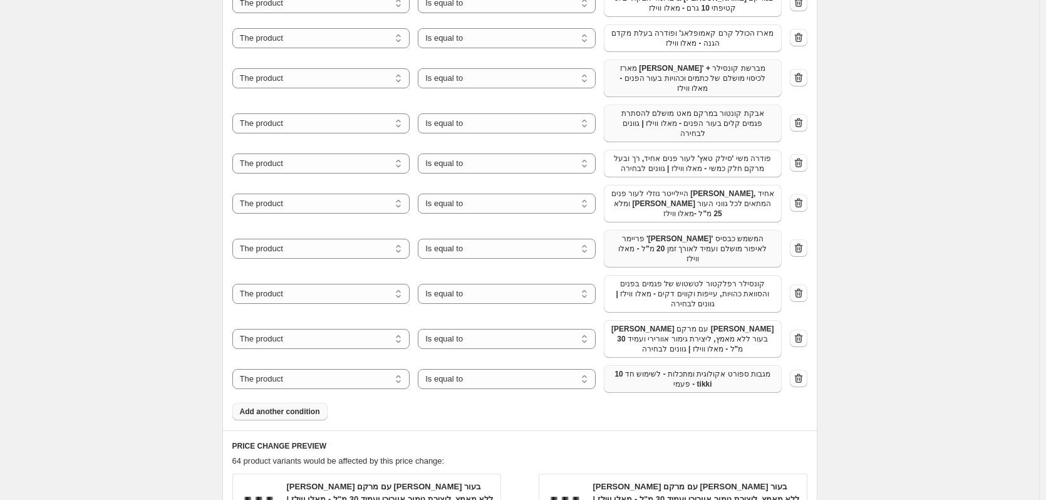
click at [671, 373] on span "10 מגבות ספורט אקולוגית ומתכלות - לשימוש חד פעמי - tikki" at bounding box center [692, 379] width 163 height 20
click at [293, 407] on span "Add another condition" at bounding box center [280, 412] width 80 height 10
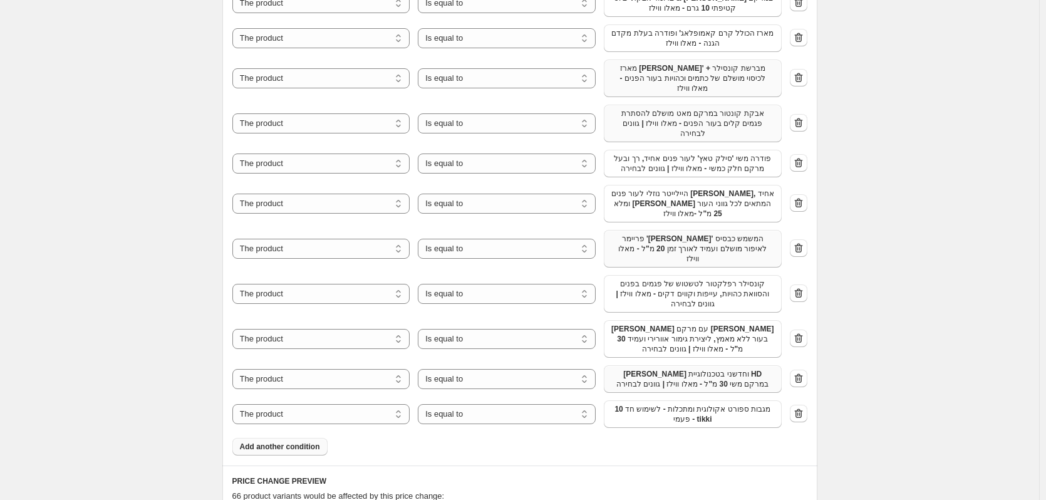
click at [645, 413] on span "10 מגבות ספורט אקולוגית ומתכלות - לשימוש חד פעמי - tikki" at bounding box center [692, 414] width 163 height 20
click at [303, 442] on span "Add another condition" at bounding box center [280, 447] width 80 height 10
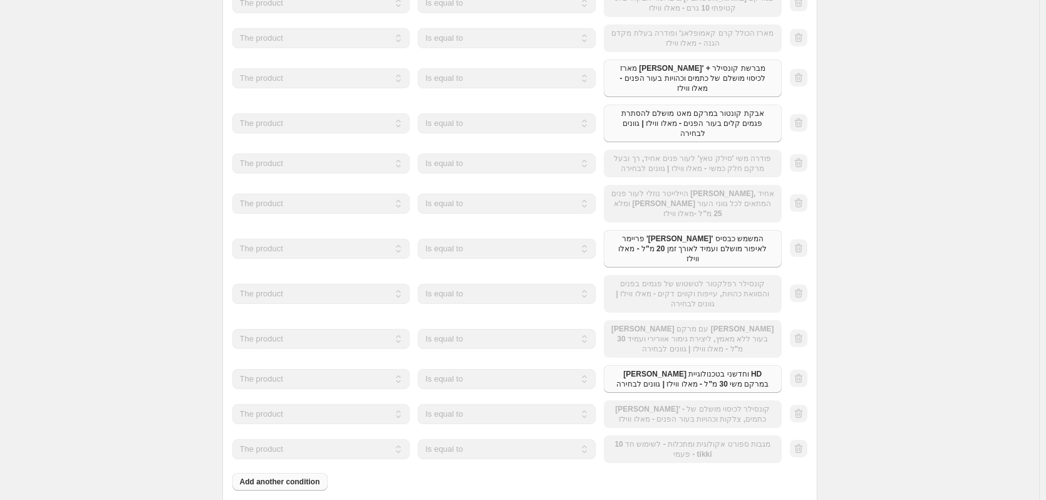
click at [664, 442] on div "The product The product's collection The product's tag The product's vendor The…" at bounding box center [506, 449] width 549 height 28
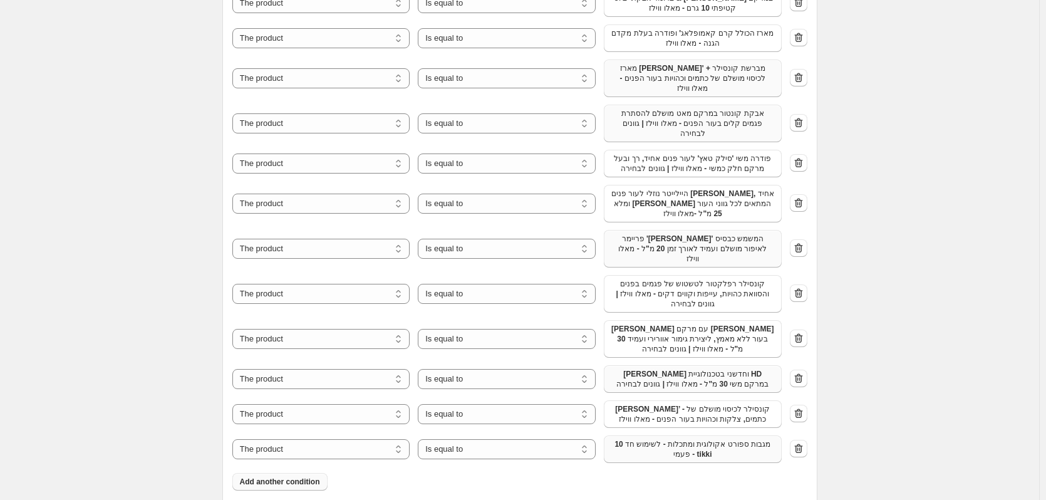
click at [668, 442] on span "10 מגבות ספורט אקולוגית ומתכלות - לשימוש חד פעמי - tikki" at bounding box center [692, 449] width 163 height 20
click at [293, 483] on button "Add another condition" at bounding box center [279, 492] width 95 height 18
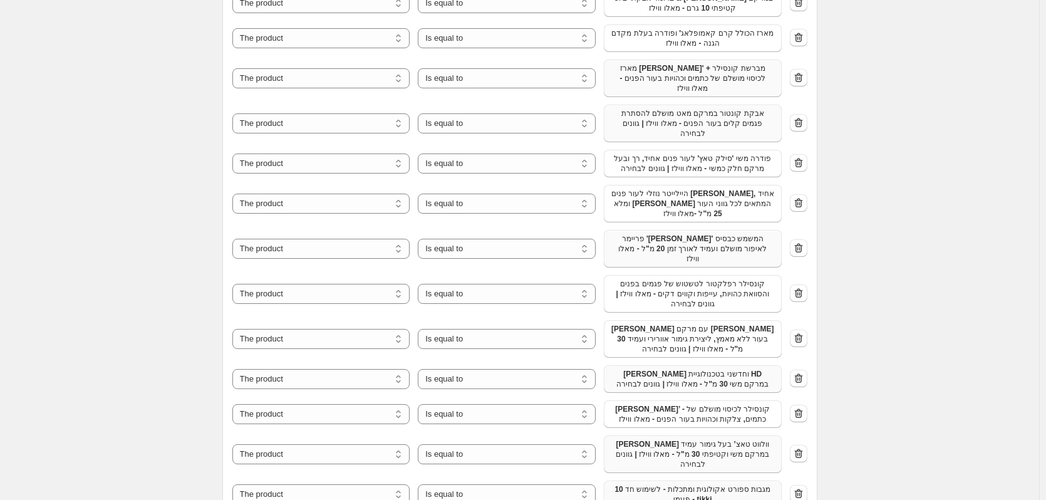
click at [726, 484] on span "10 מגבות ספורט אקולוגית ומתכלות - לשימוש חד פעמי - tikki" at bounding box center [692, 494] width 163 height 20
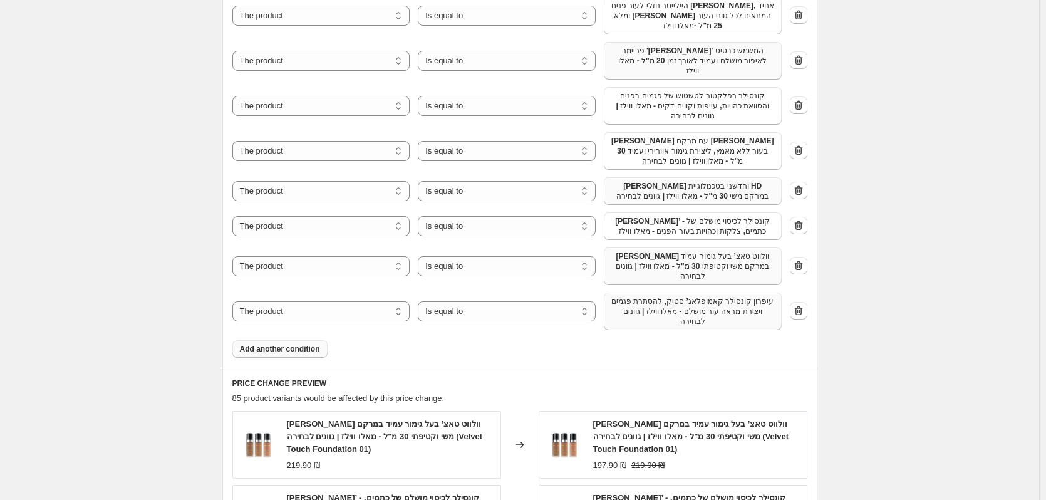
click at [300, 344] on span "Add another condition" at bounding box center [280, 349] width 80 height 10
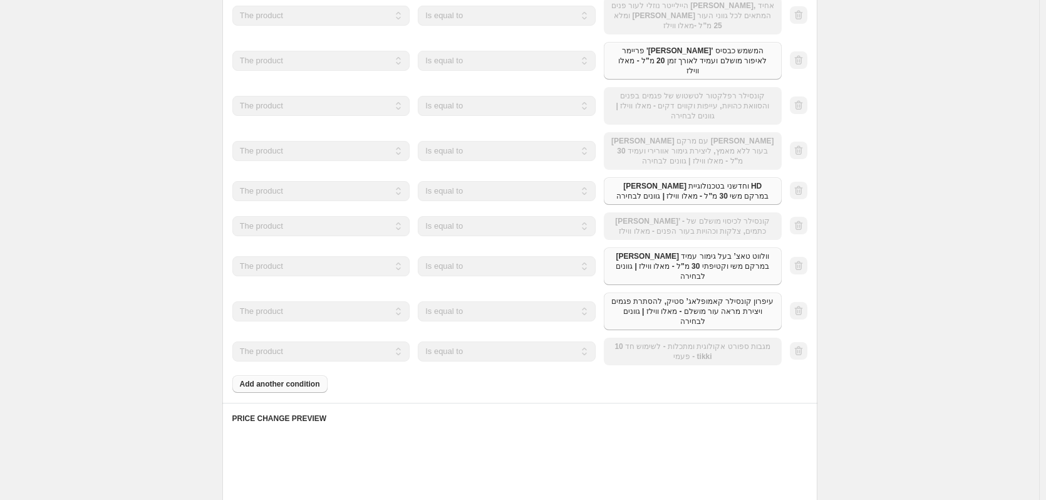
click at [676, 338] on div "The product The product's collection The product's tag The product's vendor The…" at bounding box center [506, 352] width 549 height 28
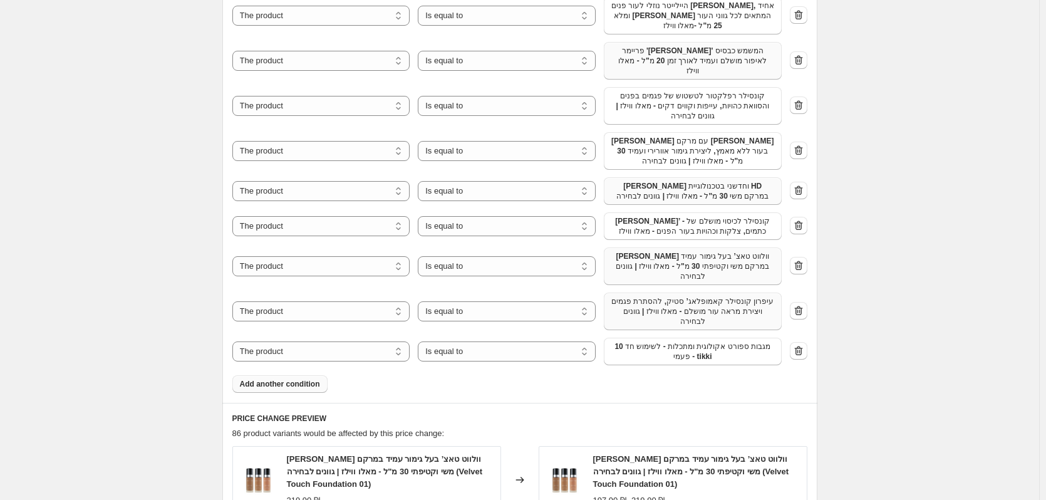
click at [676, 341] on span "10 מגבות ספורט אקולוגית ומתכלות - לשימוש חד פעמי - tikki" at bounding box center [692, 351] width 163 height 20
click at [255, 379] on span "Add another condition" at bounding box center [280, 384] width 80 height 10
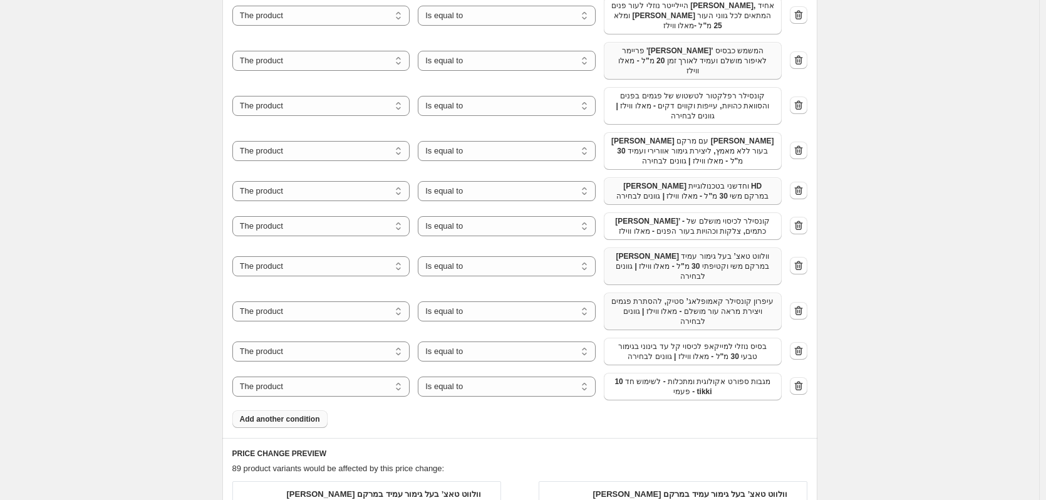
click at [643, 376] on span "10 מגבות ספורט אקולוגית ומתכלות - לשימוש חד פעמי - tikki" at bounding box center [692, 386] width 163 height 20
click at [308, 414] on span "Add another condition" at bounding box center [280, 419] width 80 height 10
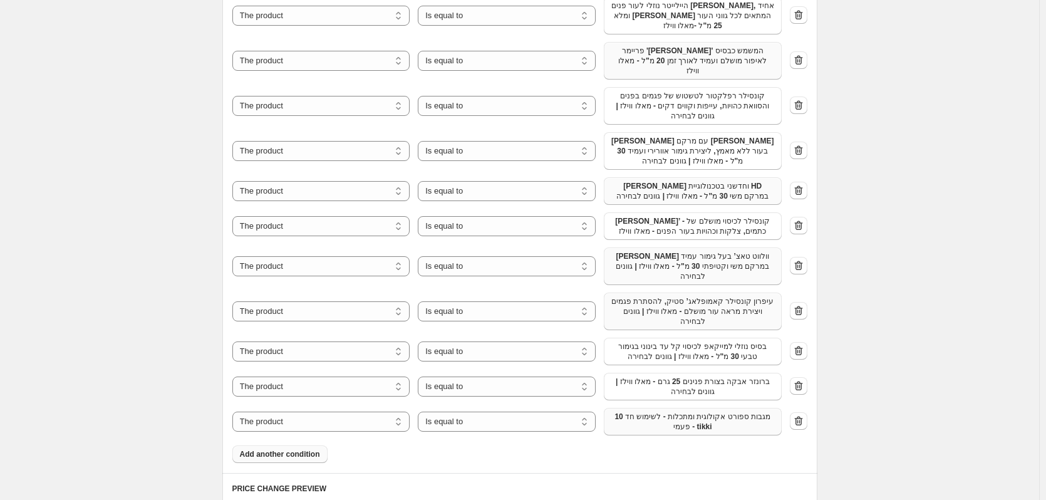
click at [653, 412] on span "10 מגבות ספורט אקולוגית ומתכלות - לשימוש חד פעמי - tikki" at bounding box center [692, 422] width 163 height 20
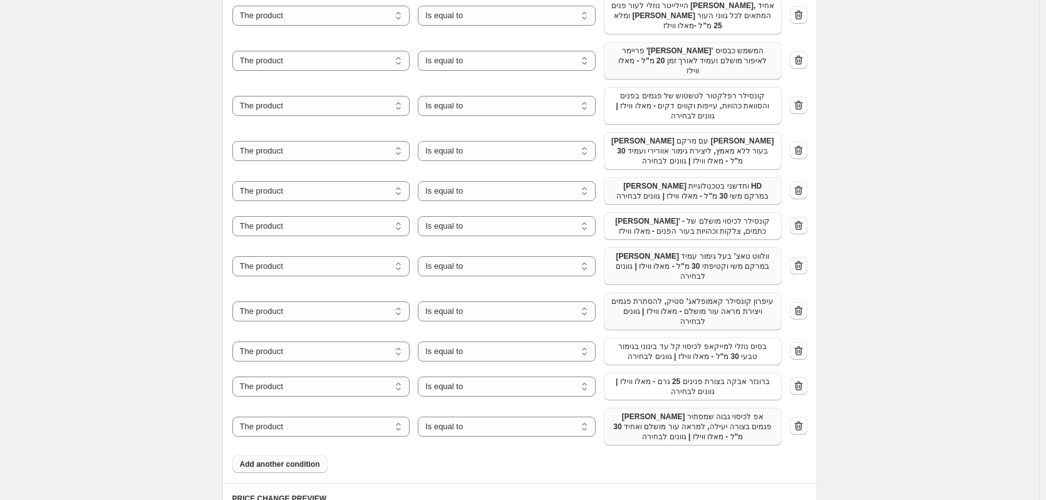
click at [298, 459] on span "Add another condition" at bounding box center [280, 464] width 80 height 10
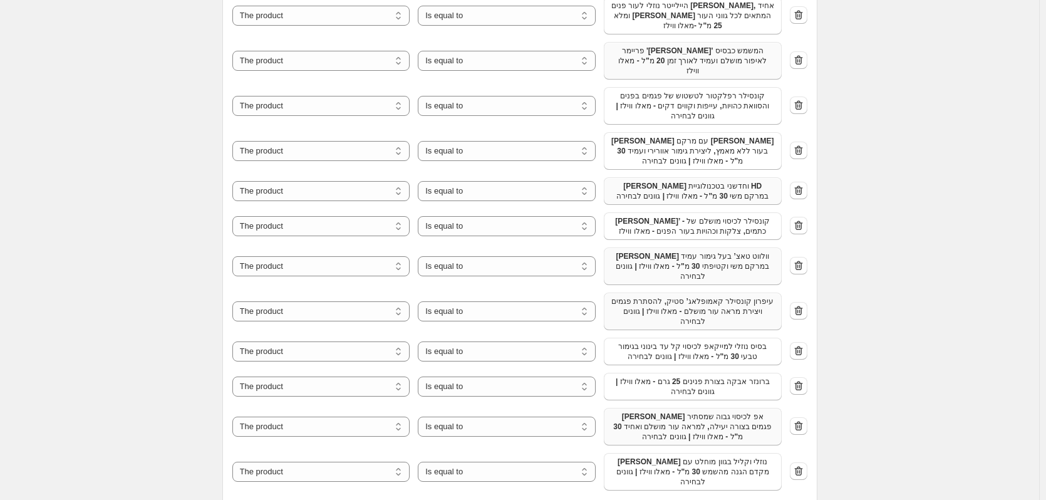
click at [298, 499] on button "Add another condition" at bounding box center [279, 509] width 95 height 18
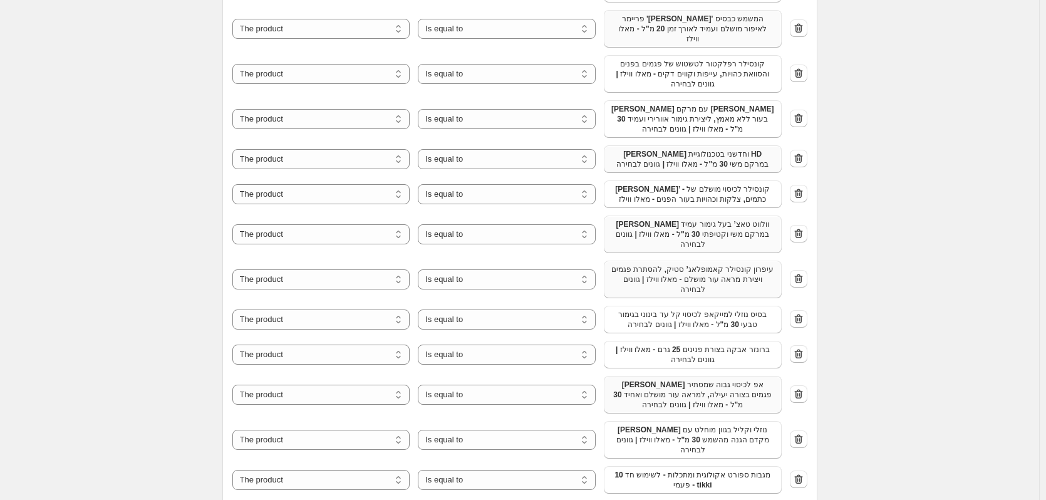
scroll to position [1315, 0]
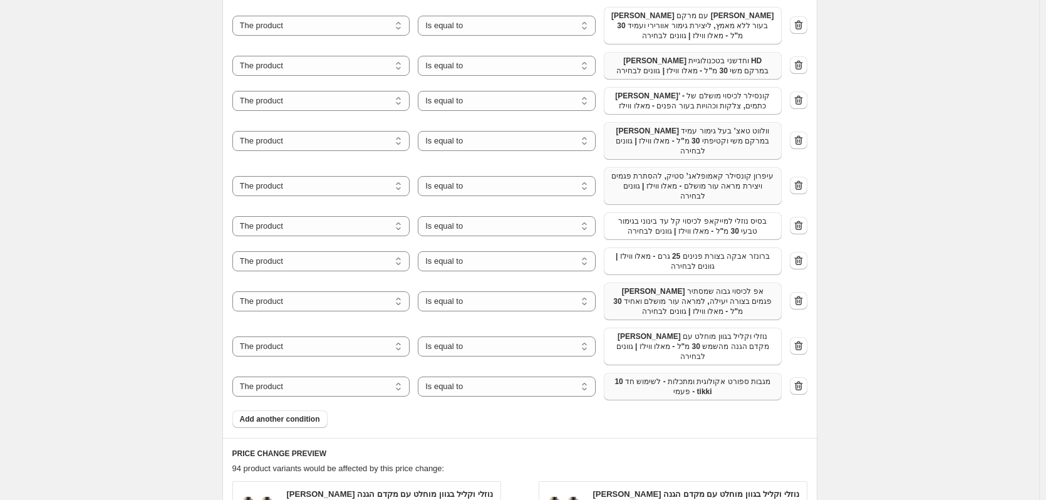
click at [730, 376] on span "10 מגבות ספורט אקולוגית ומתכלות - לשימוש חד פעמי - tikki" at bounding box center [692, 386] width 163 height 20
click at [312, 414] on span "Add another condition" at bounding box center [280, 419] width 80 height 10
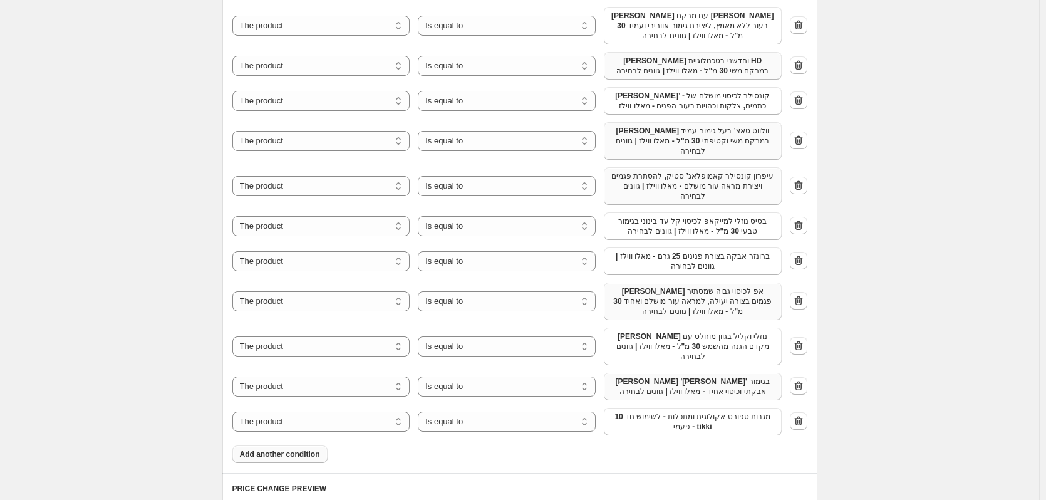
click at [633, 412] on span "10 מגבות ספורט אקולוגית ומתכלות - לשימוש חד פעמי - tikki" at bounding box center [692, 422] width 163 height 20
click at [294, 449] on span "Add another condition" at bounding box center [280, 454] width 80 height 10
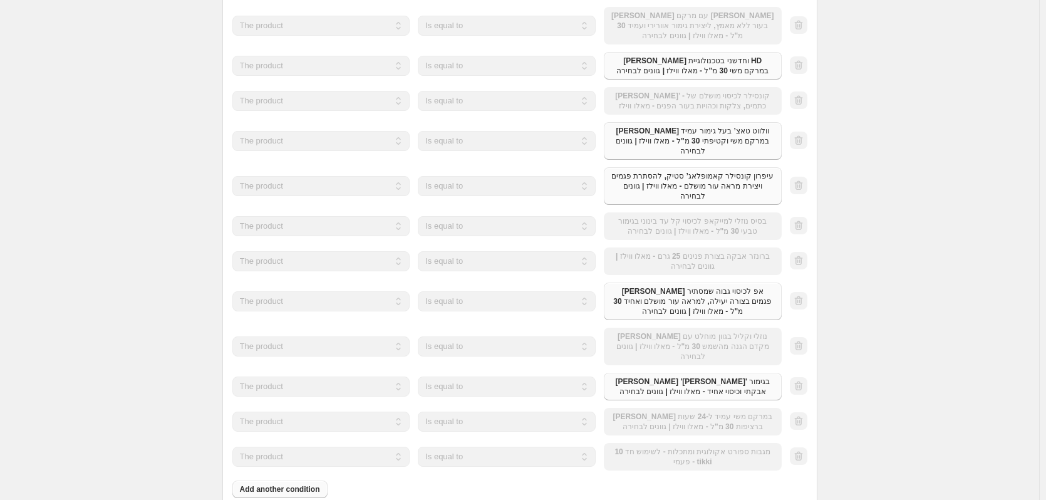
click at [633, 443] on div "The product The product's collection The product's tag The product's vendor The…" at bounding box center [506, 457] width 549 height 28
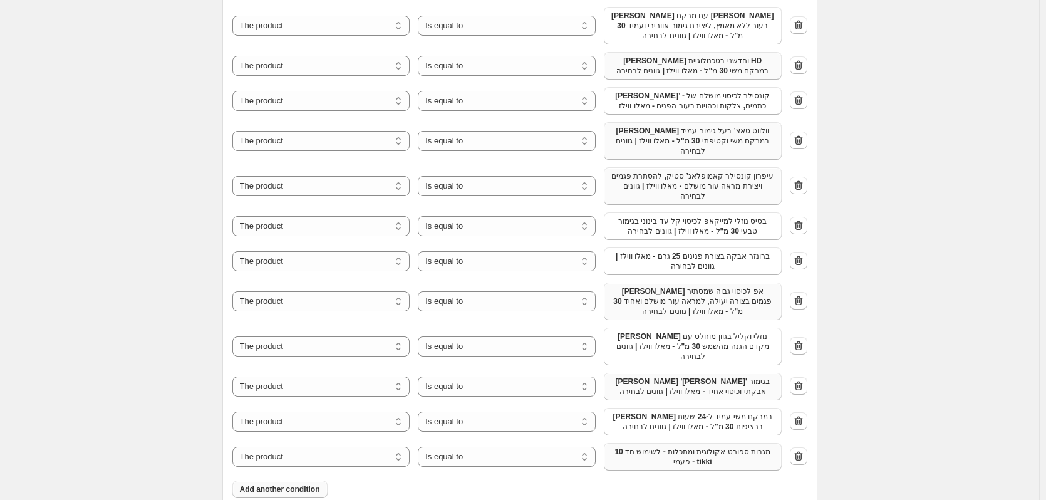
click at [639, 447] on span "10 מגבות ספורט אקולוגית ומתכלות - לשימוש חד פעמי - tikki" at bounding box center [692, 457] width 163 height 20
click at [272, 494] on span "Add another condition" at bounding box center [280, 499] width 80 height 10
click at [689, 492] on span "10 מגבות ספורט אקולוגית ומתכלות - לשימוש חד פעמי - tikki" at bounding box center [692, 502] width 163 height 20
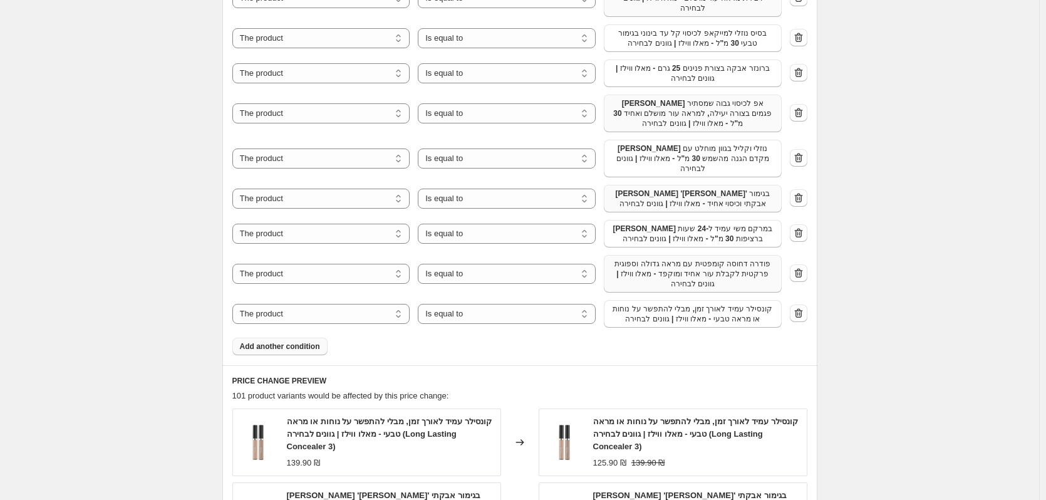
click at [313, 341] on span "Add another condition" at bounding box center [280, 346] width 80 height 10
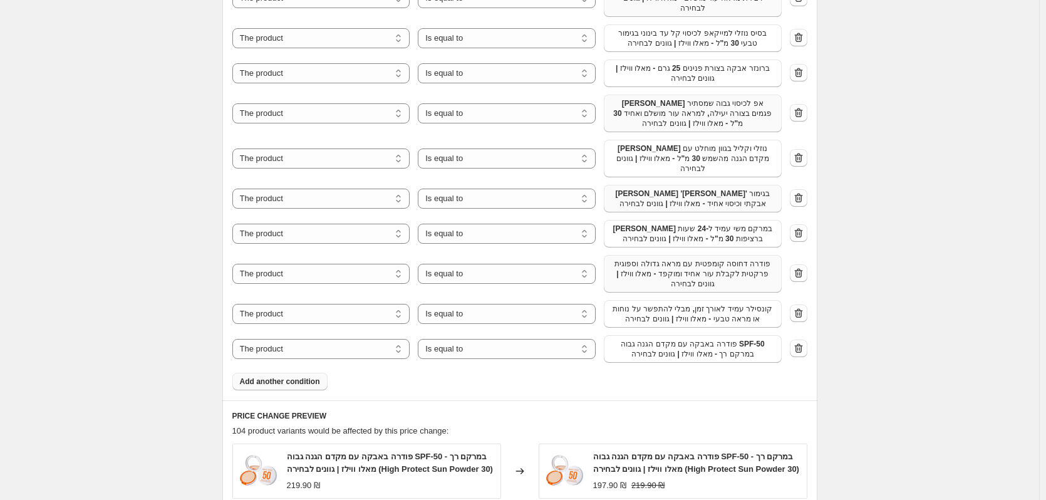
click at [263, 376] on span "Add another condition" at bounding box center [280, 381] width 80 height 10
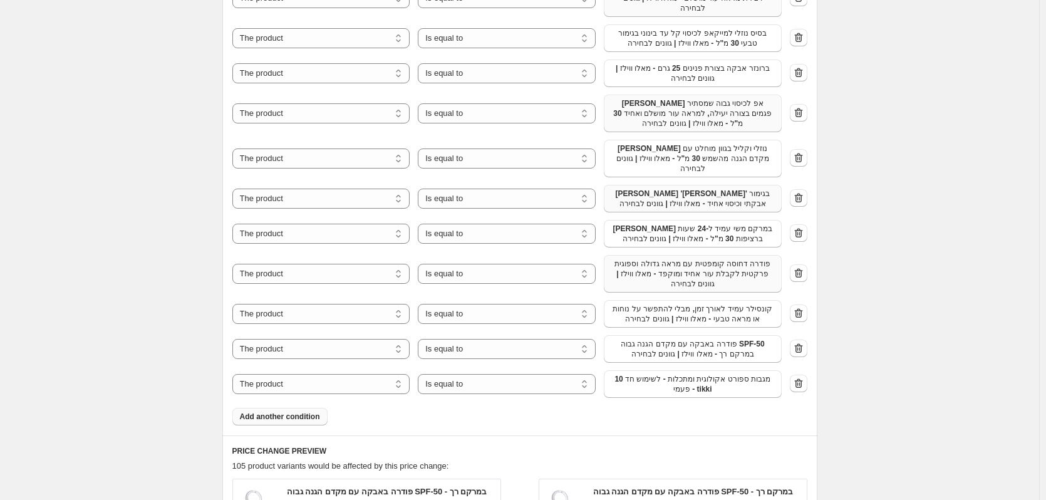
click at [636, 374] on span "10 מגבות ספורט אקולוגית ומתכלות - לשימוש חד פעמי - tikki" at bounding box center [692, 384] width 163 height 20
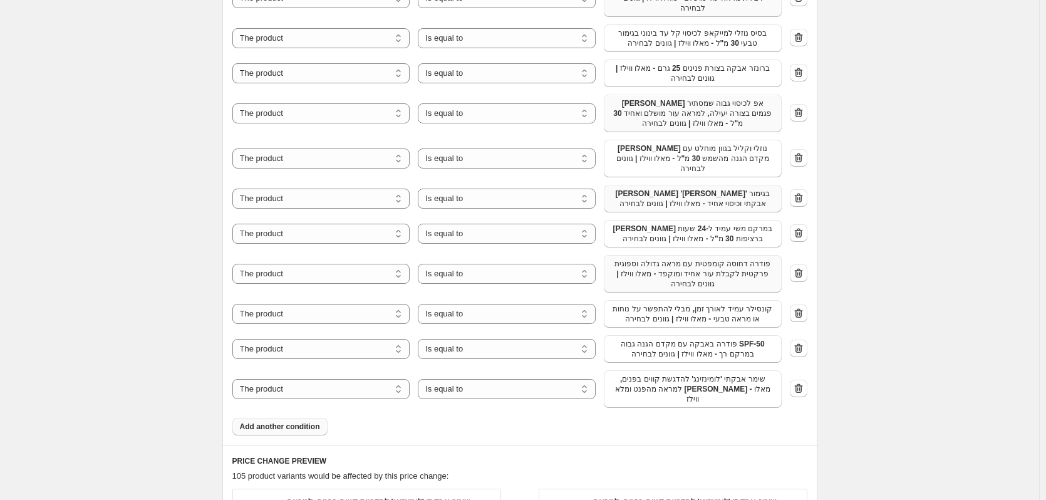
click at [261, 422] on span "Add another condition" at bounding box center [280, 427] width 80 height 10
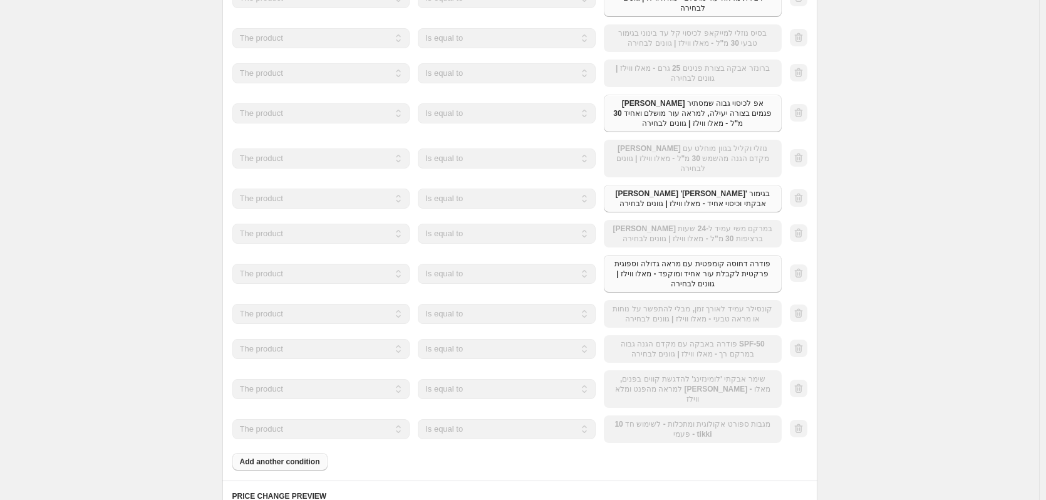
click at [634, 415] on div "The product The product's collection The product's tag The product's vendor The…" at bounding box center [506, 429] width 549 height 28
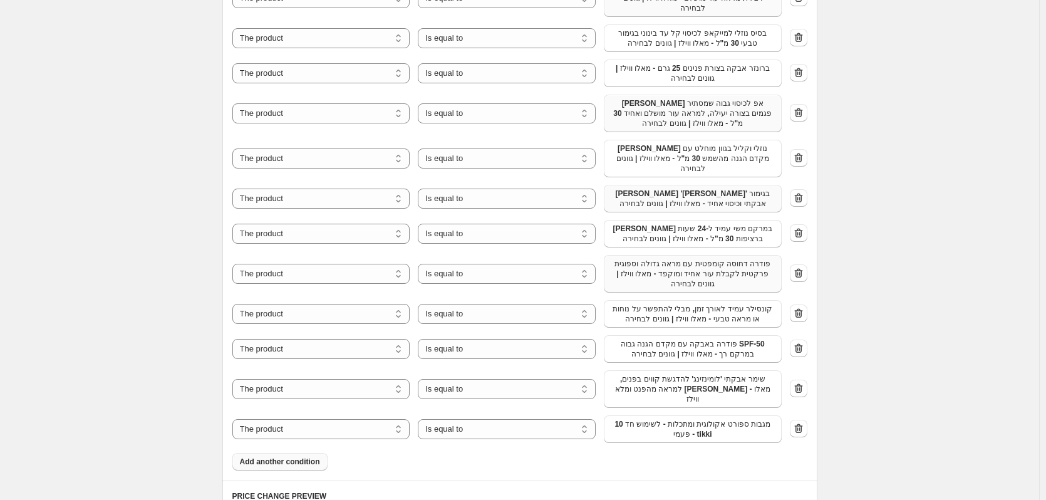
click at [640, 419] on span "10 מגבות ספורט אקולוגית ומתכלות - לשימוש חד פעמי - tikki" at bounding box center [692, 429] width 163 height 20
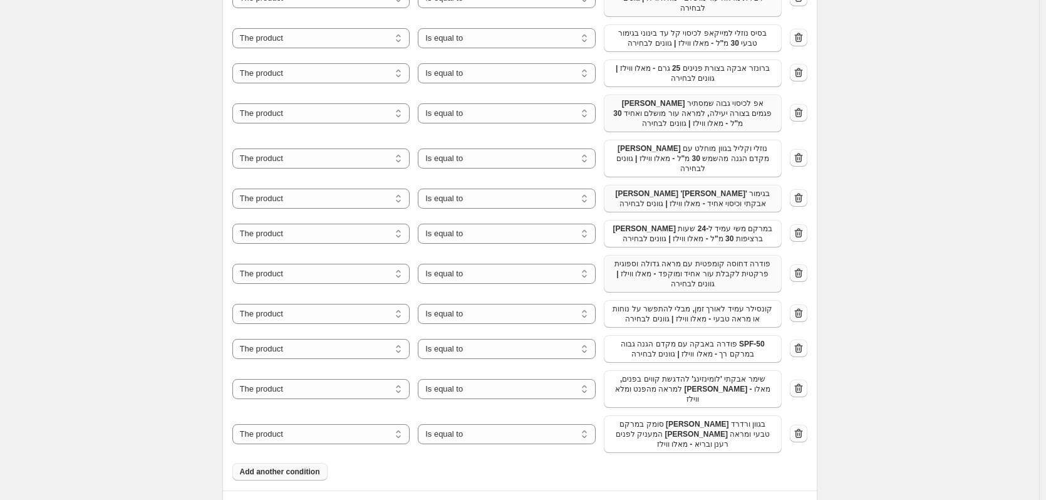
click at [279, 463] on button "Add another condition" at bounding box center [279, 472] width 95 height 18
click at [623, 464] on span "10 מגבות ספורט אקולוגית ומתכלות - לשימוש חד פעמי - tikki" at bounding box center [692, 474] width 163 height 20
click at [308, 499] on span "Add another condition" at bounding box center [280, 507] width 80 height 10
click at [639, 499] on span "10 מגבות ספורט אקולוגית ומתכלות - לשימוש חד פעמי - tikki" at bounding box center [692, 509] width 163 height 20
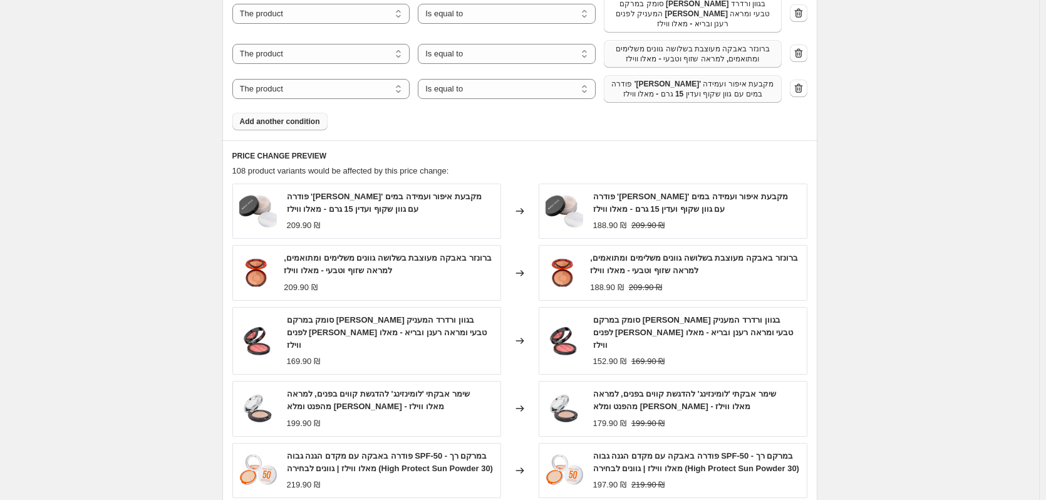
scroll to position [1816, 0]
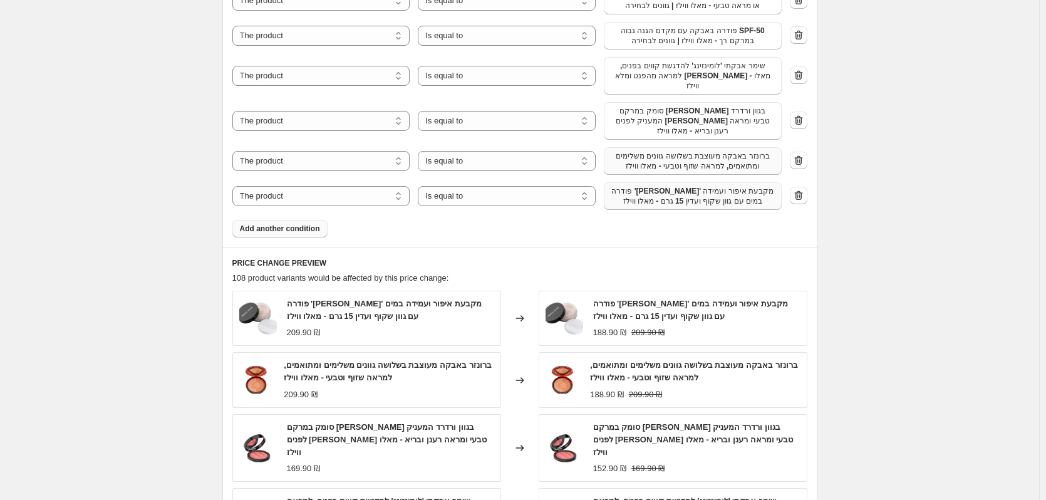
click at [308, 224] on span "Add another condition" at bounding box center [280, 229] width 80 height 10
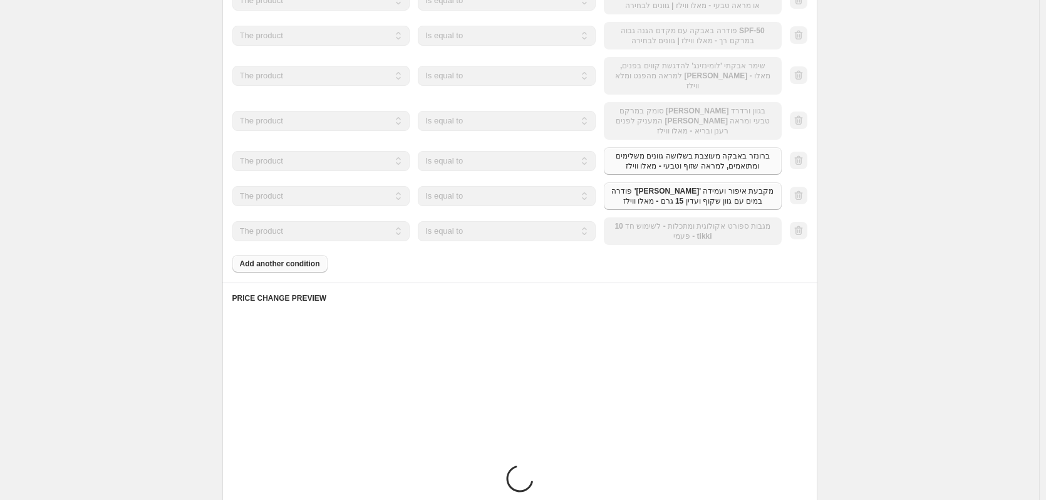
click at [698, 217] on div "The product The product's collection The product's tag The product's vendor The…" at bounding box center [506, 231] width 549 height 28
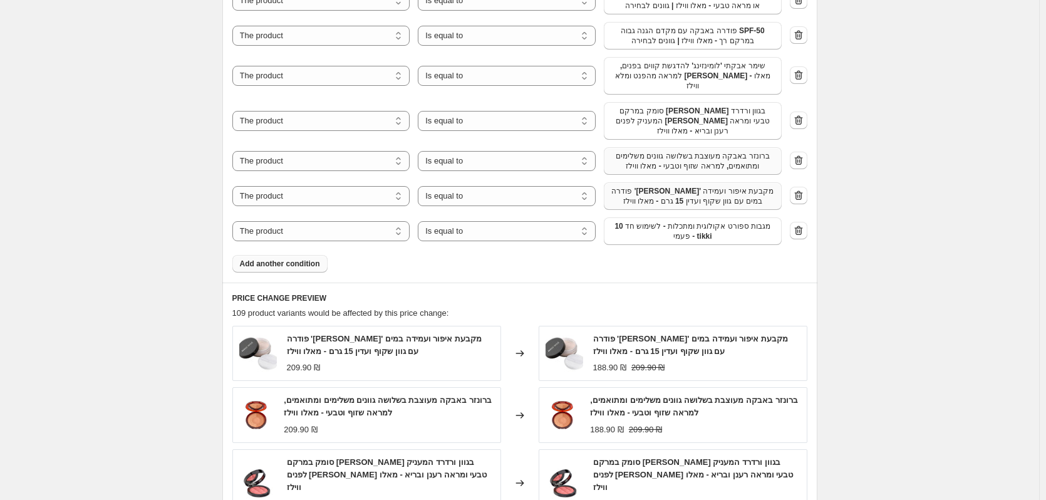
click at [698, 221] on span "10 מגבות ספורט אקולוגית ומתכלות - לשימוש חד פעמי - tikki" at bounding box center [692, 231] width 163 height 20
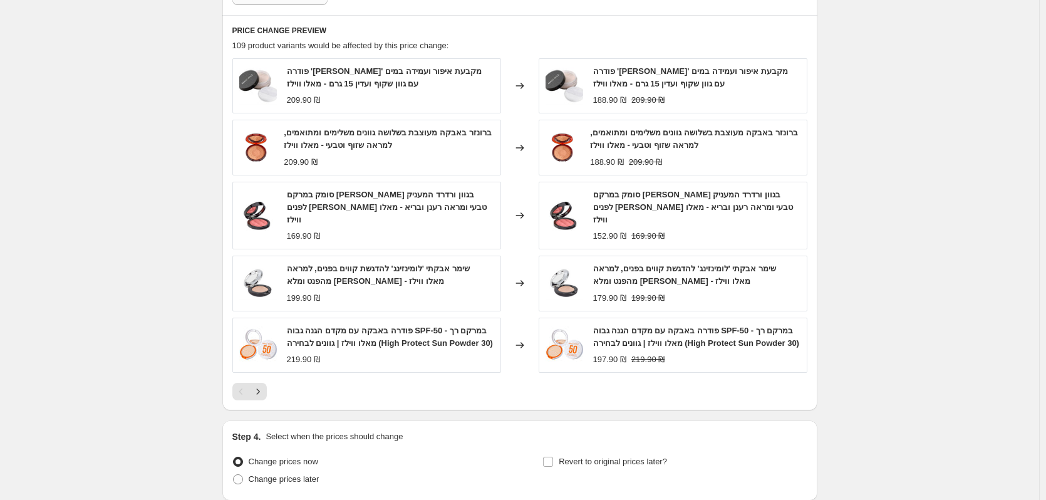
scroll to position [2139, 0]
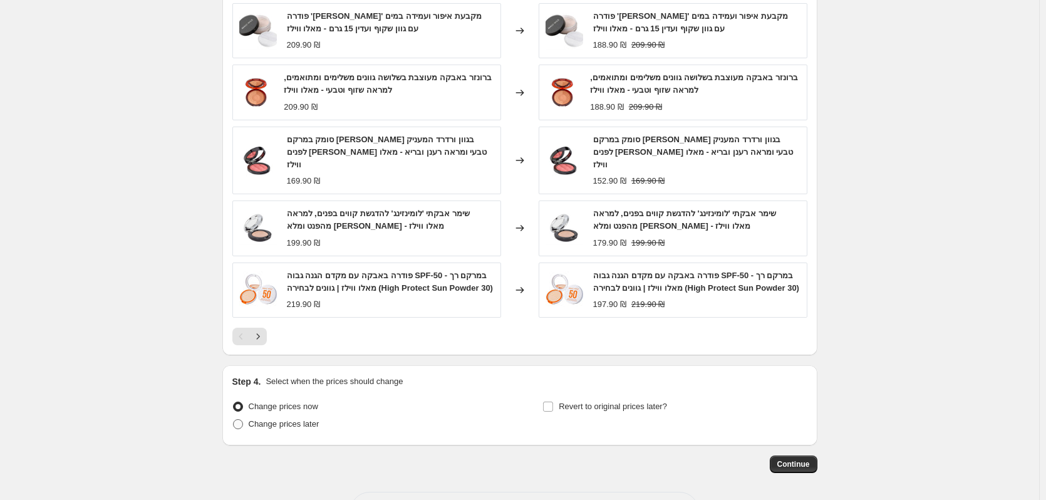
click at [310, 419] on span "Change prices later" at bounding box center [284, 423] width 71 height 9
click at [234, 419] on input "Change prices later" at bounding box center [233, 419] width 1 height 1
radio input "true"
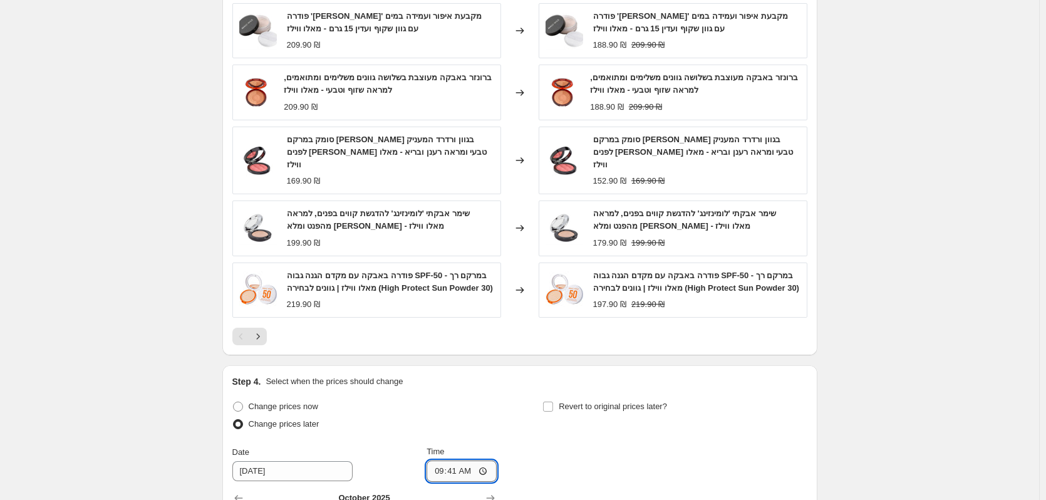
click at [474, 460] on input "09:41" at bounding box center [462, 470] width 70 height 21
type input "08:15"
click at [628, 401] on span "Revert to original prices later?" at bounding box center [613, 405] width 108 height 9
click at [553, 401] on input "Revert to original prices later?" at bounding box center [548, 406] width 10 height 10
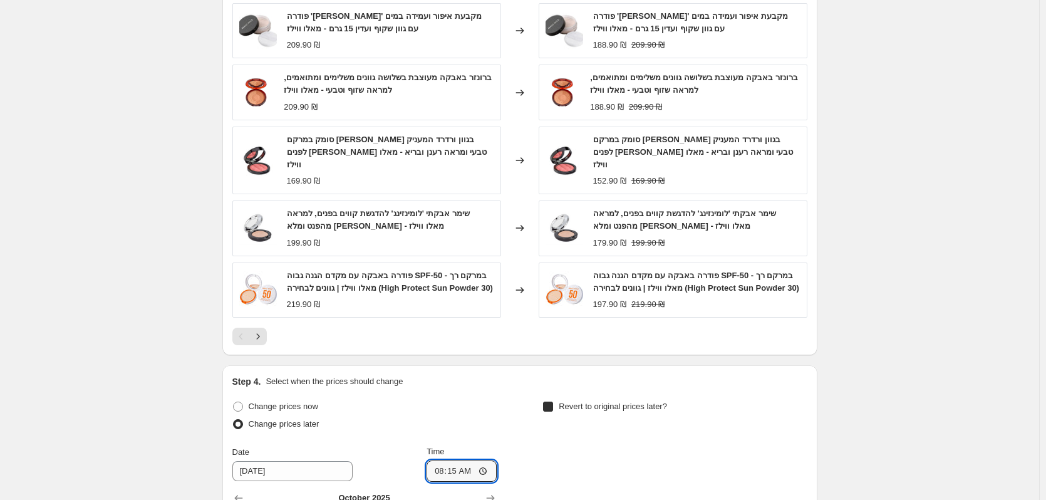
checkbox input "true"
click at [802, 492] on icon "Show next month, November 2025" at bounding box center [801, 498] width 13 height 13
type input "11/1/2025"
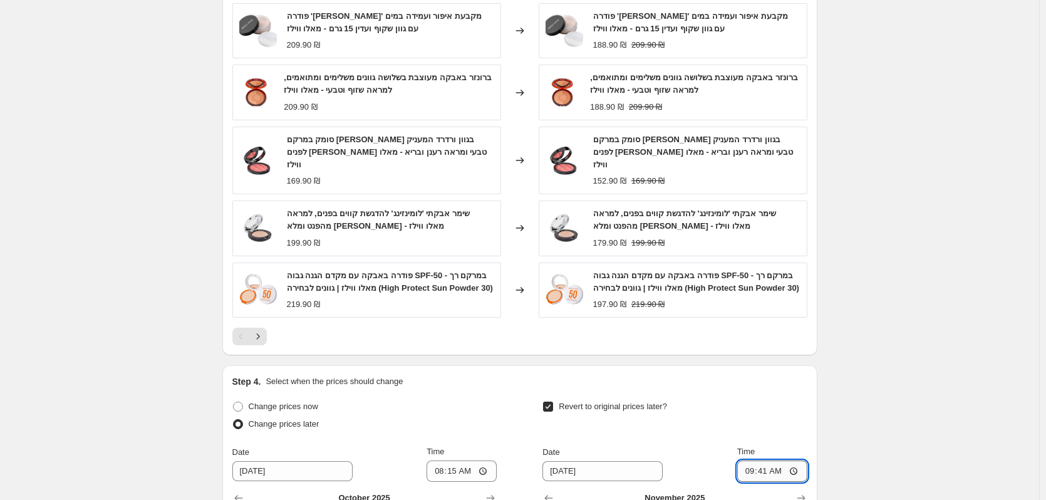
click at [792, 460] on input "09:41" at bounding box center [772, 470] width 70 height 21
type input "08:15"
click at [784, 398] on div "Revert to original prices later?" at bounding box center [674, 417] width 264 height 38
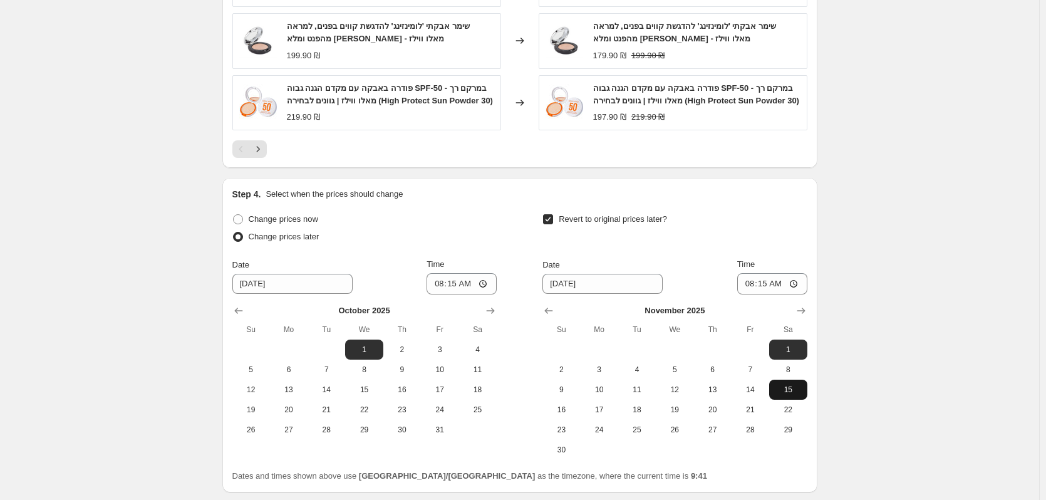
scroll to position [2327, 0]
click at [795, 499] on span "Continue" at bounding box center [793, 510] width 33 height 10
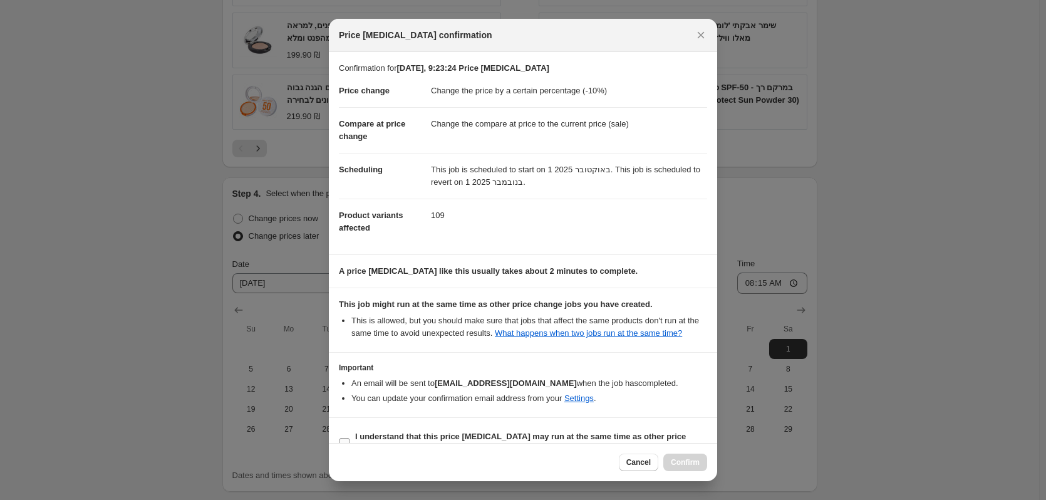
click at [529, 434] on b "I understand that this price change job may run at the same time as other price…" at bounding box center [520, 443] width 331 height 22
click at [350, 438] on input "I understand that this price change job may run at the same time as other price…" at bounding box center [344, 443] width 10 height 10
checkbox input "true"
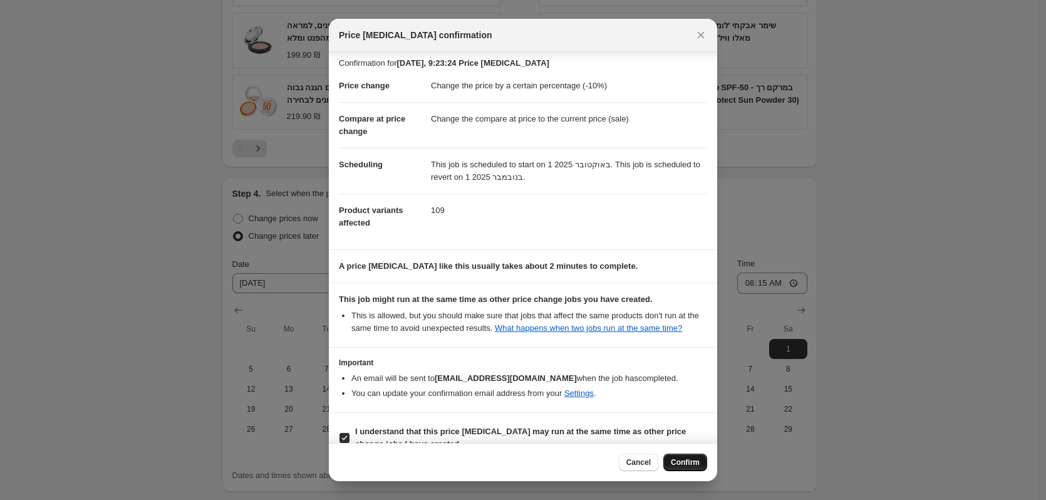
click at [674, 463] on span "Confirm" at bounding box center [685, 462] width 29 height 10
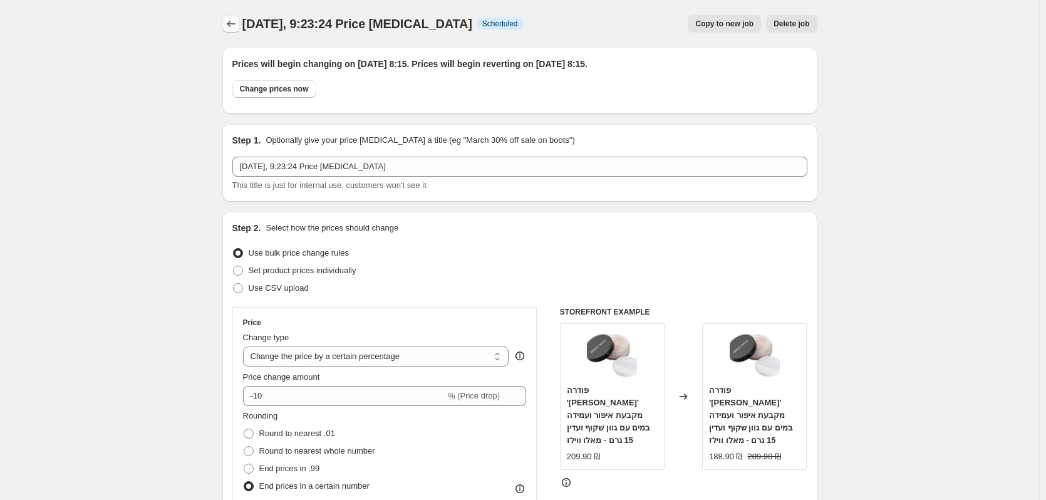
click at [237, 21] on icon "Price change jobs" at bounding box center [231, 24] width 13 height 13
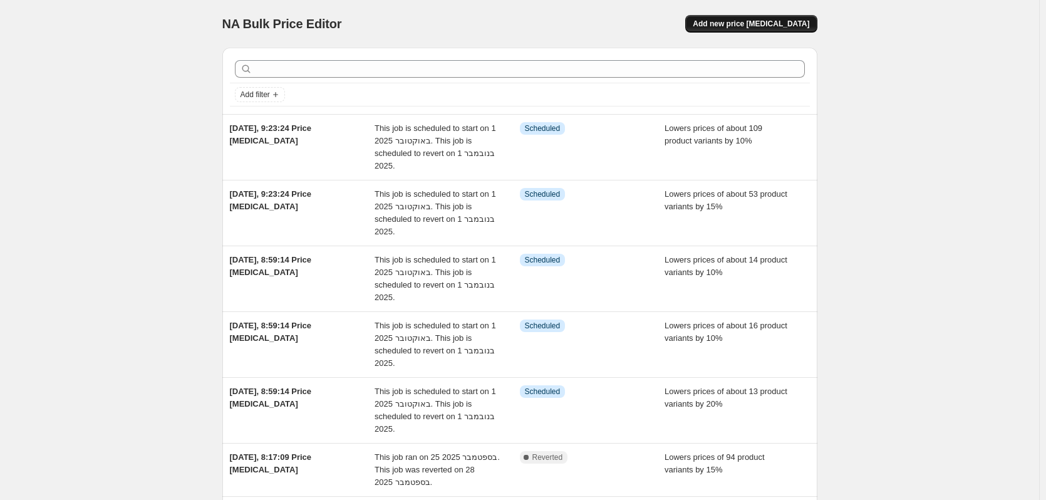
click at [763, 23] on span "Add new price [MEDICAL_DATA]" at bounding box center [751, 24] width 117 height 10
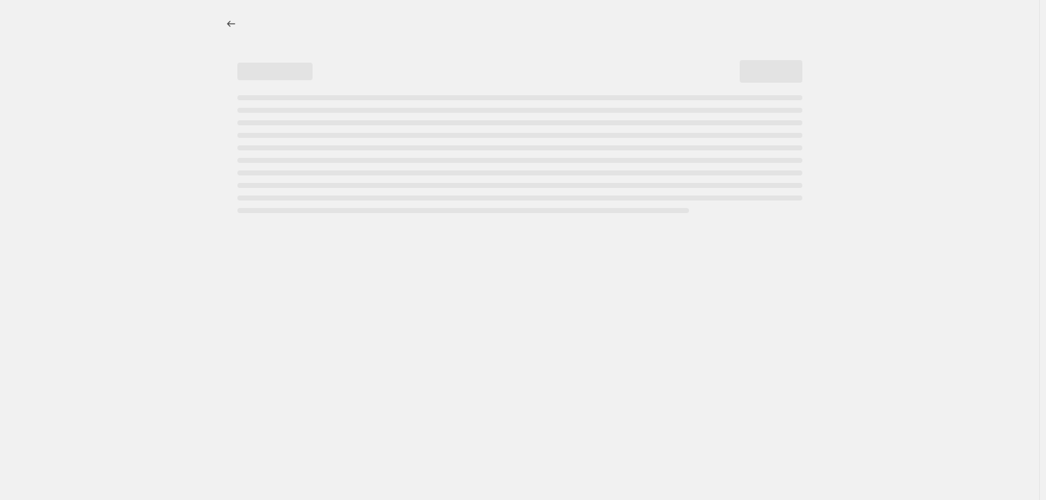
select select "percentage"
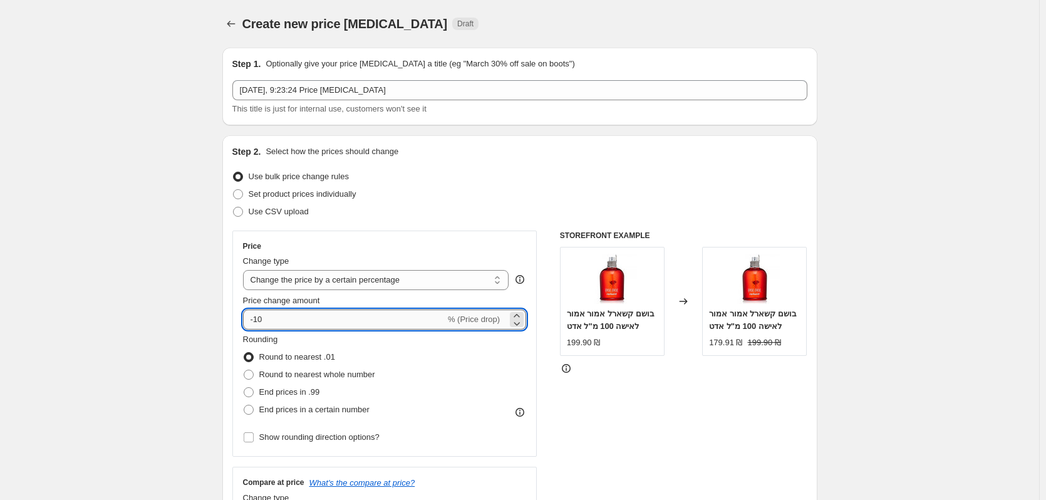
drag, startPoint x: 289, startPoint y: 316, endPoint x: 261, endPoint y: 316, distance: 27.6
click at [261, 316] on input "-10" at bounding box center [344, 319] width 202 height 20
type input "-15"
click at [295, 407] on span "End prices in a certain number" at bounding box center [314, 409] width 110 height 9
click at [244, 405] on input "End prices in a certain number" at bounding box center [244, 405] width 1 height 1
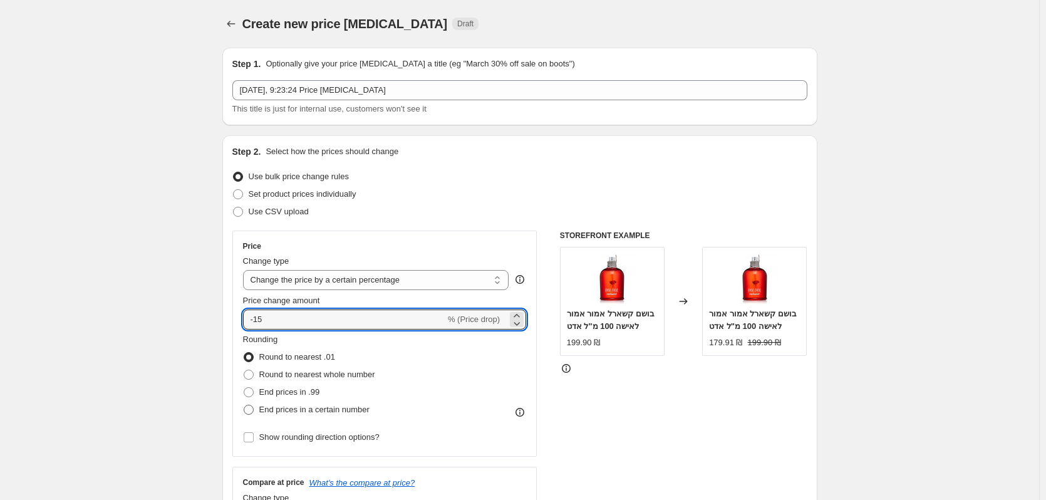
radio input "true"
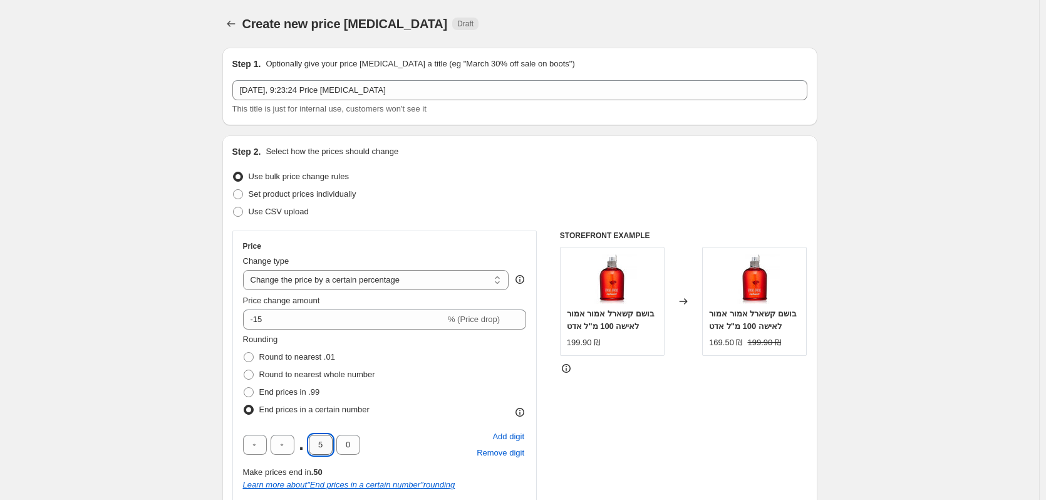
drag, startPoint x: 330, startPoint y: 439, endPoint x: 321, endPoint y: 439, distance: 8.8
click at [321, 439] on input "5" at bounding box center [321, 445] width 24 height 20
type input "9"
click at [396, 405] on div "Rounding Round to nearest .01 Round to nearest whole number End prices in .99 E…" at bounding box center [385, 375] width 284 height 85
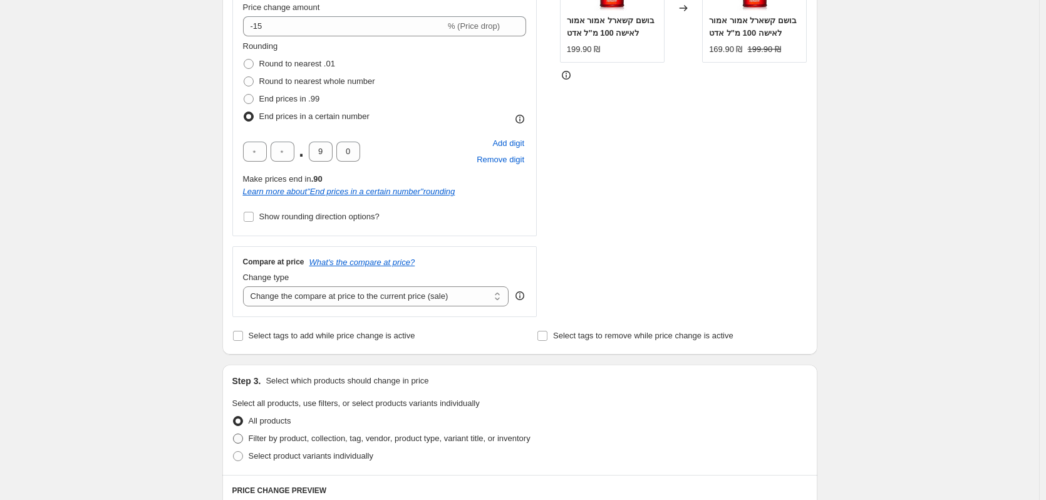
scroll to position [376, 0]
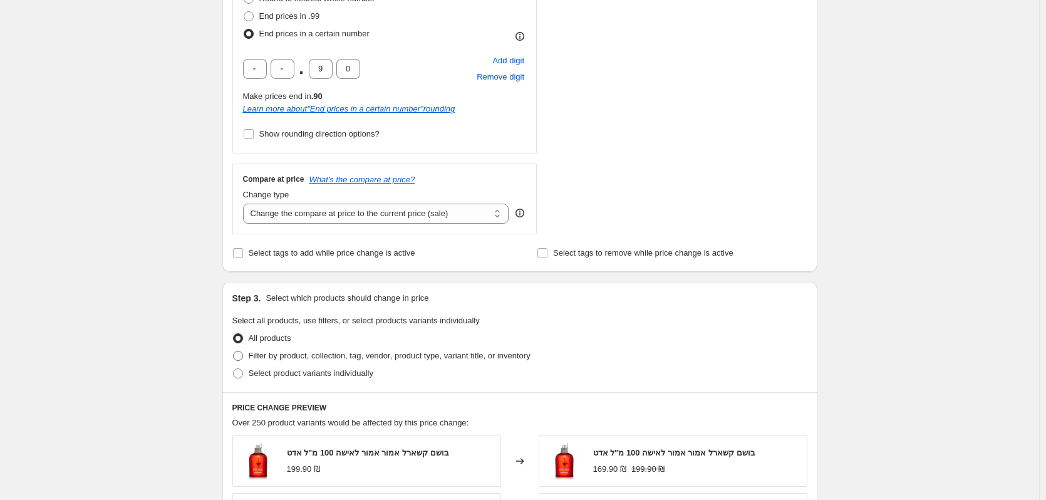
click at [278, 353] on span "Filter by product, collection, tag, vendor, product type, variant title, or inv…" at bounding box center [390, 355] width 282 height 9
click at [234, 351] on input "Filter by product, collection, tag, vendor, product type, variant title, or inv…" at bounding box center [233, 351] width 1 height 1
radio input "true"
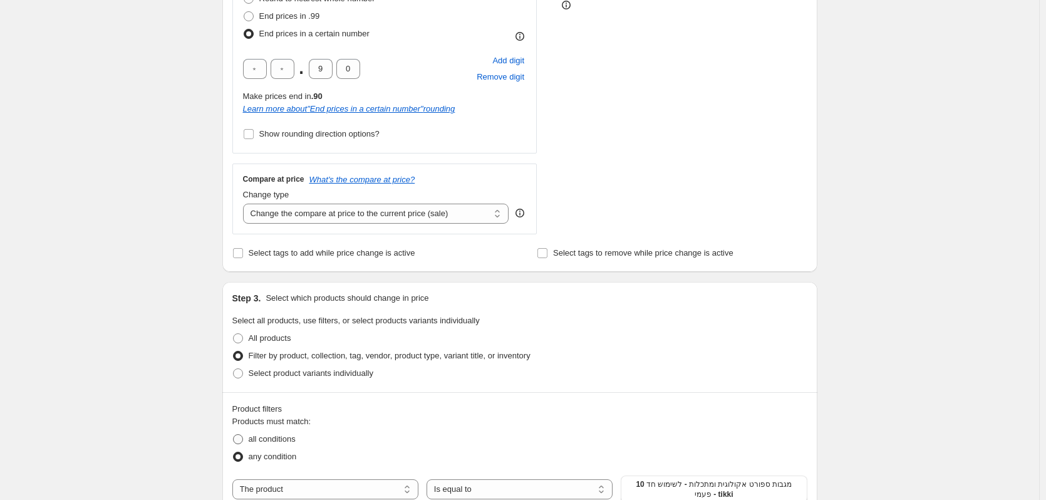
click at [266, 442] on span "all conditions" at bounding box center [272, 438] width 47 height 9
click at [234, 435] on input "all conditions" at bounding box center [233, 434] width 1 height 1
radio input "true"
click at [371, 493] on select "The product The product's collection The product's tag The product's vendor The…" at bounding box center [325, 489] width 186 height 20
select select "vendor"
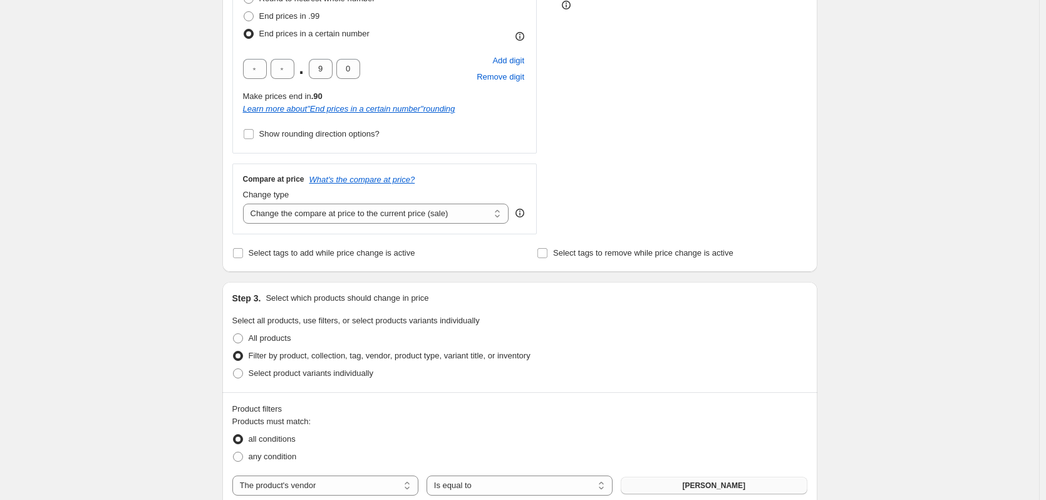
click at [743, 485] on button "אבלון אורגניקס" at bounding box center [714, 486] width 186 height 18
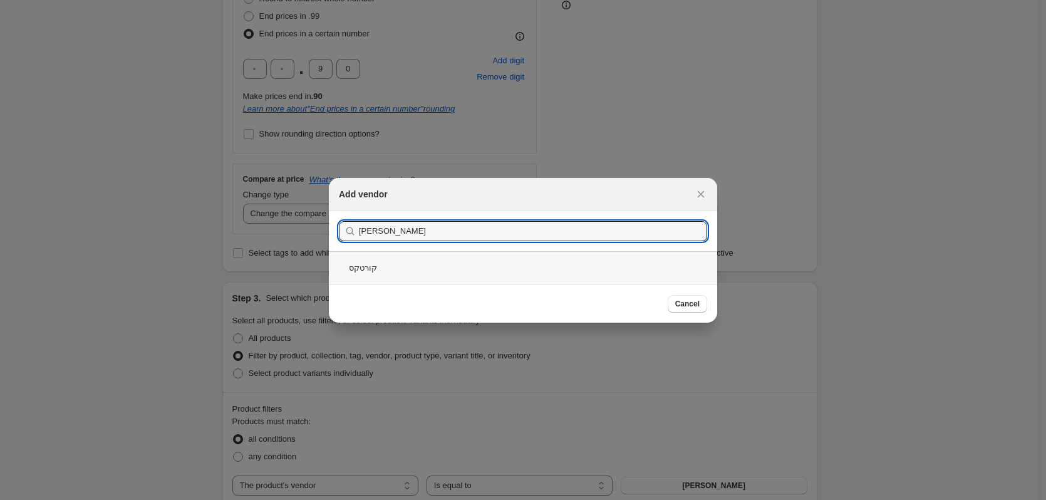
type input "קורטק"
click at [458, 271] on div "קורטקס" at bounding box center [523, 267] width 388 height 33
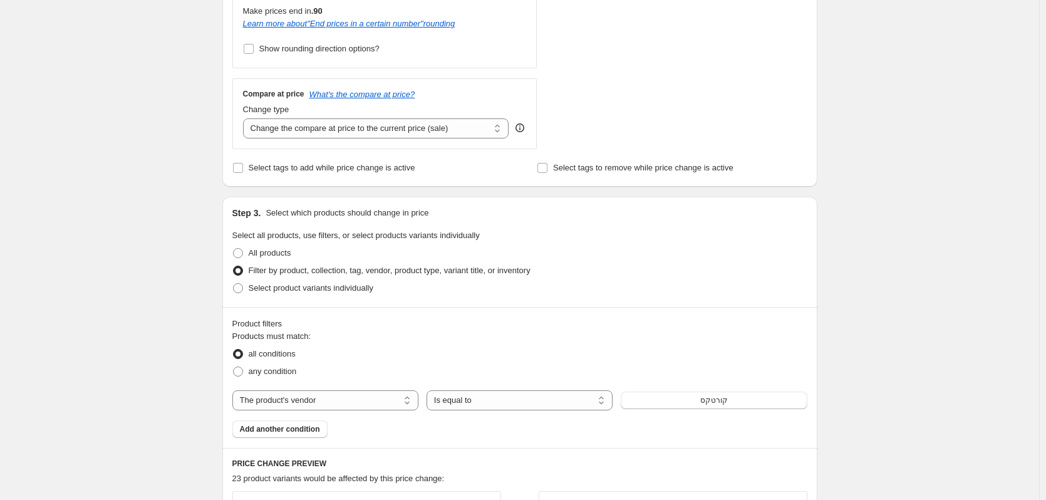
scroll to position [564, 0]
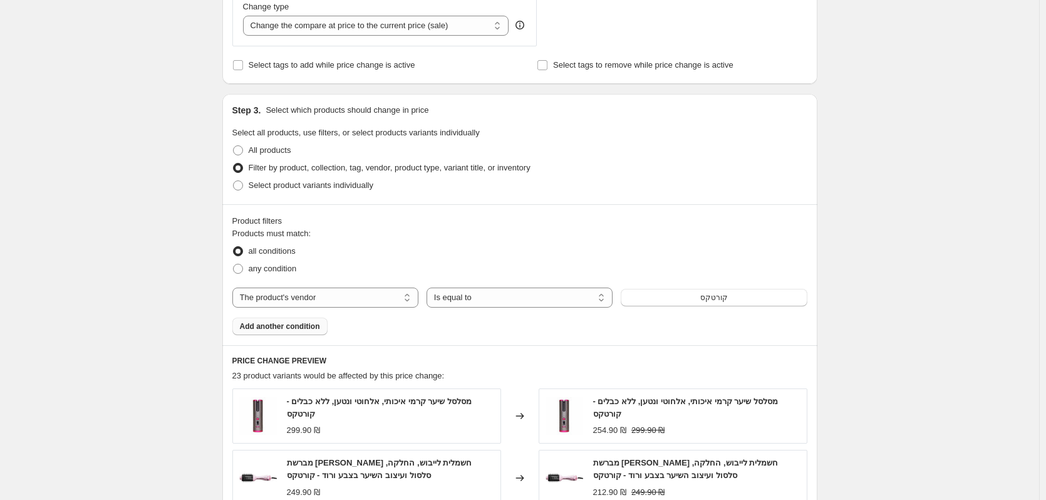
click at [254, 330] on span "Add another condition" at bounding box center [280, 326] width 80 height 10
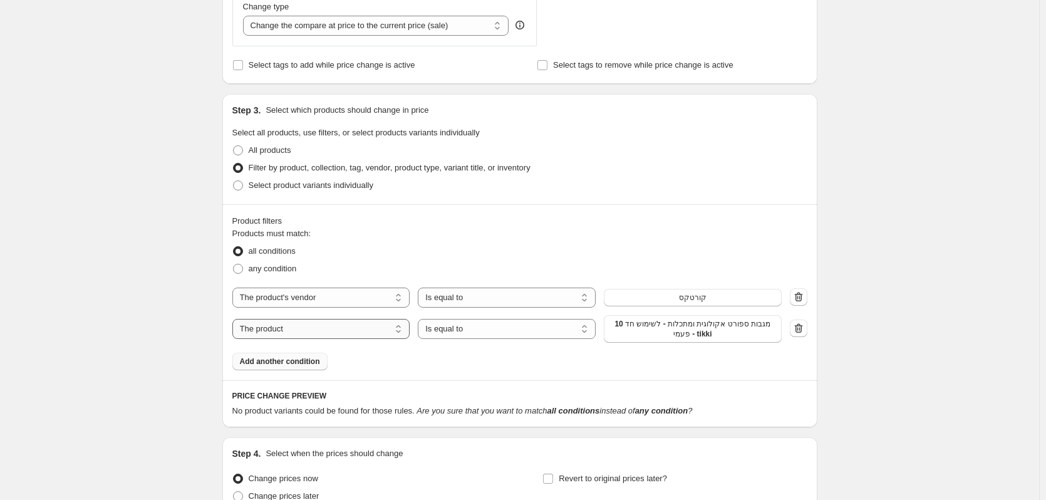
click at [361, 338] on select "The product The product's collection The product's tag The product's vendor The…" at bounding box center [321, 329] width 178 height 20
select select "tag"
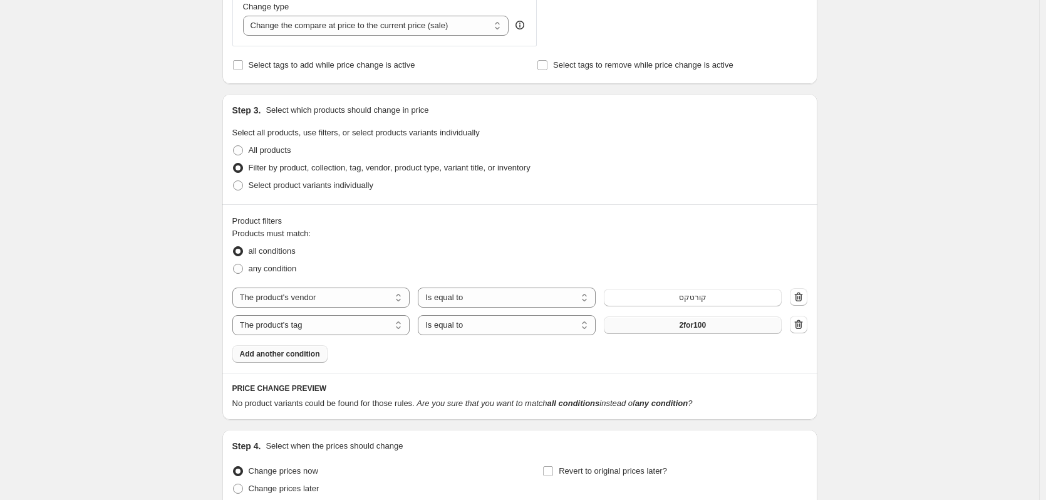
click at [681, 327] on button "2for100" at bounding box center [693, 325] width 178 height 18
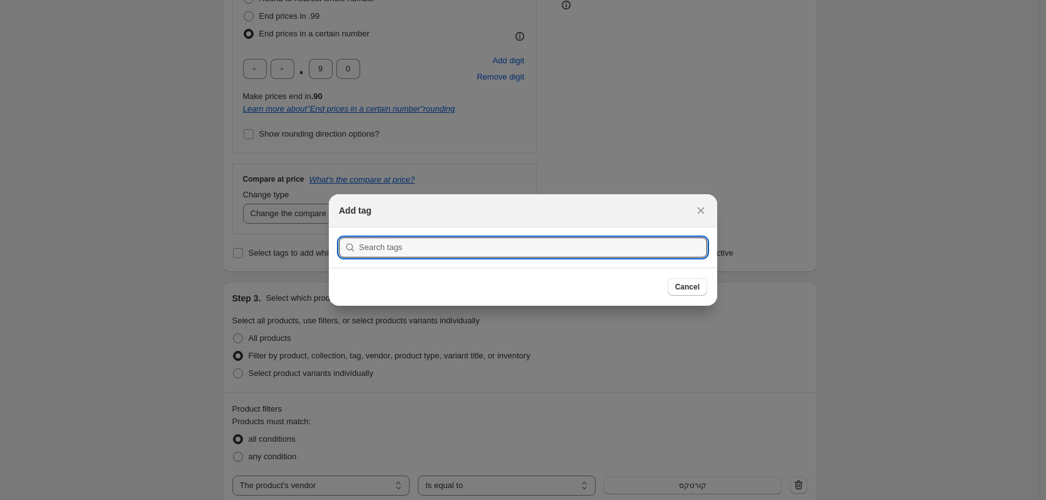
scroll to position [0, 0]
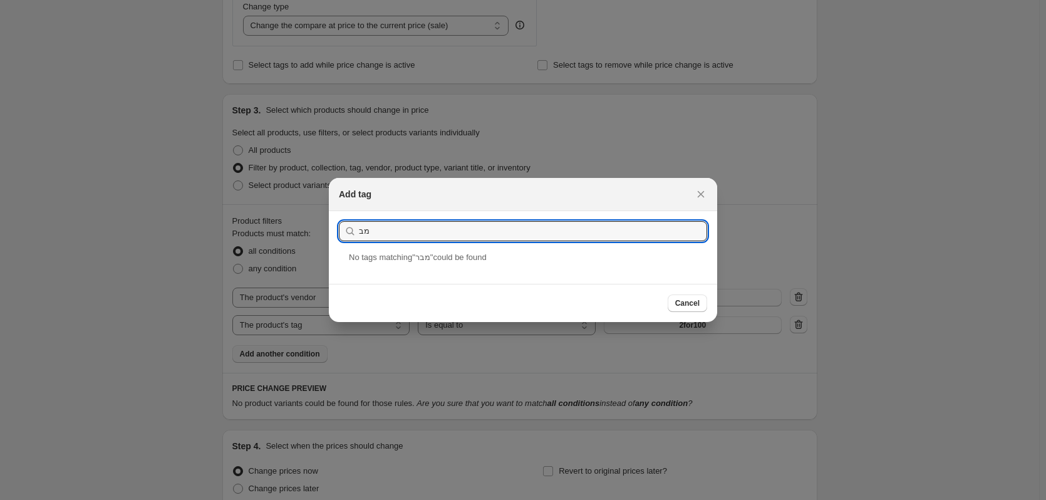
type input "מ"
type input "פ"
type input "ח"
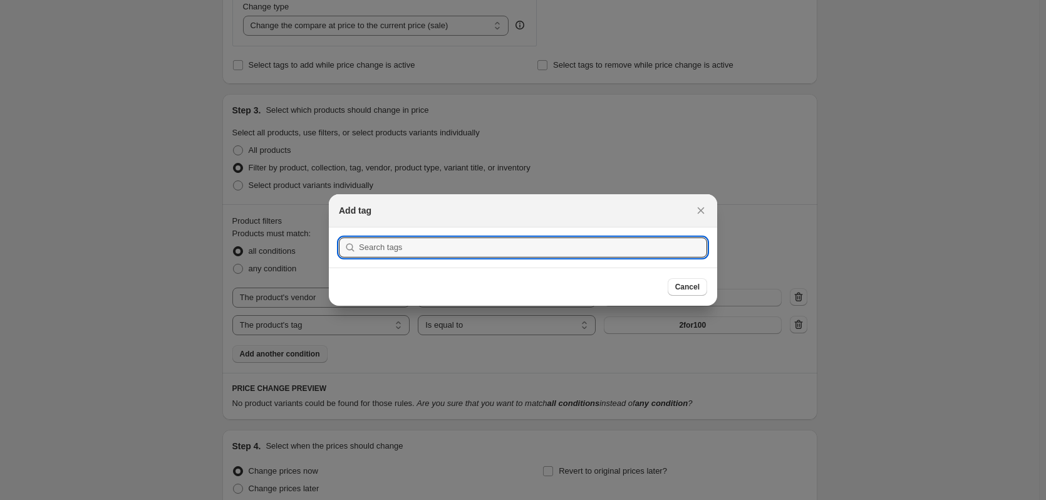
click at [764, 249] on div at bounding box center [523, 250] width 1046 height 500
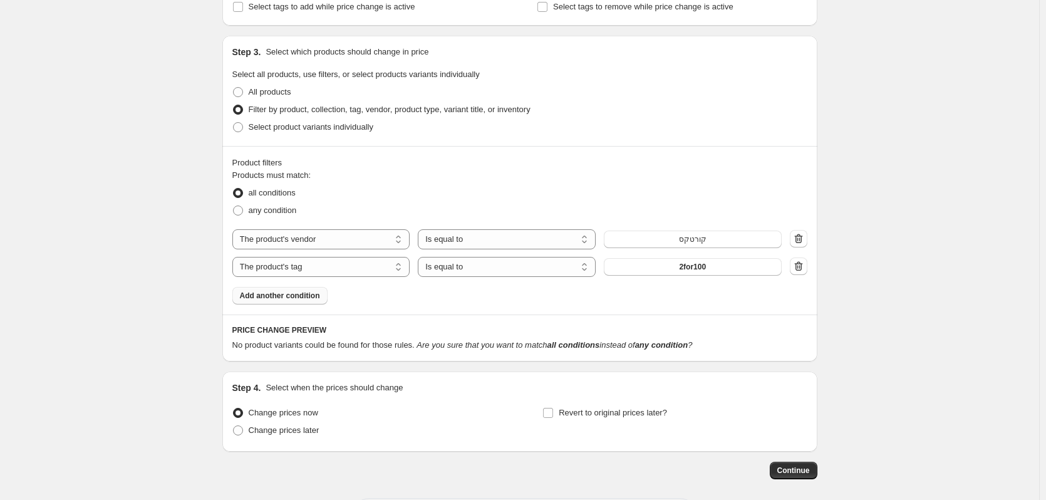
scroll to position [678, 0]
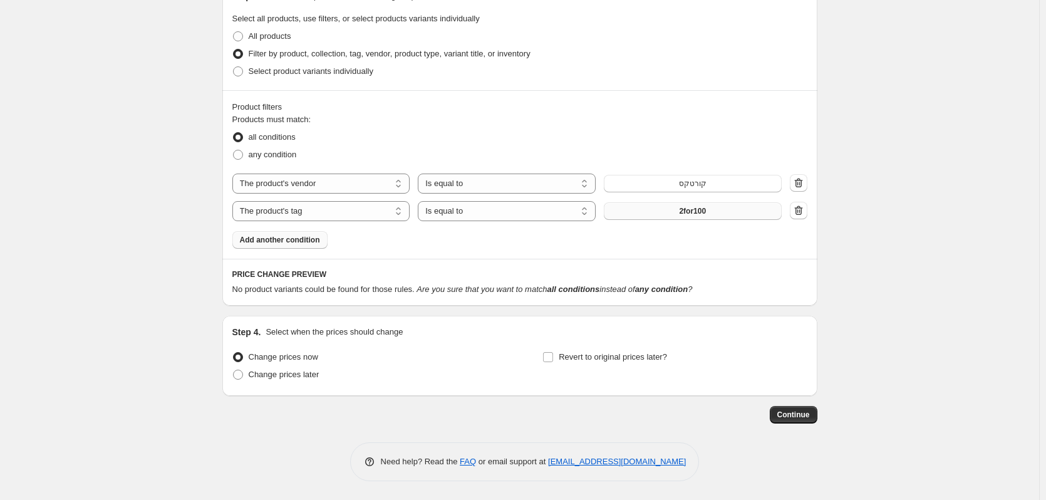
click at [641, 215] on button "2for100" at bounding box center [693, 211] width 178 height 18
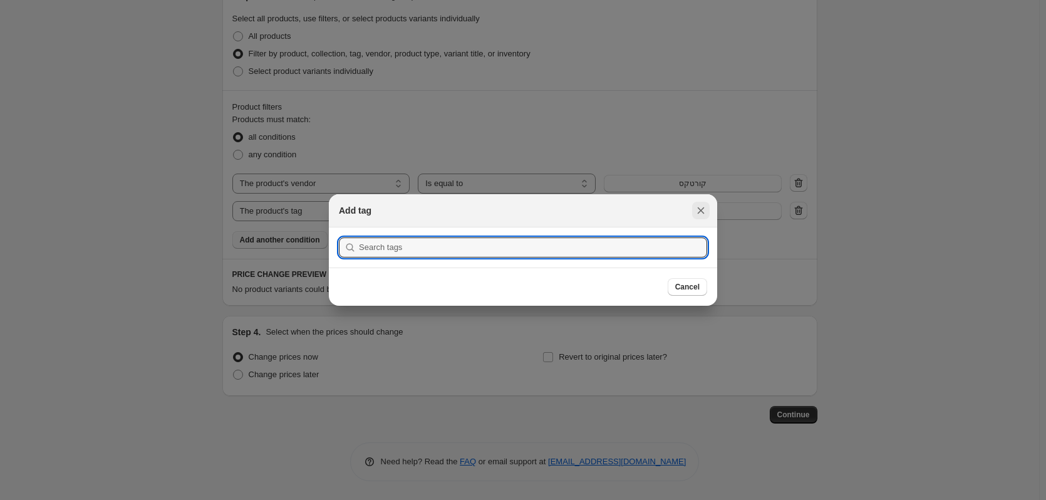
click at [693, 208] on button "Close" at bounding box center [701, 211] width 18 height 18
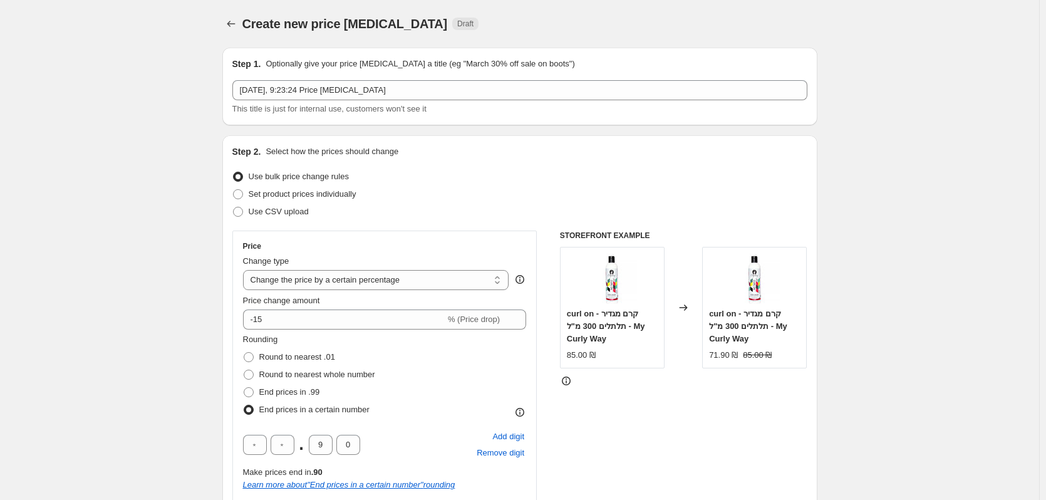
scroll to position [678, 0]
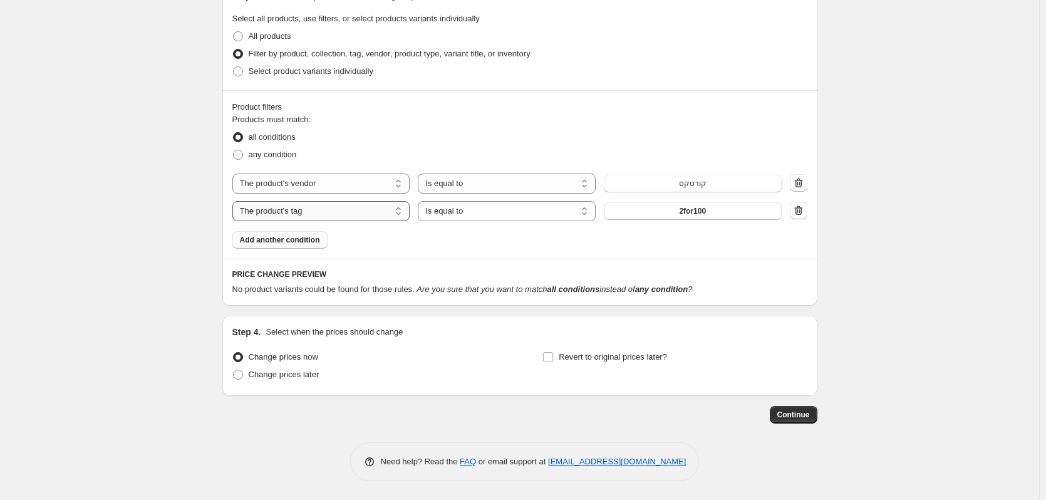
click at [289, 210] on select "The product The product's collection The product's tag The product's vendor The…" at bounding box center [321, 211] width 178 height 20
click at [652, 210] on button "2for100" at bounding box center [693, 211] width 178 height 18
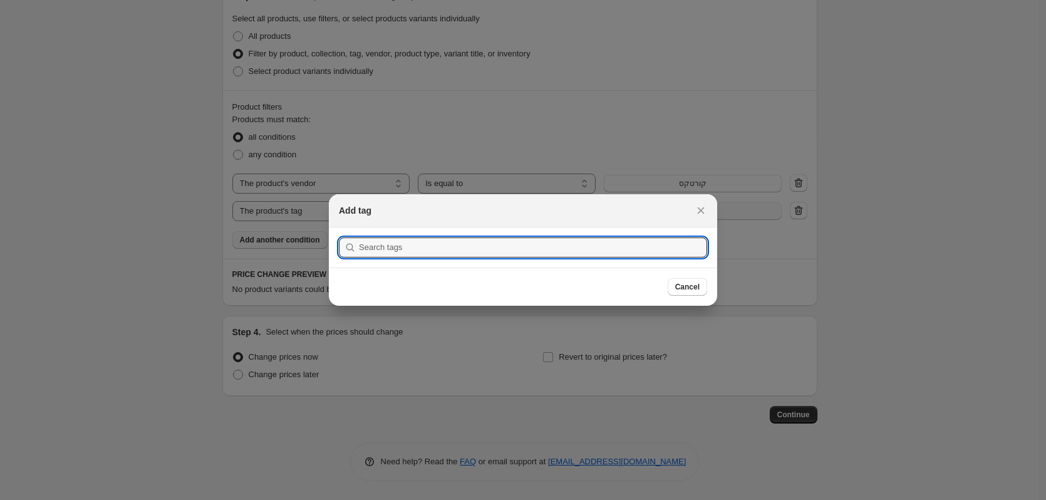
scroll to position [0, 0]
click at [668, 242] on input ":rfp:" at bounding box center [533, 247] width 348 height 20
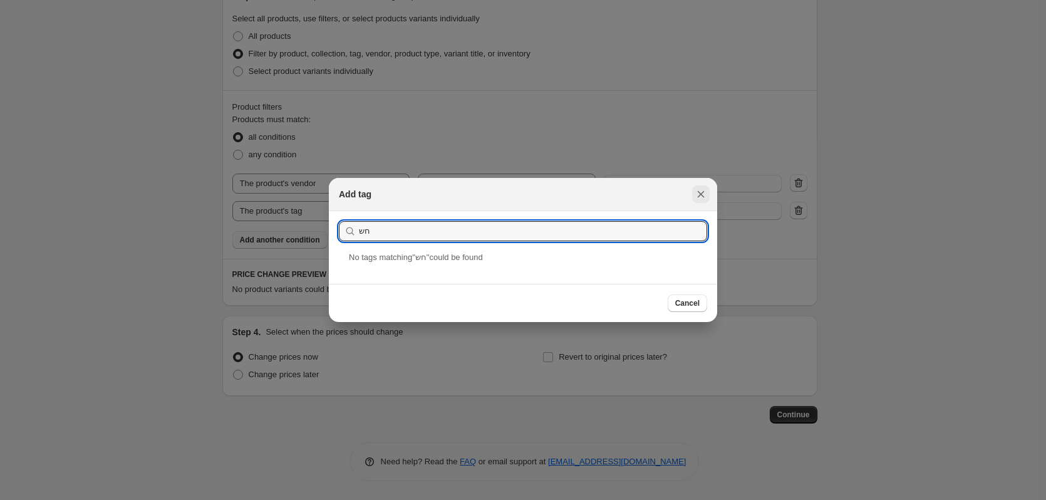
type input "חש"
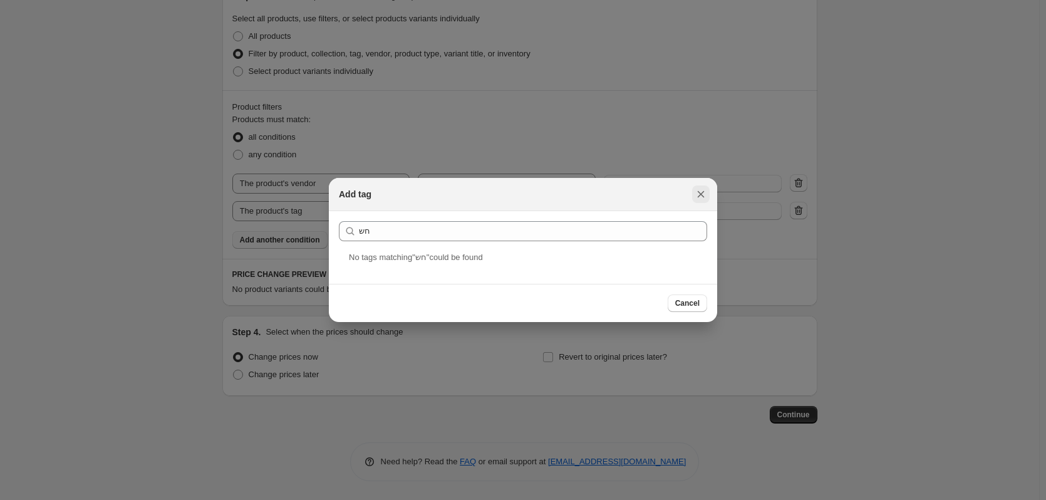
click at [704, 198] on icon "Close" at bounding box center [701, 194] width 13 height 13
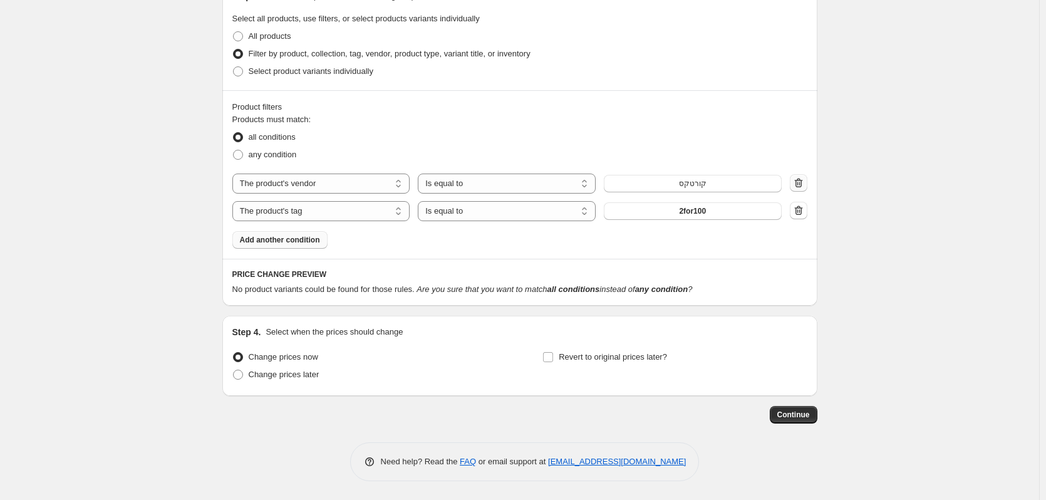
click at [802, 183] on icon "button" at bounding box center [798, 182] width 8 height 9
select select "tag"
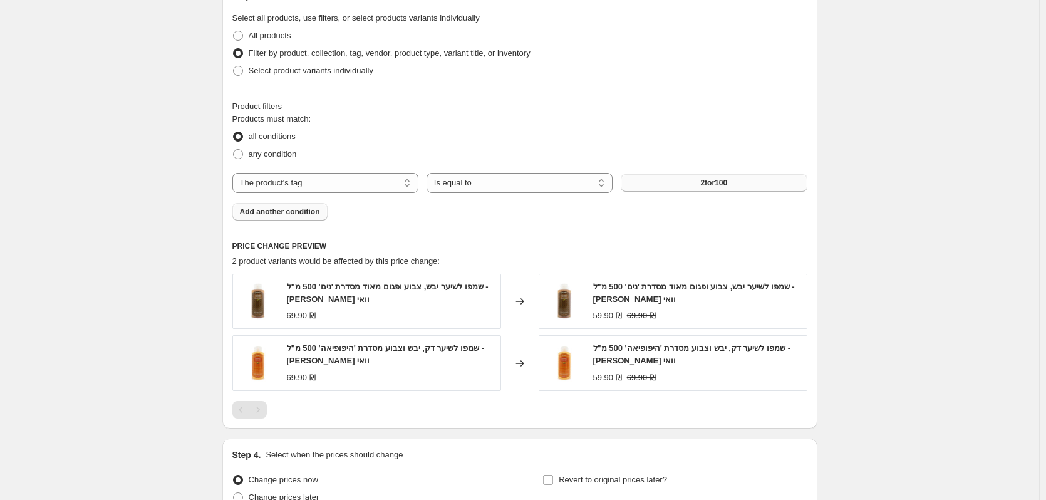
click at [765, 180] on button "2for100" at bounding box center [714, 183] width 186 height 18
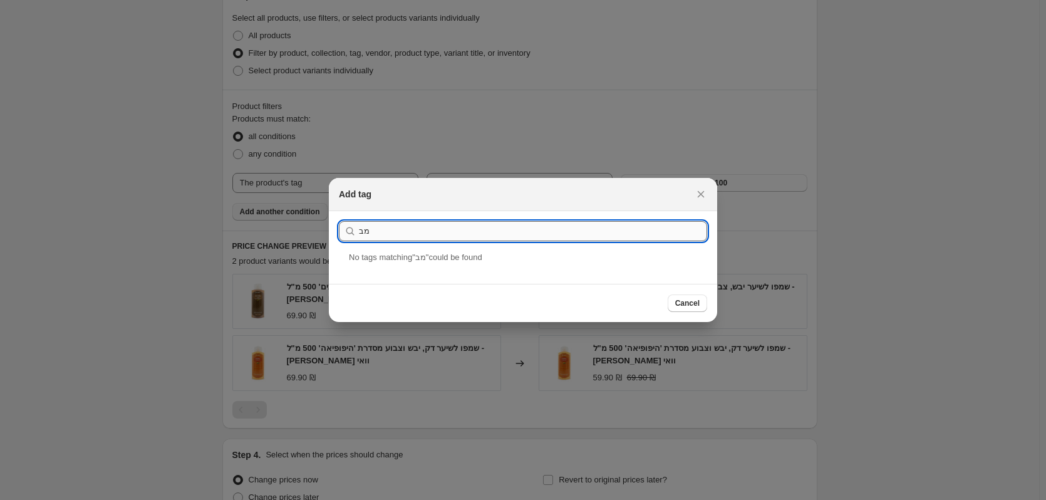
type input "מ"
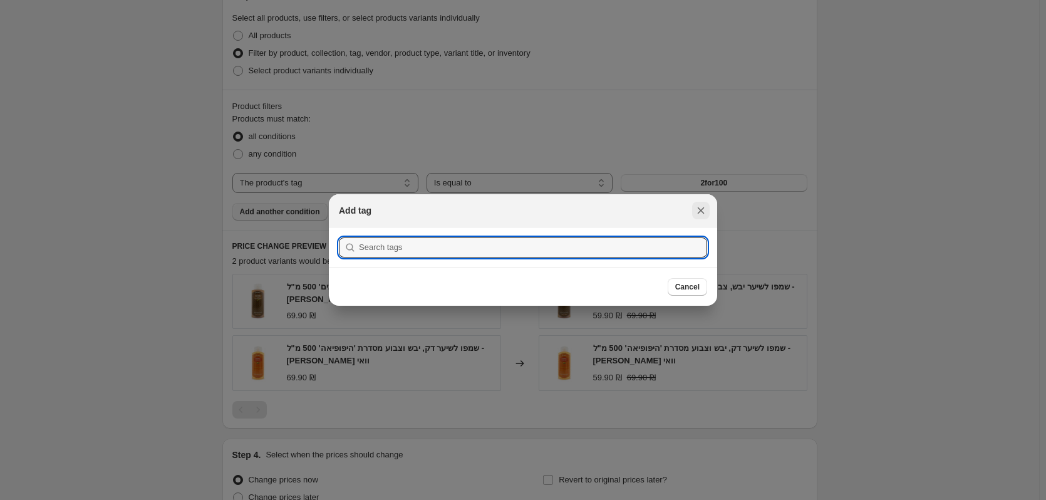
click at [701, 208] on icon "Close" at bounding box center [701, 210] width 13 height 13
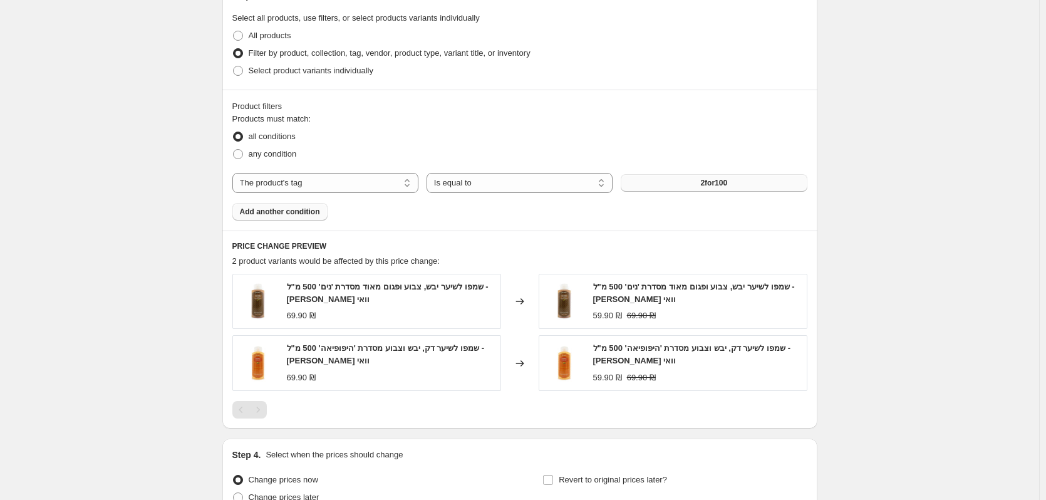
click at [634, 183] on button "2for100" at bounding box center [714, 183] width 186 height 18
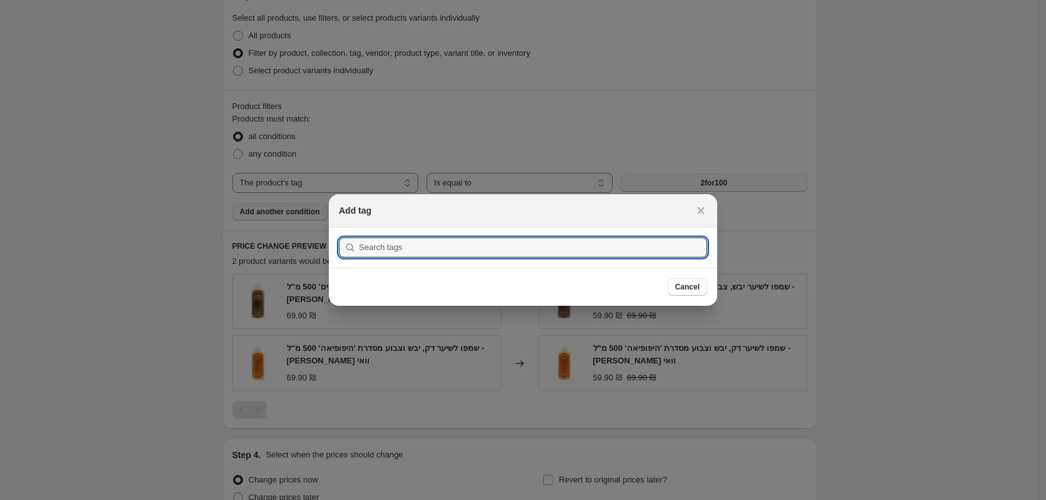
scroll to position [0, 0]
drag, startPoint x: 702, startPoint y: 204, endPoint x: 611, endPoint y: 206, distance: 90.8
click at [702, 205] on icon "Close" at bounding box center [701, 210] width 13 height 13
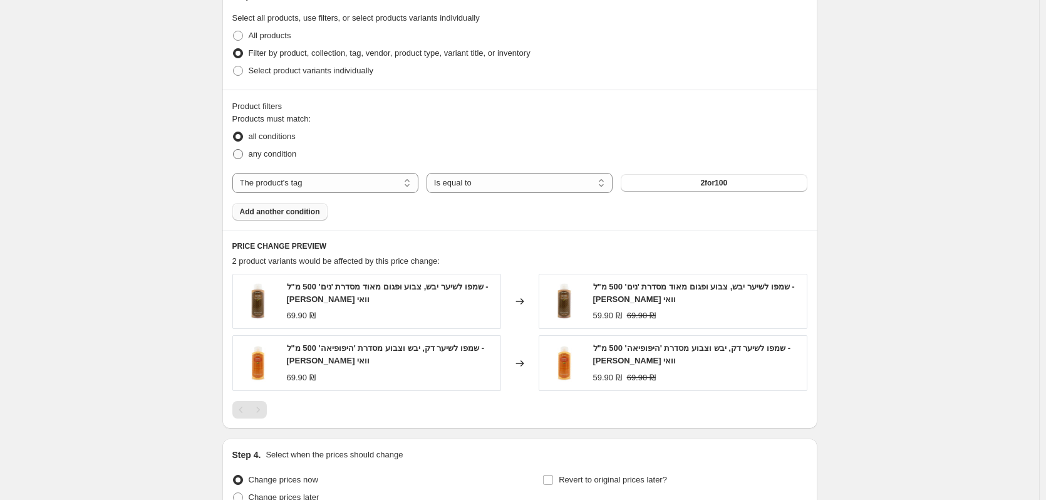
click at [287, 152] on span "any condition" at bounding box center [273, 153] width 48 height 9
click at [234, 150] on input "any condition" at bounding box center [233, 149] width 1 height 1
radio input "true"
click at [329, 179] on select "The product The product's collection The product's tag The product's vendor The…" at bounding box center [325, 183] width 186 height 20
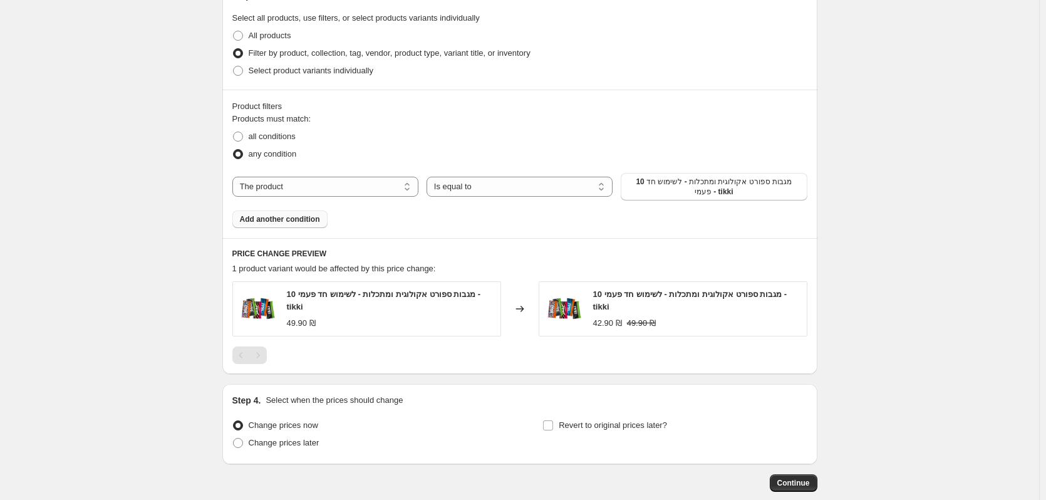
click at [313, 217] on span "Add another condition" at bounding box center [280, 219] width 80 height 10
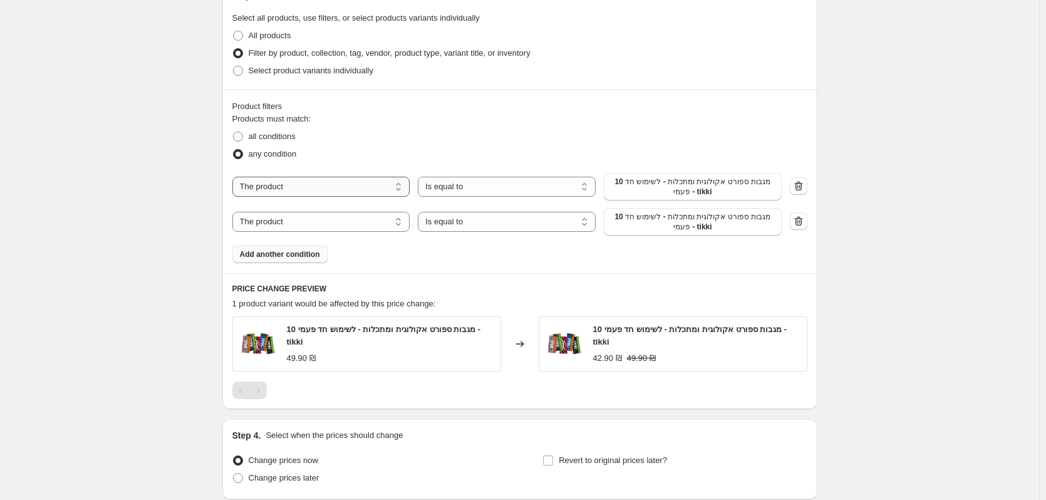
click at [360, 190] on select "The product The product's collection The product's tag The product's vendor The…" at bounding box center [321, 187] width 178 height 20
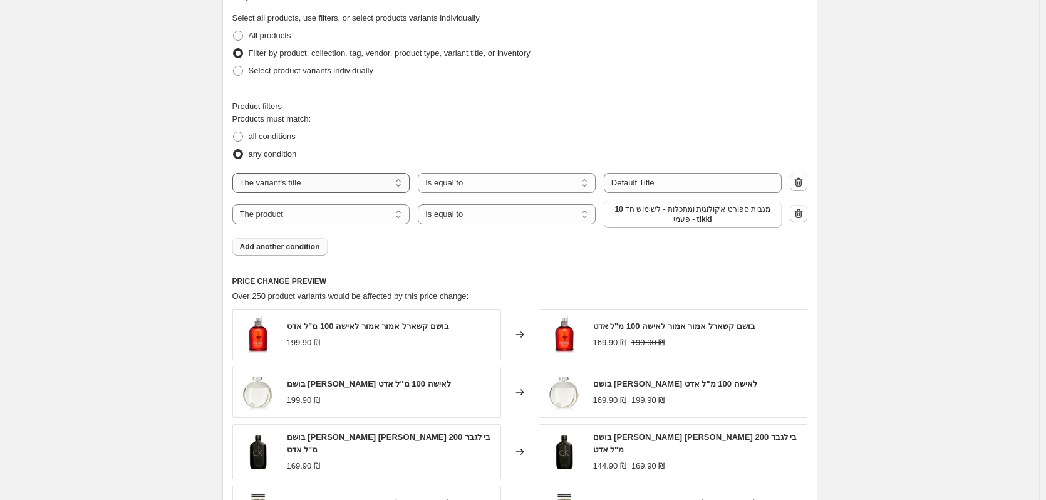
click at [390, 185] on select "The product The product's collection The product's tag The product's vendor The…" at bounding box center [321, 183] width 178 height 20
select select "product"
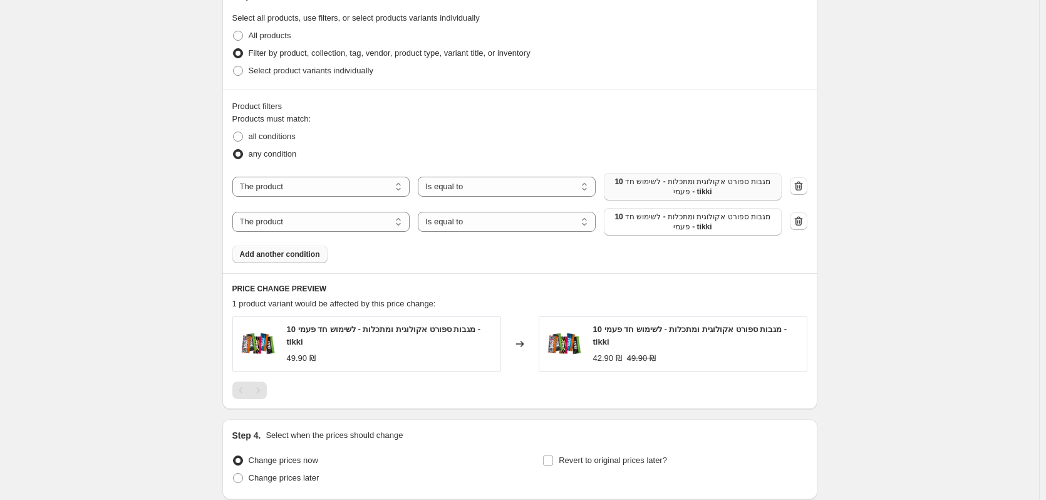
click at [664, 199] on button "10 מגבות ספורט אקולוגית ומתכלות - לשימוש חד פעמי - tikki" at bounding box center [693, 187] width 178 height 28
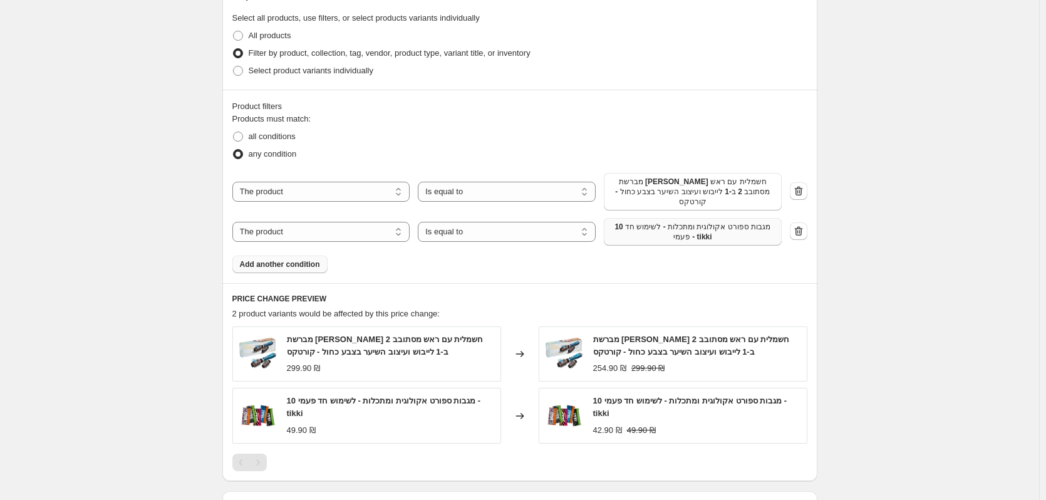
click at [616, 222] on span "10 מגבות ספורט אקולוגית ומתכלות - לשימוש חד פעמי - tikki" at bounding box center [692, 232] width 163 height 20
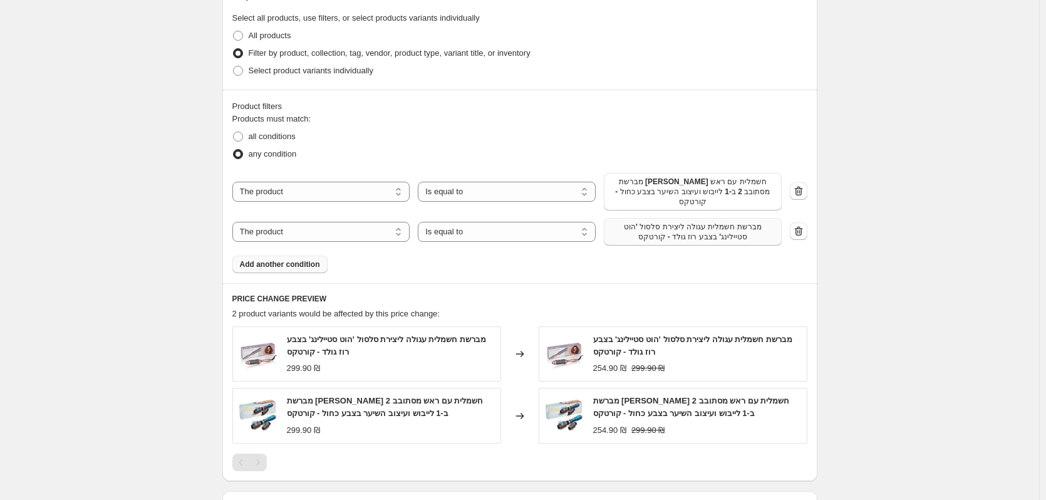
click at [318, 263] on button "Add another condition" at bounding box center [279, 265] width 95 height 18
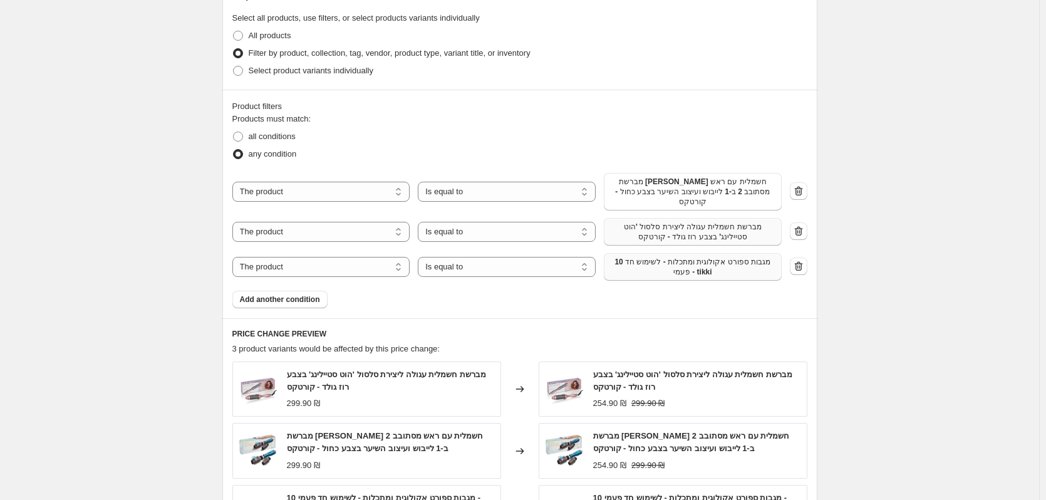
click at [710, 269] on button "10 מגבות ספורט אקולוגית ומתכלות - לשימוש חד פעמי - tikki" at bounding box center [693, 267] width 178 height 28
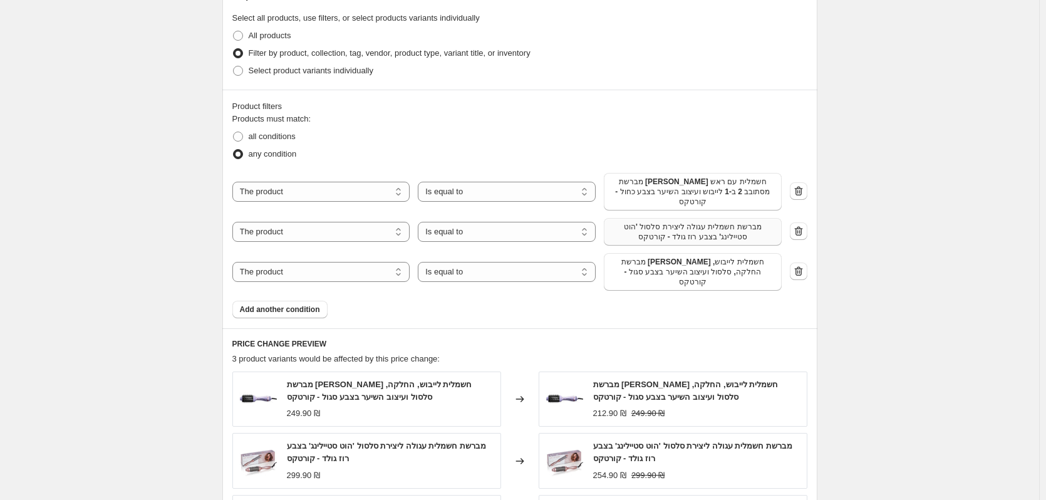
click at [293, 301] on div "Product filters Products must match: all conditions any condition The product T…" at bounding box center [519, 209] width 595 height 239
click at [298, 304] on span "Add another condition" at bounding box center [280, 309] width 80 height 10
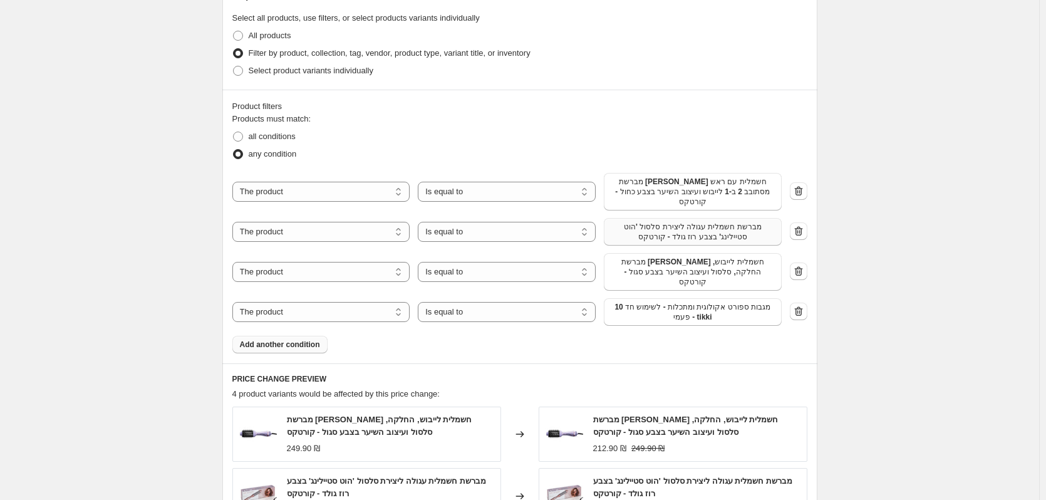
click at [687, 302] on span "10 מגבות ספורט אקולוגית ומתכלות - לשימוש חד פעמי - tikki" at bounding box center [692, 312] width 163 height 20
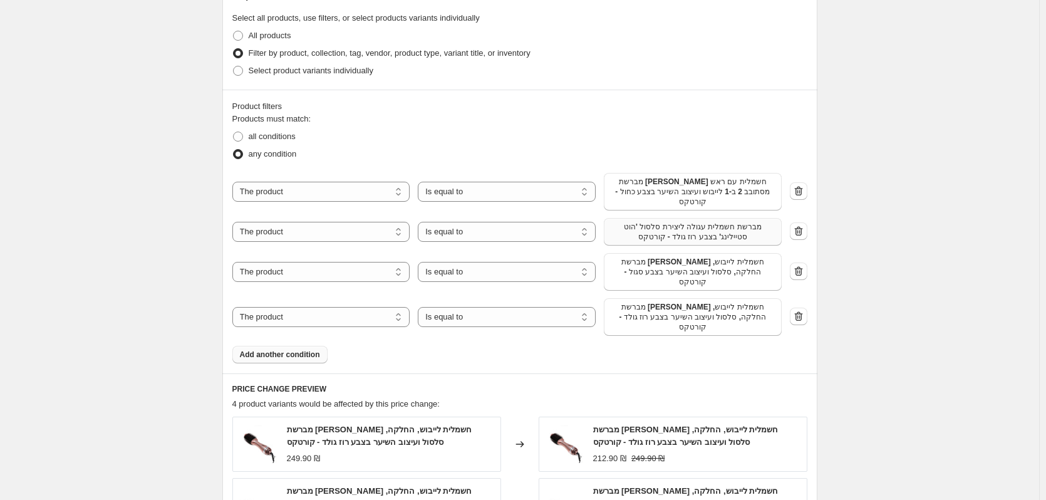
click at [282, 350] on span "Add another condition" at bounding box center [280, 355] width 80 height 10
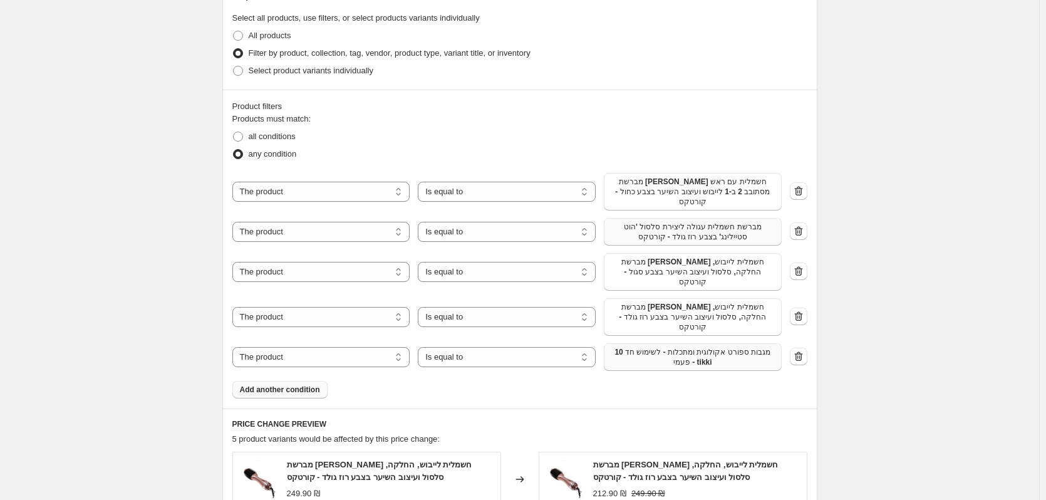
click at [715, 347] on span "10 מגבות ספורט אקולוגית ומתכלות - לשימוש חד פעמי - tikki" at bounding box center [692, 357] width 163 height 20
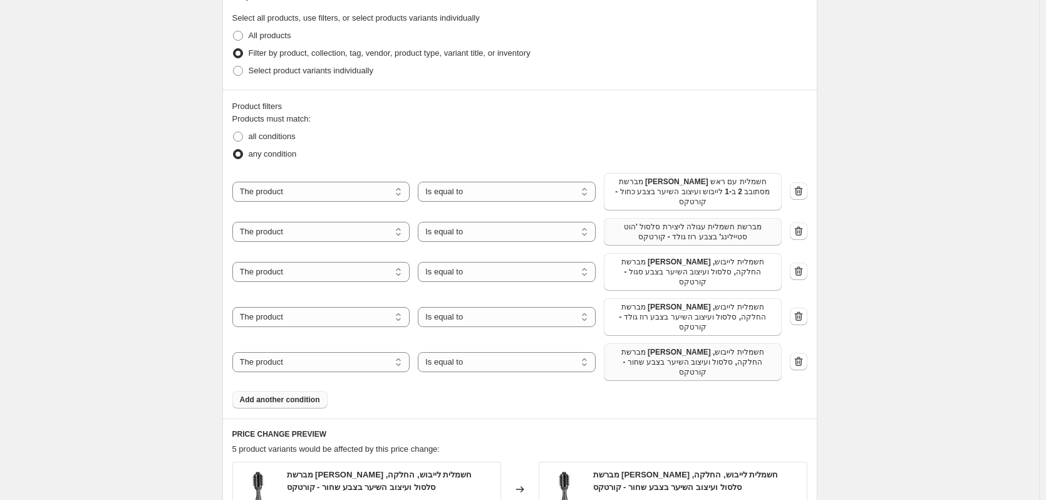
click at [300, 395] on span "Add another condition" at bounding box center [280, 400] width 80 height 10
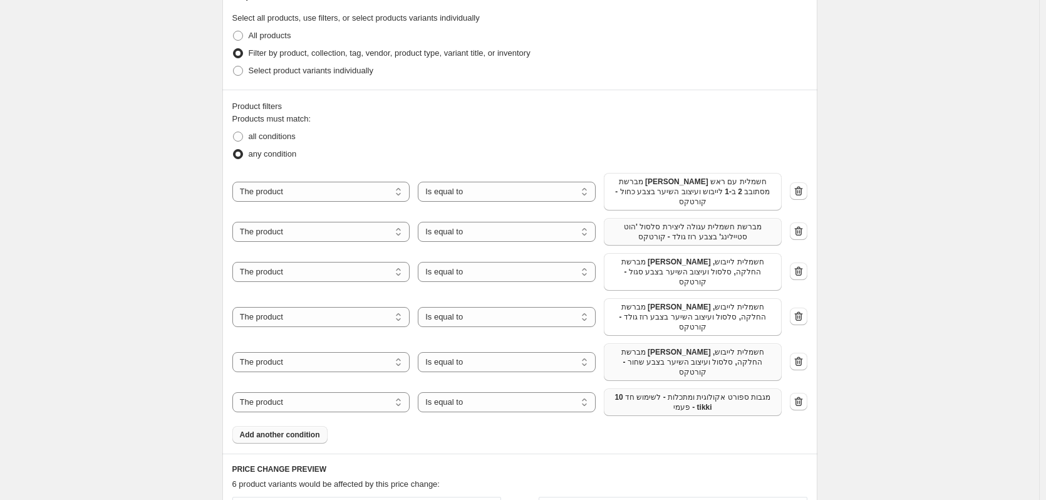
click at [704, 392] on span "10 מגבות ספורט אקולוגית ומתכלות - לשימוש חד פעמי - tikki" at bounding box center [692, 402] width 163 height 20
